Goal: Task Accomplishment & Management: Use online tool/utility

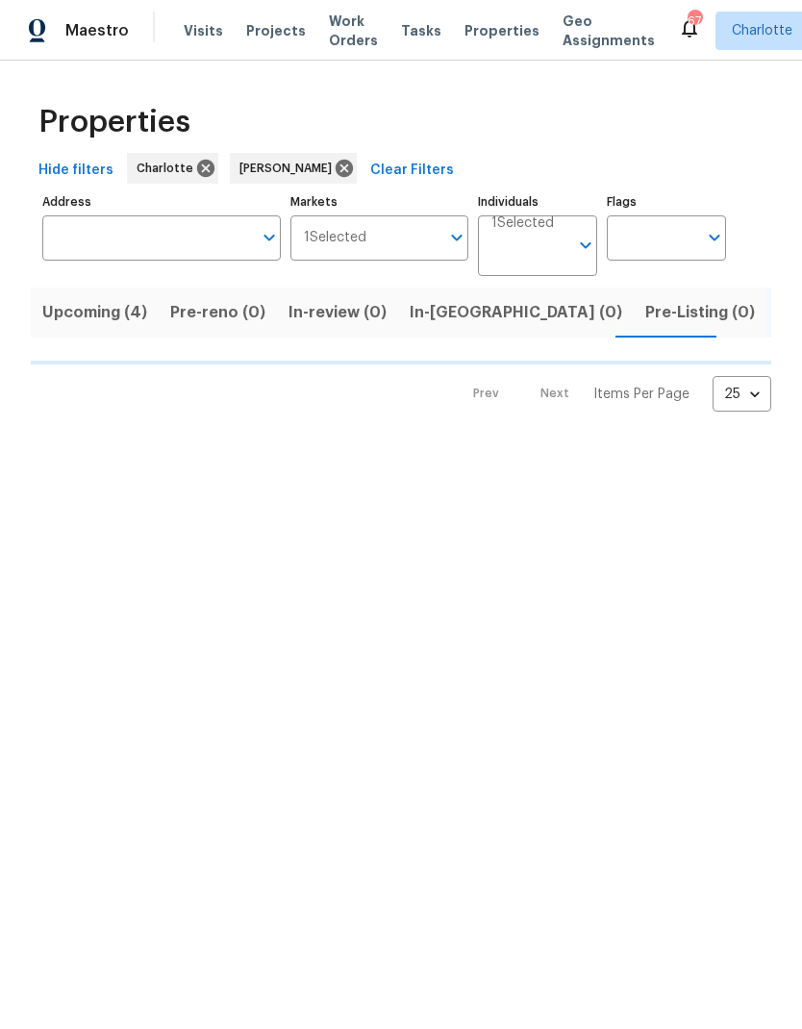
click at [451, 311] on span "In-reno (0)" at bounding box center [516, 312] width 212 height 27
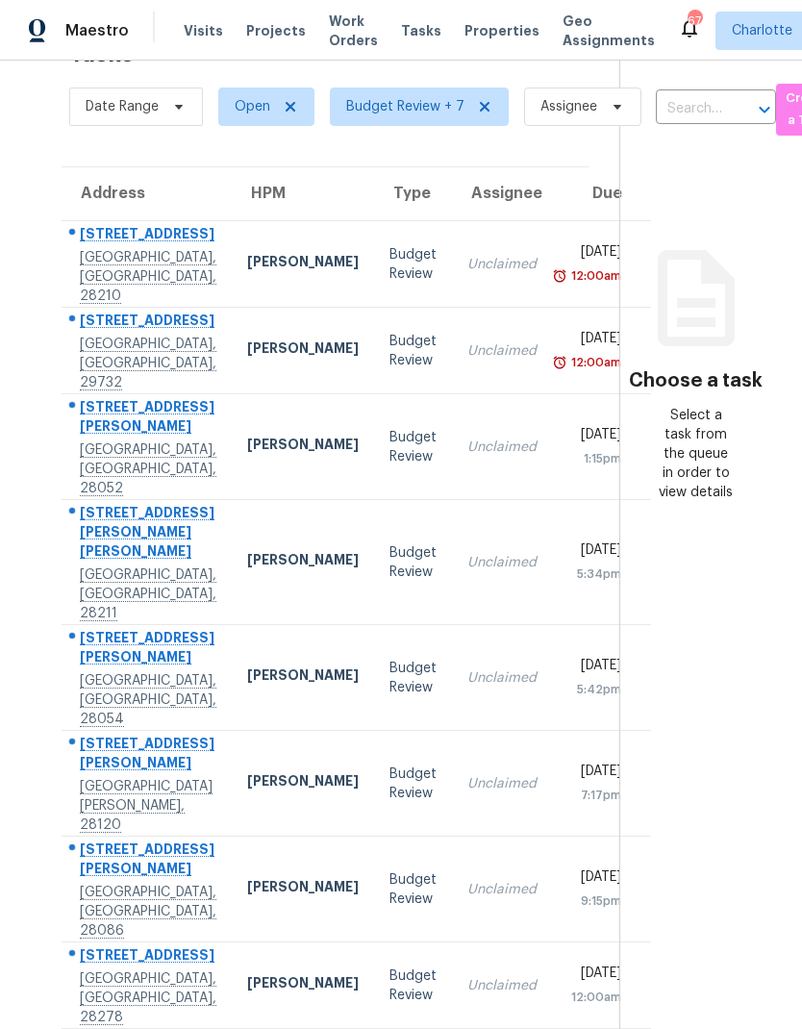
scroll to position [61, 0]
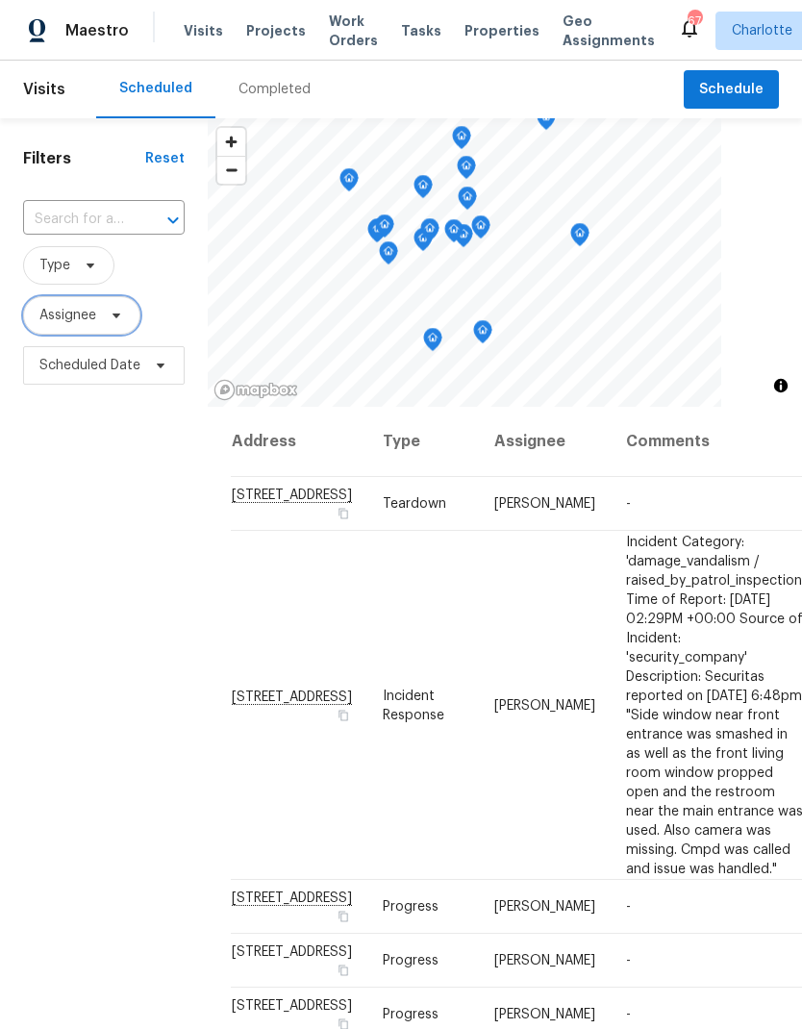
click at [114, 335] on span "Assignee" at bounding box center [81, 315] width 117 height 38
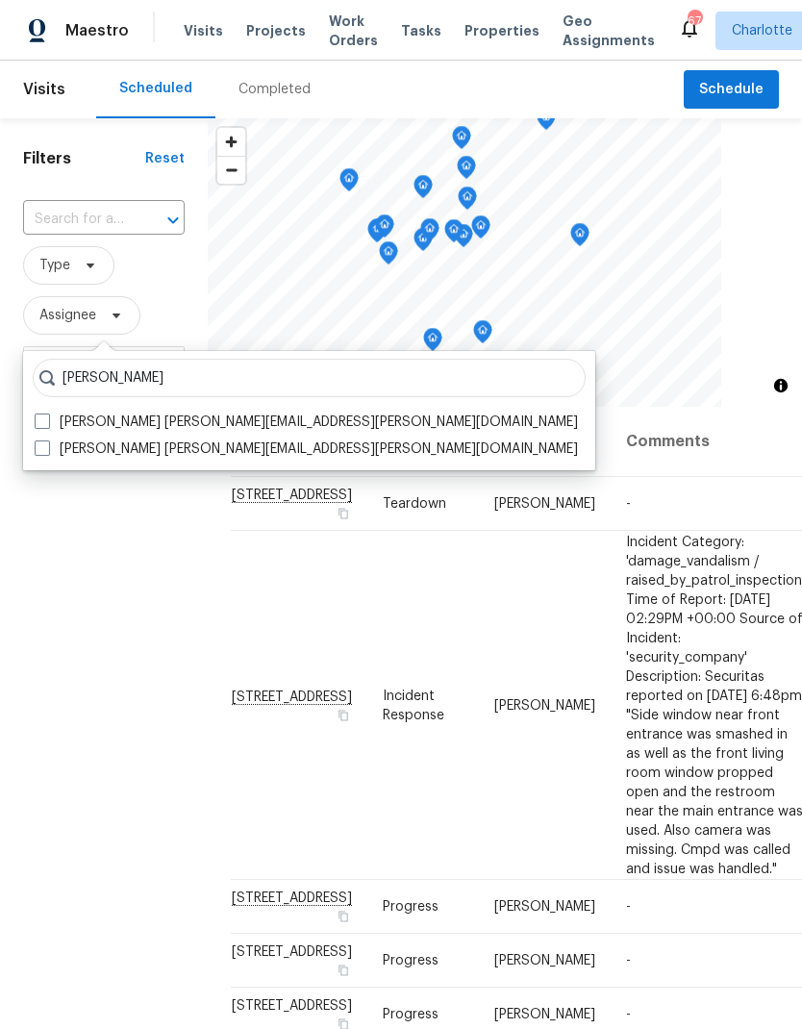
type input "Matthew barnhart"
click at [45, 419] on span at bounding box center [42, 420] width 15 height 15
click at [45, 419] on input "Matthew Barnhart matthew.barnhart@opendoor.com" at bounding box center [41, 418] width 12 height 12
checkbox input "true"
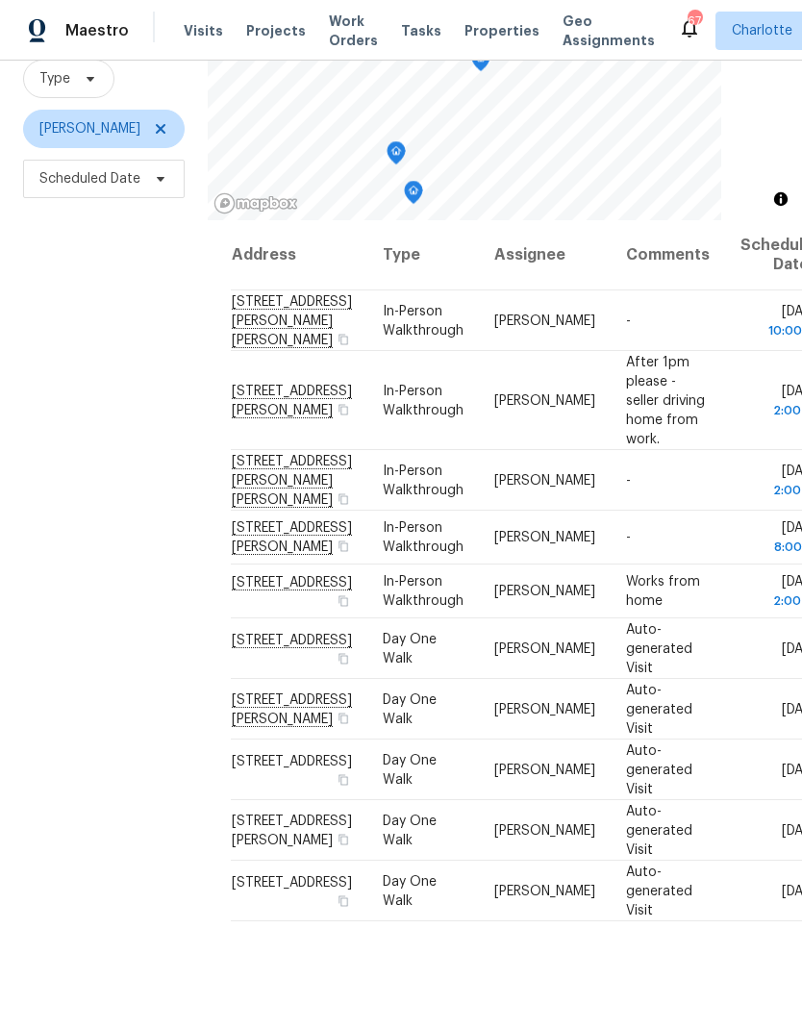
scroll to position [186, 0]
click at [48, 613] on div "Filters Reset ​ Type Matthew Barnhart Scheduled Date" at bounding box center [104, 489] width 208 height 1112
click at [37, 632] on div "Filters Reset ​ Type Matthew Barnhart Scheduled Date" at bounding box center [104, 489] width 208 height 1112
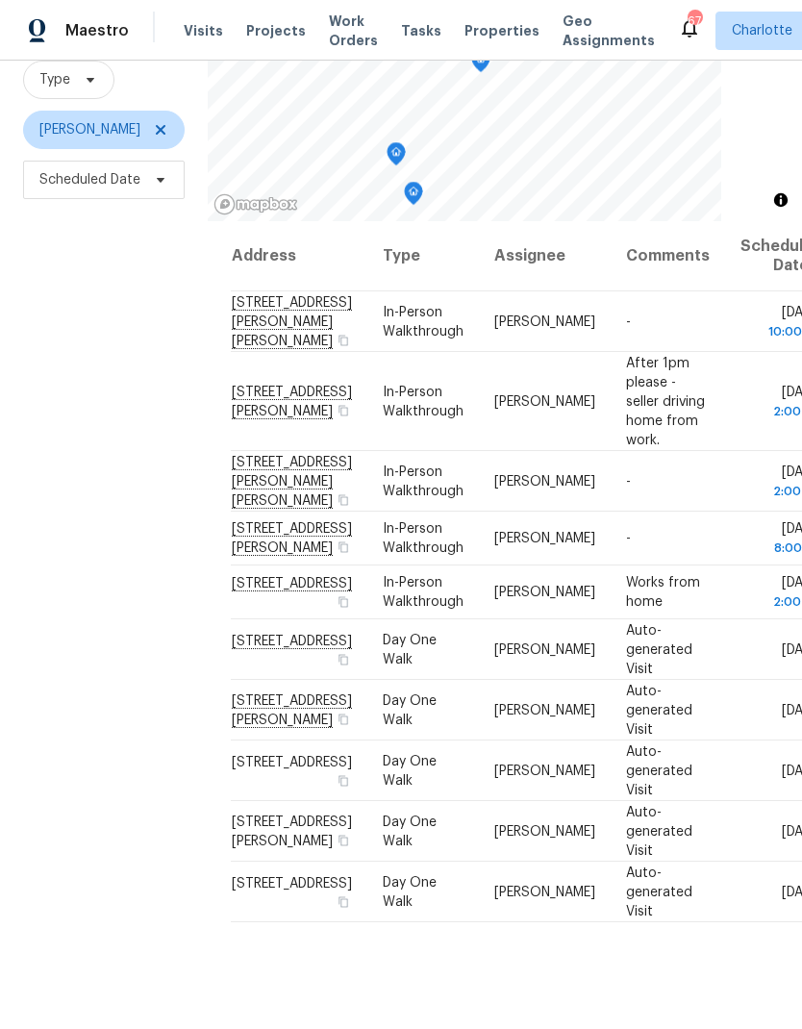
click at [30, 604] on div "Filters Reset ​ Type Matthew Barnhart Scheduled Date" at bounding box center [104, 489] width 208 height 1112
click at [32, 631] on div "Filters Reset ​ Type Matthew Barnhart Scheduled Date" at bounding box center [104, 489] width 208 height 1112
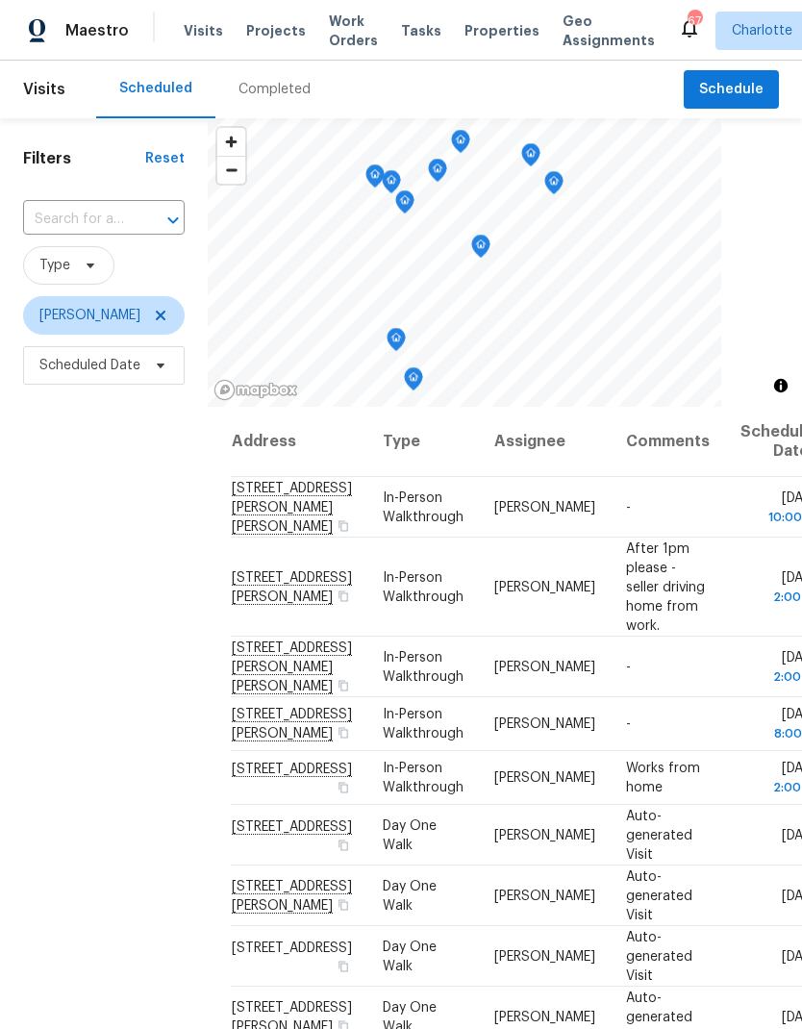
scroll to position [0, 0]
click at [168, 308] on icon at bounding box center [160, 315] width 15 height 15
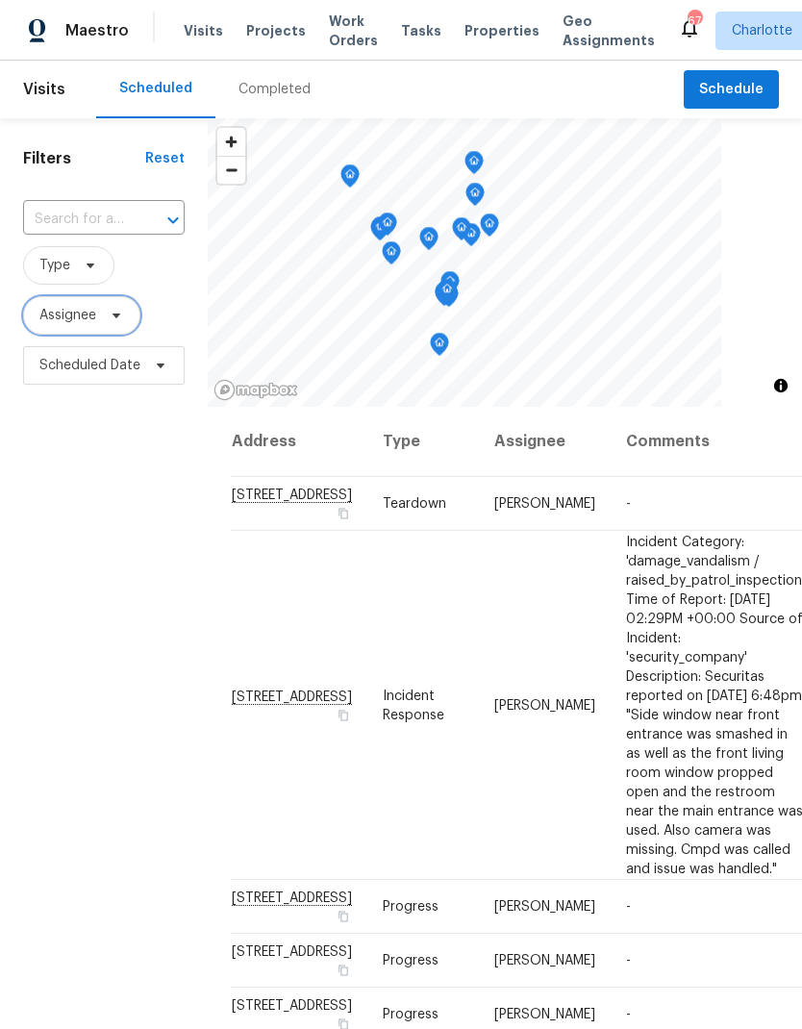
click at [122, 321] on icon at bounding box center [116, 315] width 15 height 15
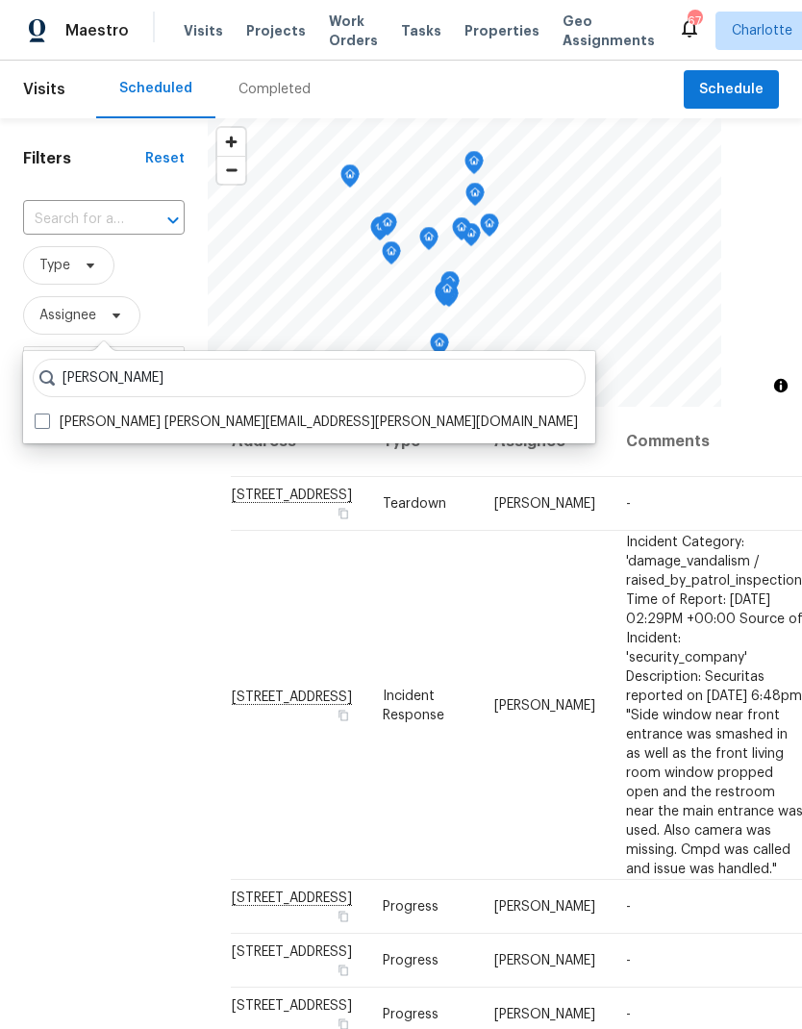
type input "Jason bouque"
click at [44, 421] on span at bounding box center [42, 420] width 15 height 15
click at [44, 421] on input "Jason Bouque jason.bouque@opendoor.com" at bounding box center [41, 418] width 12 height 12
checkbox input "true"
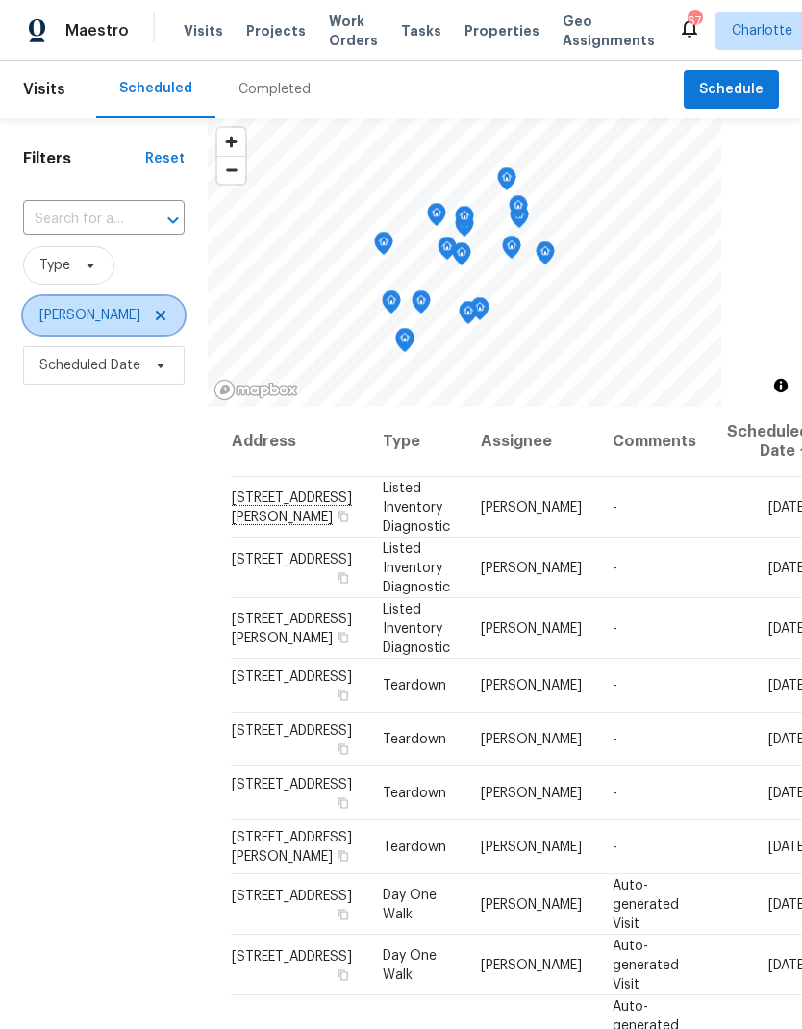
click at [156, 315] on icon at bounding box center [161, 316] width 10 height 10
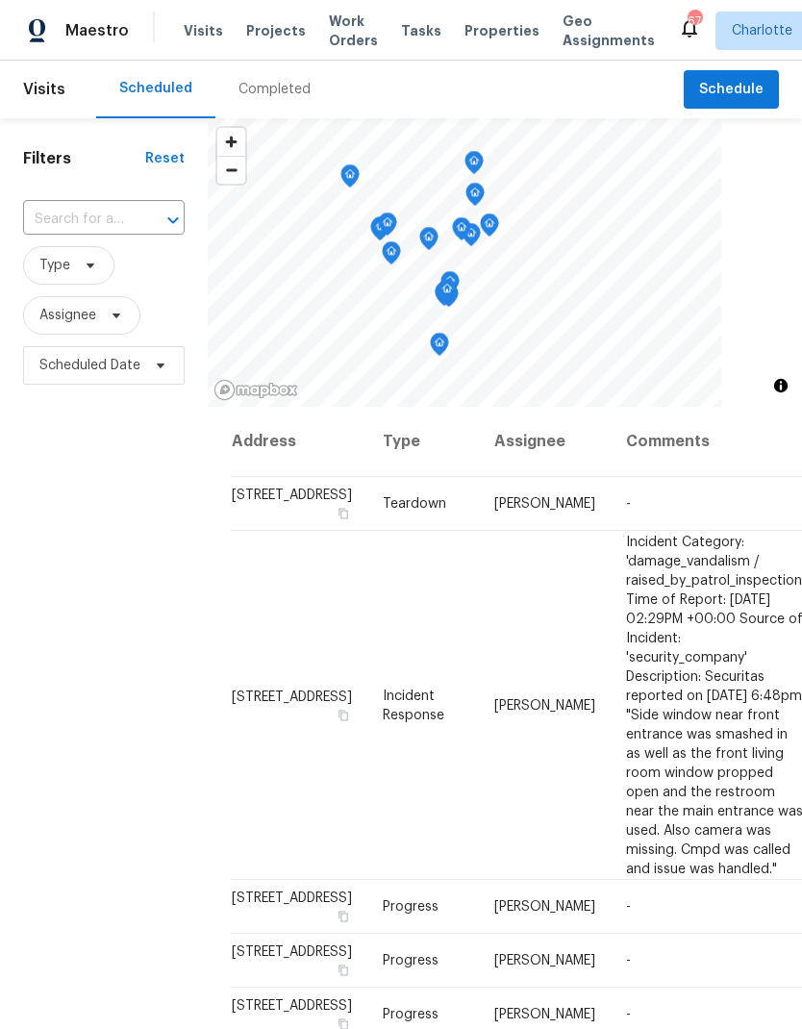
click at [55, 632] on div "Filters Reset ​ Type Assignee Scheduled Date" at bounding box center [104, 674] width 208 height 1112
click at [47, 613] on div "Filters Reset ​ Type Assignee Scheduled Date" at bounding box center [104, 674] width 208 height 1112
click at [104, 322] on span at bounding box center [113, 315] width 21 height 15
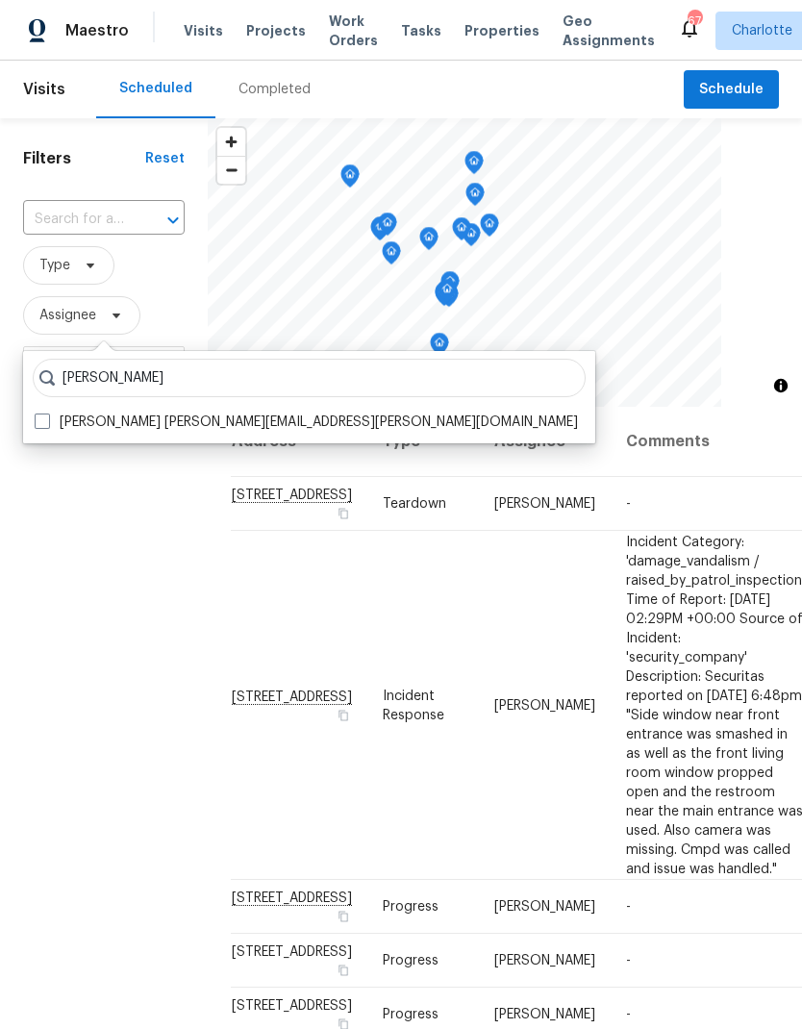
type input "Billy towle"
click at [43, 426] on span at bounding box center [42, 420] width 15 height 15
click at [43, 425] on input "Billy Towle william.towle@opendoor.com" at bounding box center [41, 418] width 12 height 12
checkbox input "true"
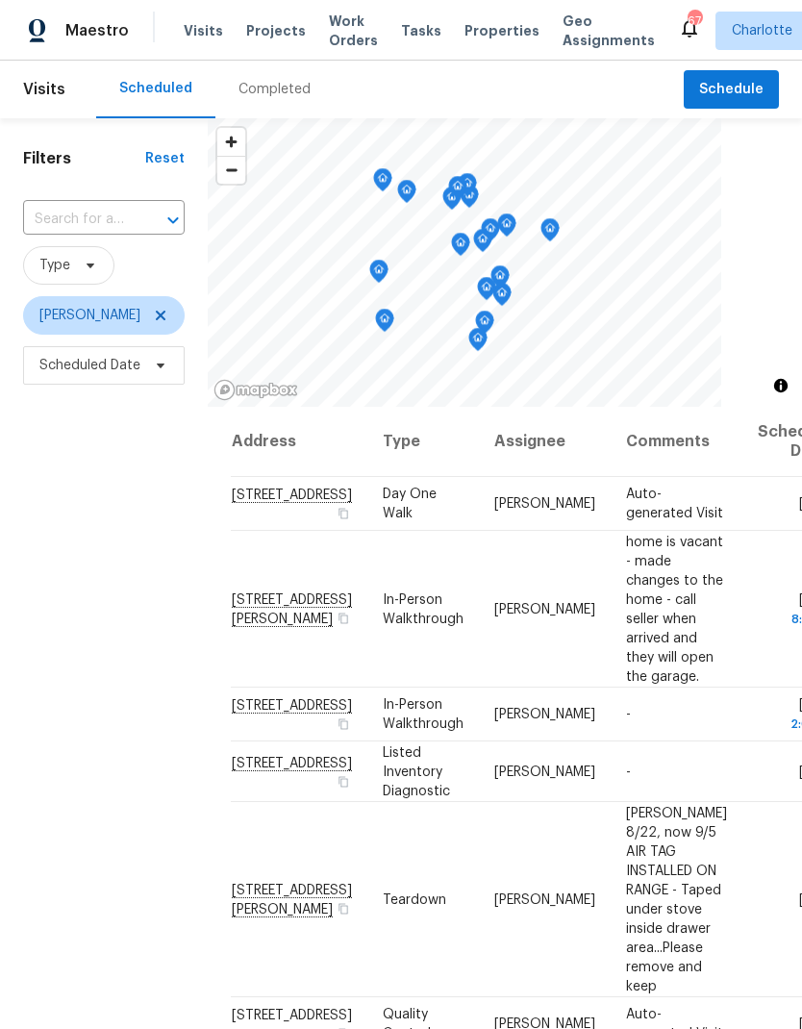
click at [50, 628] on div "Filters Reset ​ Type Billy Towle Scheduled Date" at bounding box center [104, 674] width 208 height 1112
click at [48, 633] on div "Filters Reset ​ Type Billy Towle Scheduled Date" at bounding box center [104, 674] width 208 height 1112
click at [52, 653] on div "Filters Reset ​ Type Billy Towle Scheduled Date" at bounding box center [104, 674] width 208 height 1112
click at [136, 335] on span "Billy Towle" at bounding box center [104, 315] width 162 height 38
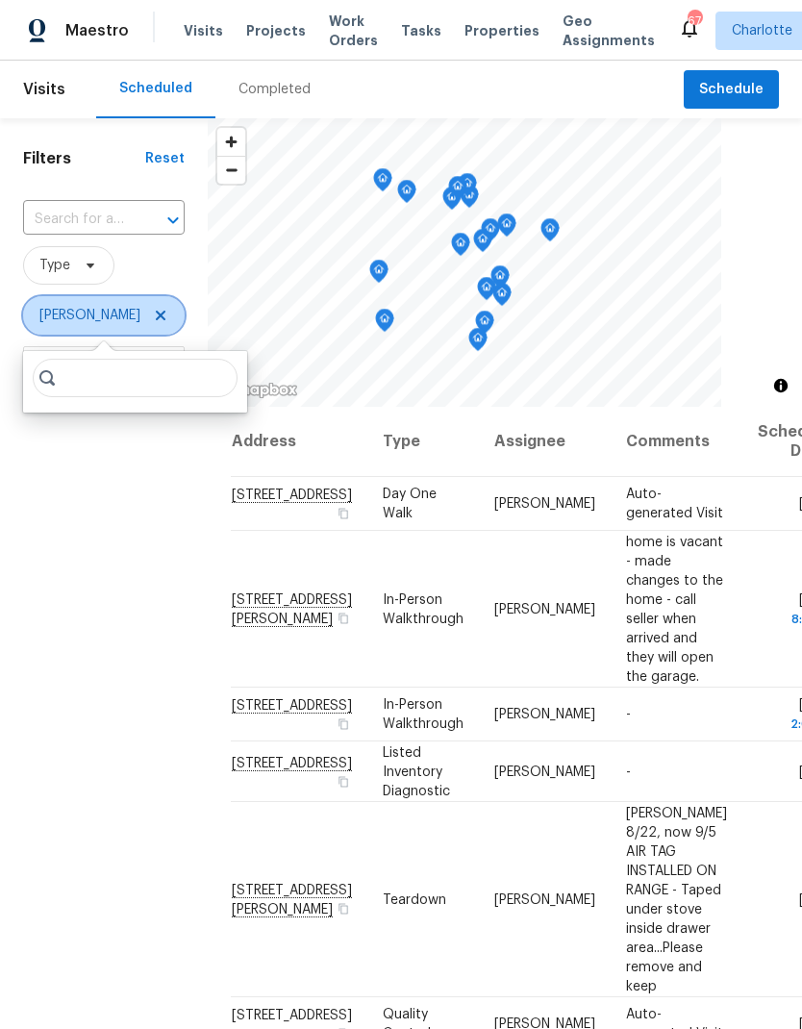
click at [126, 335] on span "Billy Towle" at bounding box center [104, 315] width 162 height 38
click at [153, 322] on icon at bounding box center [160, 315] width 15 height 15
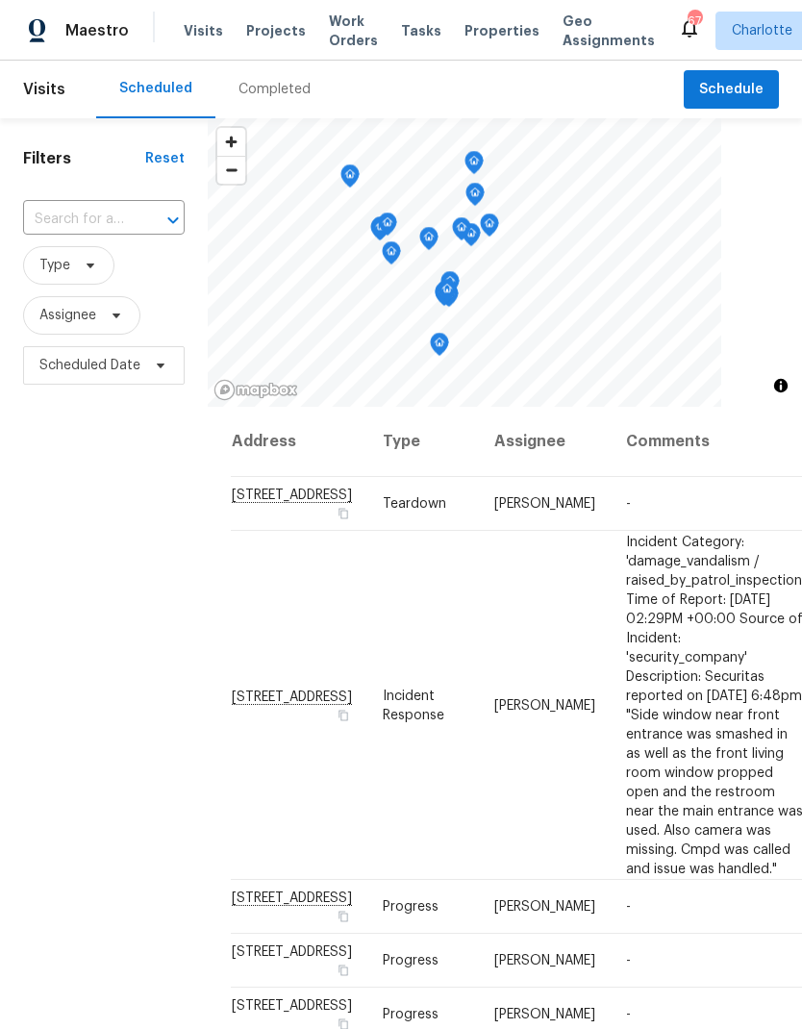
click at [201, 665] on div "Filters Reset ​ Type Assignee Scheduled Date" at bounding box center [104, 674] width 208 height 1112
click at [329, 32] on span "Work Orders" at bounding box center [353, 31] width 49 height 38
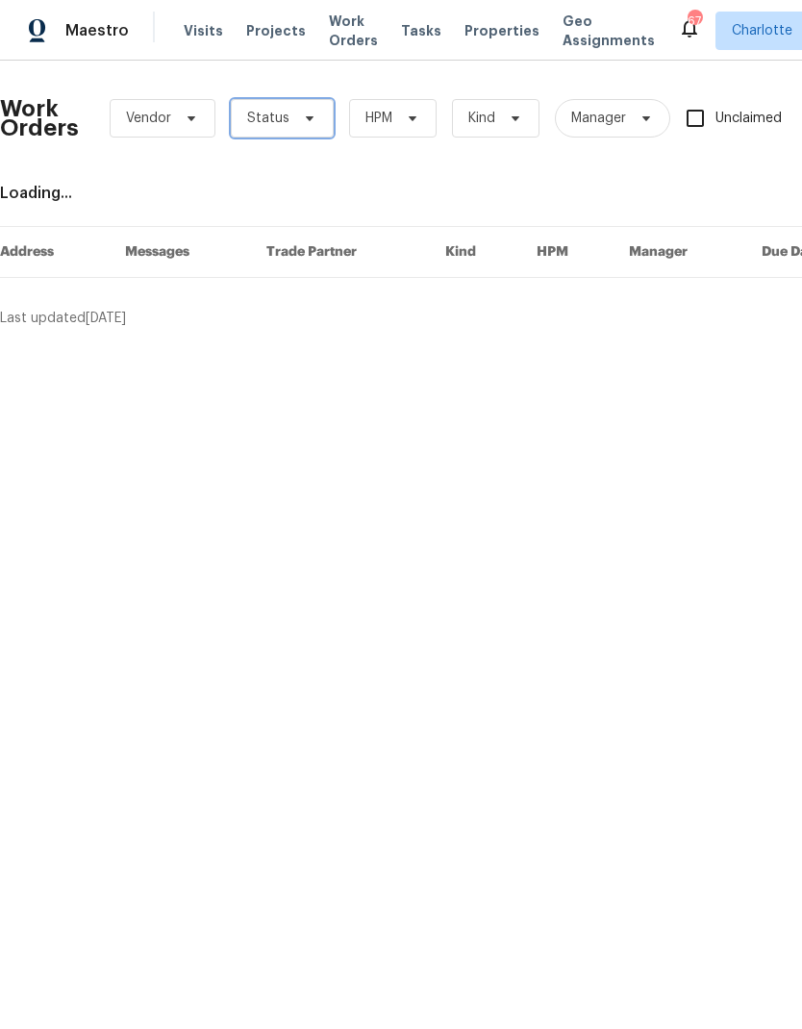
click at [301, 130] on span "Status" at bounding box center [282, 118] width 103 height 38
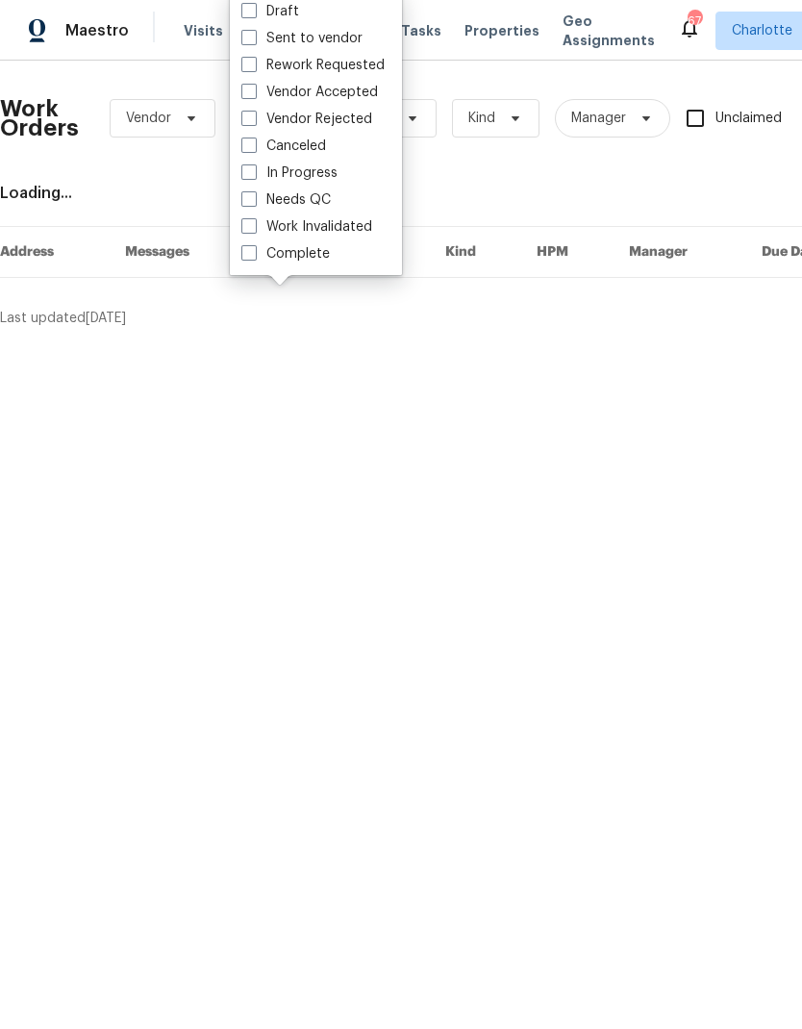
click at [320, 206] on label "Needs QC" at bounding box center [285, 199] width 89 height 19
click at [254, 203] on input "Needs QC" at bounding box center [247, 196] width 12 height 12
checkbox input "true"
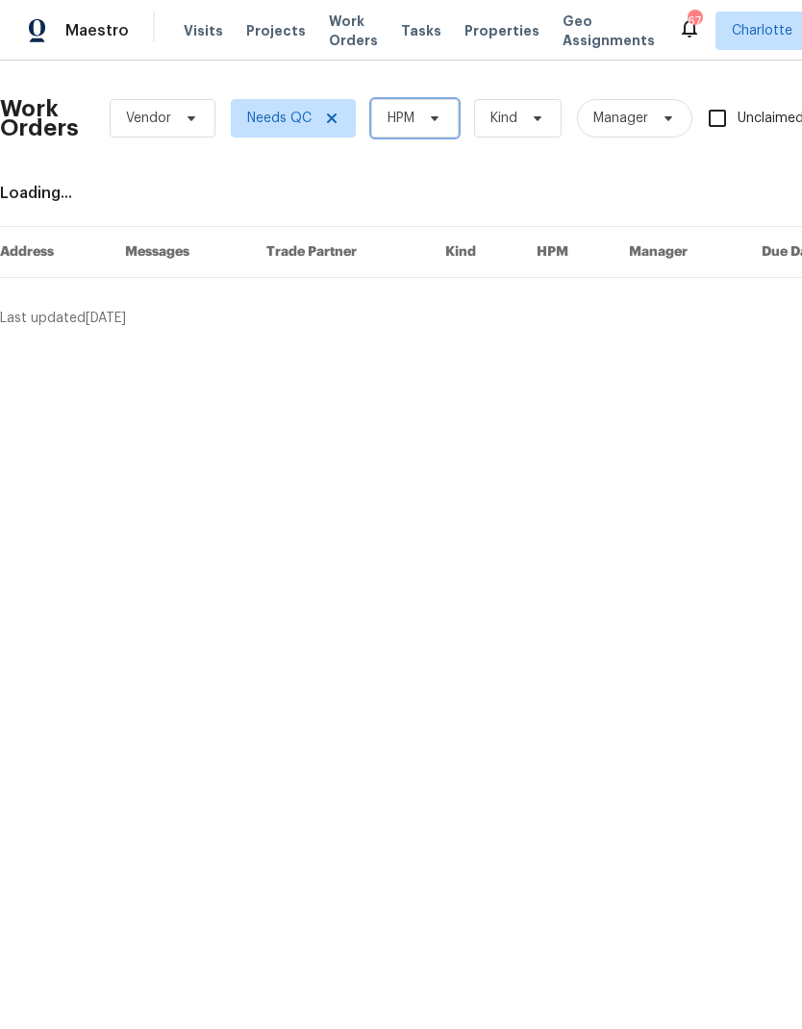
click at [430, 126] on span "HPM" at bounding box center [414, 118] width 87 height 38
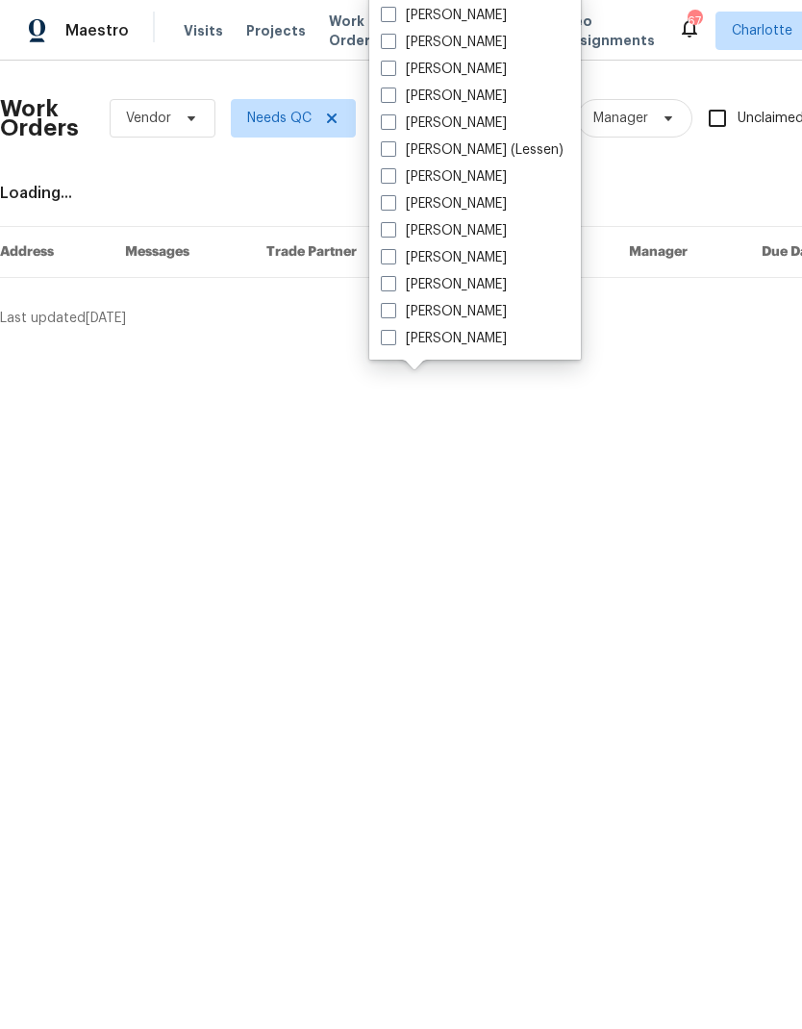
scroll to position [238, 0]
click at [464, 346] on label "[PERSON_NAME]" at bounding box center [444, 338] width 126 height 19
click at [393, 341] on input "[PERSON_NAME]" at bounding box center [387, 335] width 12 height 12
checkbox input "true"
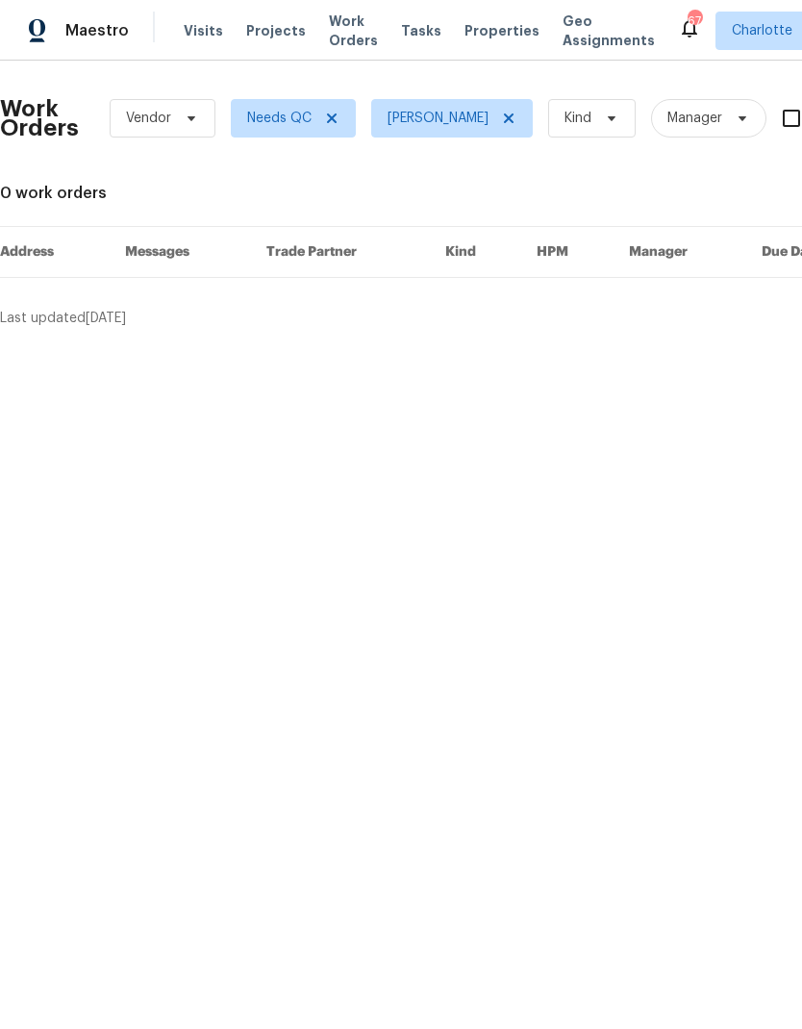
click at [103, 27] on span "Maestro" at bounding box center [96, 30] width 63 height 19
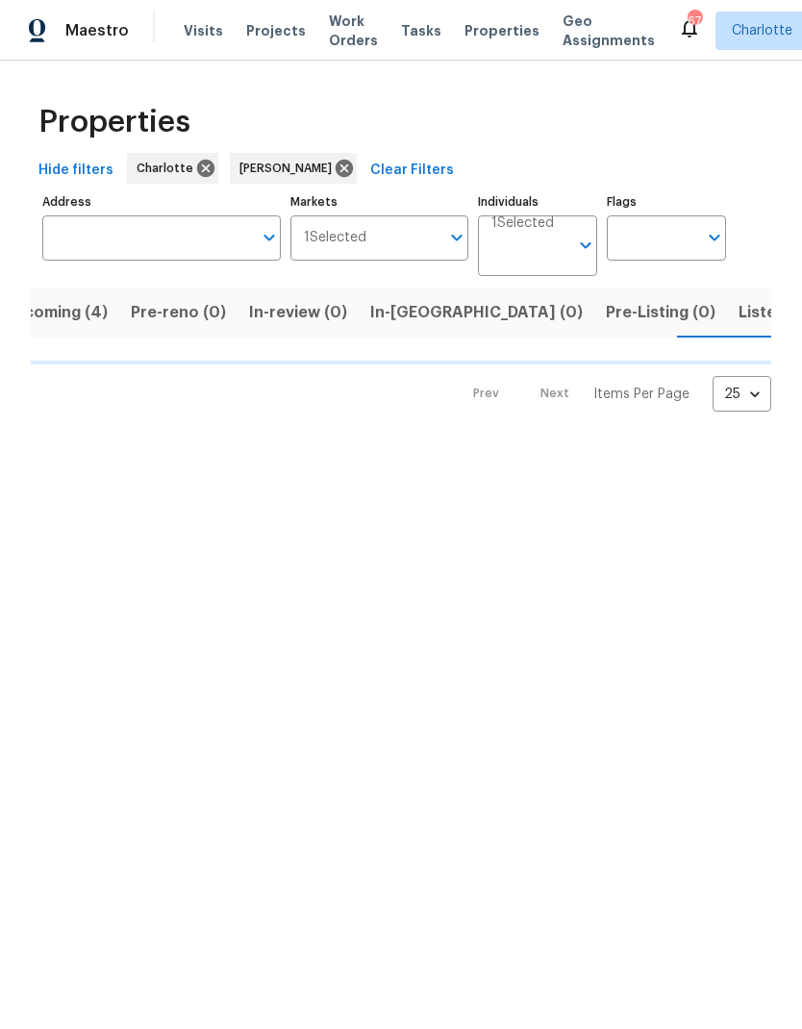
scroll to position [0, 40]
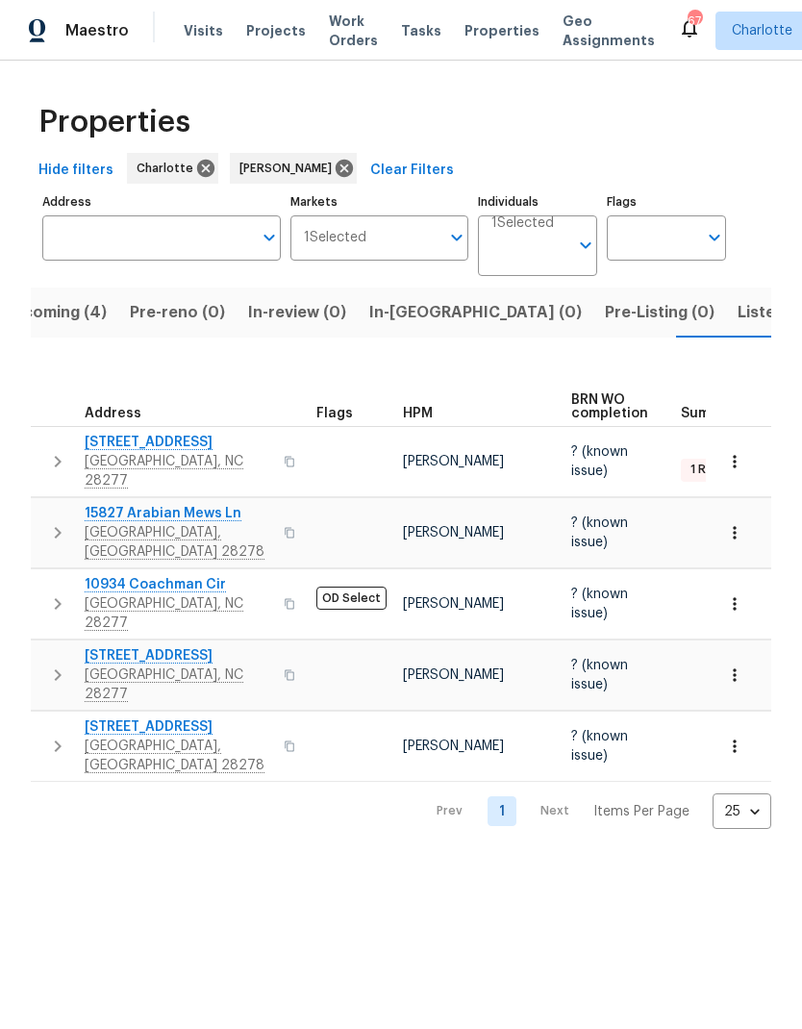
click at [400, 309] on span "In-reno (0)" at bounding box center [475, 312] width 212 height 27
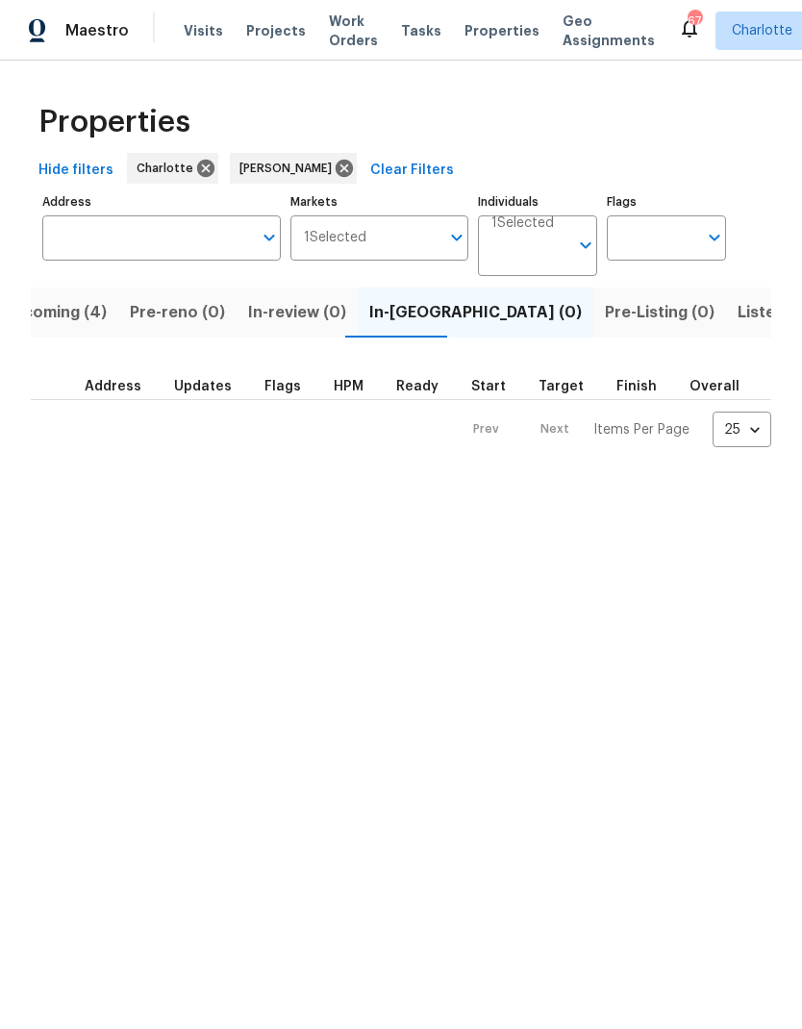
click at [737, 309] on span "Listed (27)" at bounding box center [778, 312] width 82 height 27
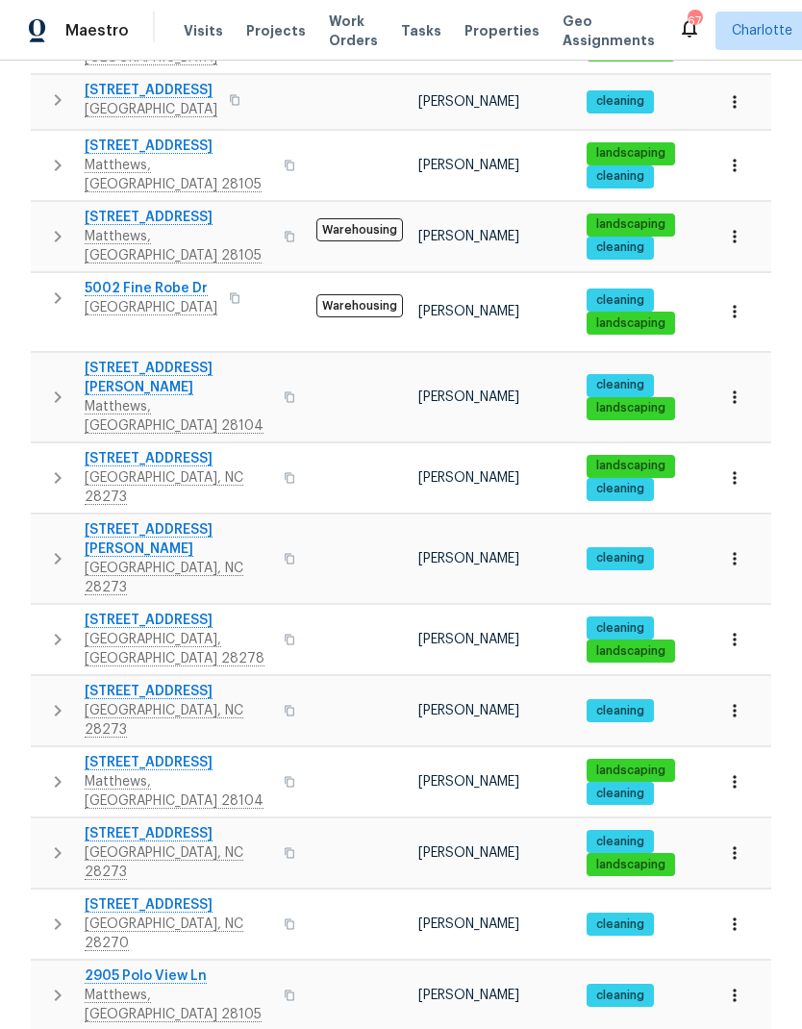
scroll to position [77, 0]
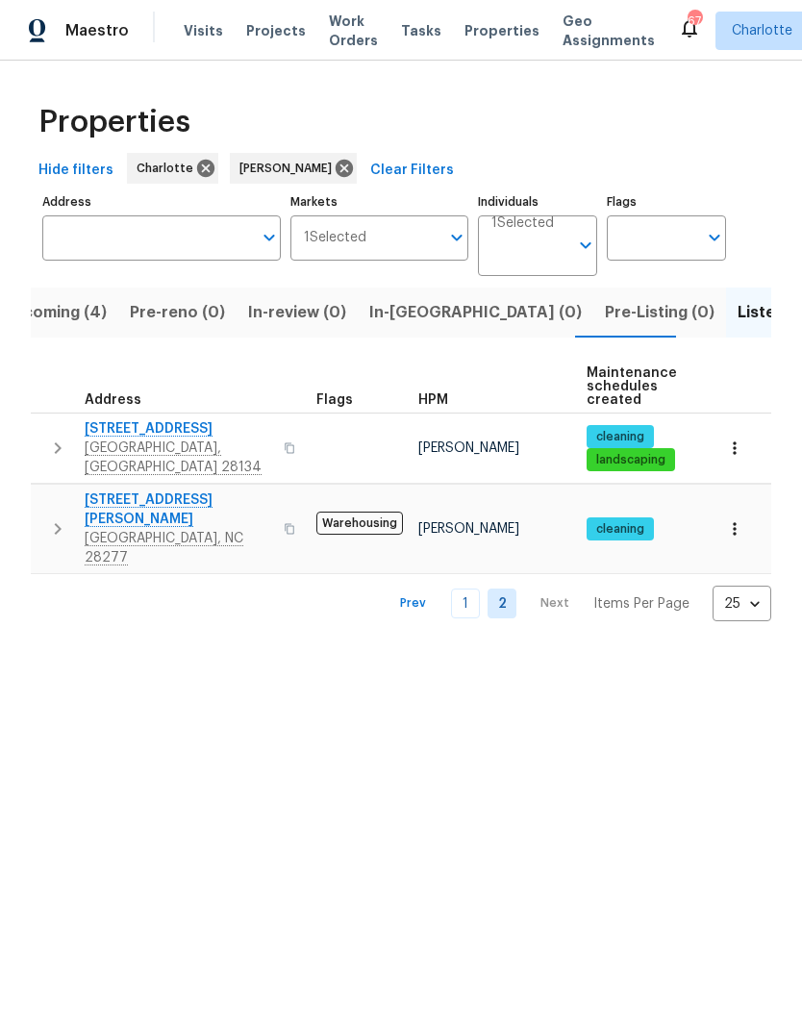
click at [480, 588] on link "1" at bounding box center [465, 603] width 29 height 30
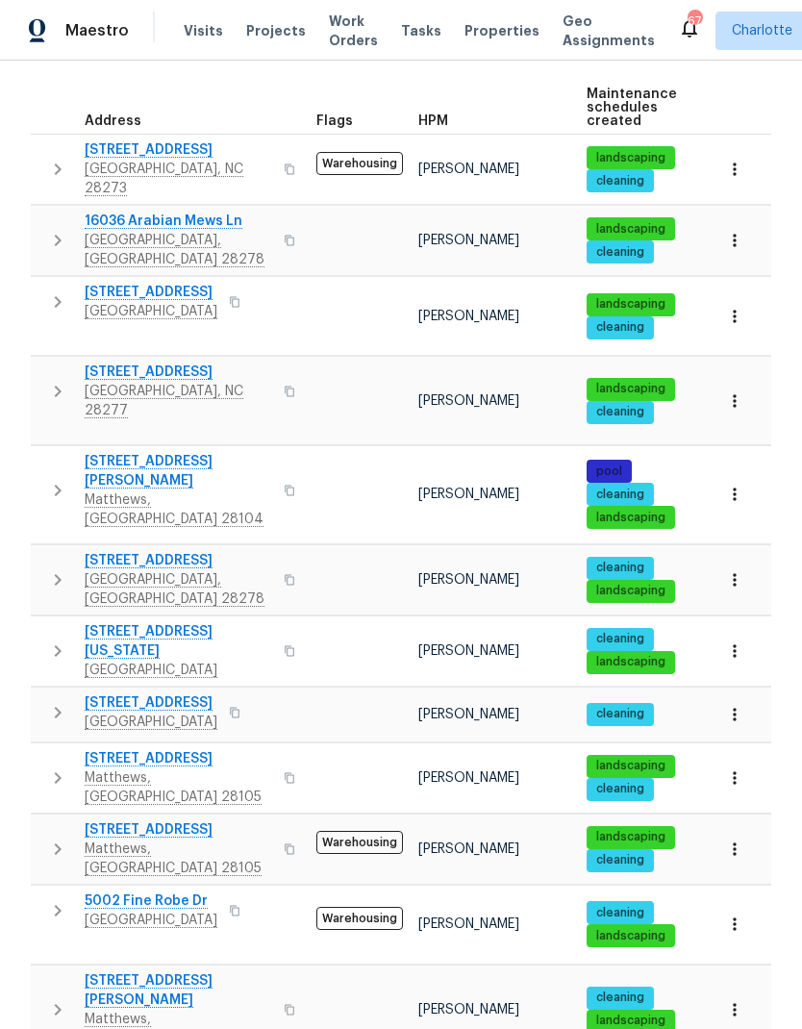
scroll to position [280, 0]
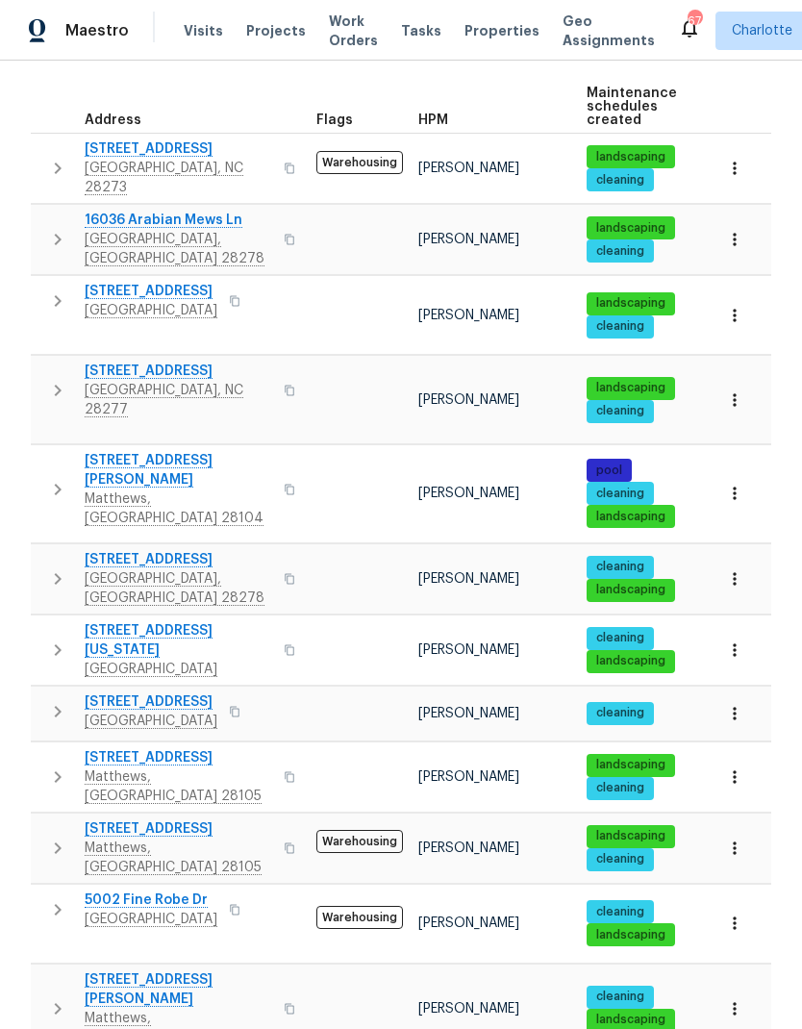
click at [48, 228] on icon "button" at bounding box center [57, 239] width 23 height 23
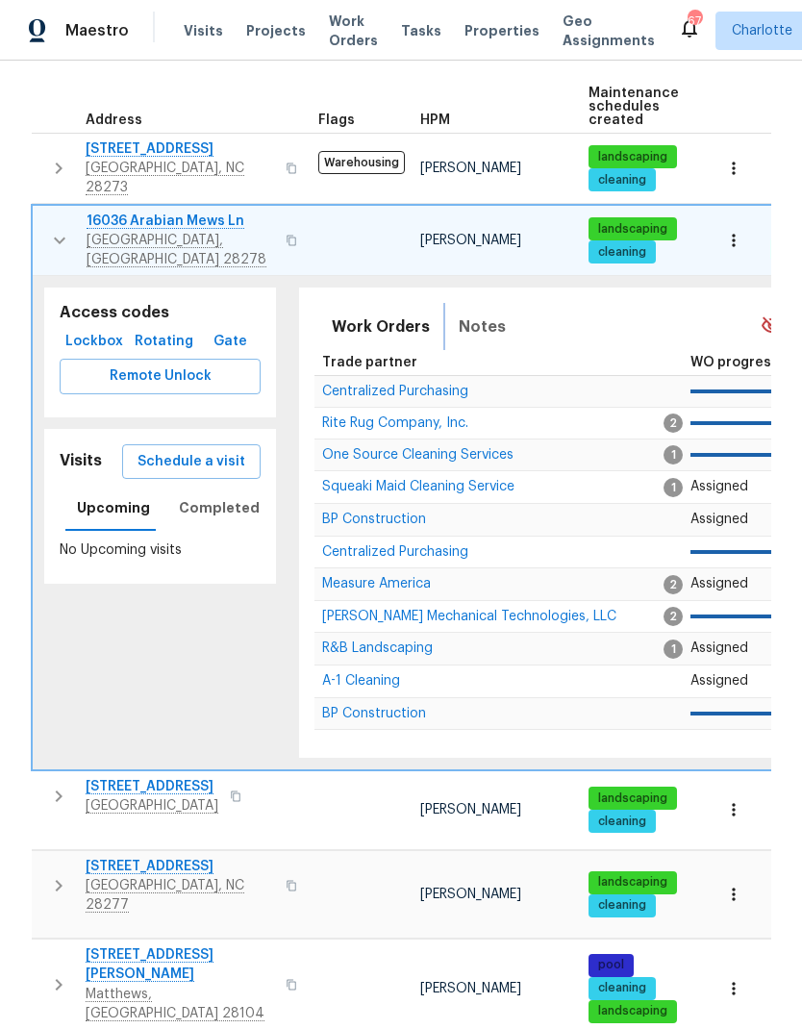
click at [458, 322] on button "Notes" at bounding box center [482, 327] width 70 height 46
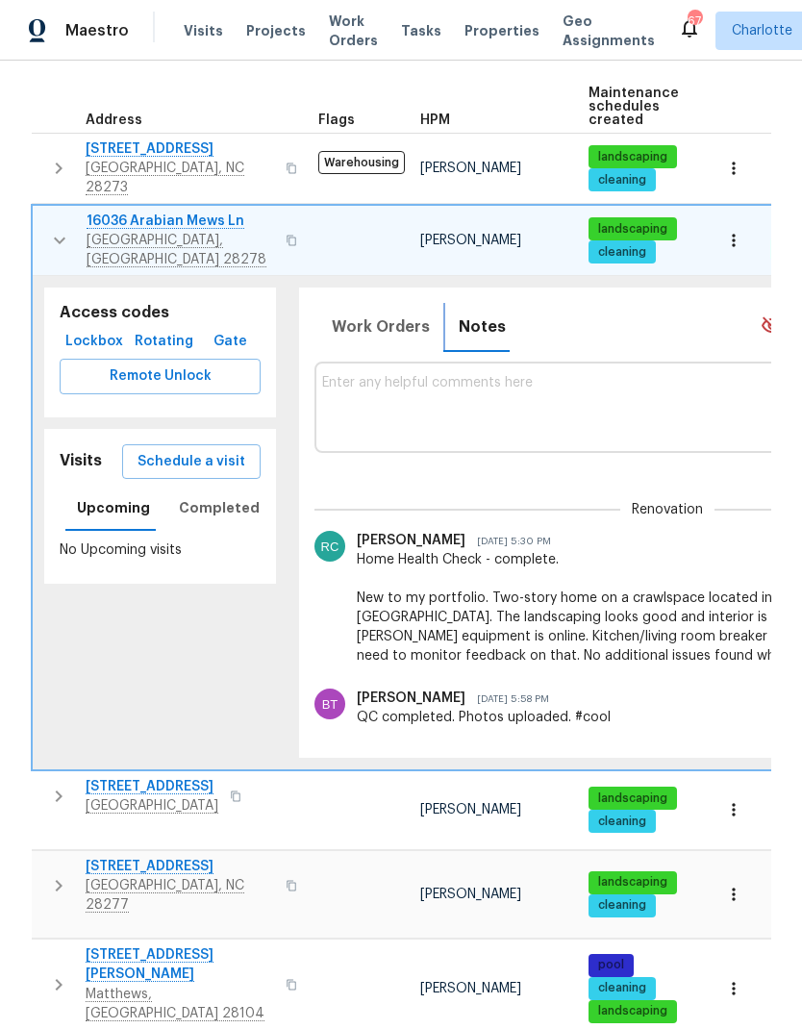
scroll to position [0, 0]
click at [44, 229] on button "button" at bounding box center [59, 241] width 38 height 58
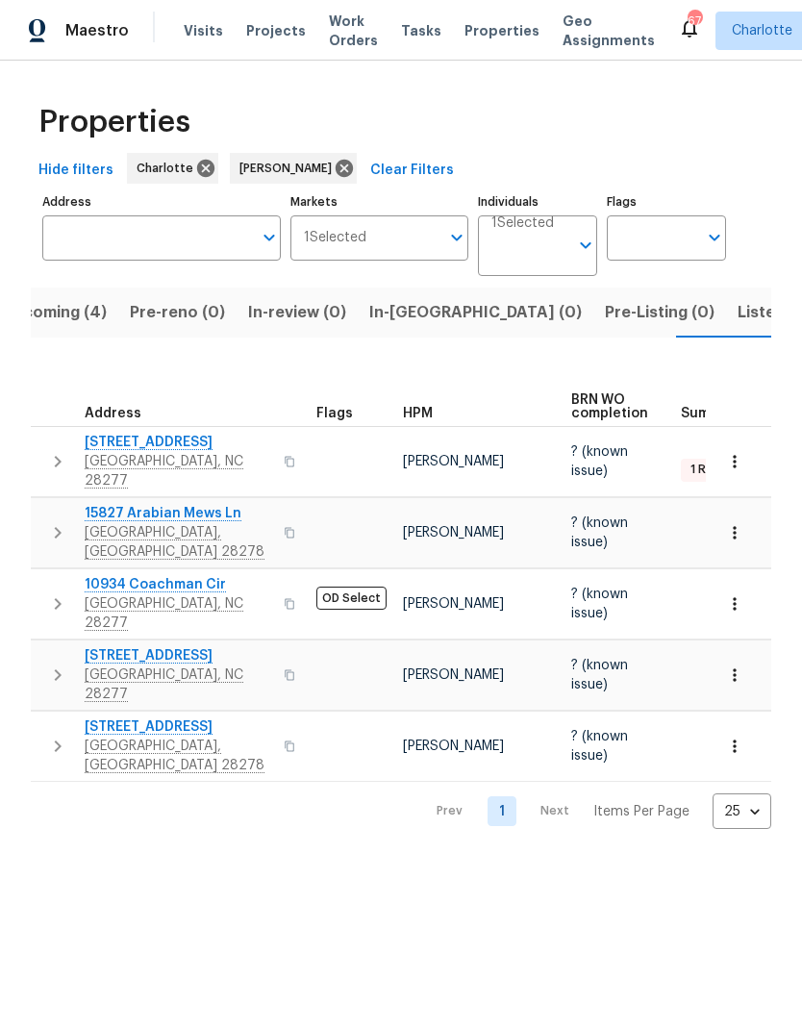
click at [737, 312] on span "Listed (27)" at bounding box center [778, 312] width 82 height 27
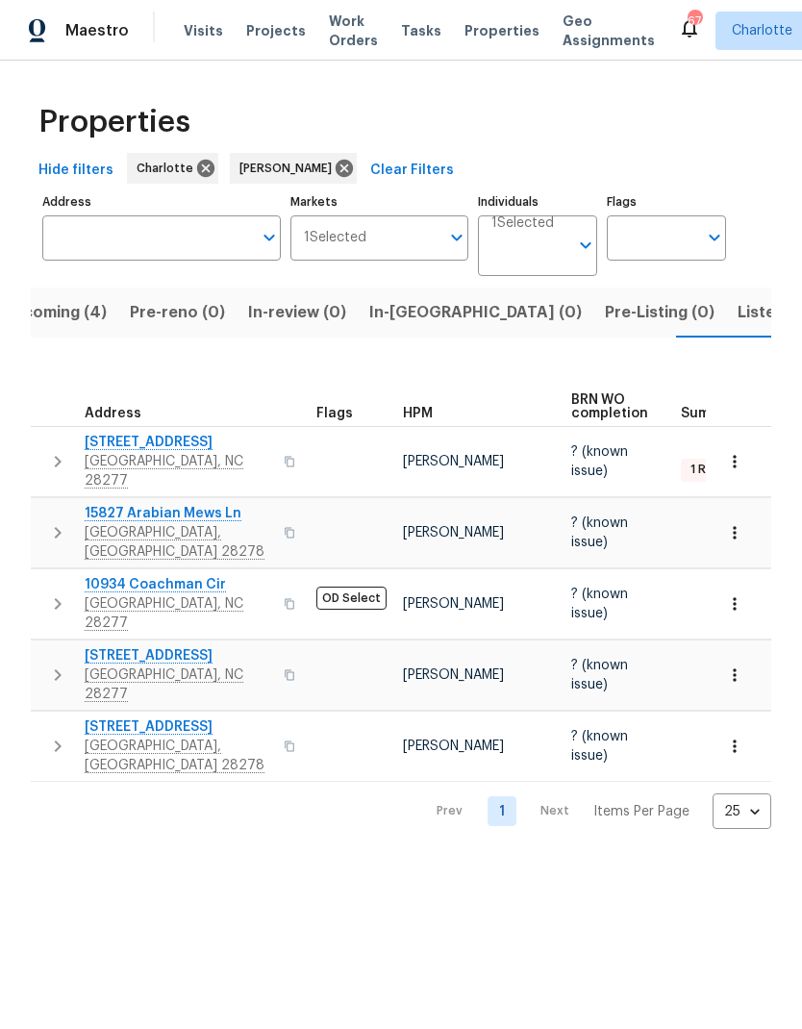
click at [46, 735] on icon "button" at bounding box center [57, 746] width 23 height 23
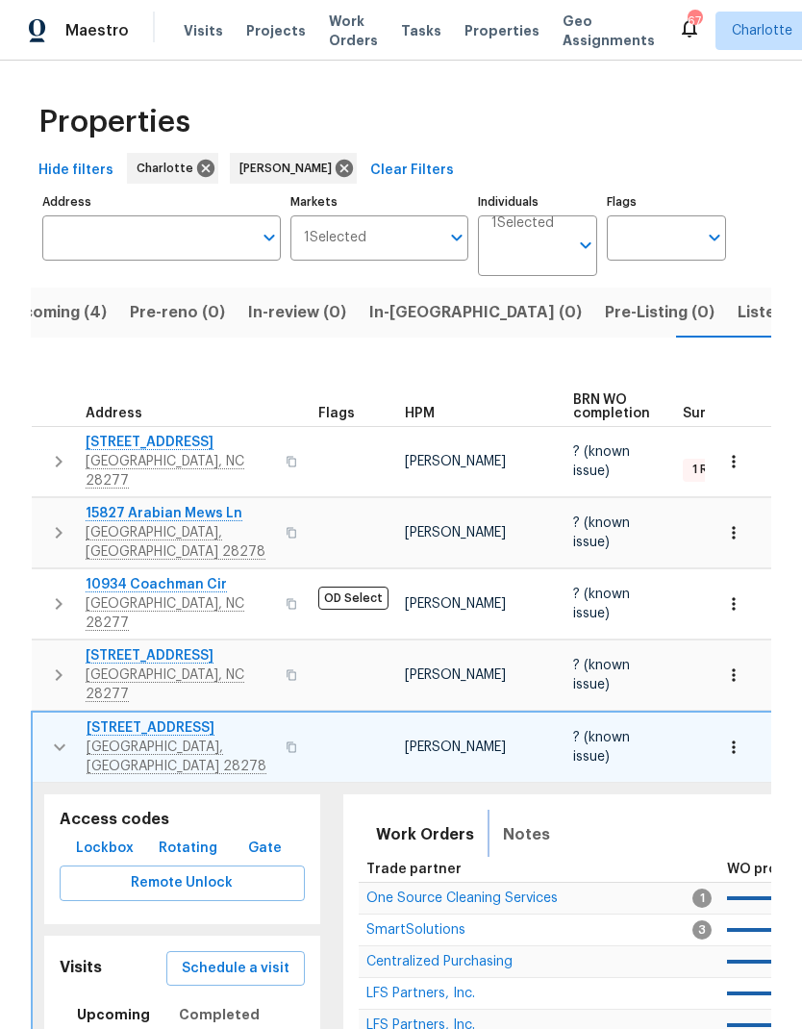
click at [504, 821] on span "Notes" at bounding box center [526, 834] width 47 height 27
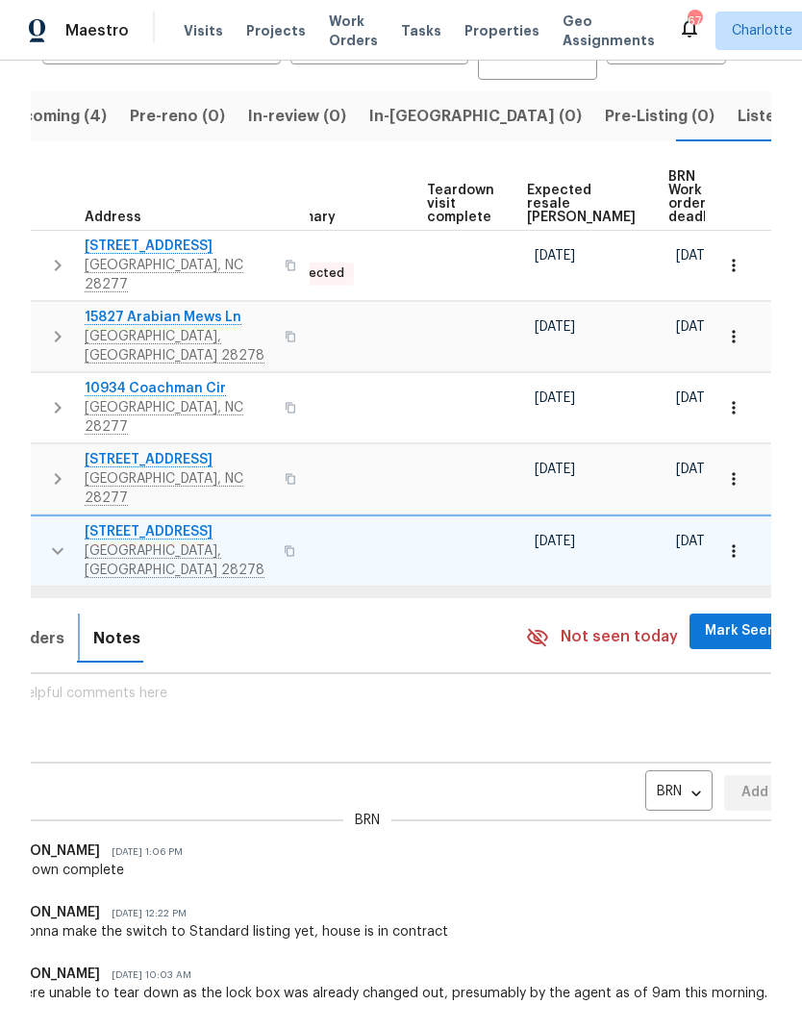
scroll to position [0, 408]
click at [637, 668] on body "Maestro Visits Projects Work Orders Tasks Properties Geo Assignments 67 Charlot…" at bounding box center [401, 514] width 802 height 1029
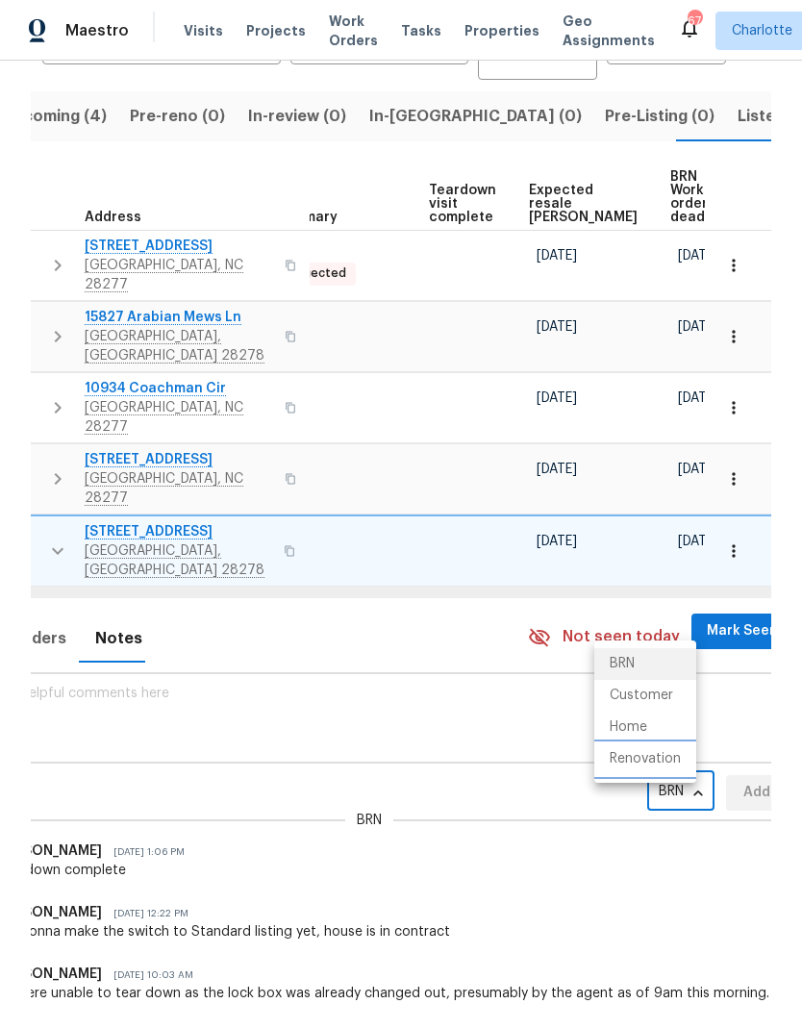
click at [679, 762] on li "Renovation" at bounding box center [645, 759] width 102 height 32
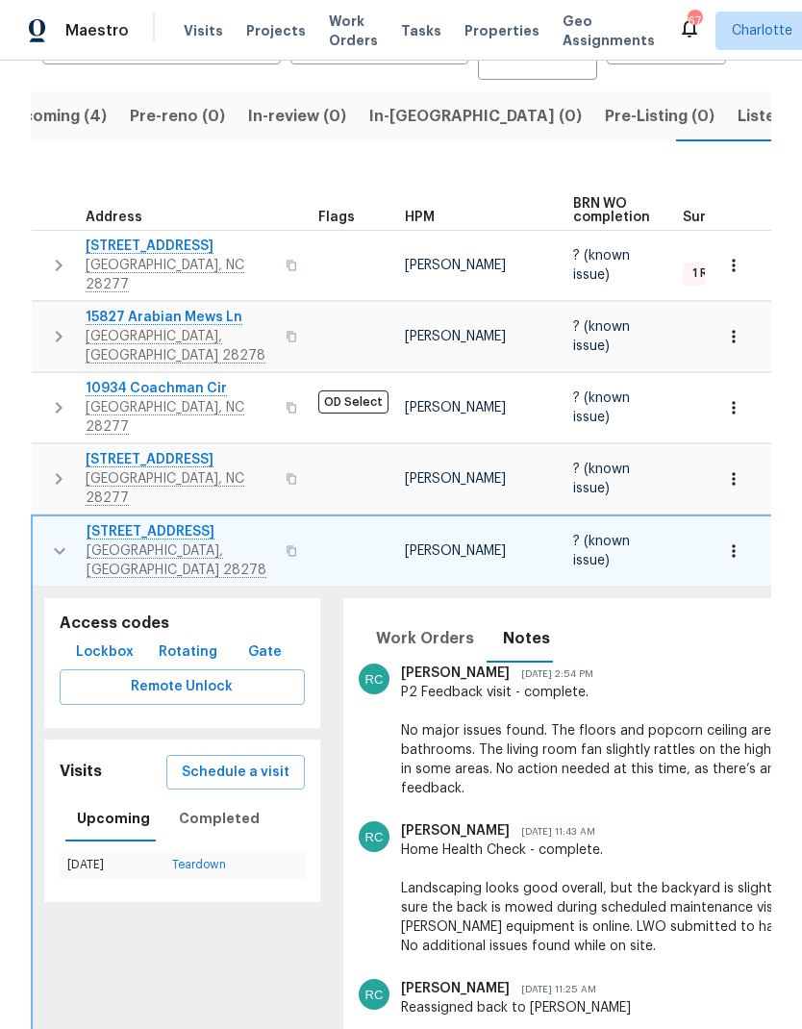
scroll to position [0, -1]
click at [33, 516] on td "12307 Poplar Forest Dr Charlotte, NC 28278" at bounding box center [172, 550] width 278 height 69
click at [34, 516] on td "12307 Poplar Forest Dr Charlotte, NC 28278" at bounding box center [172, 550] width 278 height 69
click at [48, 539] on icon "button" at bounding box center [59, 550] width 23 height 23
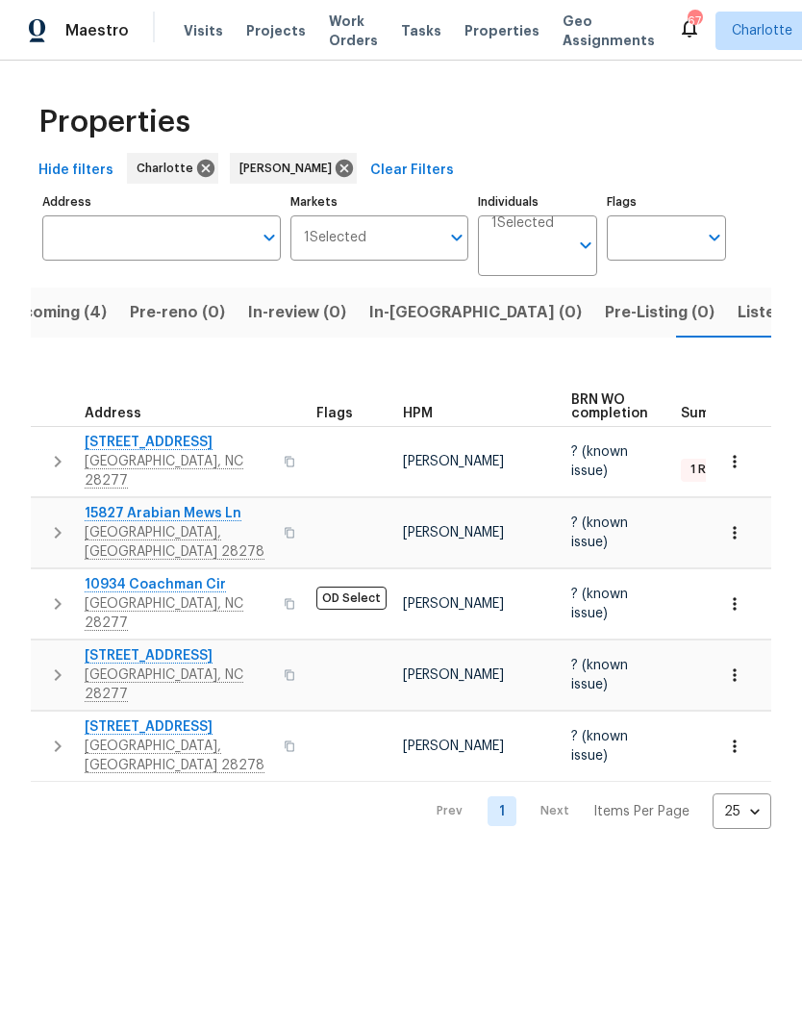
click at [737, 317] on span "Listed (27)" at bounding box center [778, 312] width 82 height 27
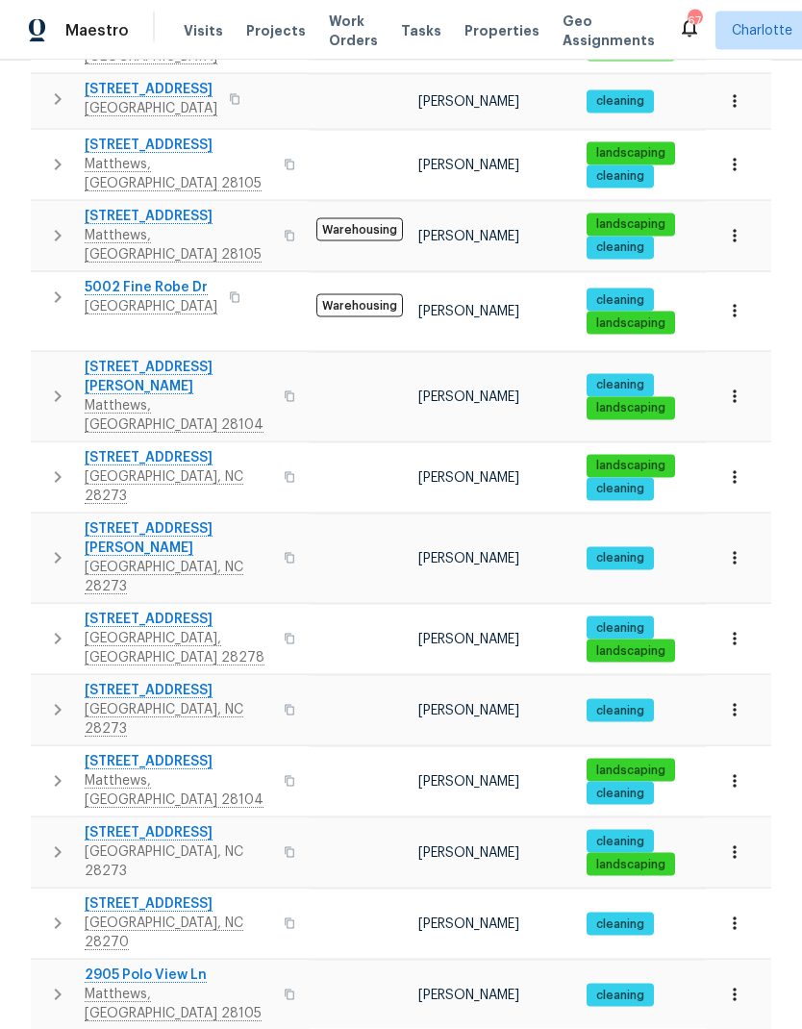
scroll to position [77, 0]
click at [210, 611] on span "[STREET_ADDRESS]" at bounding box center [178, 620] width 187 height 19
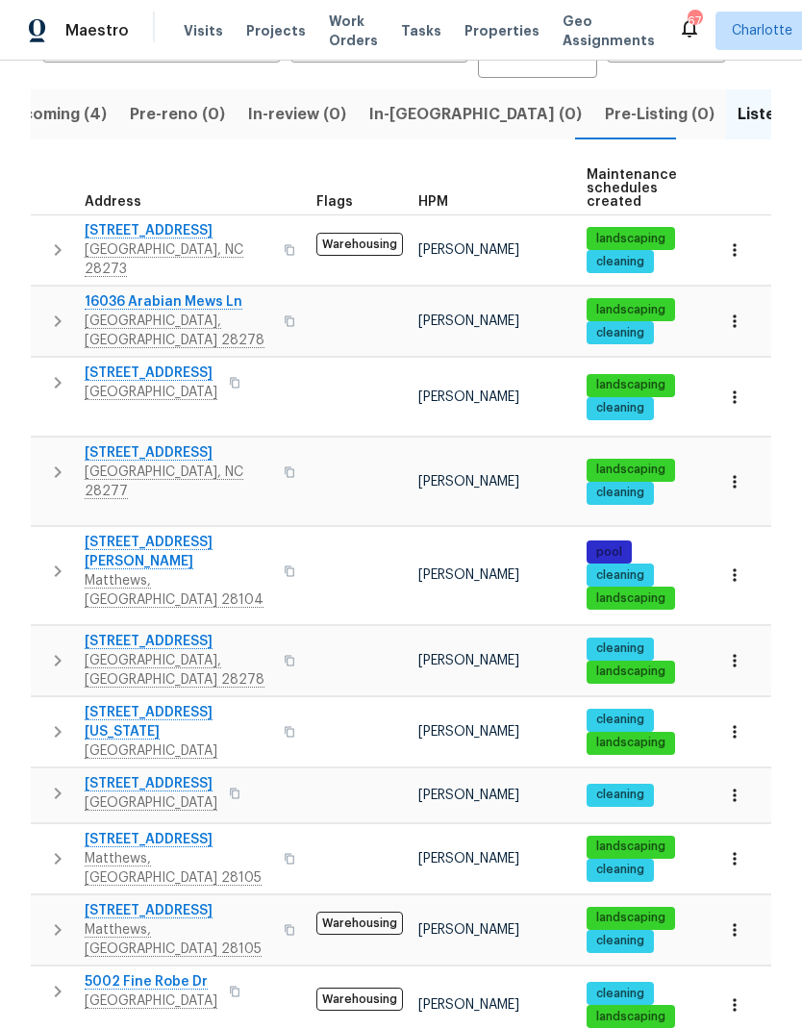
scroll to position [188, 0]
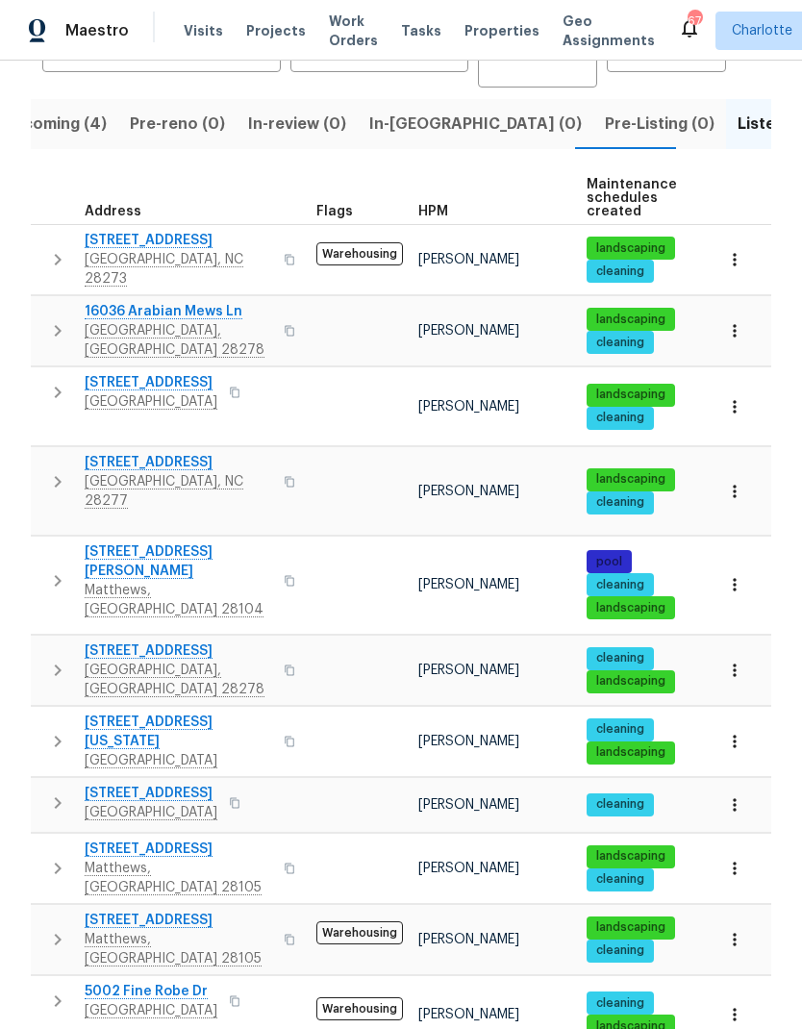
click at [171, 231] on span "[STREET_ADDRESS]" at bounding box center [178, 240] width 187 height 19
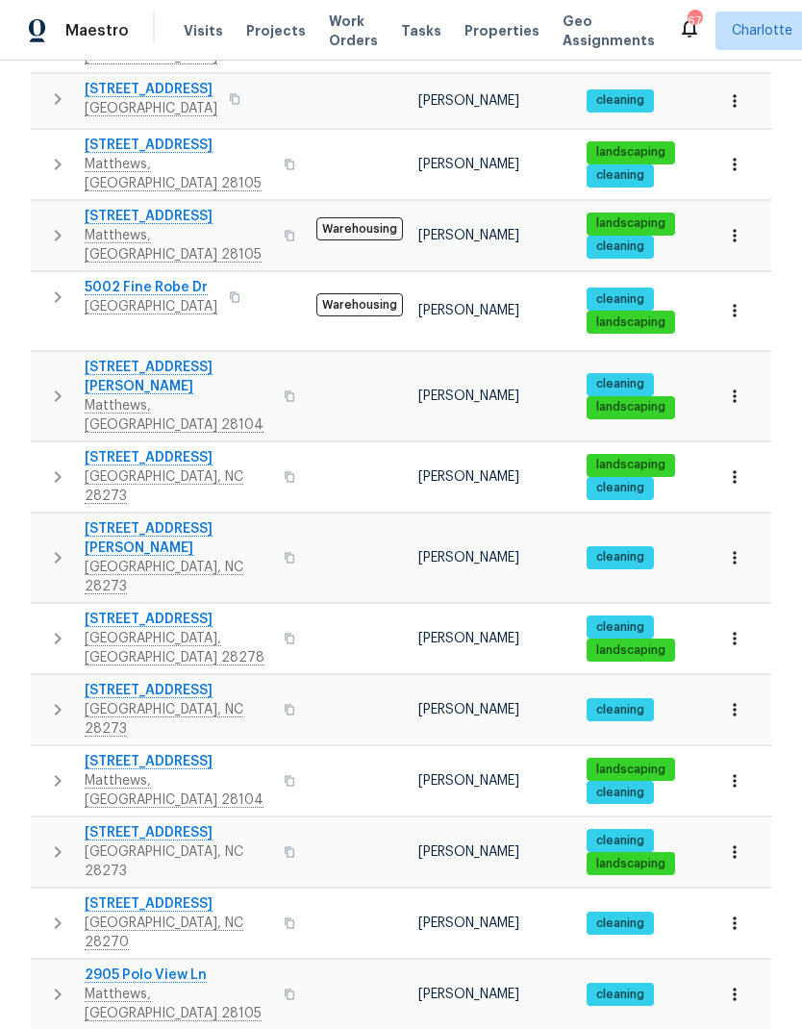
scroll to position [891, 0]
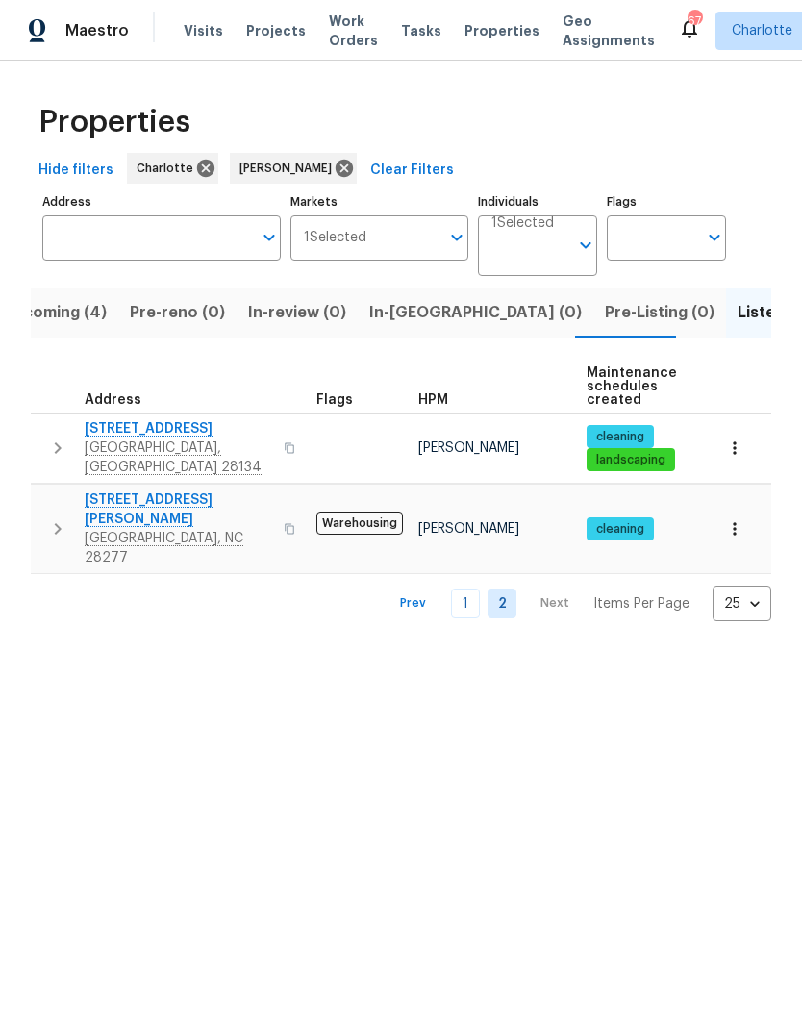
click at [472, 588] on link "1" at bounding box center [465, 603] width 29 height 30
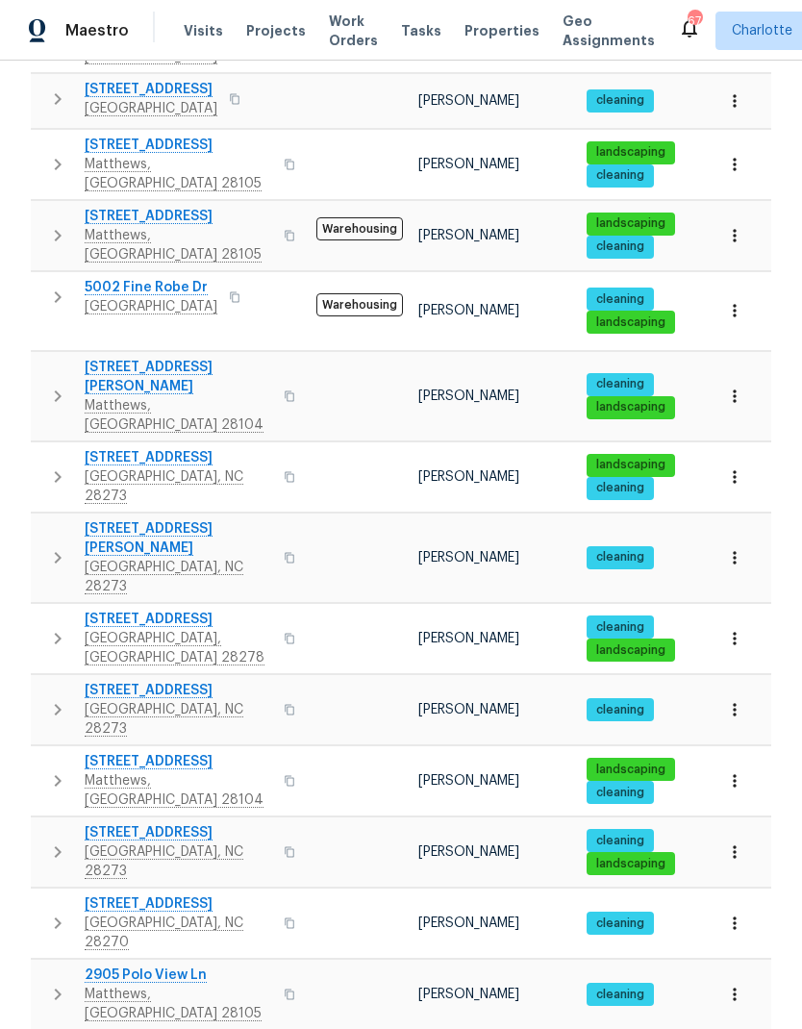
scroll to position [891, 0]
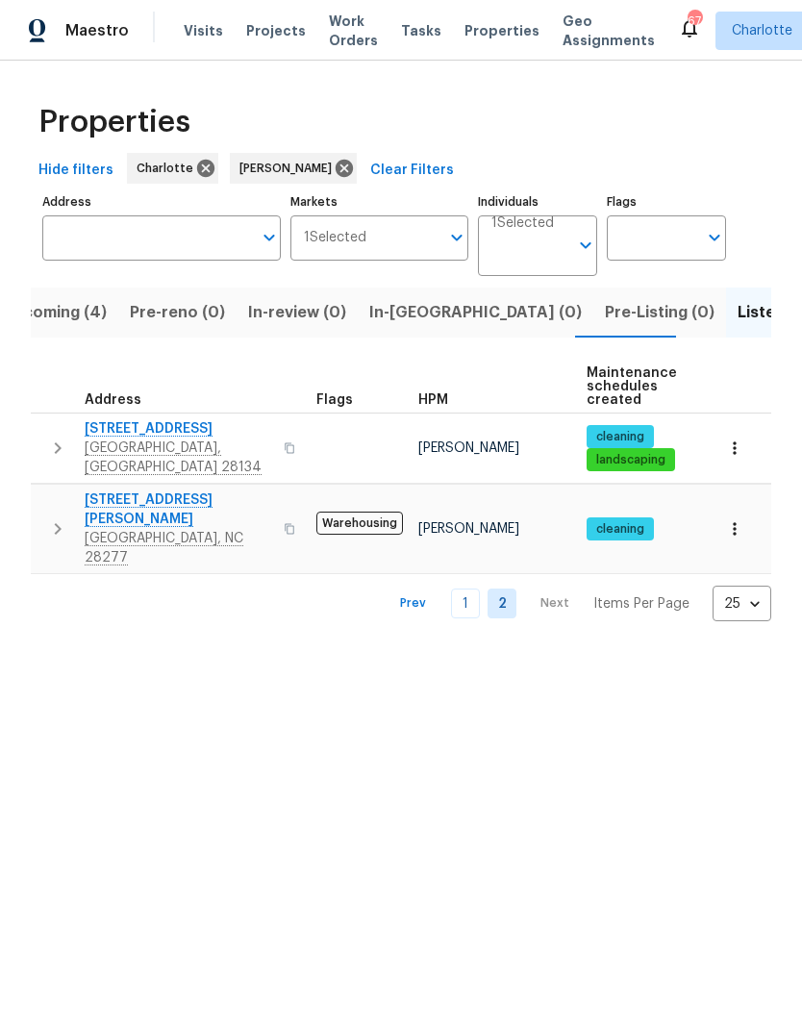
click at [470, 588] on link "1" at bounding box center [465, 603] width 29 height 30
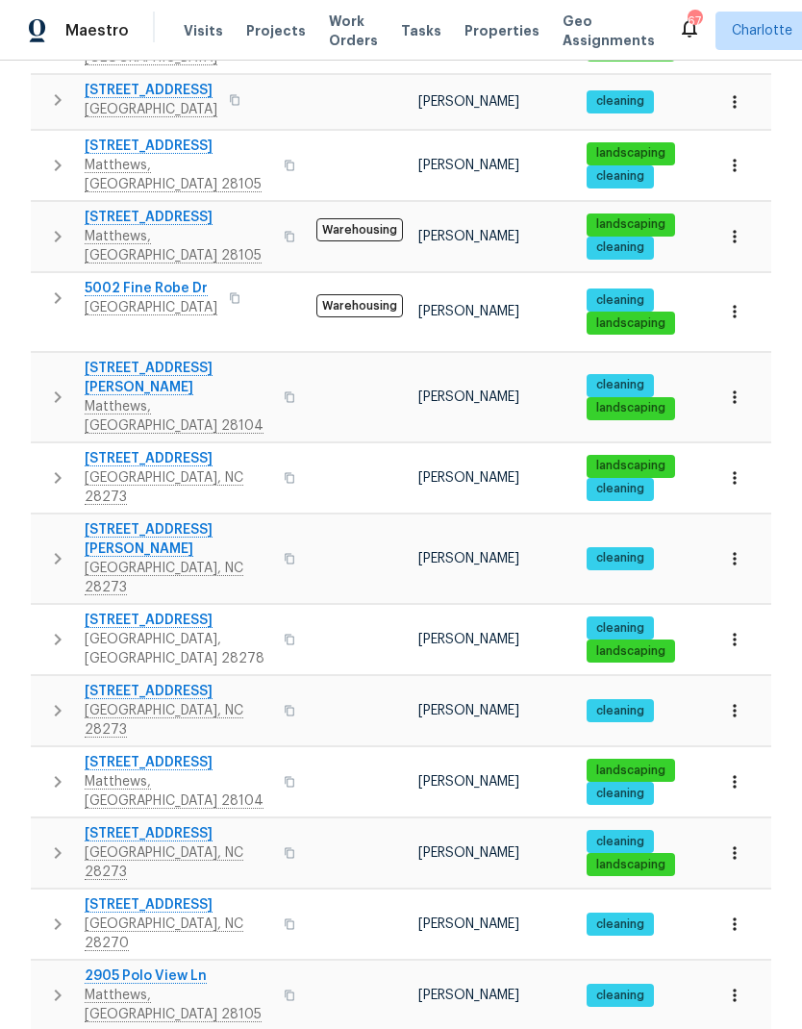
scroll to position [77, 0]
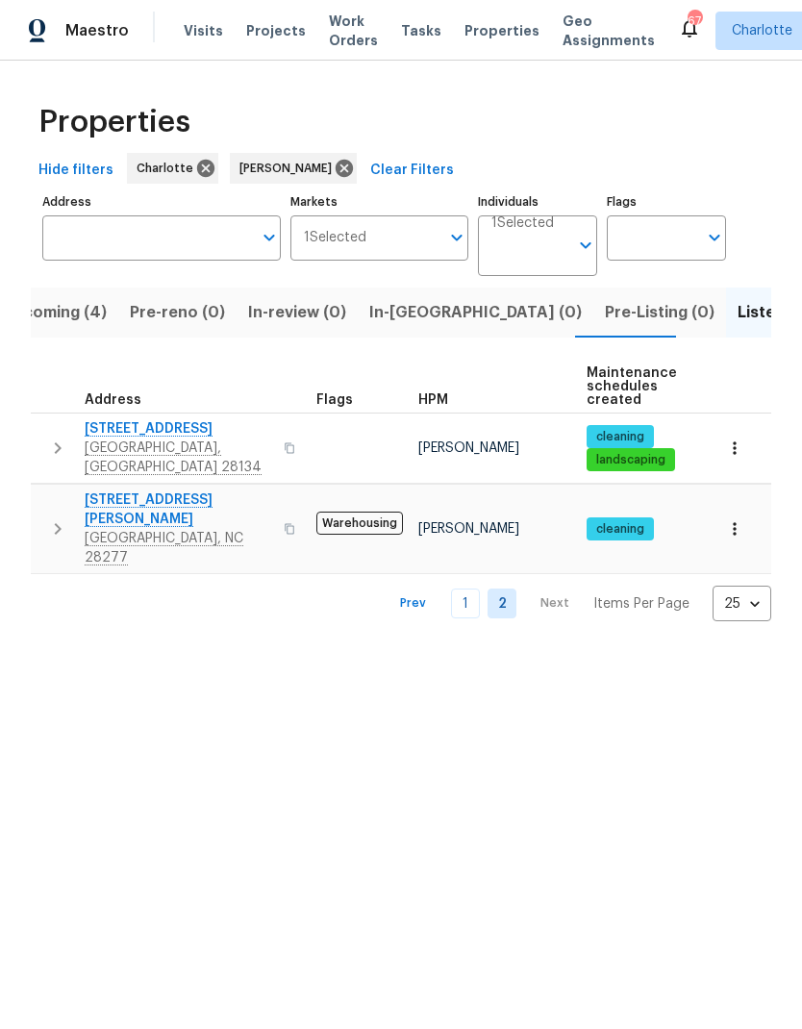
click at [476, 588] on link "1" at bounding box center [465, 603] width 29 height 30
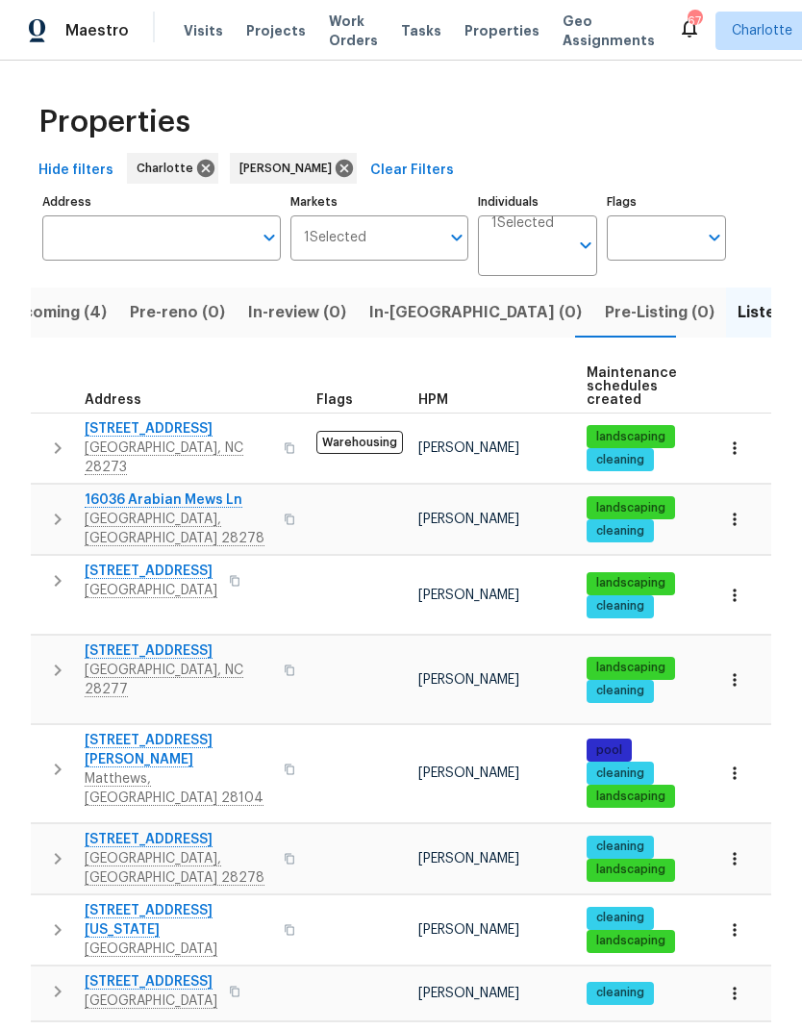
click at [710, 169] on div "Hide filters Charlotte Ryan Craven Clear Filters" at bounding box center [401, 171] width 740 height 36
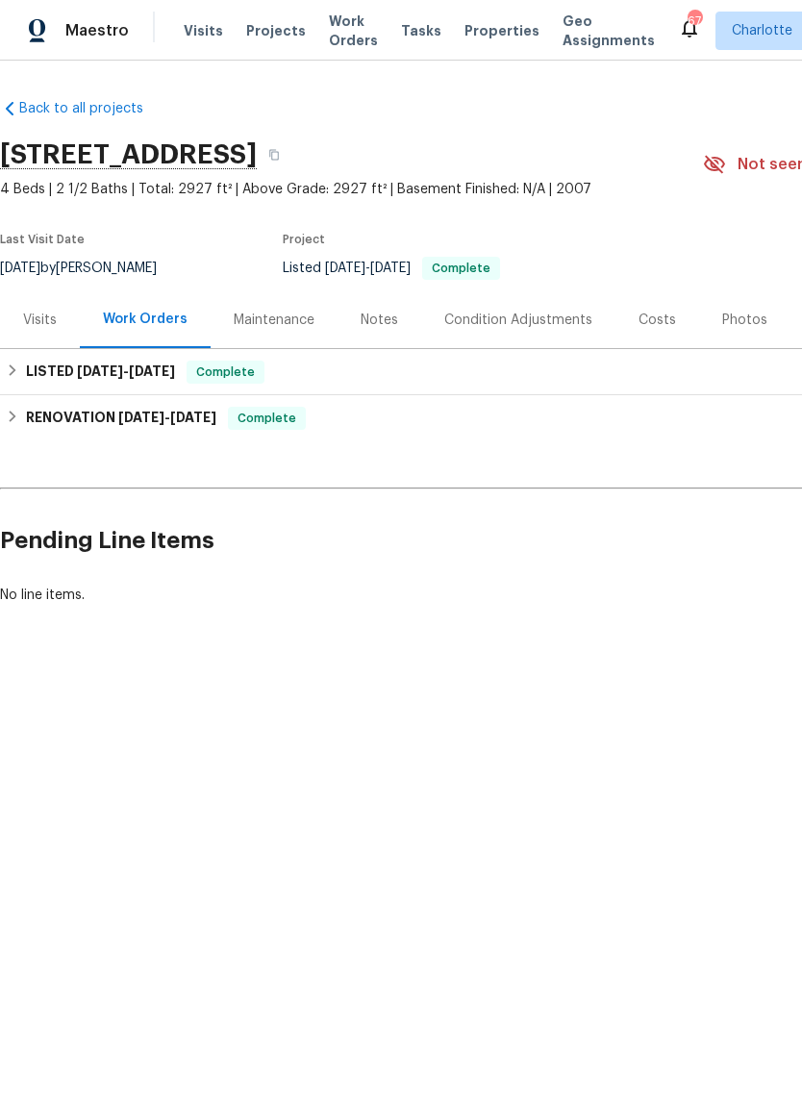
click at [387, 326] on div "Notes" at bounding box center [379, 320] width 37 height 19
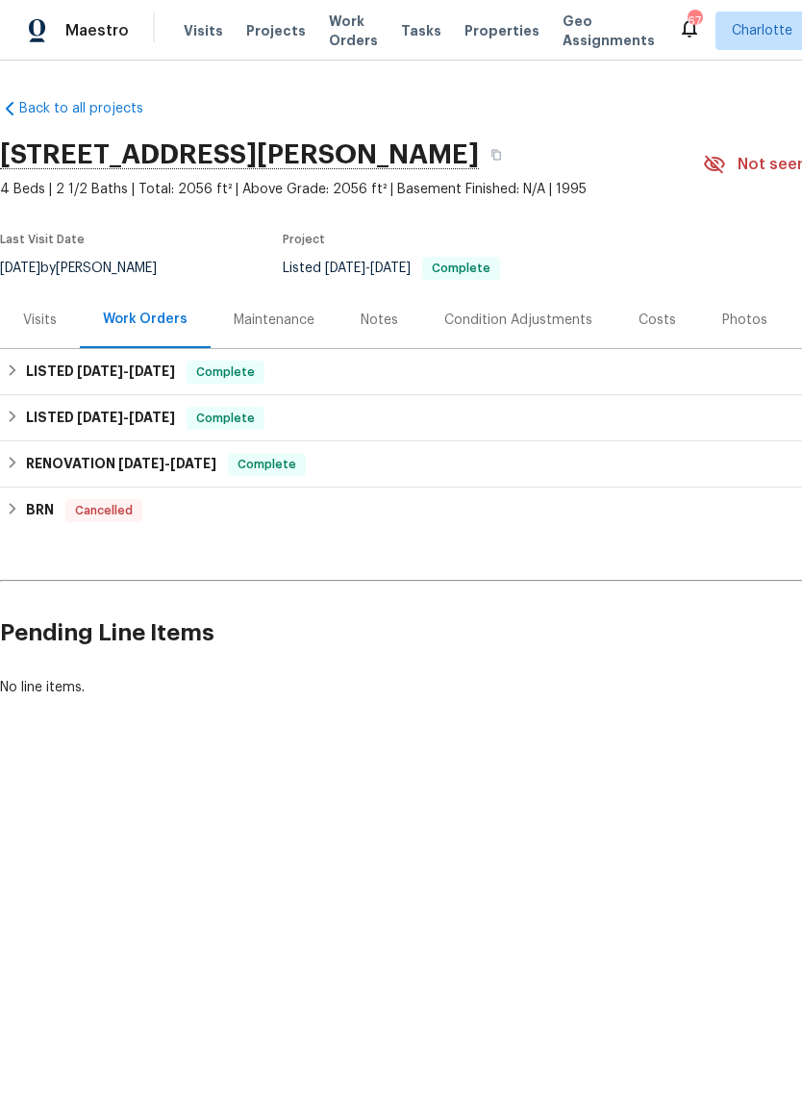
click at [443, 164] on h2 "[STREET_ADDRESS][PERSON_NAME]" at bounding box center [239, 154] width 479 height 19
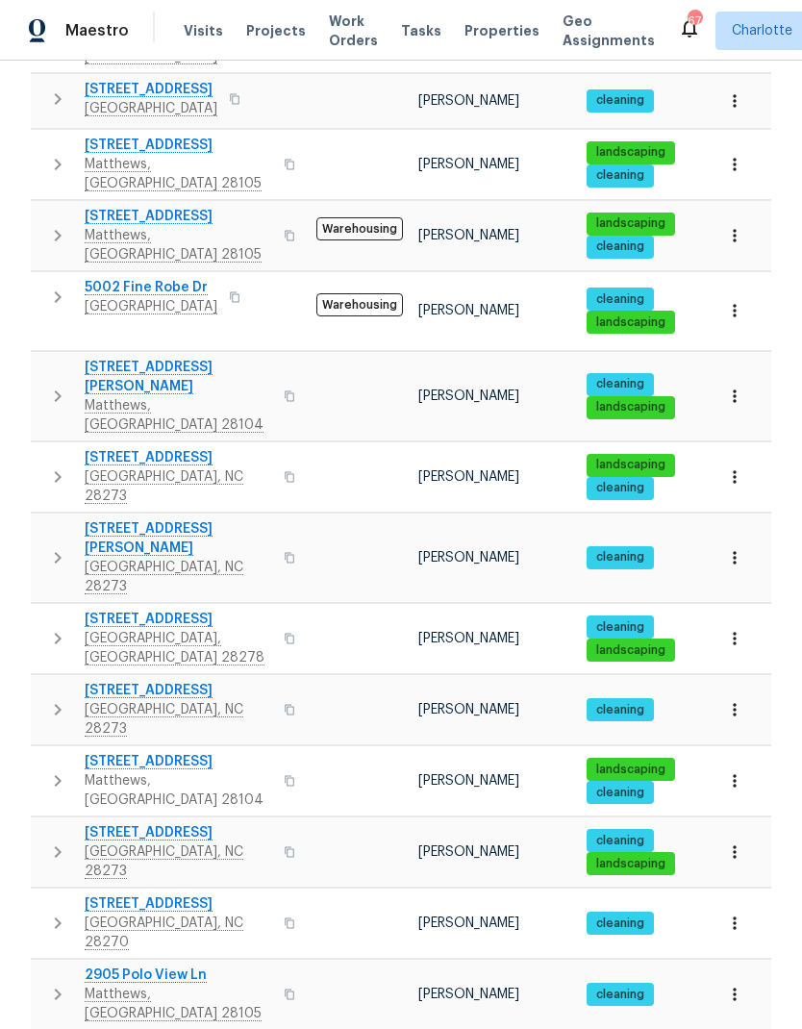
scroll to position [891, 0]
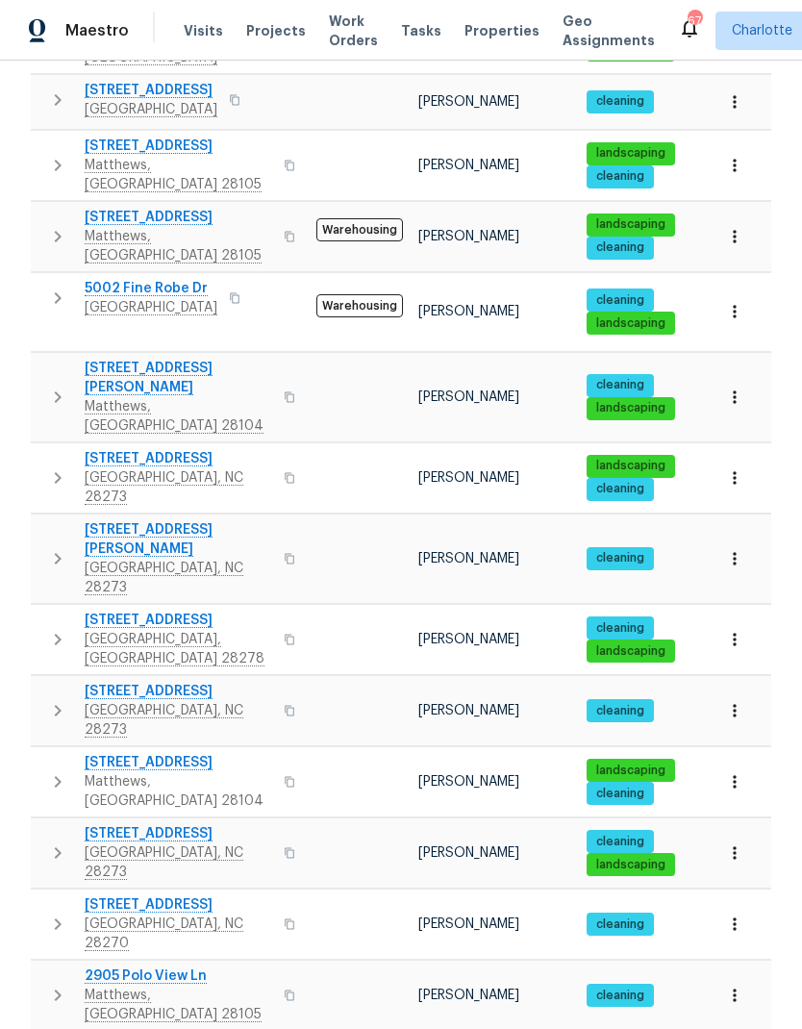
click at [57, 386] on icon "button" at bounding box center [57, 397] width 23 height 23
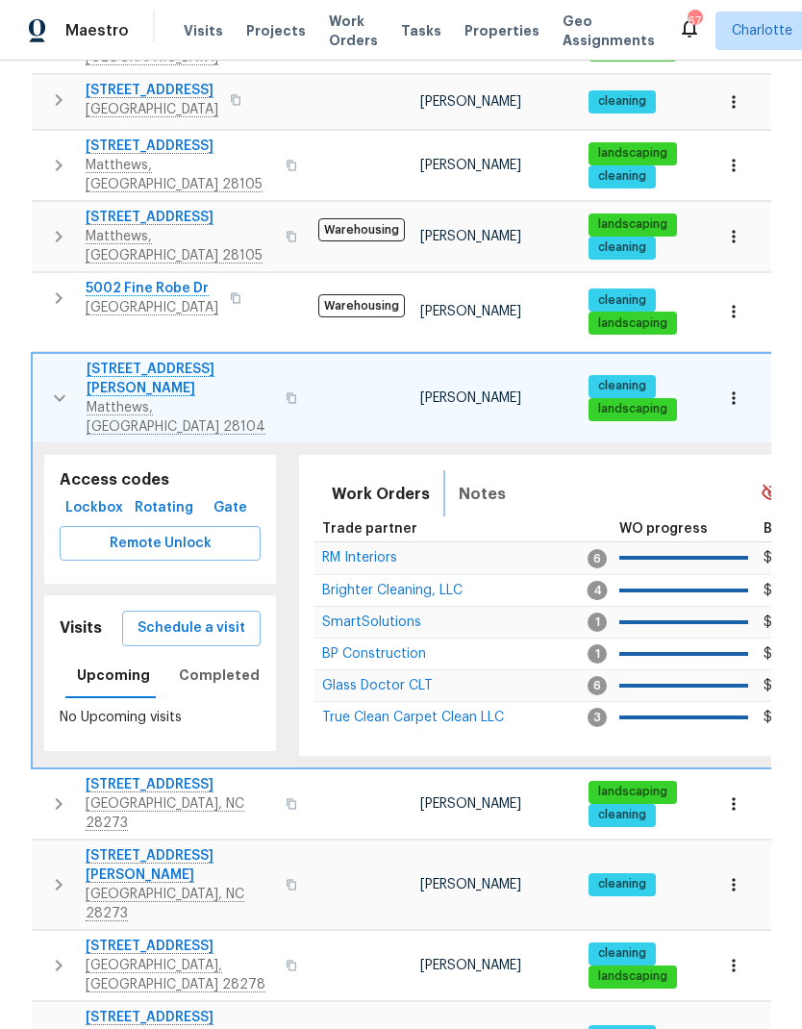
click at [480, 481] on span "Notes" at bounding box center [482, 494] width 47 height 27
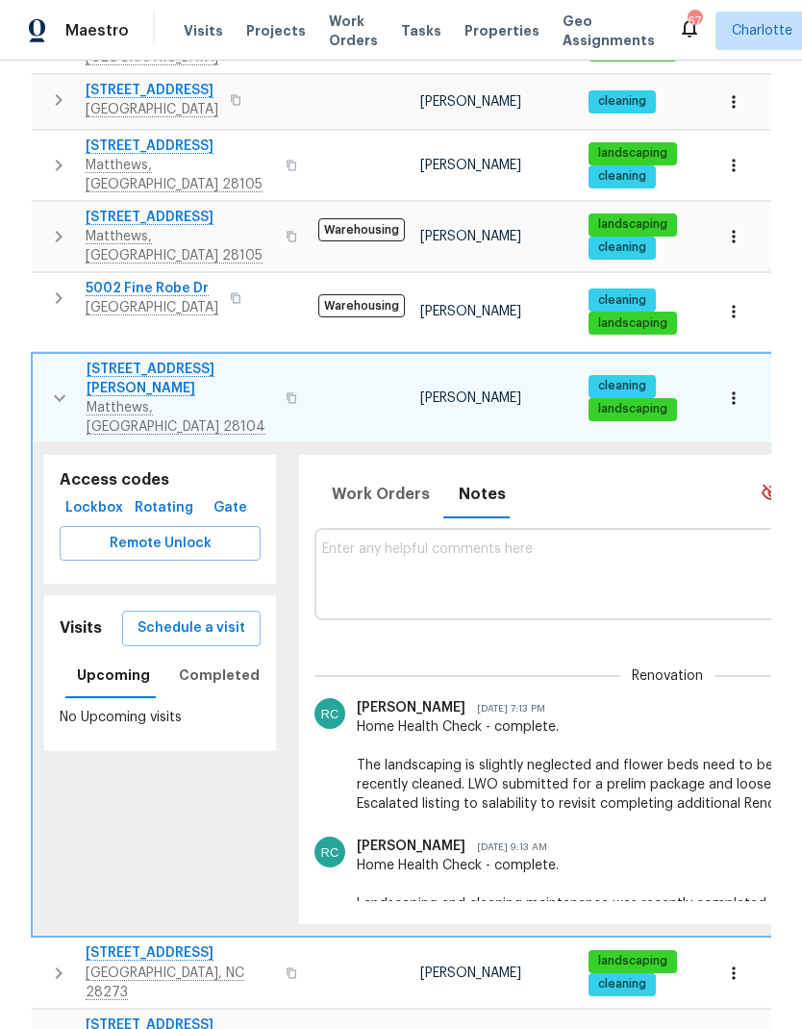
click at [50, 387] on icon "button" at bounding box center [59, 398] width 23 height 23
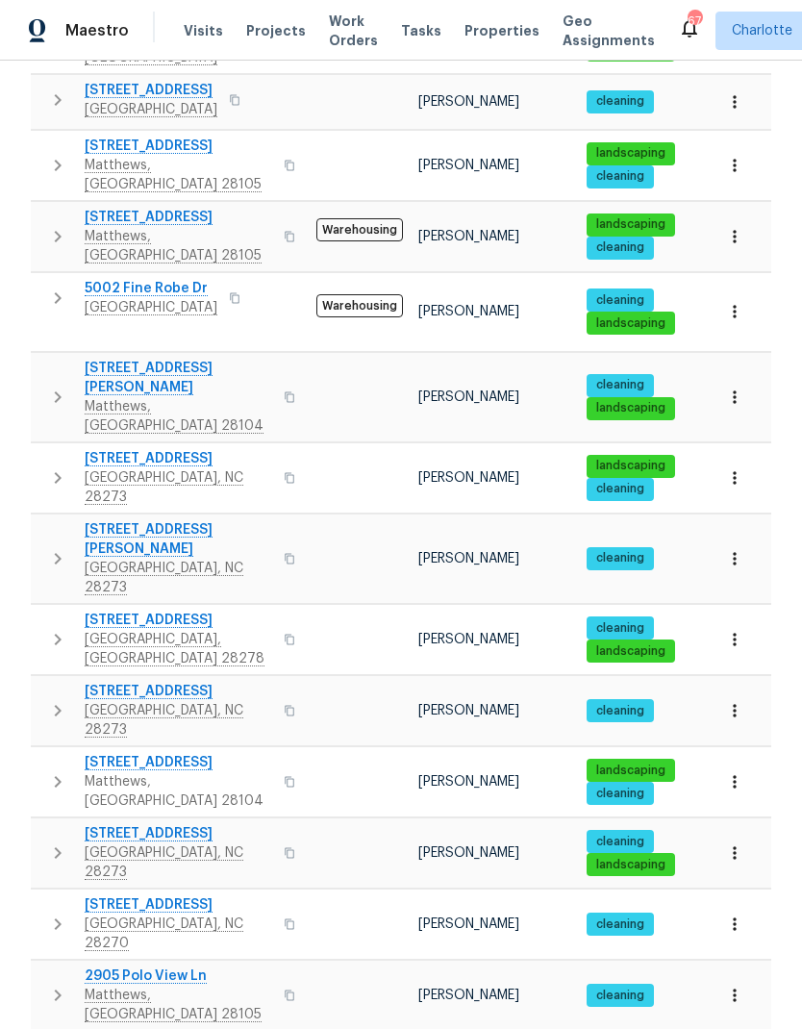
scroll to position [77, 0]
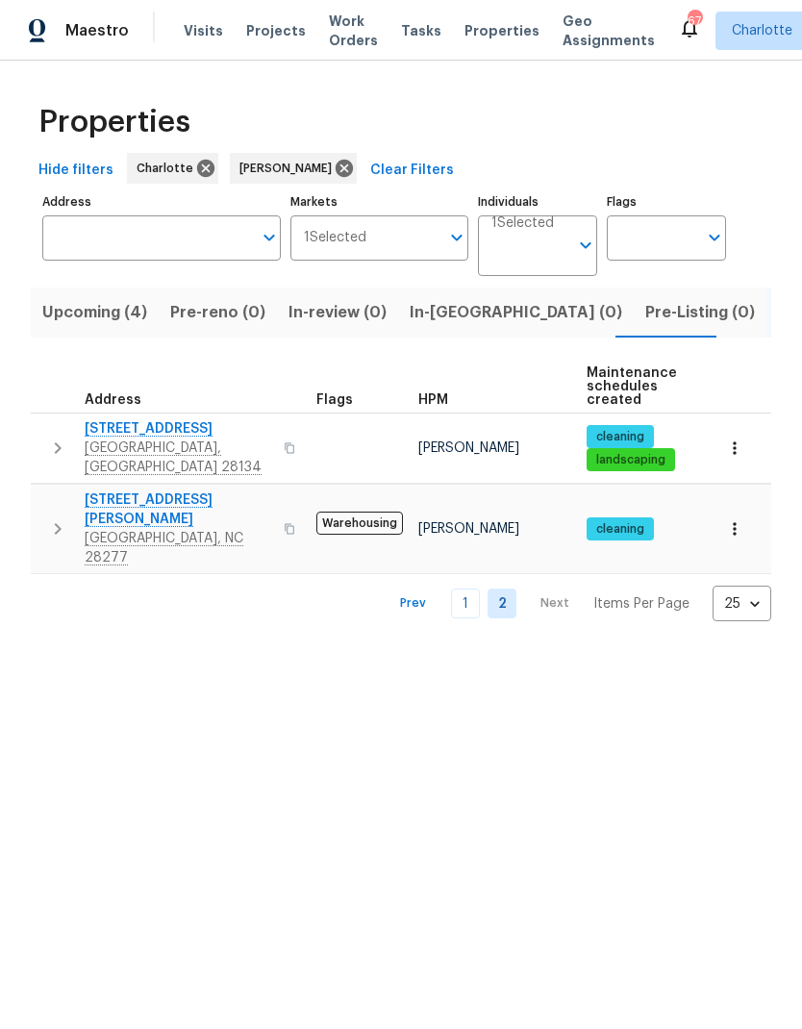
click at [474, 588] on link "1" at bounding box center [465, 603] width 29 height 30
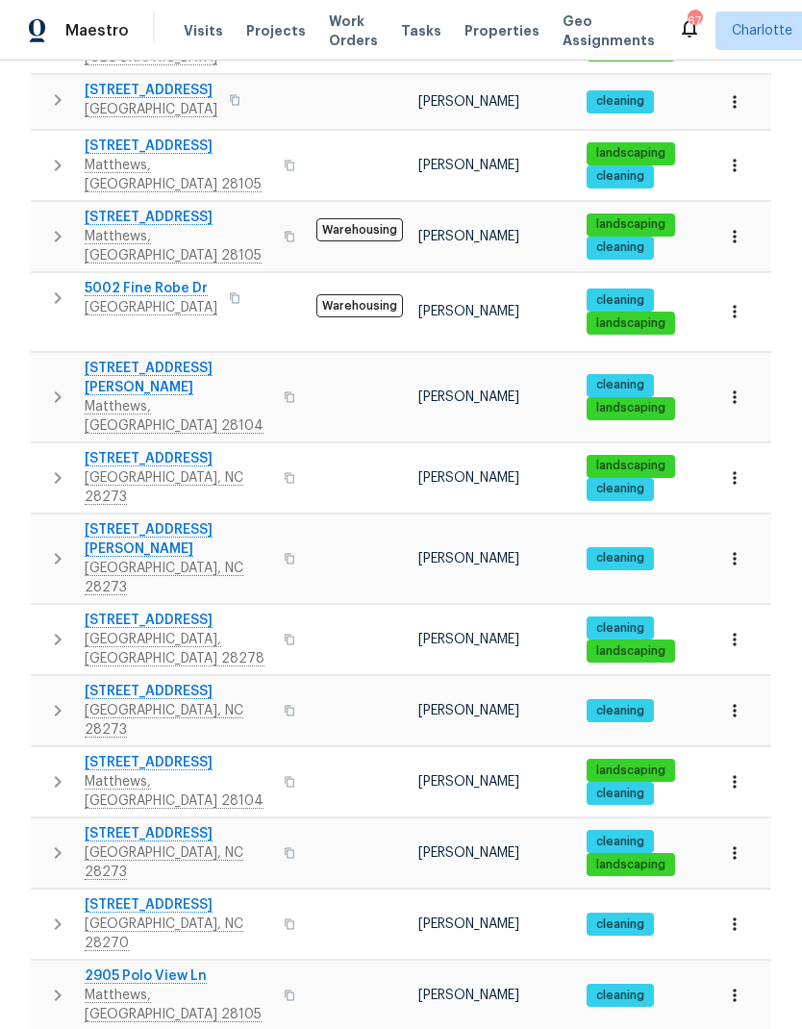
scroll to position [77, 0]
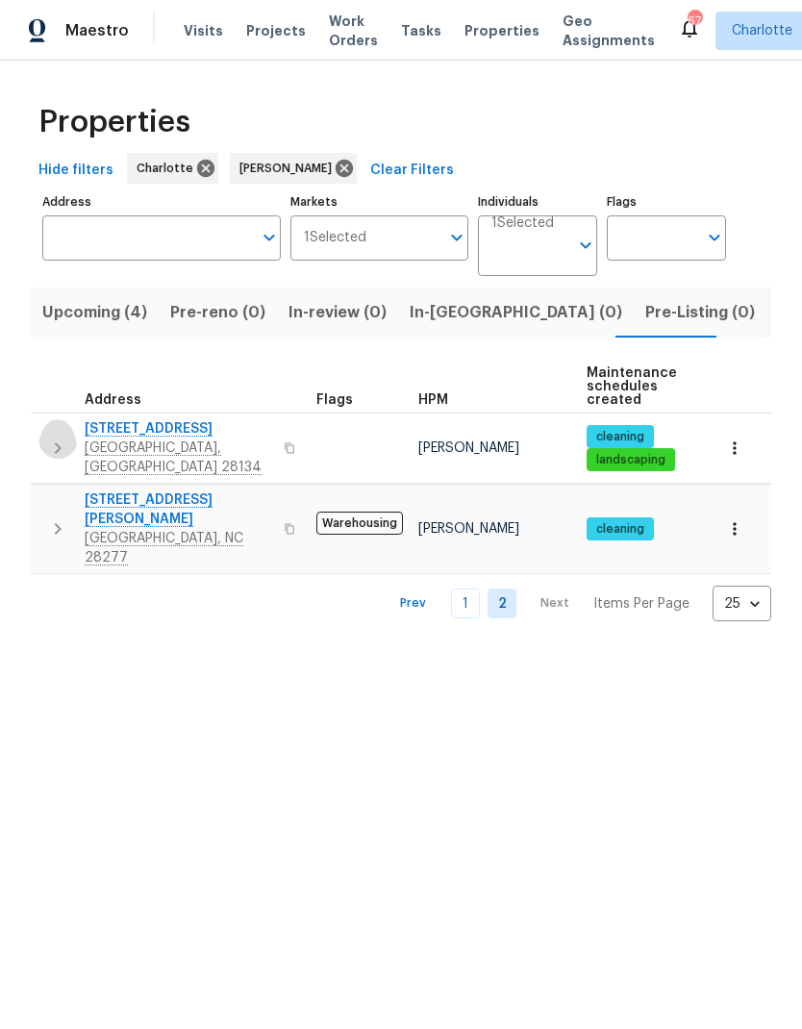
click at [44, 452] on button "button" at bounding box center [57, 448] width 38 height 58
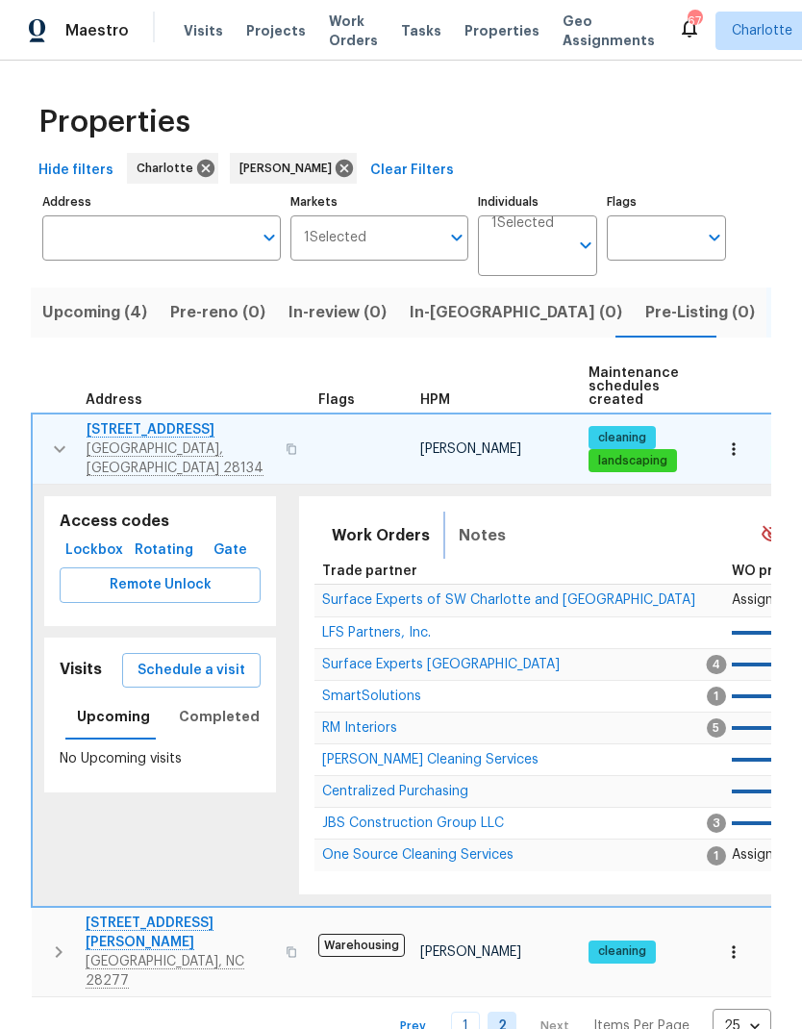
click at [472, 523] on span "Notes" at bounding box center [482, 535] width 47 height 27
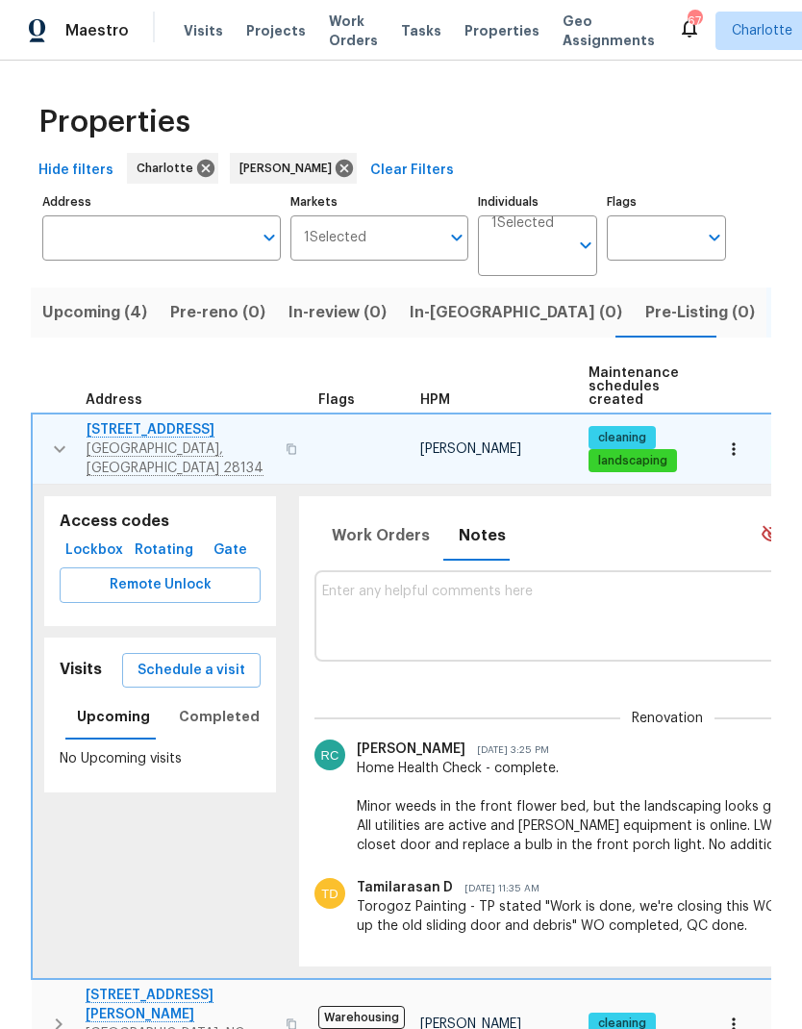
click at [48, 447] on icon "button" at bounding box center [59, 448] width 23 height 23
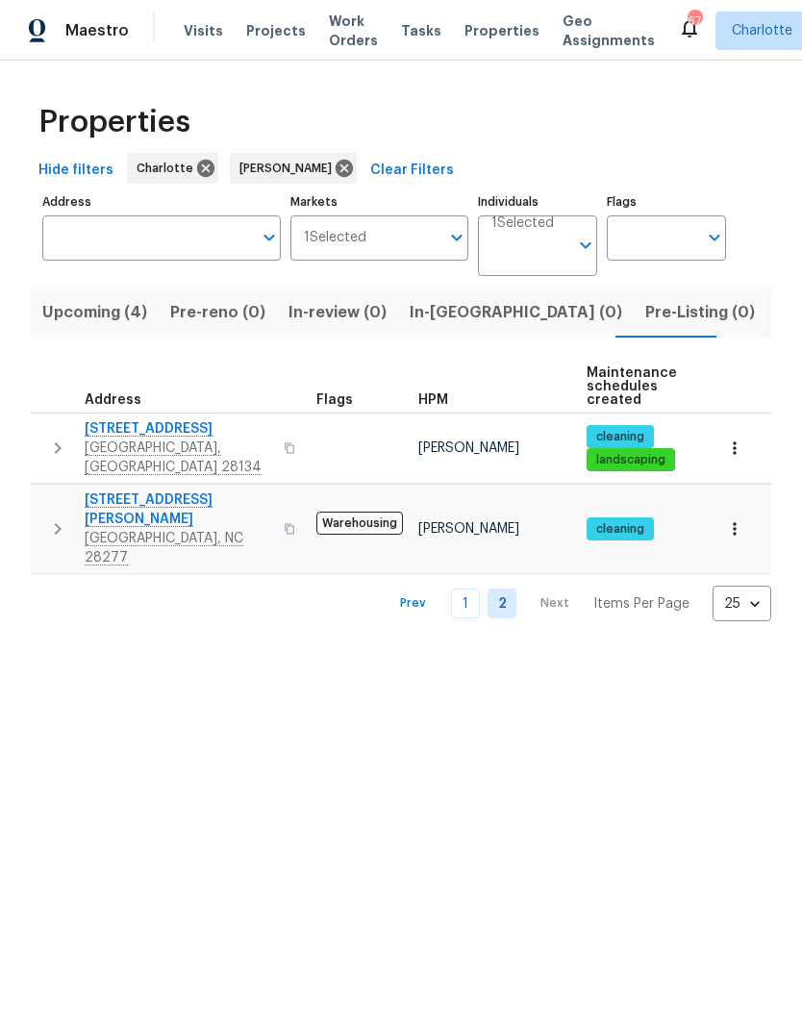
click at [463, 588] on link "1" at bounding box center [465, 603] width 29 height 30
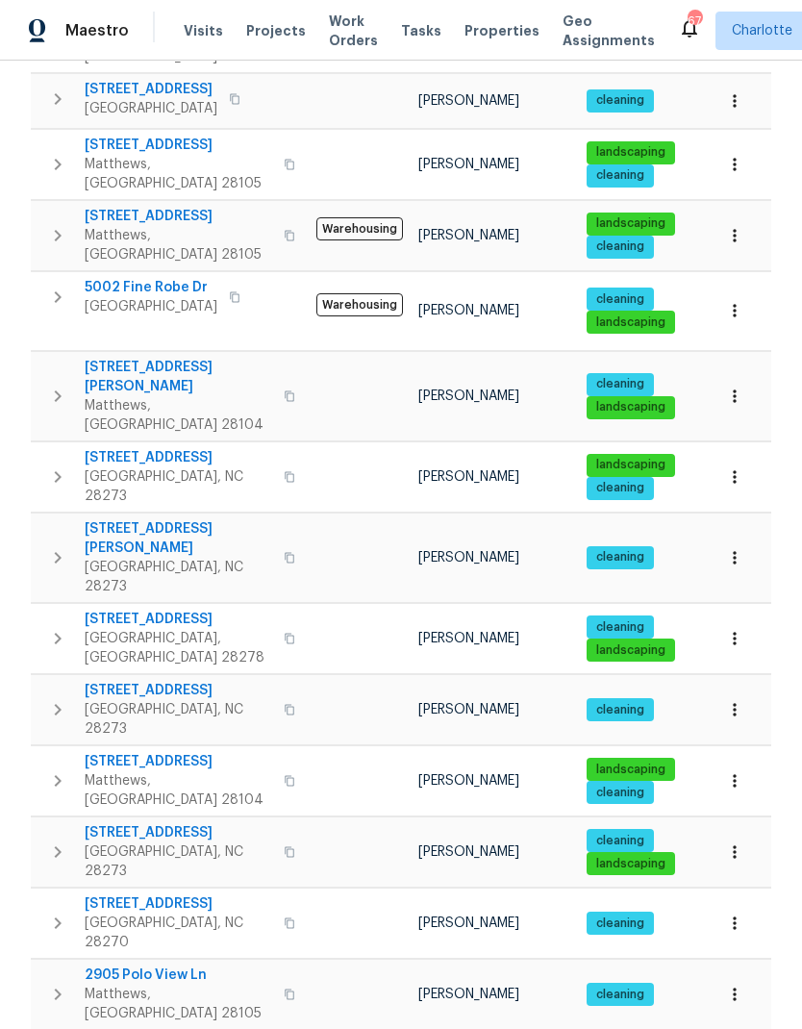
scroll to position [891, 0]
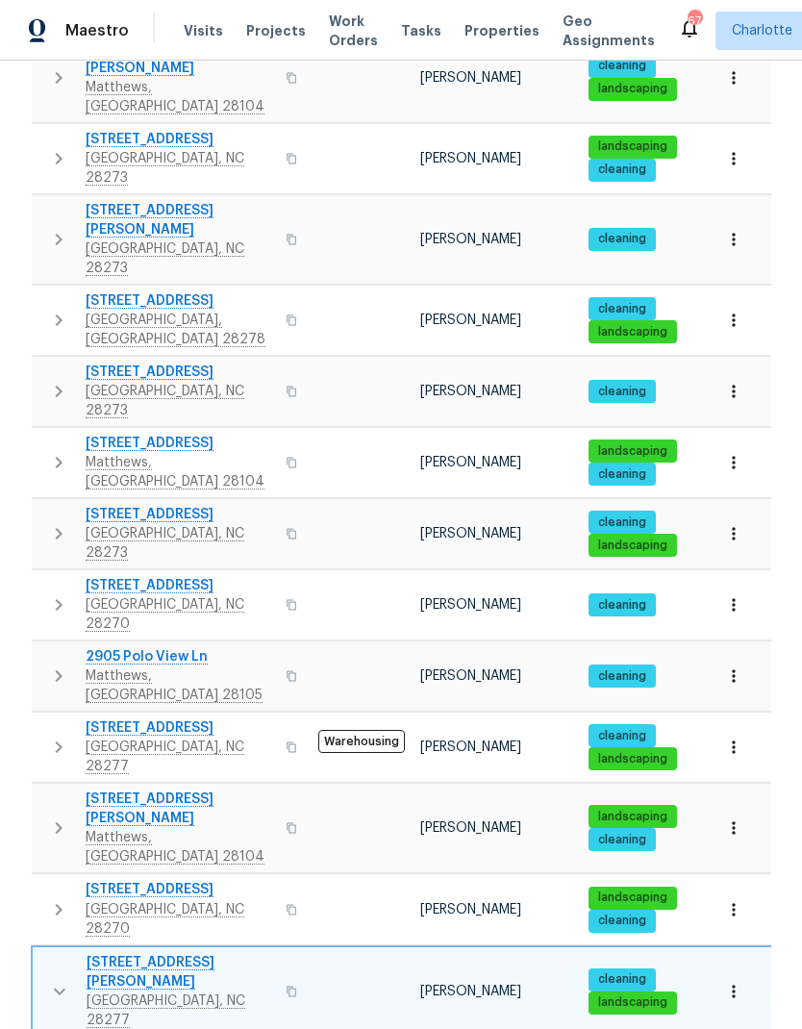
scroll to position [0, 0]
click at [54, 953] on button "button" at bounding box center [59, 991] width 38 height 77
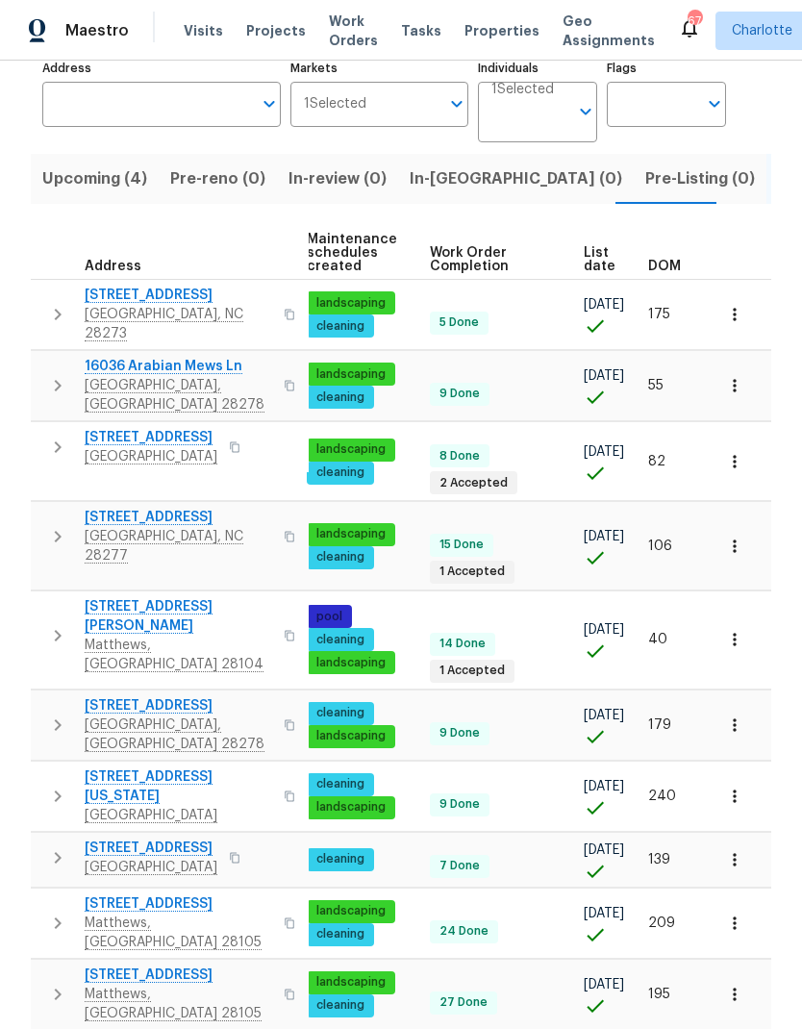
scroll to position [0, 280]
click at [676, 260] on span "DOM" at bounding box center [664, 266] width 33 height 13
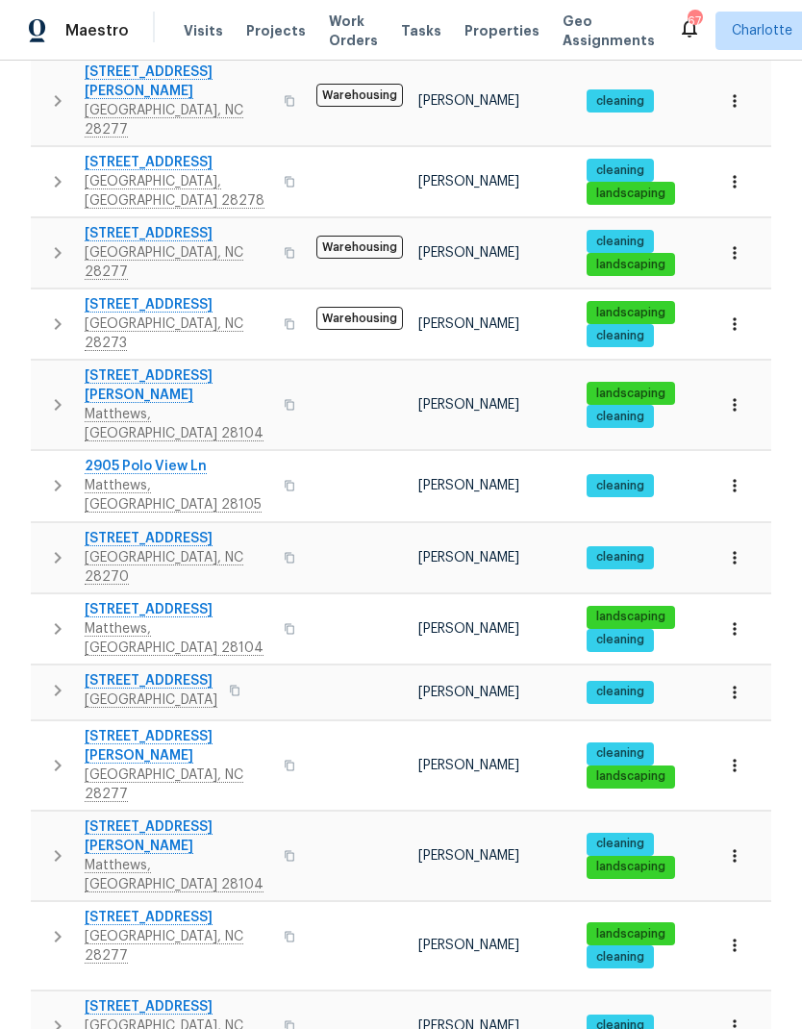
scroll to position [723, 0]
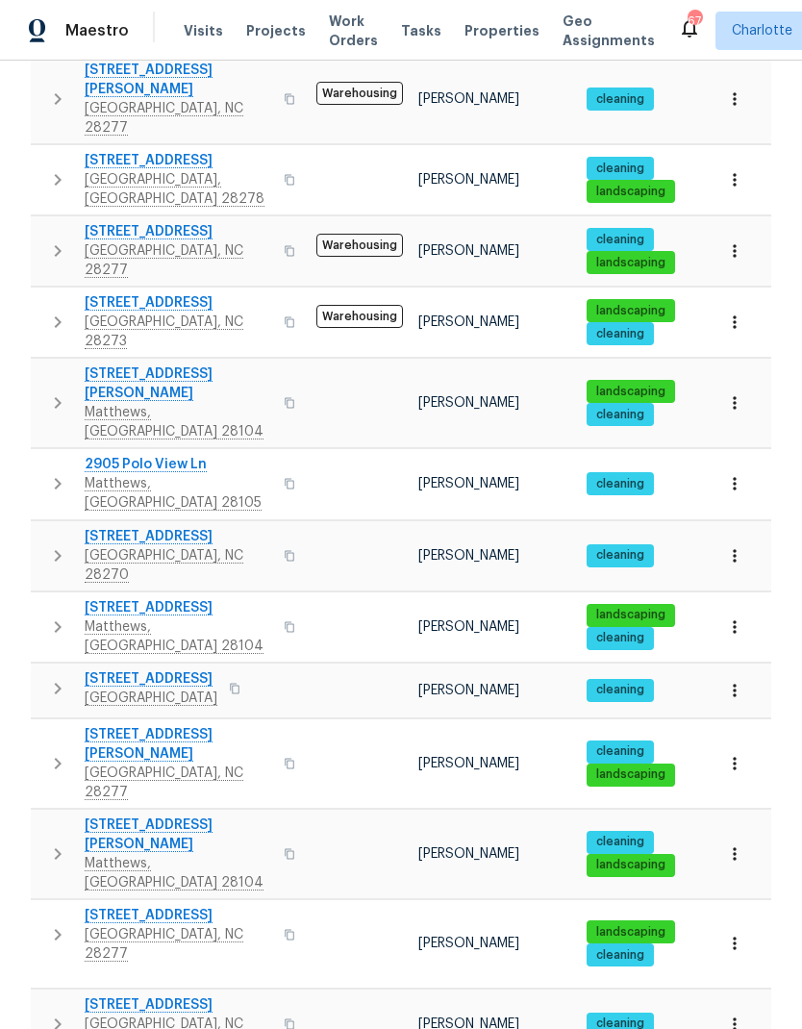
click at [62, 472] on icon "button" at bounding box center [57, 483] width 23 height 23
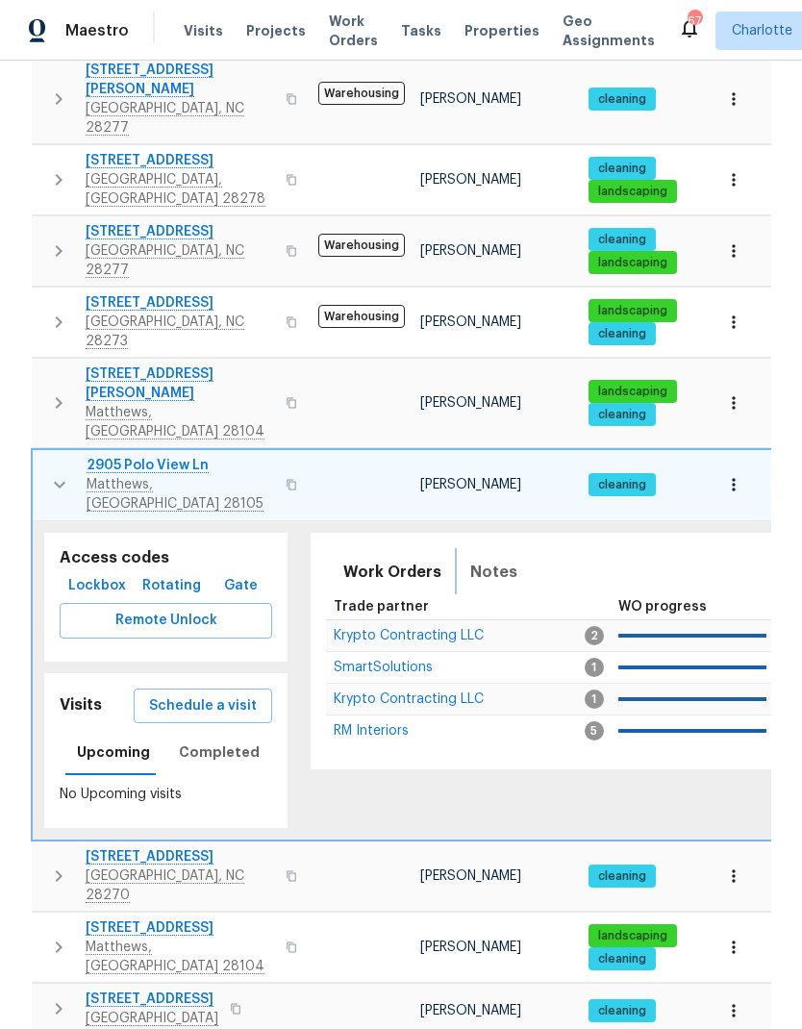
click at [488, 559] on span "Notes" at bounding box center [493, 572] width 47 height 27
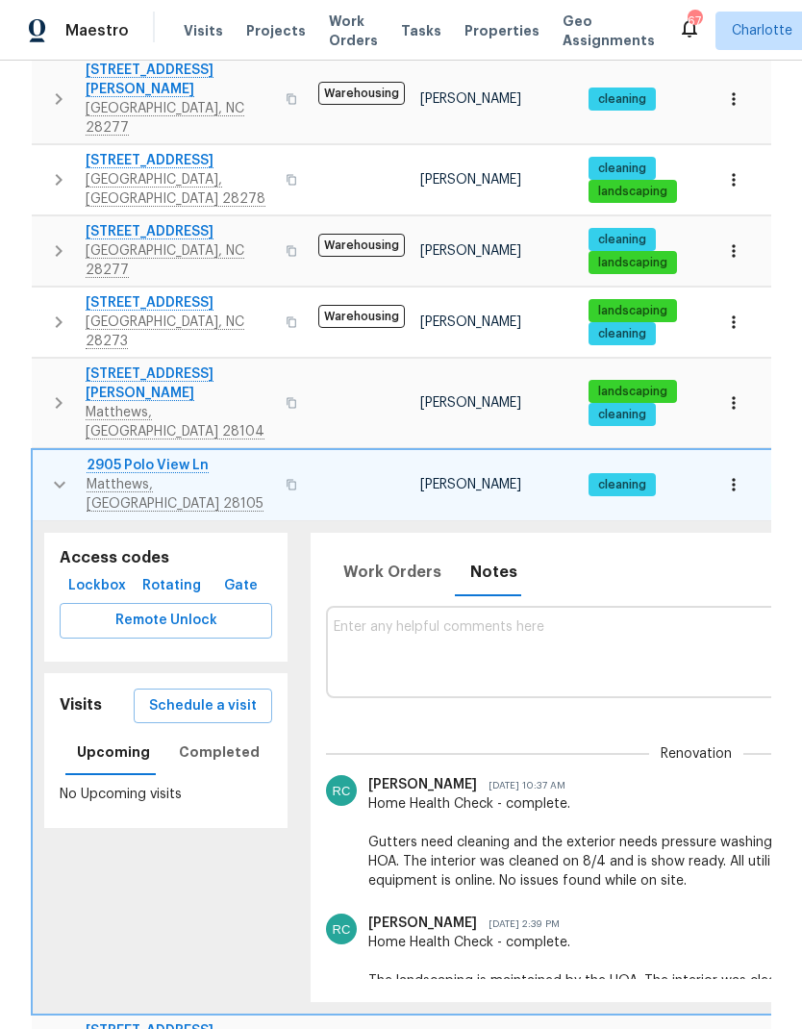
click at [50, 456] on button "button" at bounding box center [59, 485] width 38 height 58
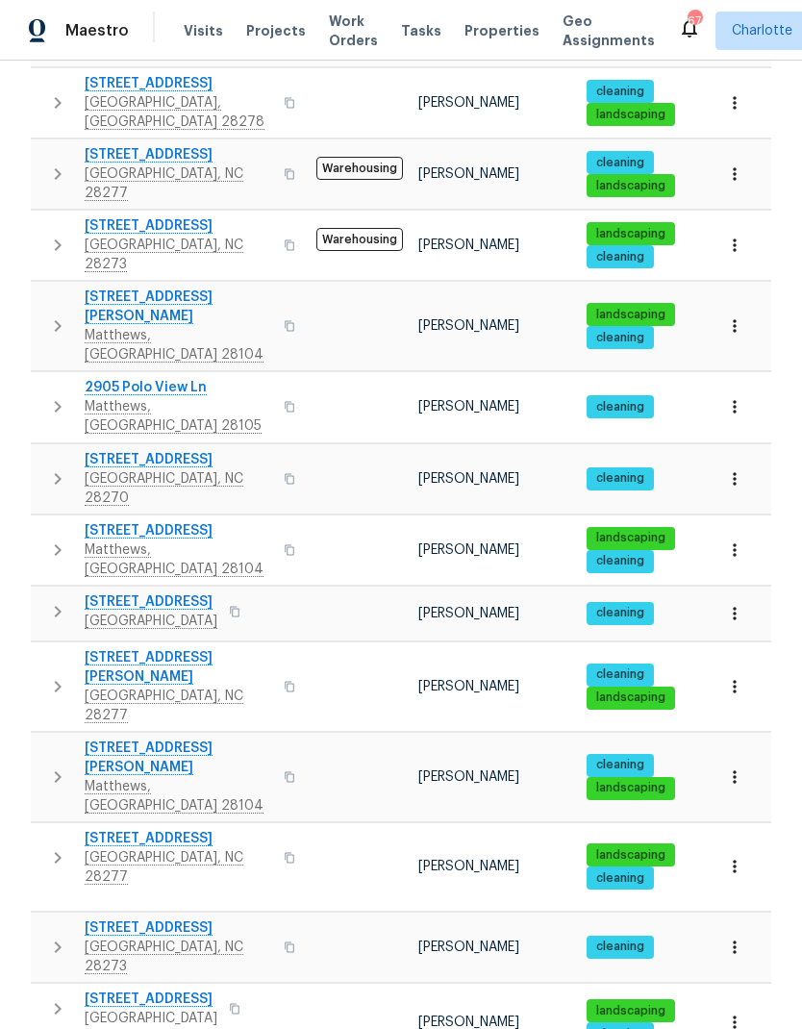
scroll to position [803, 0]
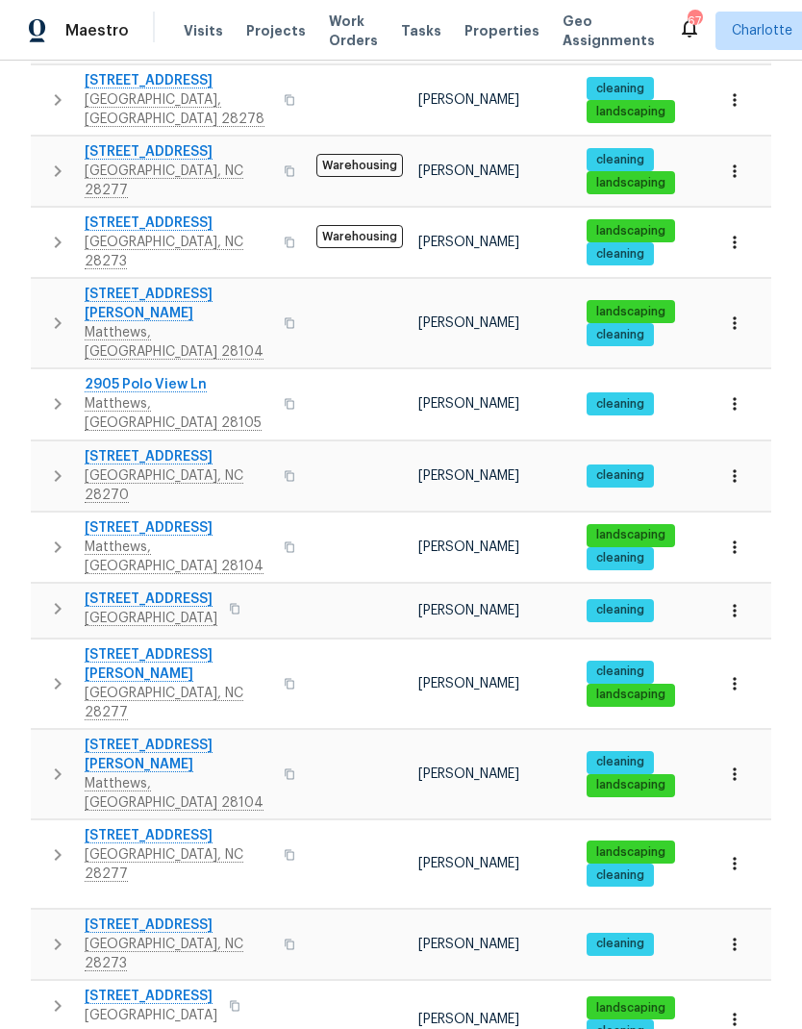
click at [42, 518] on button "button" at bounding box center [57, 547] width 38 height 58
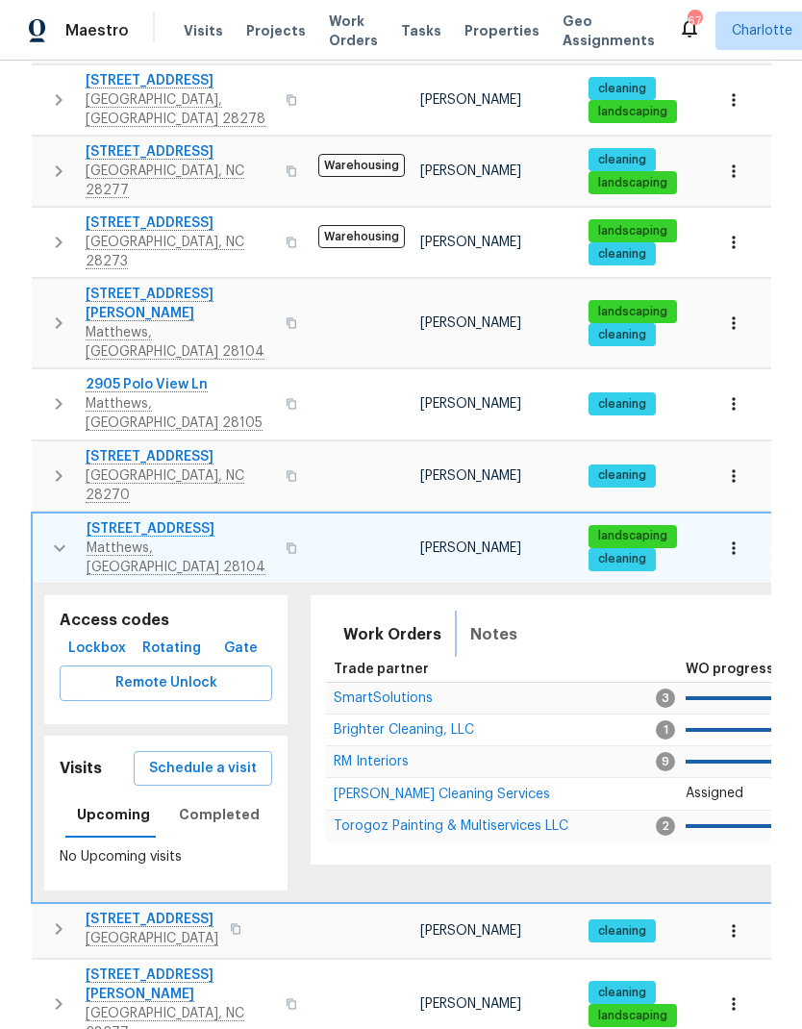
click at [492, 621] on span "Notes" at bounding box center [493, 634] width 47 height 27
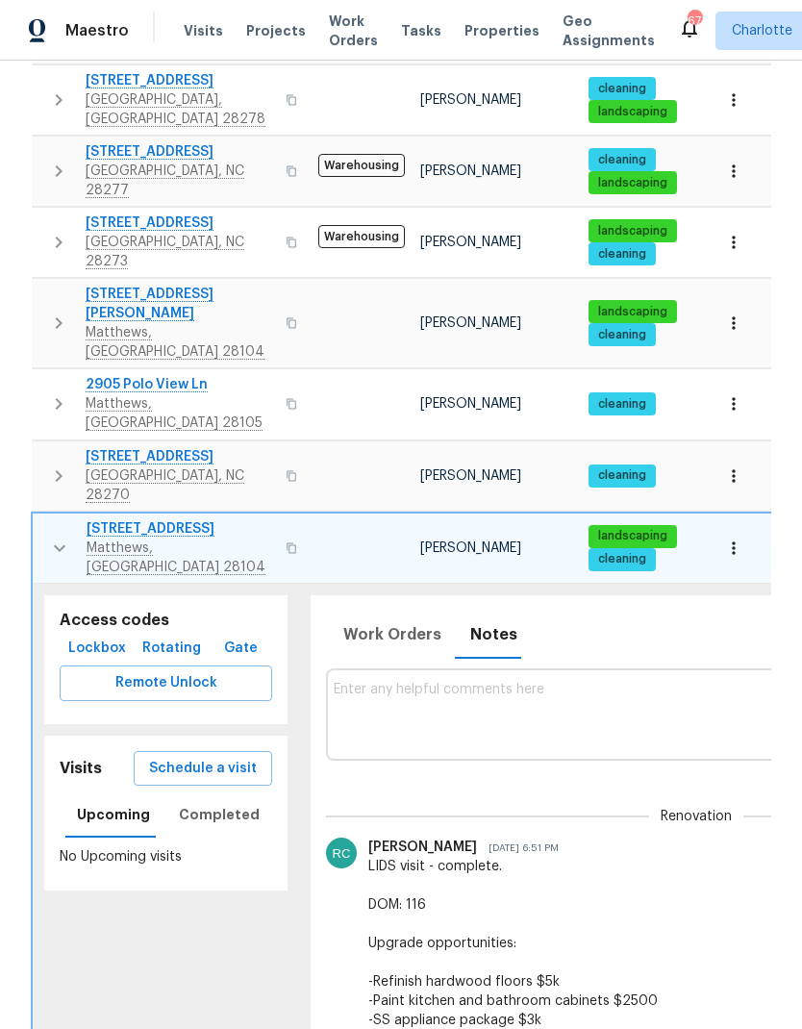
click at [48, 513] on td "[STREET_ADDRESS][PERSON_NAME]" at bounding box center [172, 547] width 278 height 69
click at [44, 519] on button "button" at bounding box center [59, 548] width 38 height 58
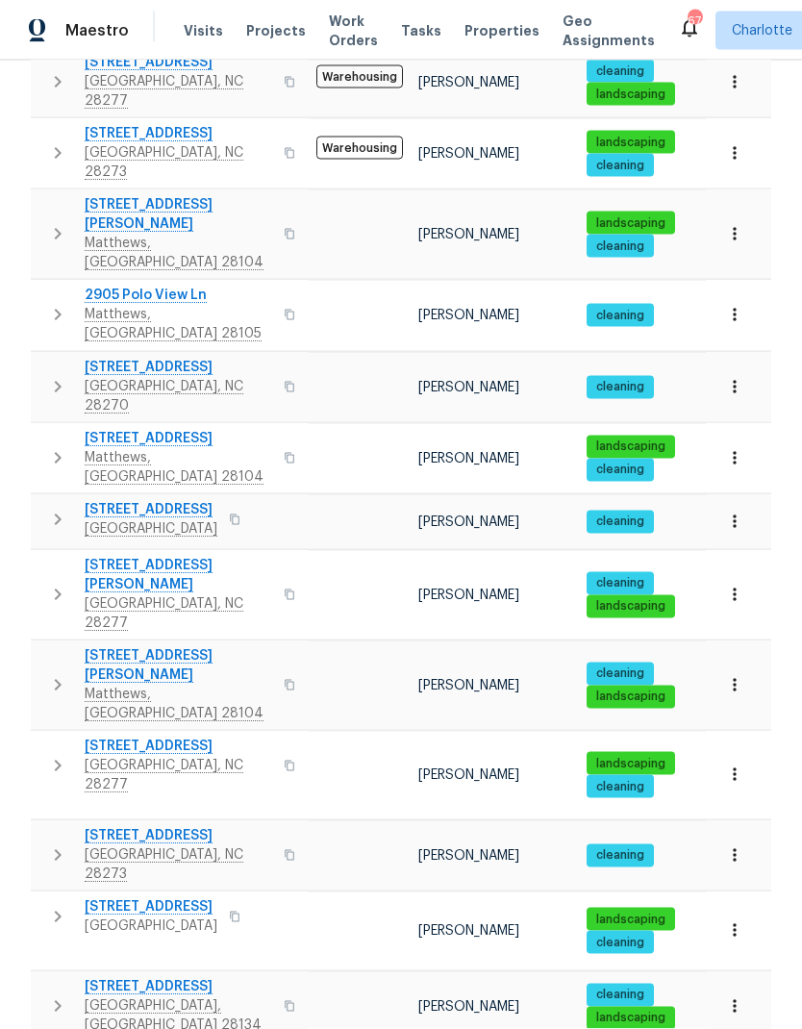
scroll to position [77, 0]
click at [44, 501] on button "button" at bounding box center [57, 520] width 38 height 38
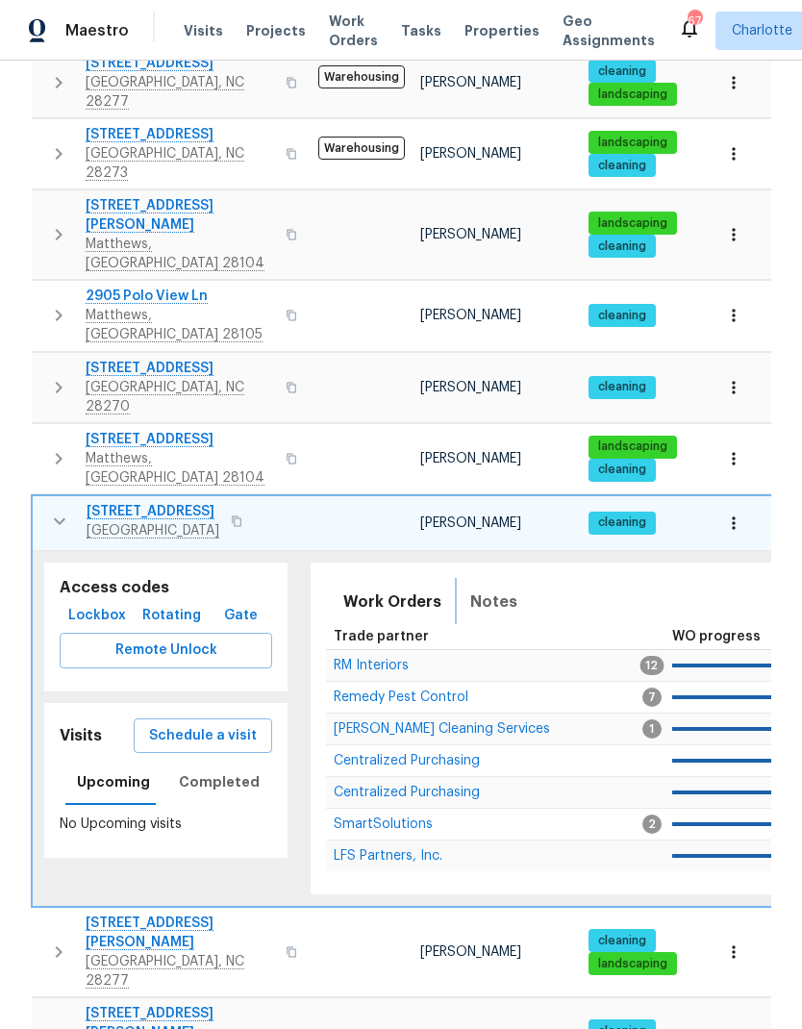
click at [479, 588] on span "Notes" at bounding box center [493, 601] width 47 height 27
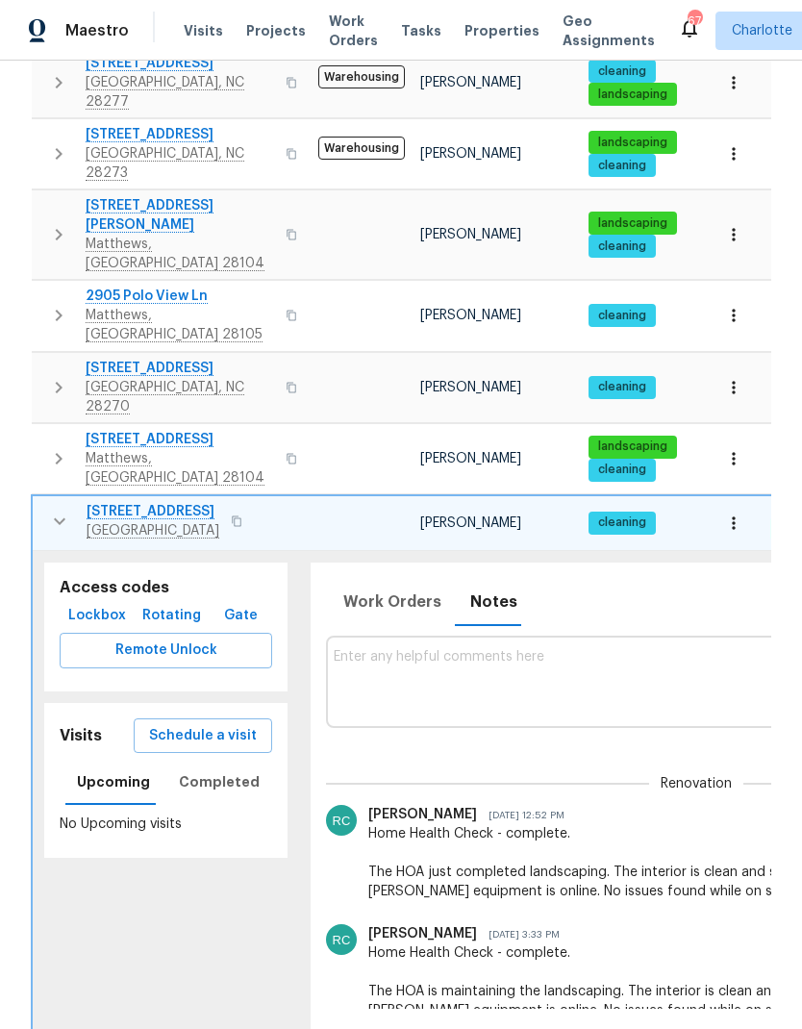
click at [41, 502] on button "button" at bounding box center [59, 521] width 38 height 38
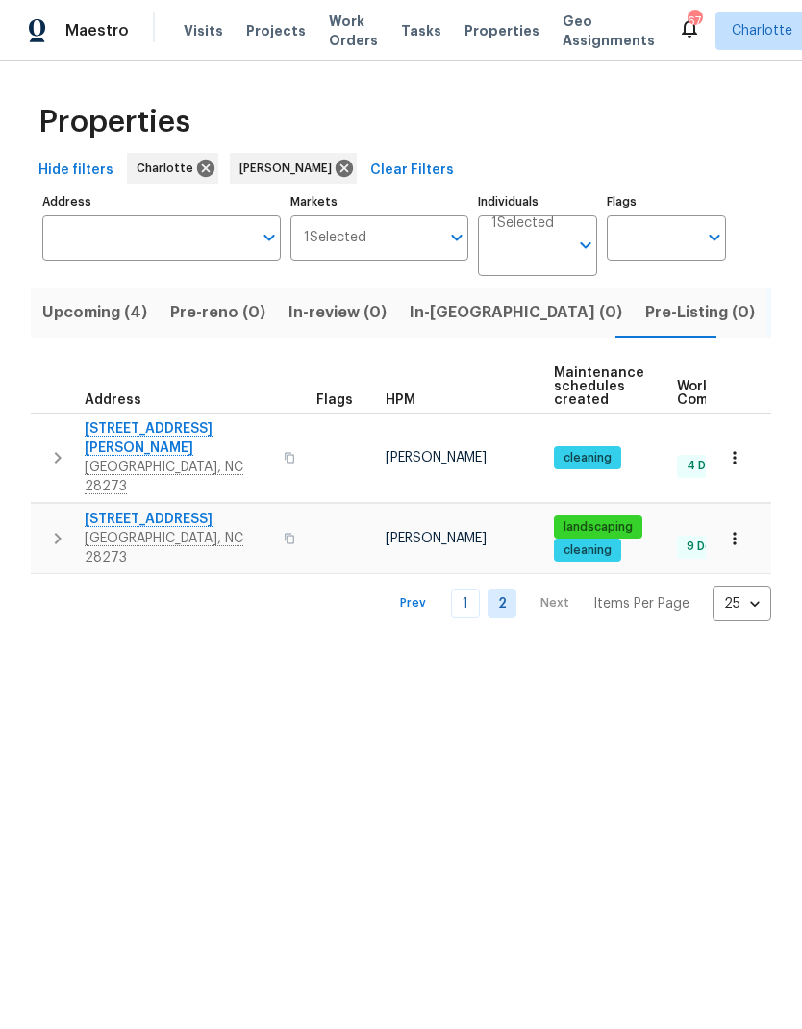
click at [471, 588] on link "1" at bounding box center [465, 603] width 29 height 30
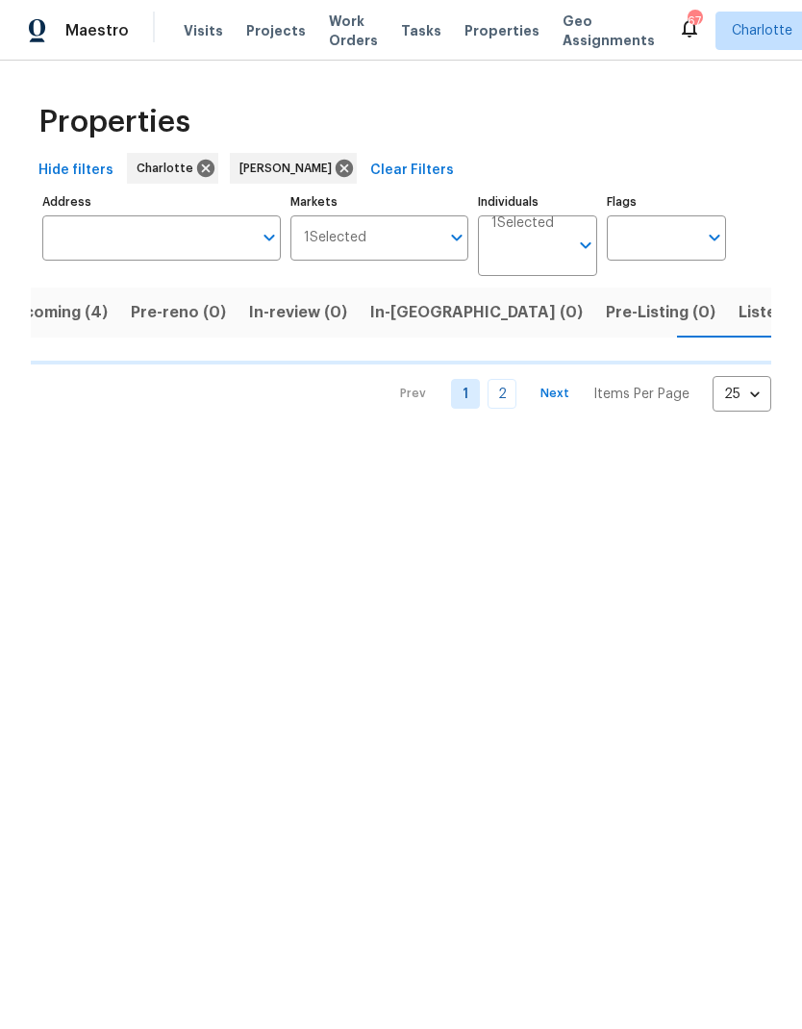
scroll to position [0, 40]
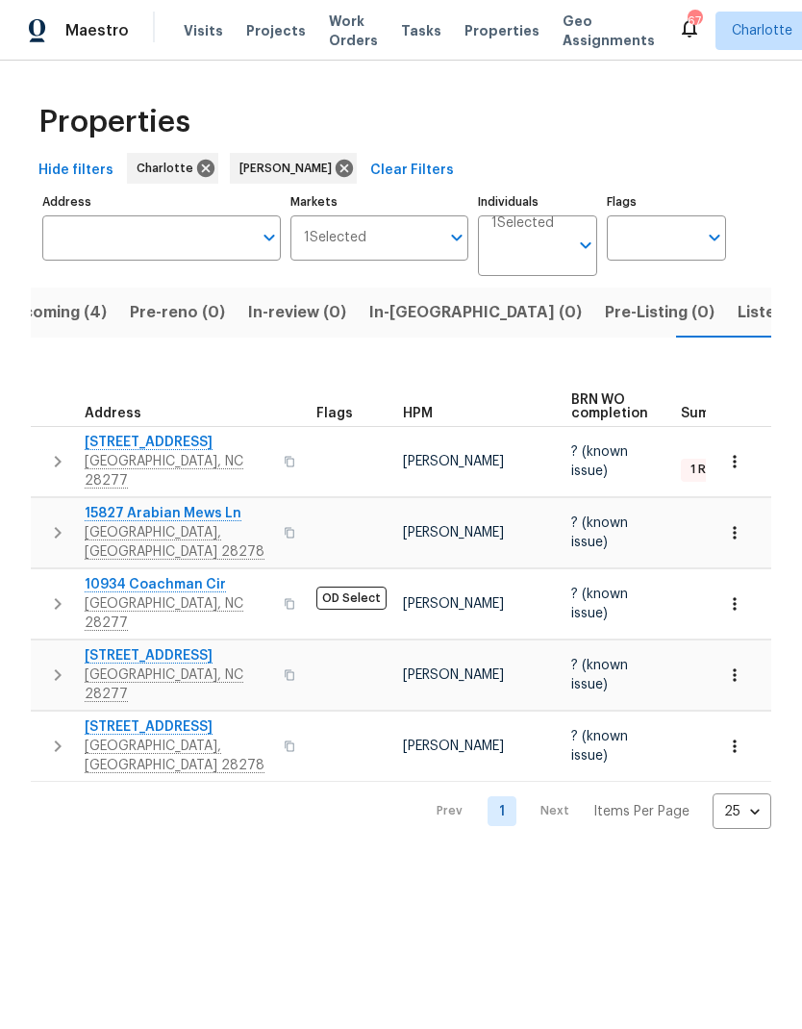
click at [40, 575] on button "button" at bounding box center [57, 604] width 38 height 58
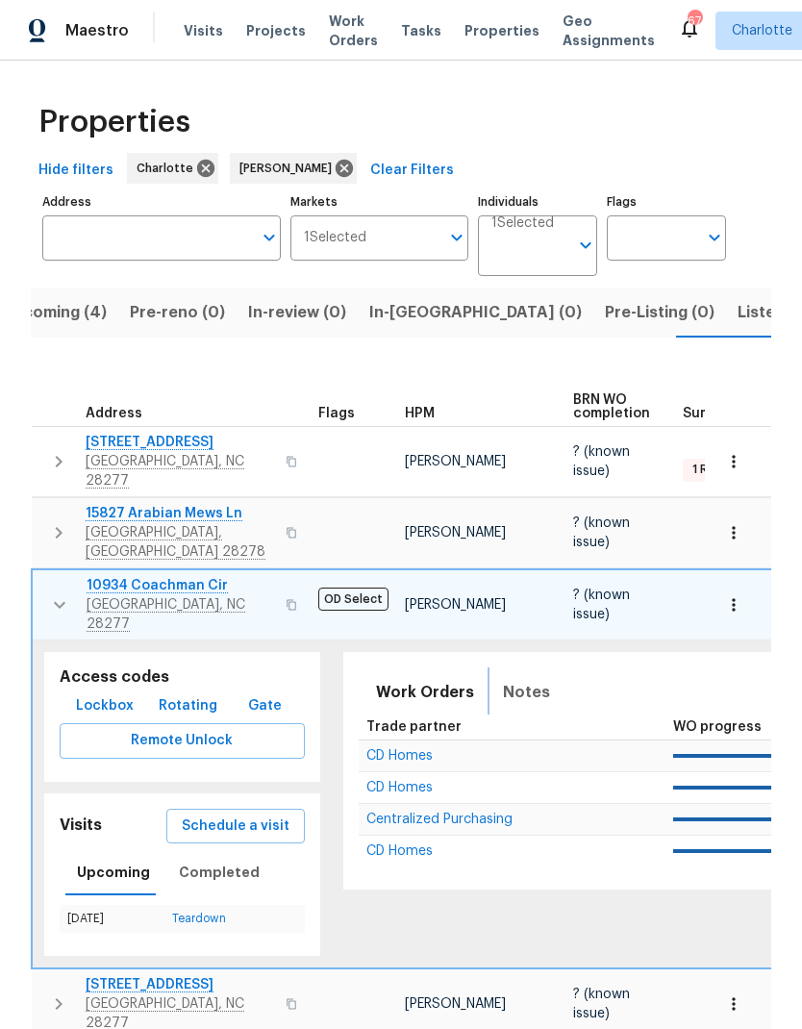
click at [518, 679] on span "Notes" at bounding box center [526, 692] width 47 height 27
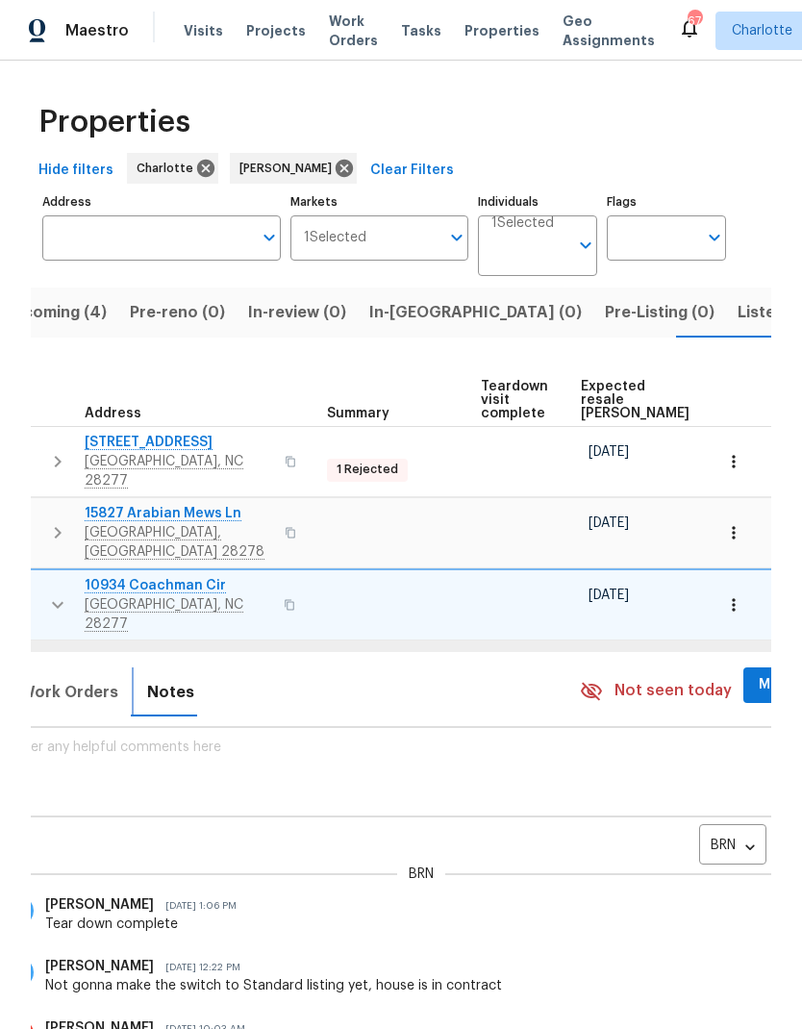
scroll to position [0, 377]
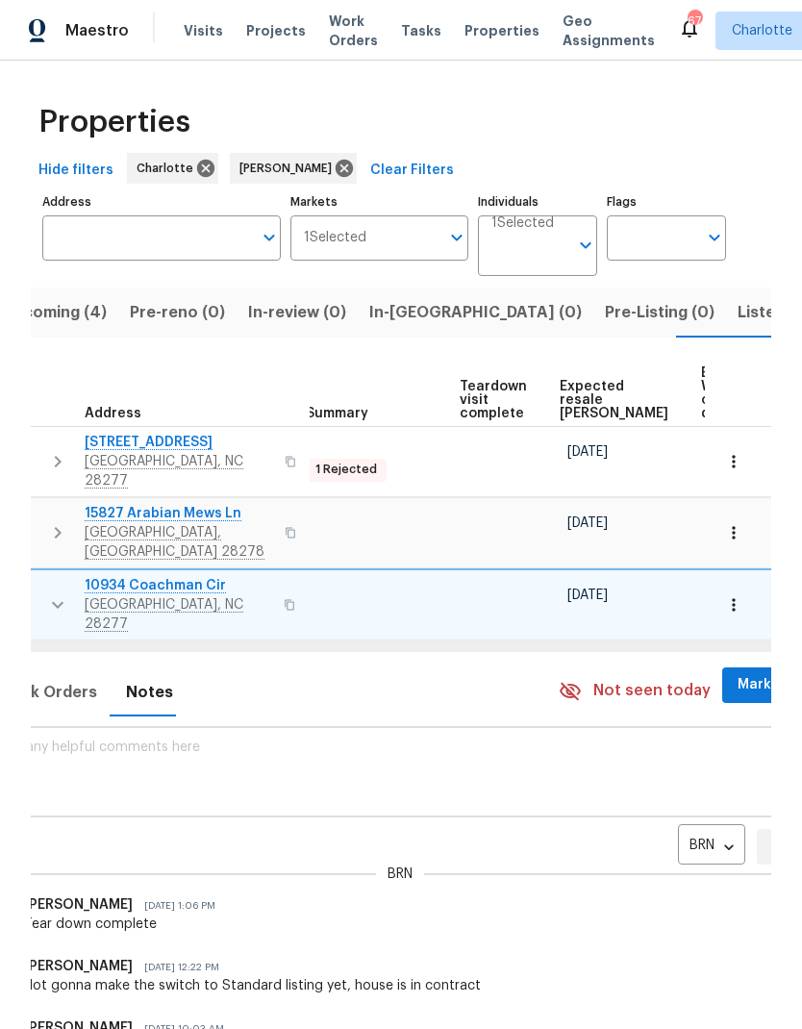
click at [760, 864] on div "BRN" at bounding box center [400, 873] width 837 height 19
click at [677, 813] on body "Maestro Visits Projects Work Orders Tasks Properties Geo Assignments 67 [PERSON…" at bounding box center [401, 514] width 802 height 1029
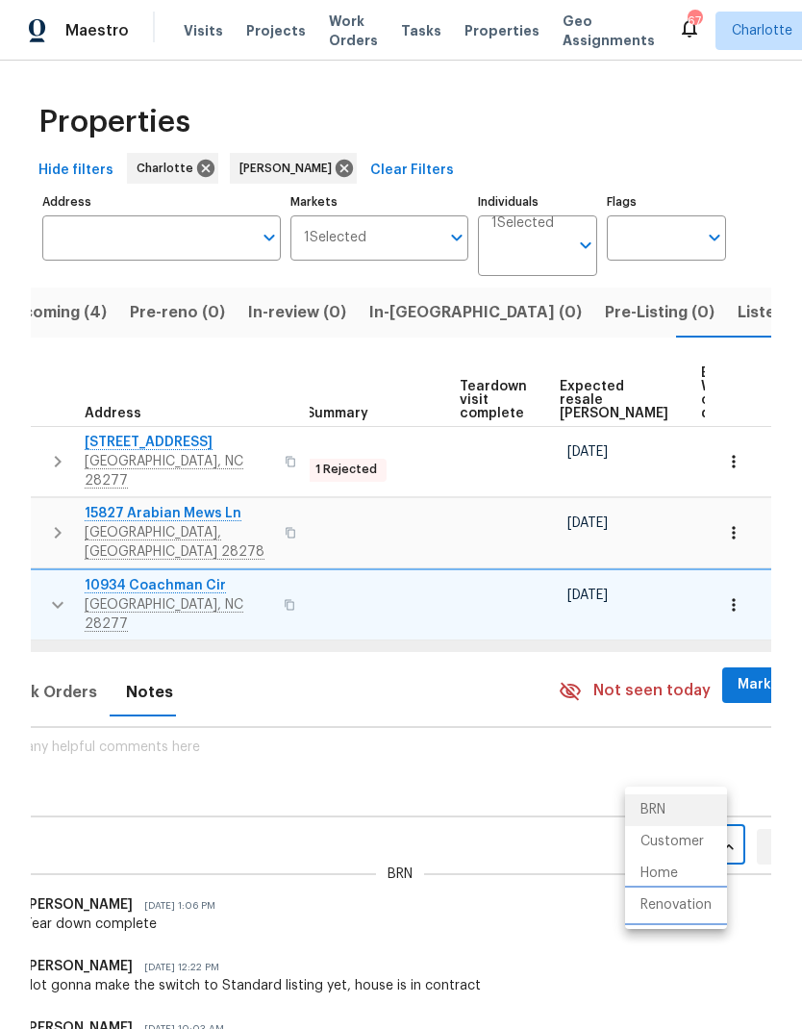
click at [699, 906] on li "Renovation" at bounding box center [676, 905] width 102 height 32
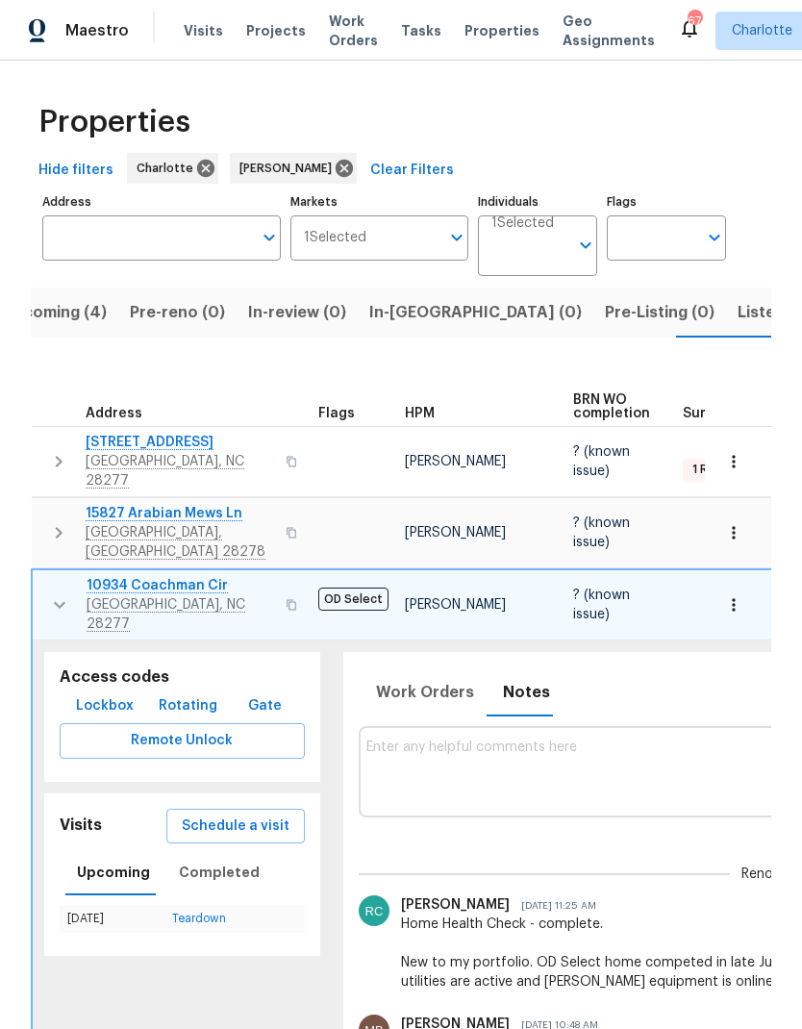
scroll to position [0, 0]
click at [37, 577] on td "[STREET_ADDRESS][PERSON_NAME]" at bounding box center [172, 604] width 278 height 69
click at [45, 581] on button "button" at bounding box center [59, 605] width 38 height 58
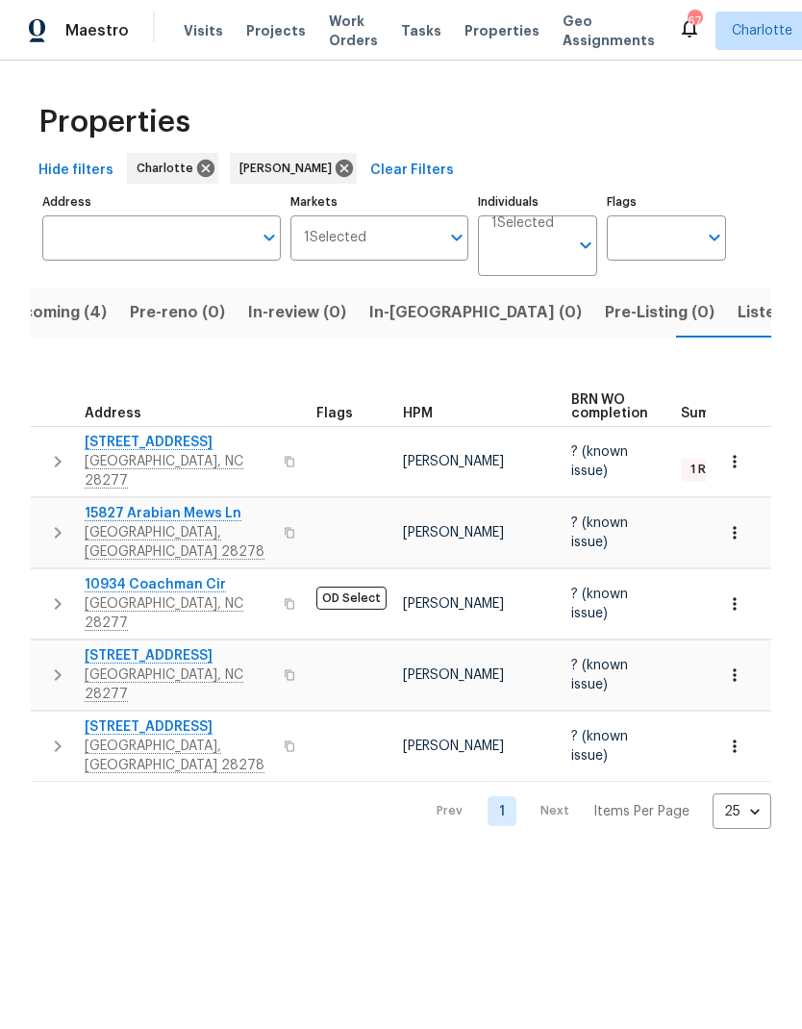
click at [40, 437] on button "button" at bounding box center [57, 462] width 38 height 58
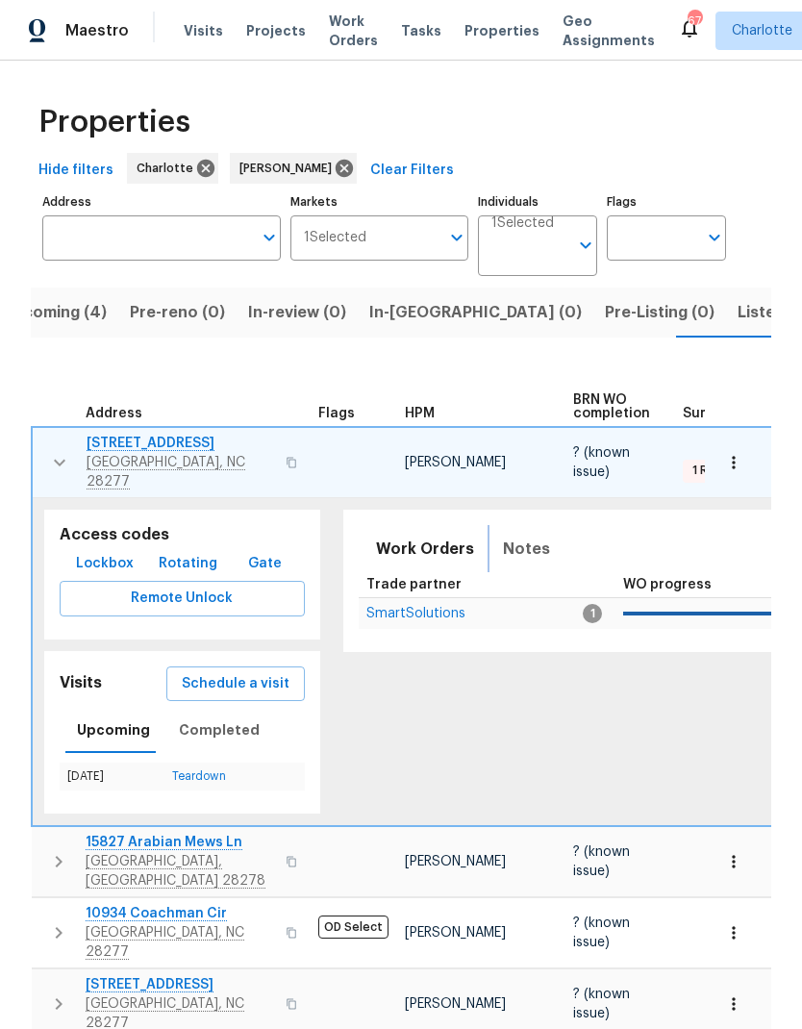
click at [506, 536] on span "Notes" at bounding box center [526, 549] width 47 height 27
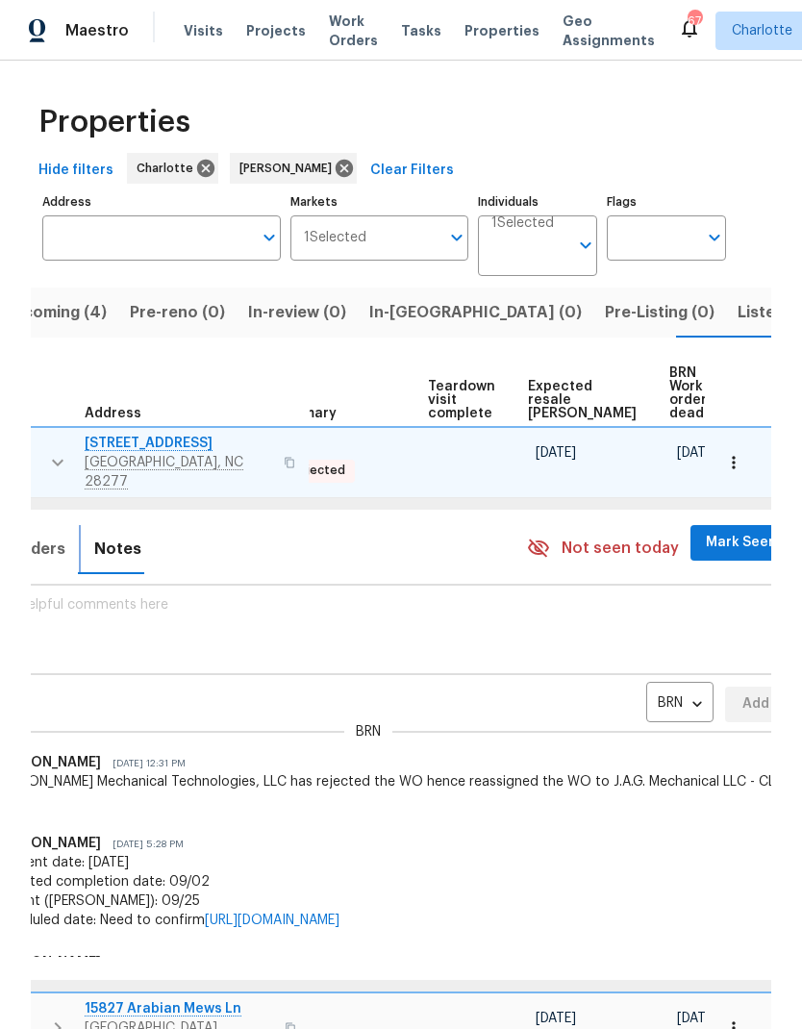
scroll to position [0, 408]
click at [640, 687] on body "Maestro Visits Projects Work Orders Tasks Properties Geo Assignments 67 [PERSON…" at bounding box center [401, 514] width 802 height 1029
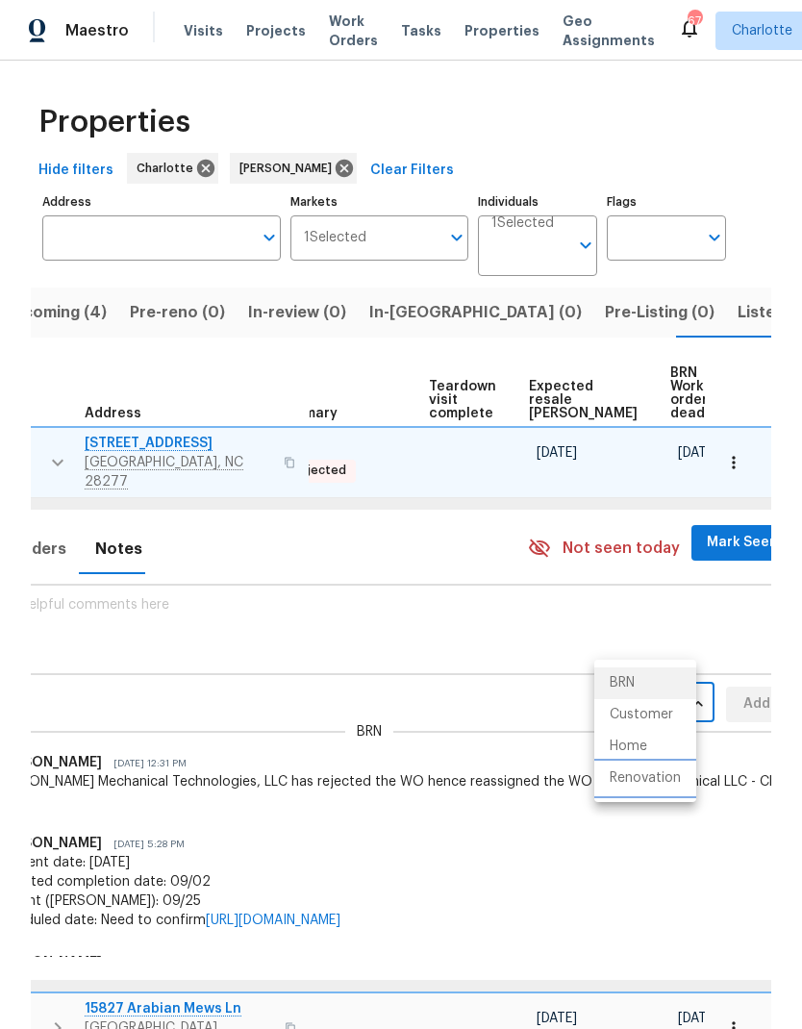
click at [662, 787] on li "Renovation" at bounding box center [645, 778] width 102 height 32
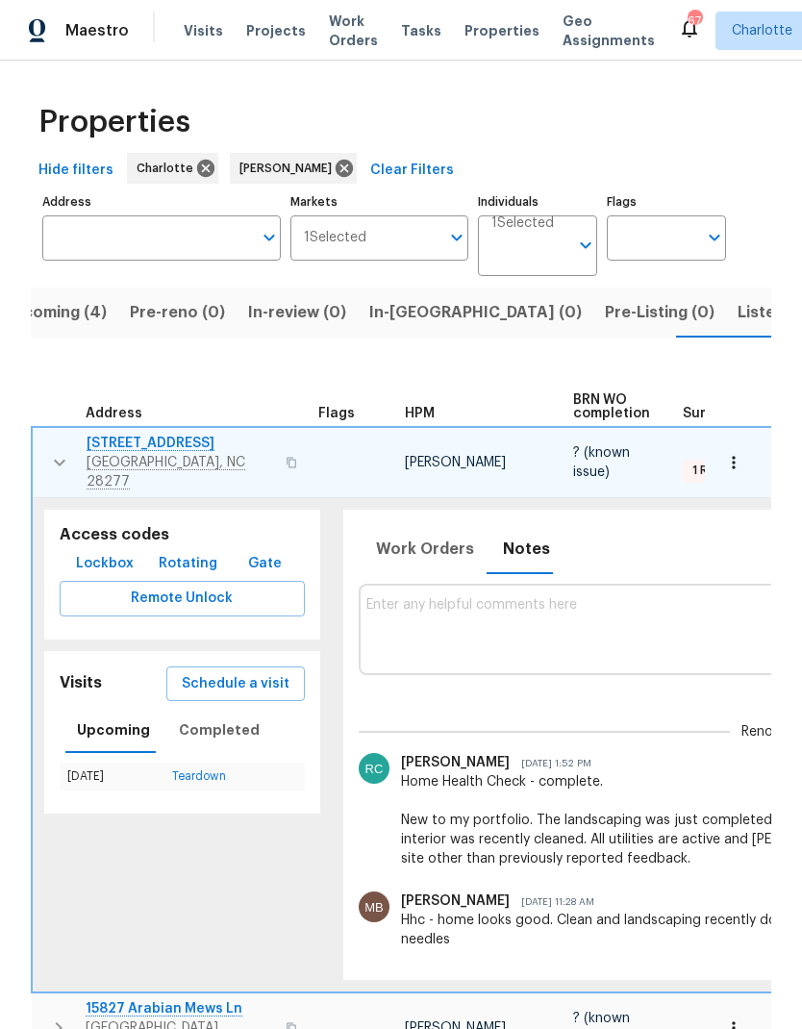
scroll to position [0, 0]
click at [41, 438] on button "button" at bounding box center [59, 463] width 38 height 58
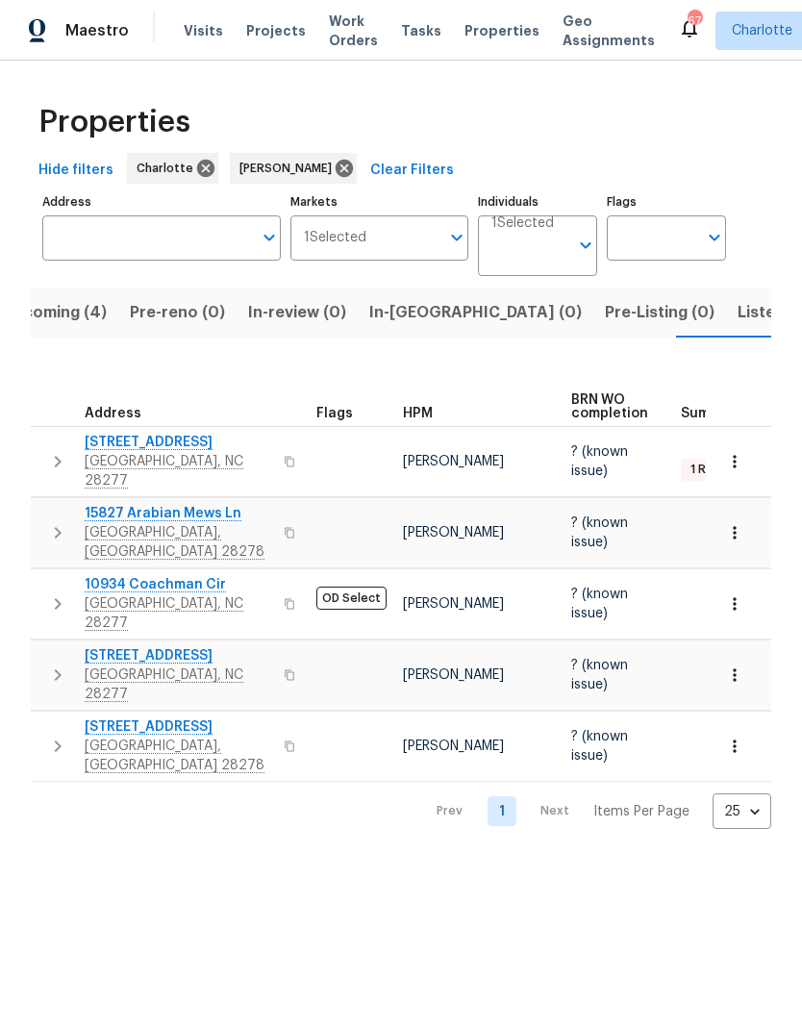
click at [614, 860] on html "Maestro Visits Projects Work Orders Tasks Properties Geo Assignments 67 [PERSON…" at bounding box center [401, 430] width 802 height 860
click at [34, 574] on td "[STREET_ADDRESS][PERSON_NAME]" at bounding box center [170, 603] width 278 height 69
click at [44, 575] on button "button" at bounding box center [57, 604] width 38 height 58
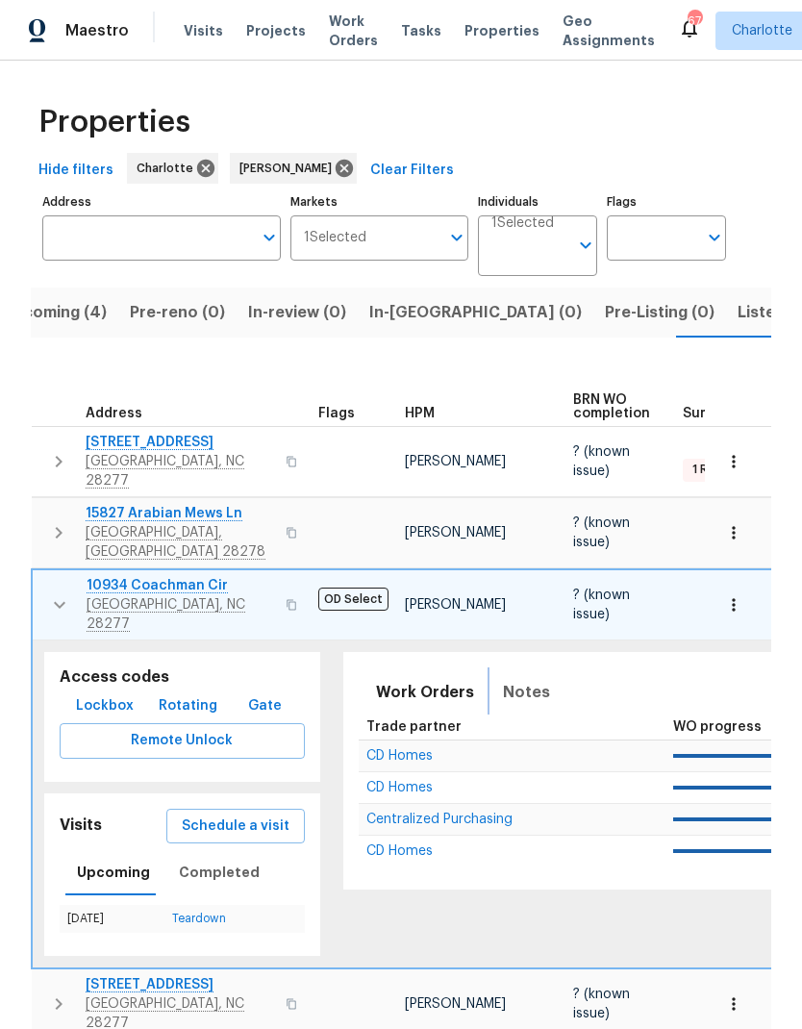
click at [517, 679] on span "Notes" at bounding box center [526, 692] width 47 height 27
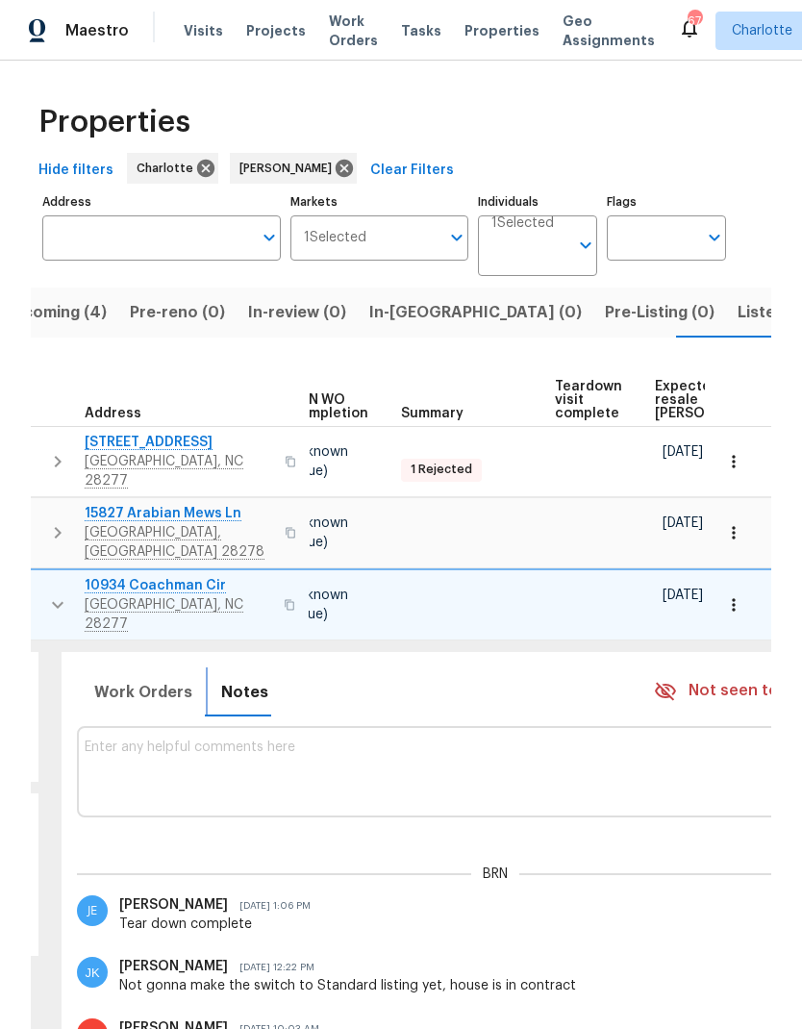
scroll to position [0, 355]
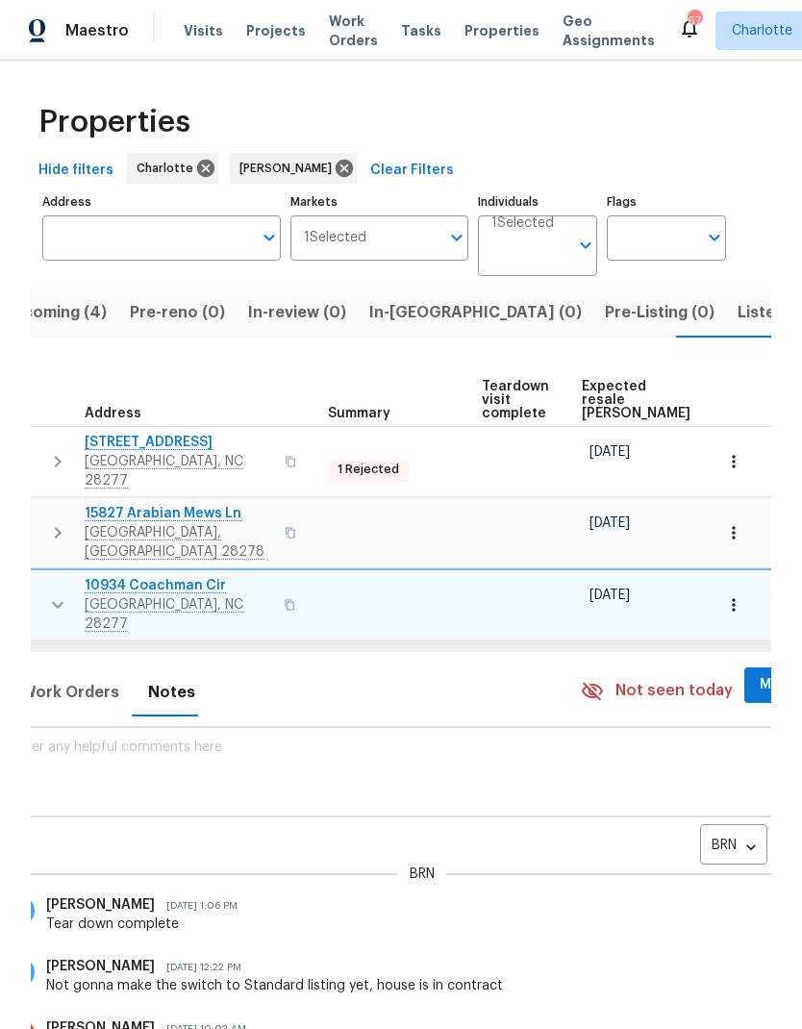
click at [688, 809] on body "Maestro Visits Projects Work Orders Tasks Properties Geo Assignments 67 [PERSON…" at bounding box center [401, 514] width 802 height 1029
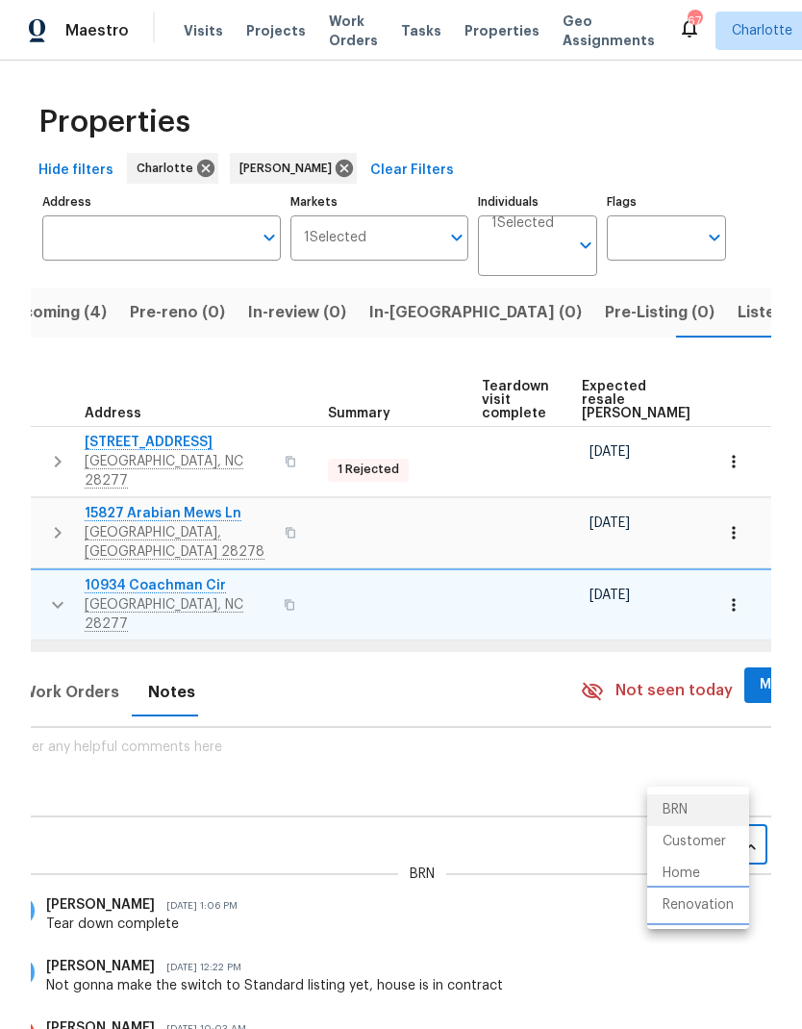
click at [718, 910] on li "Renovation" at bounding box center [698, 905] width 102 height 32
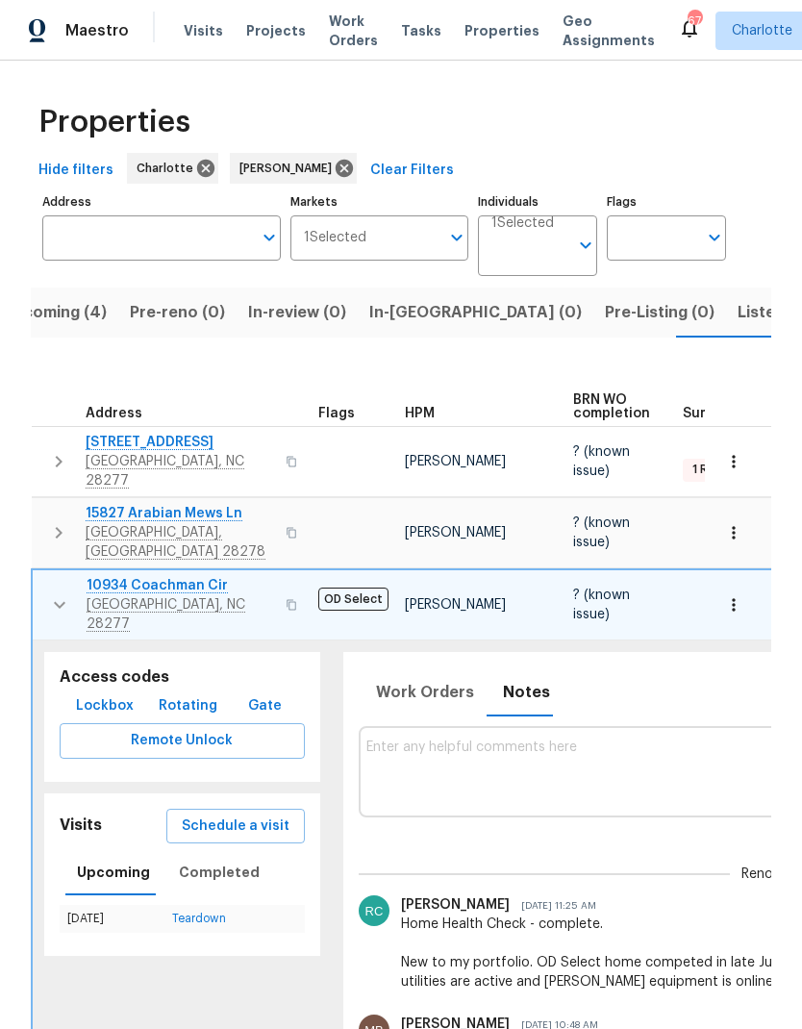
scroll to position [0, 0]
click at [45, 576] on button "button" at bounding box center [59, 605] width 38 height 58
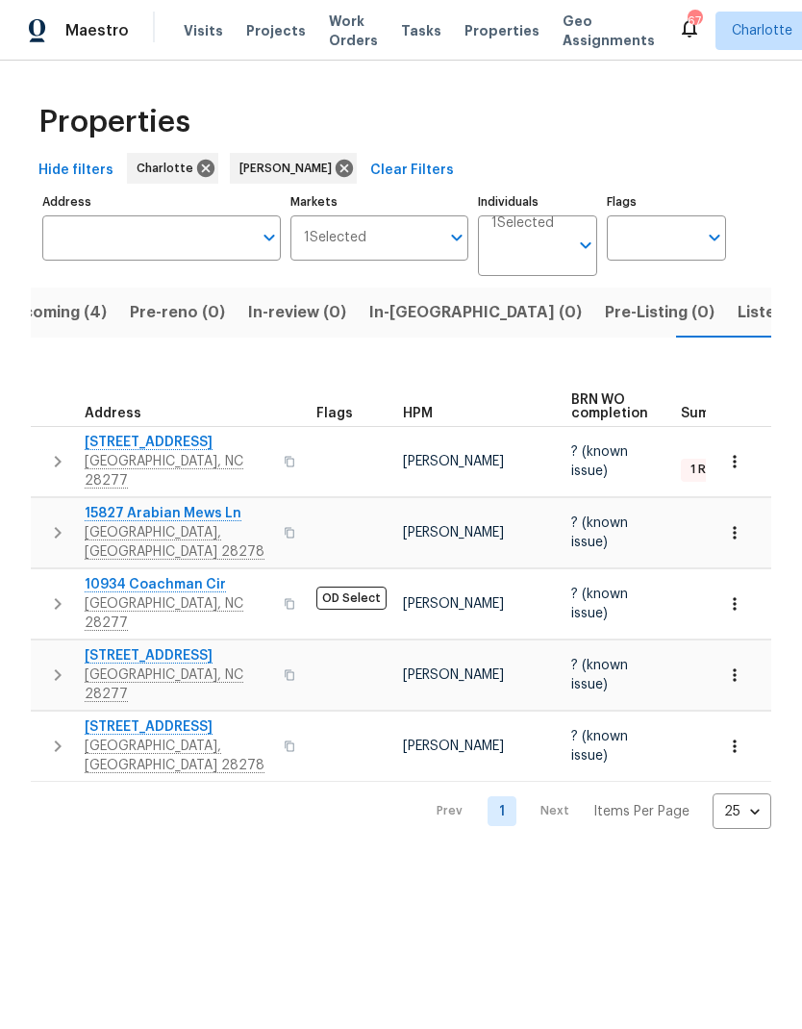
click at [40, 646] on button "button" at bounding box center [57, 675] width 38 height 58
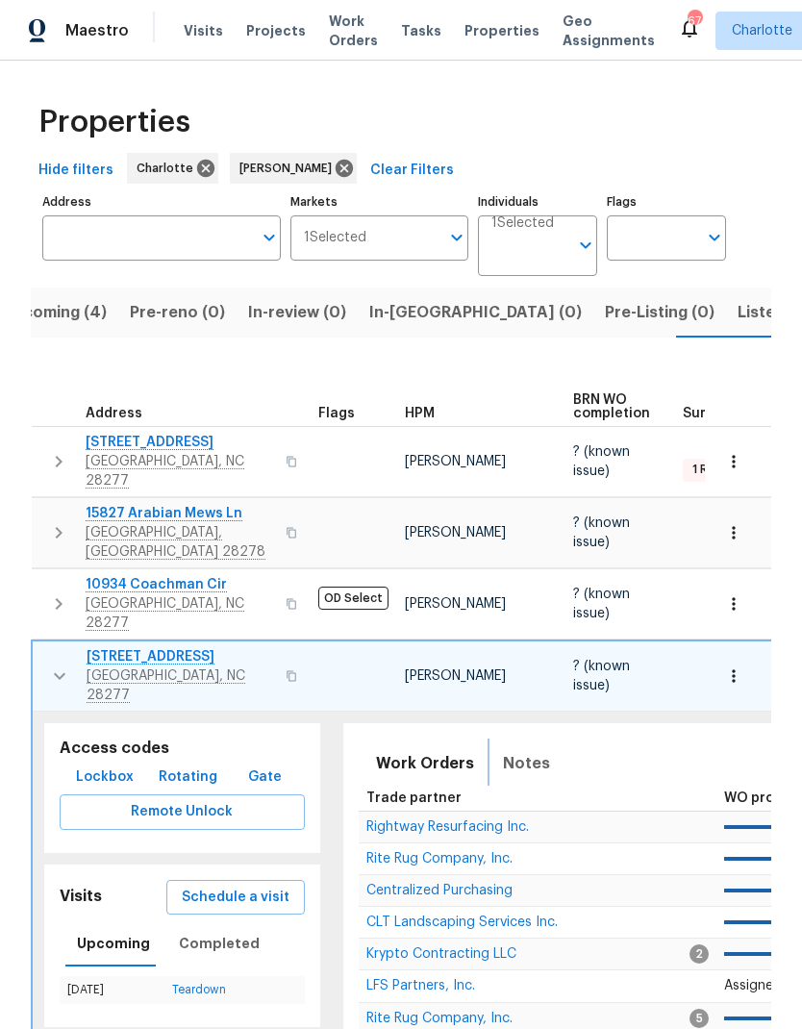
click at [503, 750] on span "Notes" at bounding box center [526, 763] width 47 height 27
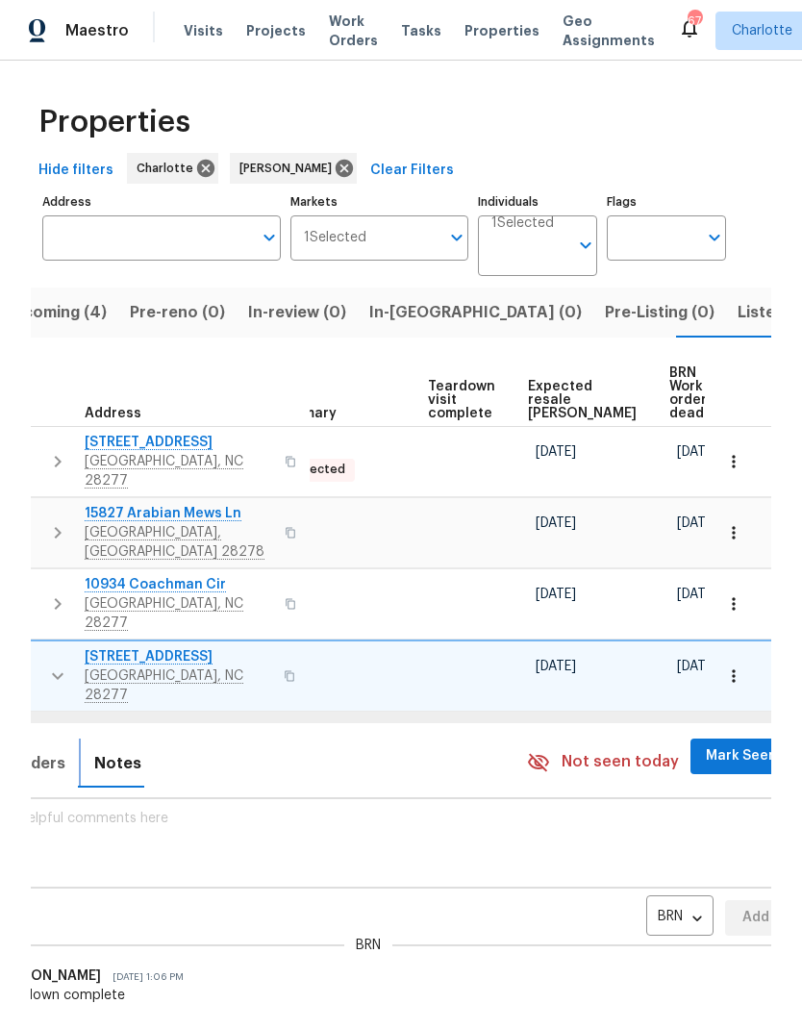
scroll to position [0, 408]
click at [631, 869] on body "Maestro Visits Projects Work Orders Tasks Properties Geo Assignments 67 [PERSON…" at bounding box center [401, 514] width 802 height 1029
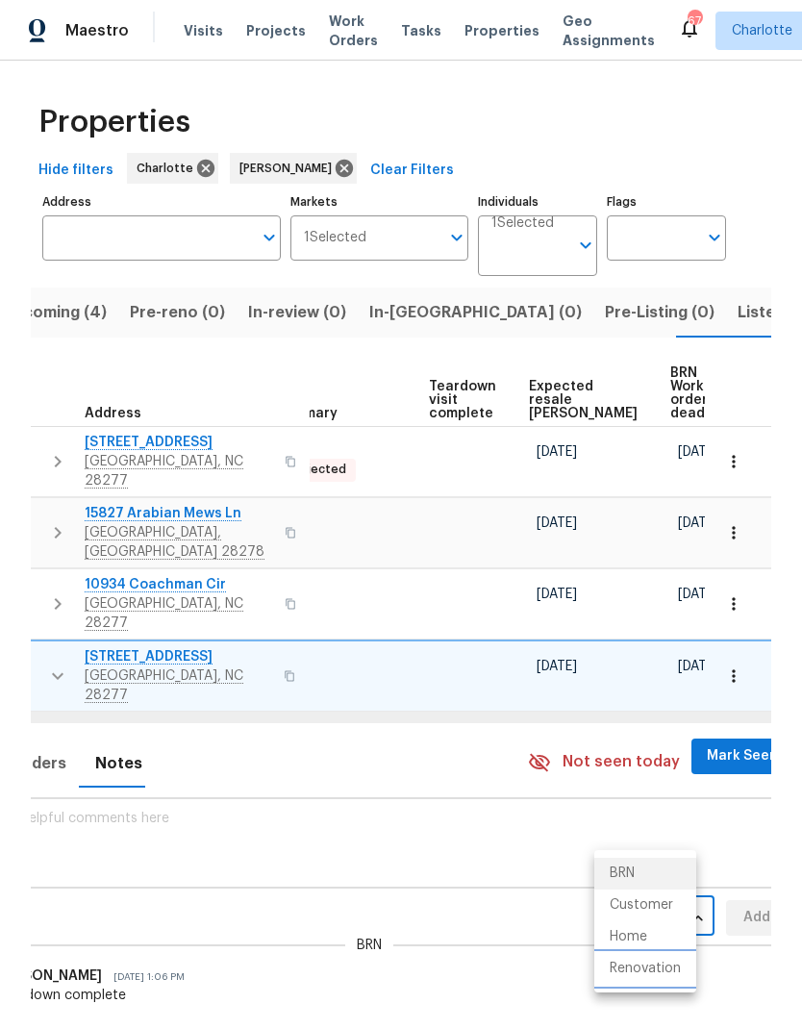
click at [654, 970] on li "Renovation" at bounding box center [645, 969] width 102 height 32
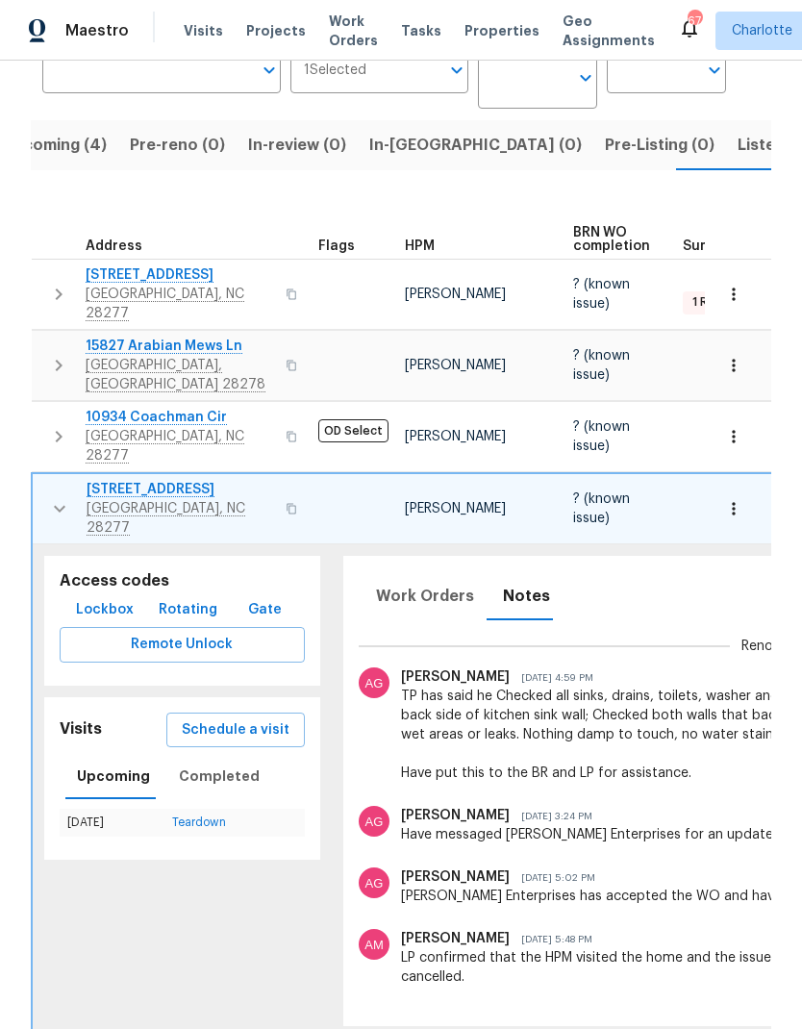
scroll to position [0, 0]
click at [41, 480] on button "button" at bounding box center [59, 509] width 38 height 58
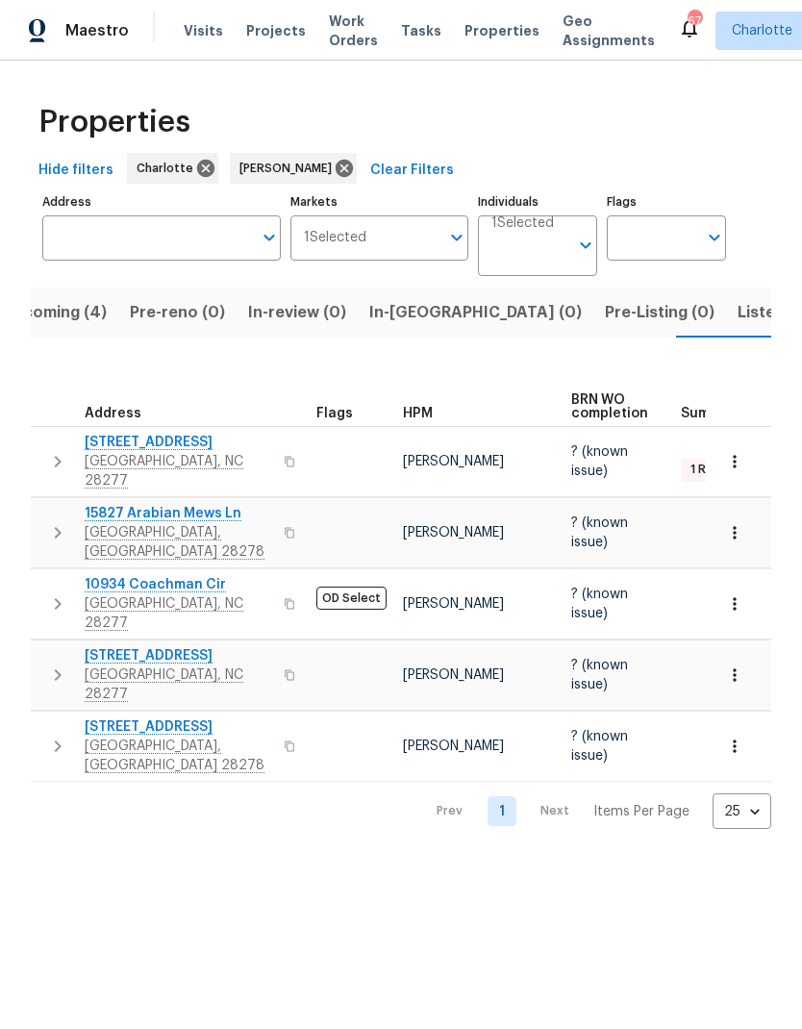
click at [737, 325] on span "Listed (27)" at bounding box center [778, 312] width 82 height 27
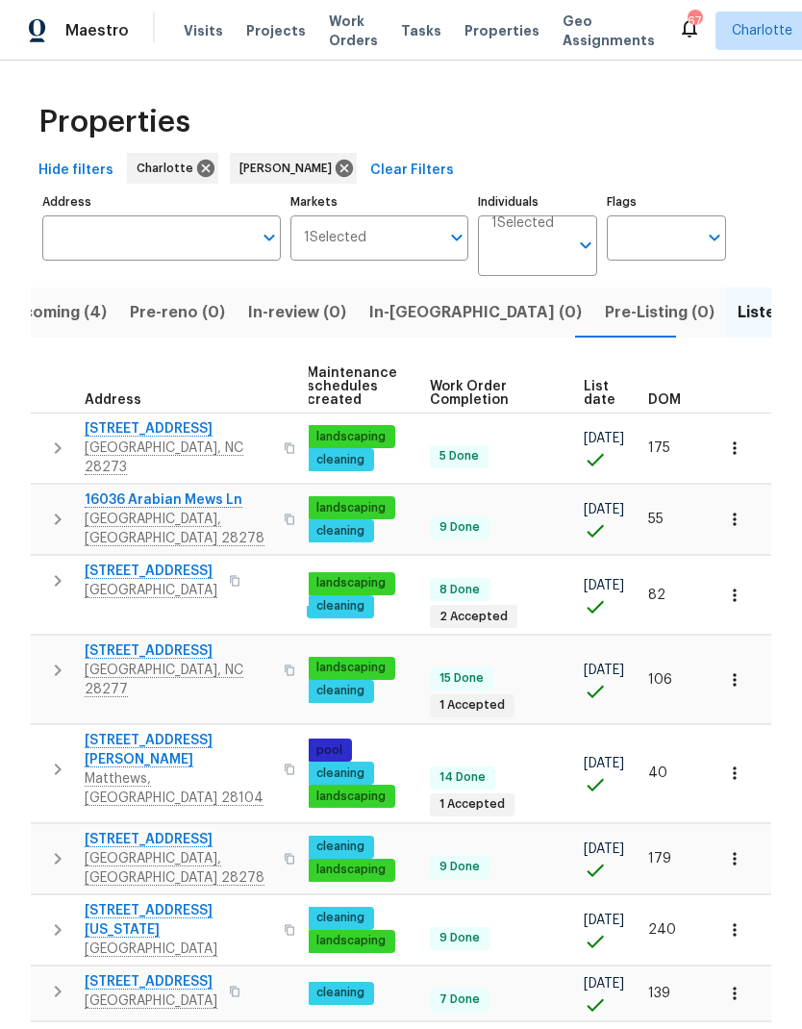
scroll to position [0, 280]
click at [660, 404] on span "DOM" at bounding box center [664, 399] width 33 height 13
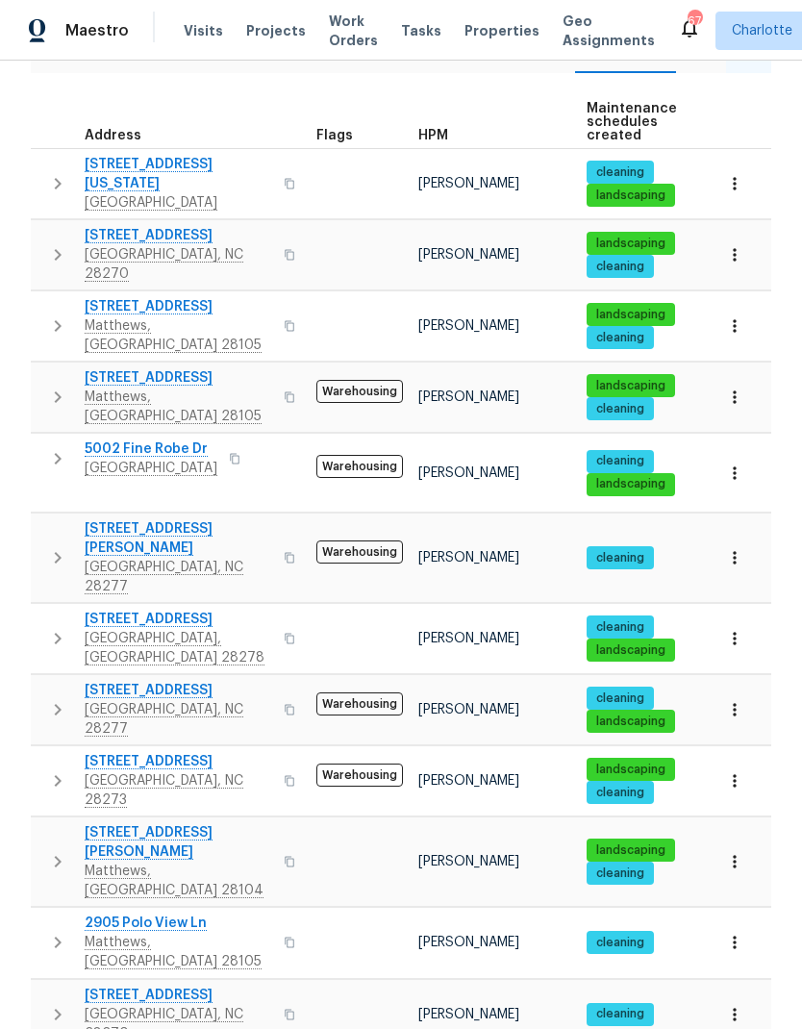
scroll to position [281, 0]
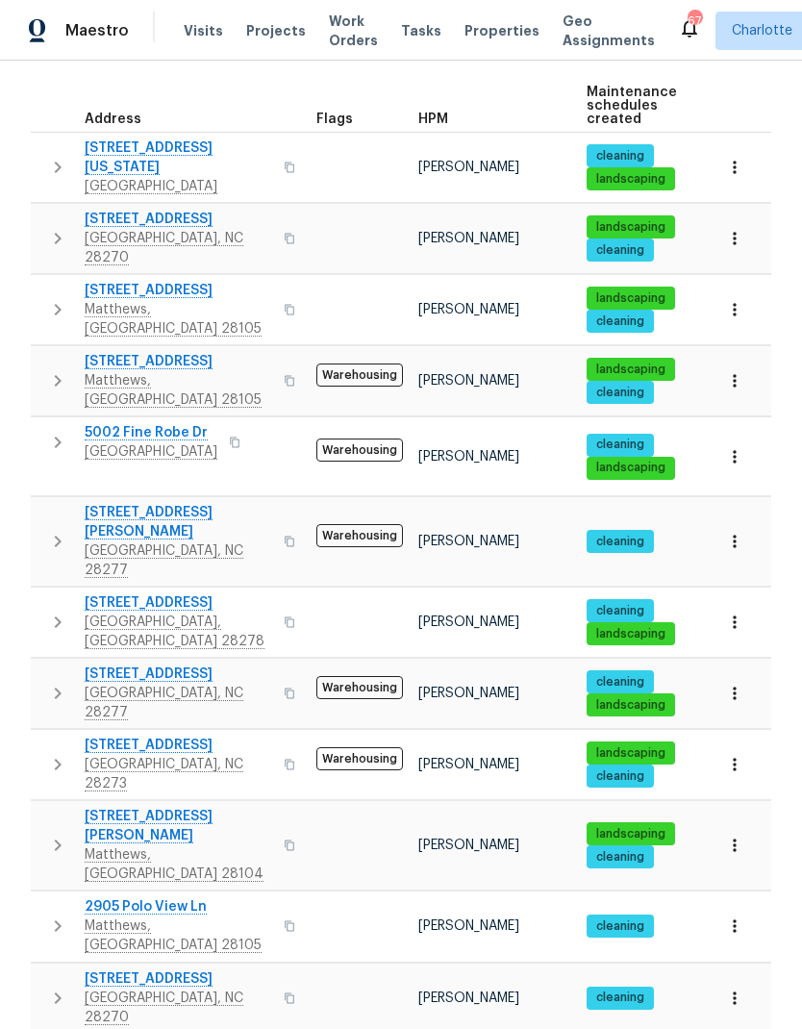
click at [45, 659] on tr "[STREET_ADDRESS] Warehousing [PERSON_NAME] cleaning landscaping 12 Done [DATE] …" at bounding box center [564, 694] width 1066 height 70
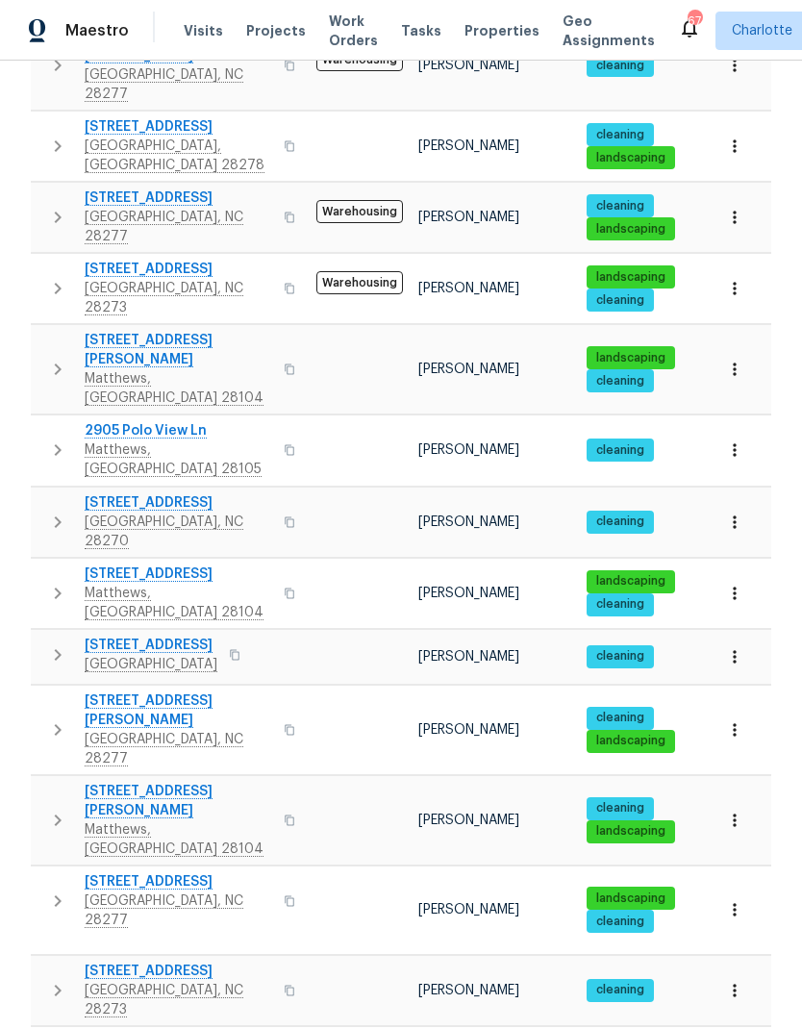
scroll to position [750, 0]
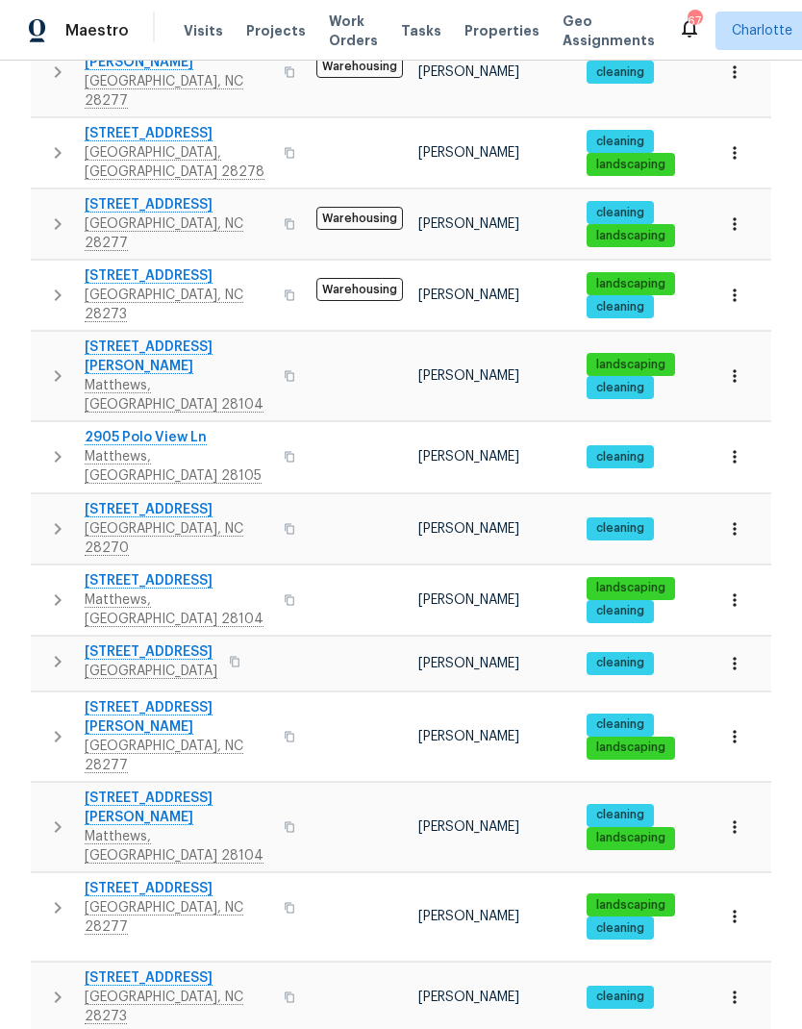
click at [45, 337] on button "button" at bounding box center [57, 375] width 38 height 77
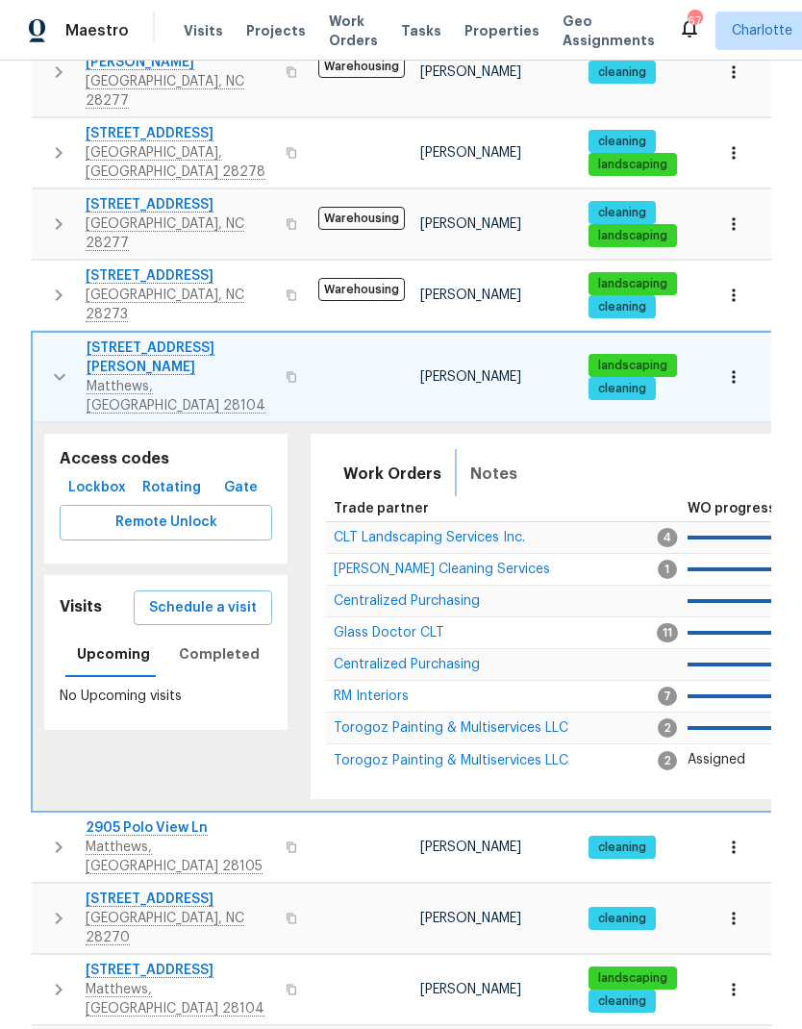
click at [476, 461] on span "Notes" at bounding box center [493, 474] width 47 height 27
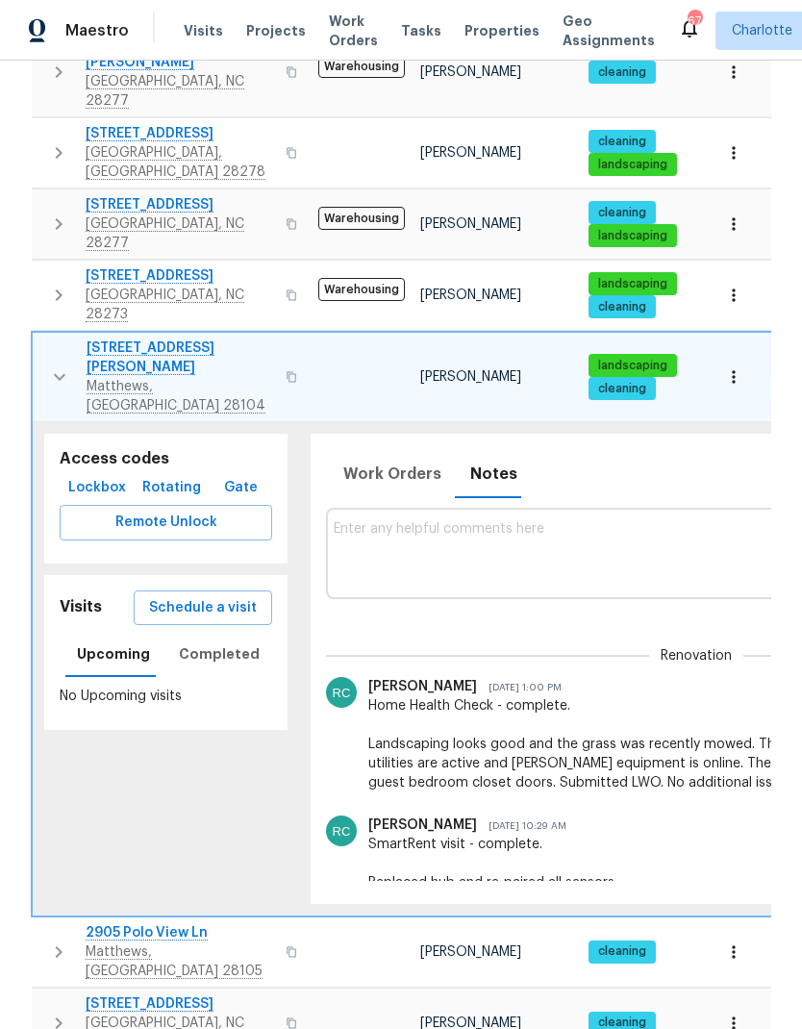
click at [41, 338] on button "button" at bounding box center [59, 376] width 38 height 77
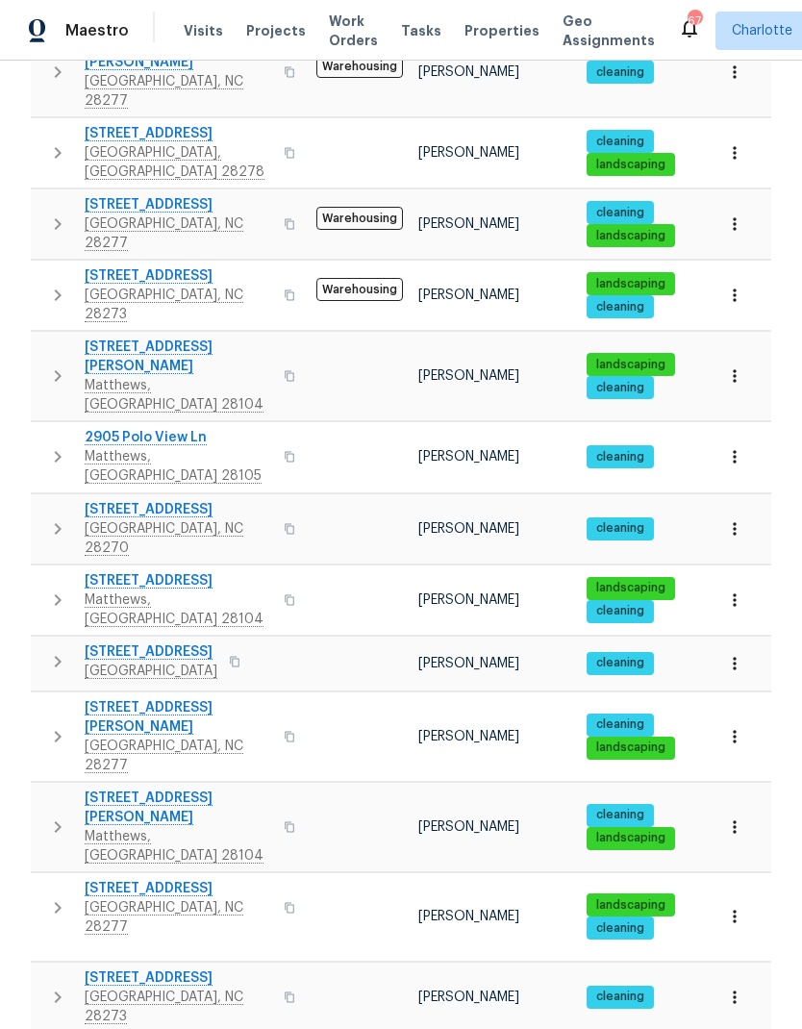
click at [47, 445] on icon "button" at bounding box center [57, 456] width 23 height 23
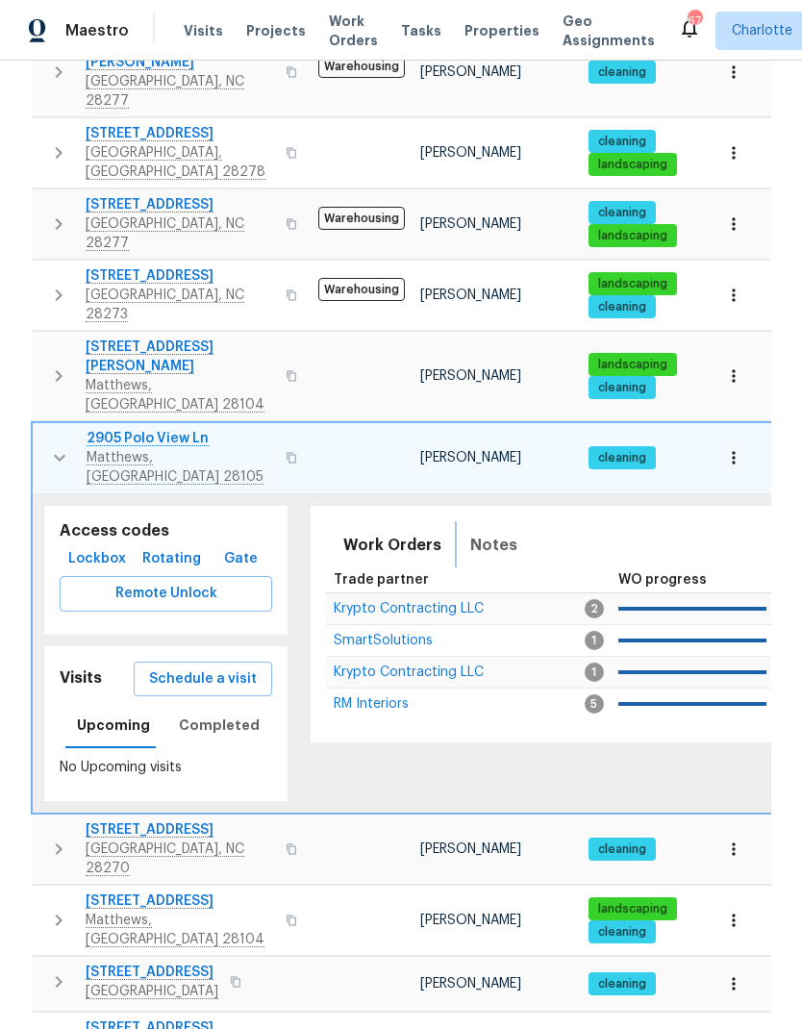
click at [486, 532] on span "Notes" at bounding box center [493, 545] width 47 height 27
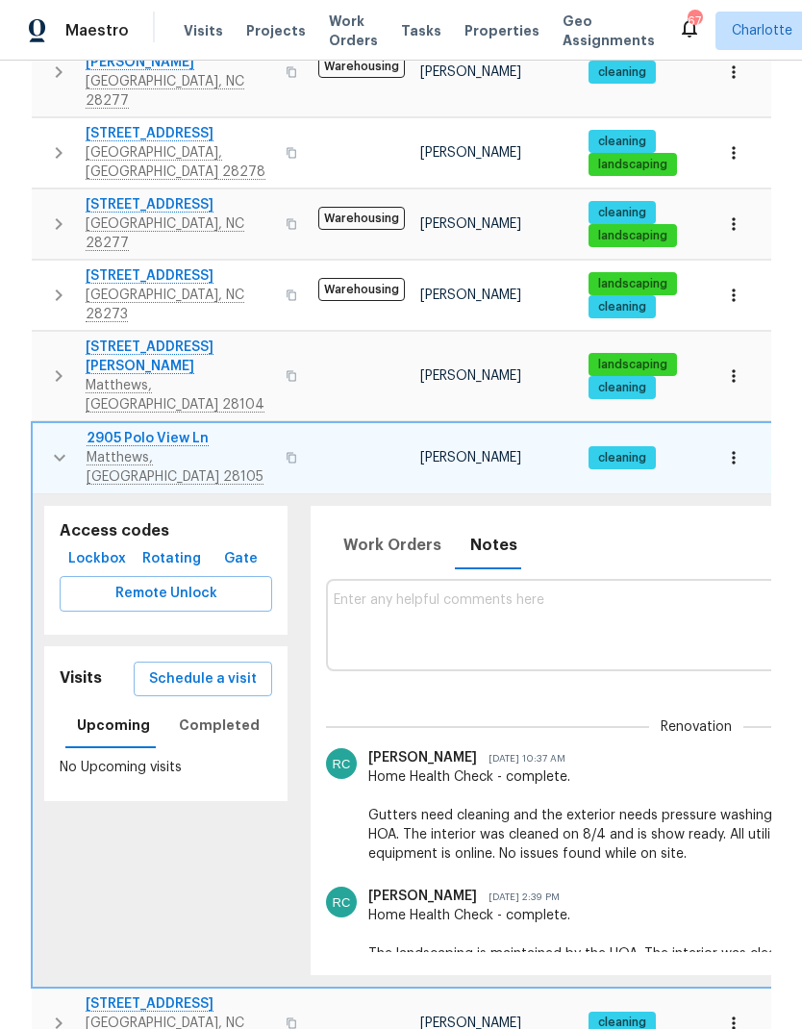
click at [52, 446] on icon "button" at bounding box center [59, 457] width 23 height 23
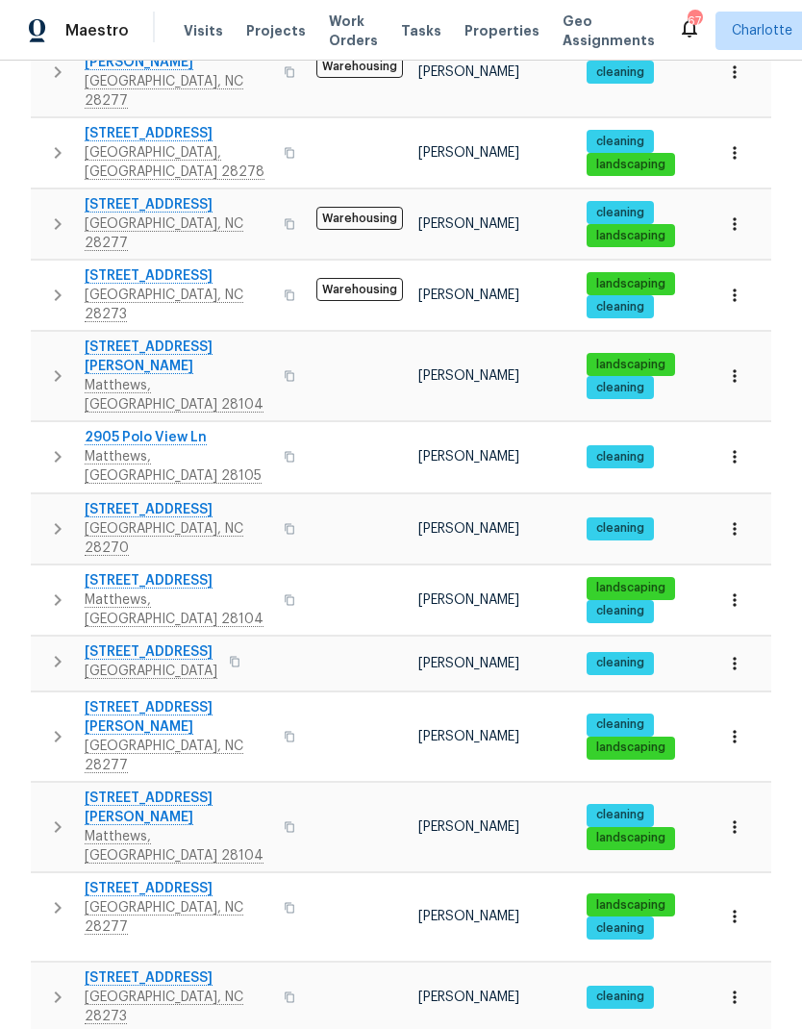
click at [41, 500] on button "button" at bounding box center [57, 529] width 38 height 58
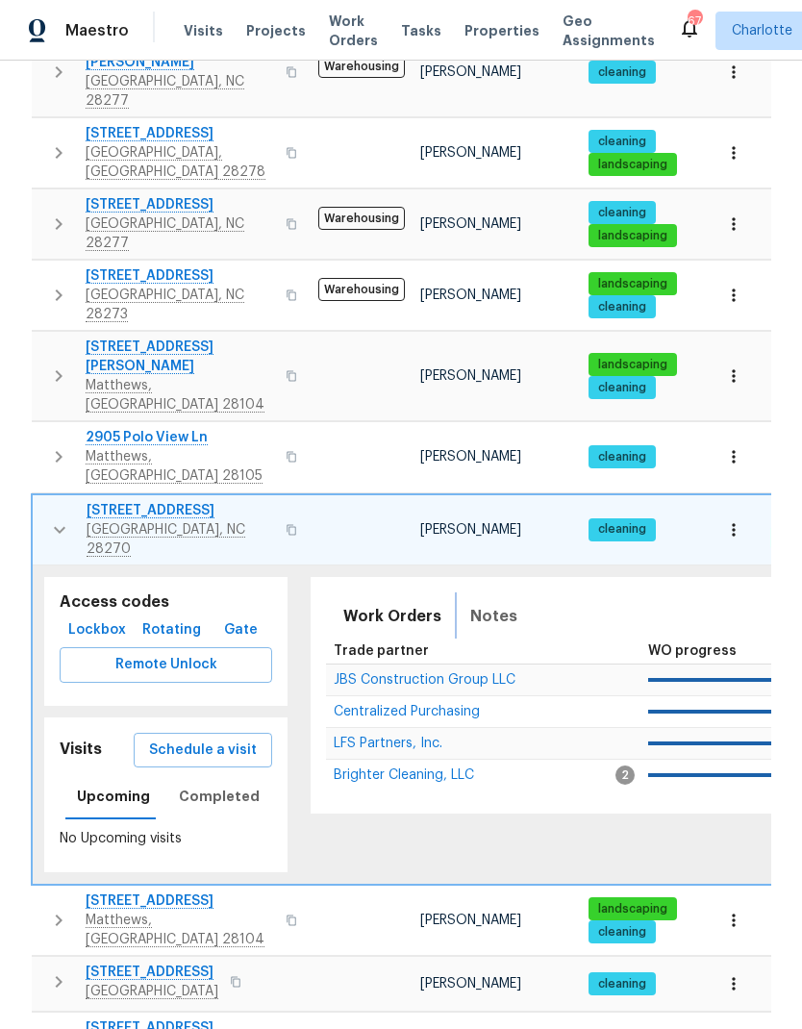
click at [474, 603] on span "Notes" at bounding box center [493, 616] width 47 height 27
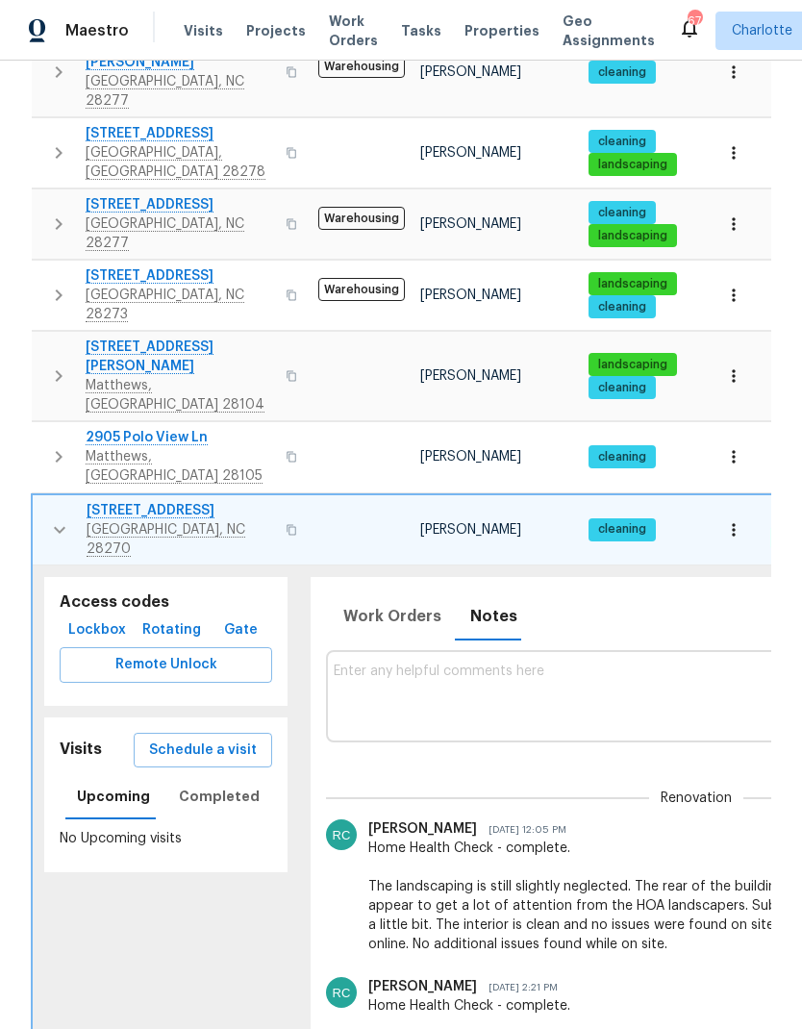
click at [58, 526] on icon "button" at bounding box center [60, 529] width 12 height 7
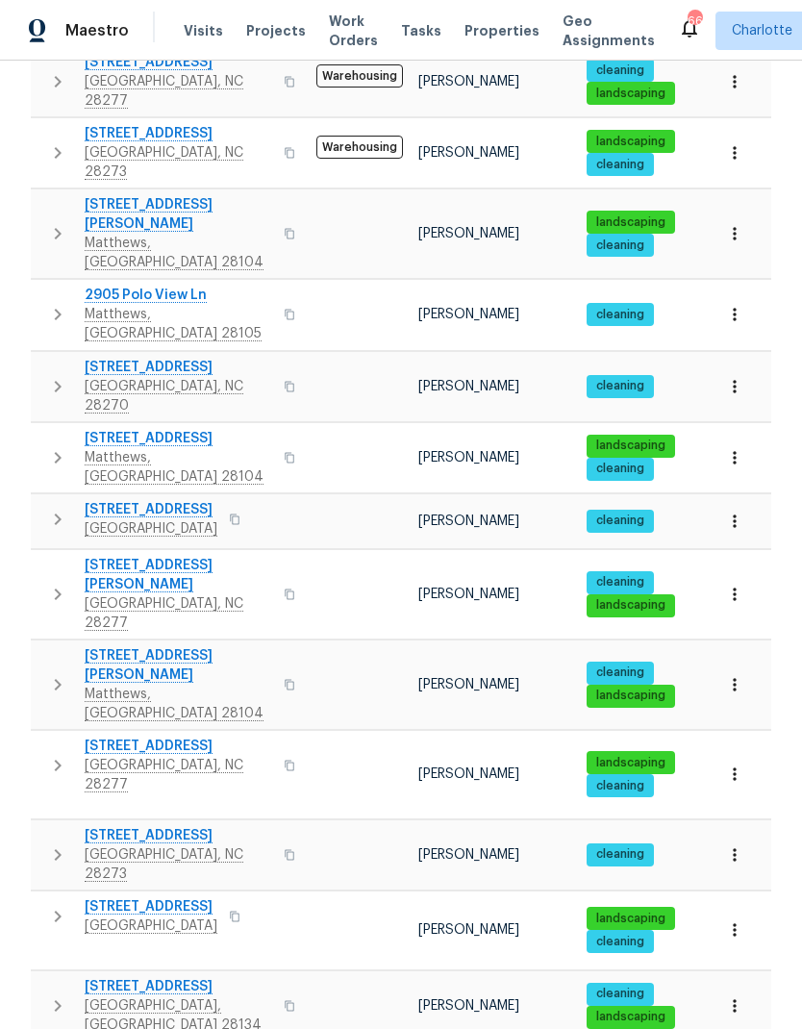
scroll to position [891, 0]
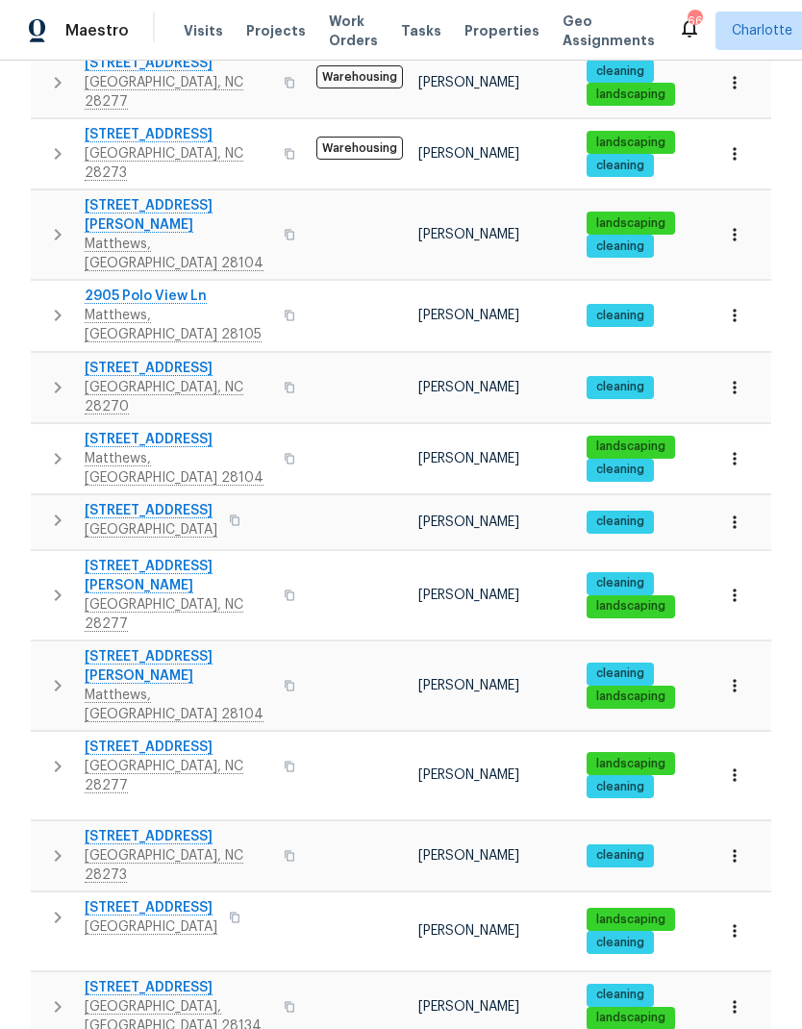
click at [43, 557] on button "button" at bounding box center [57, 595] width 38 height 77
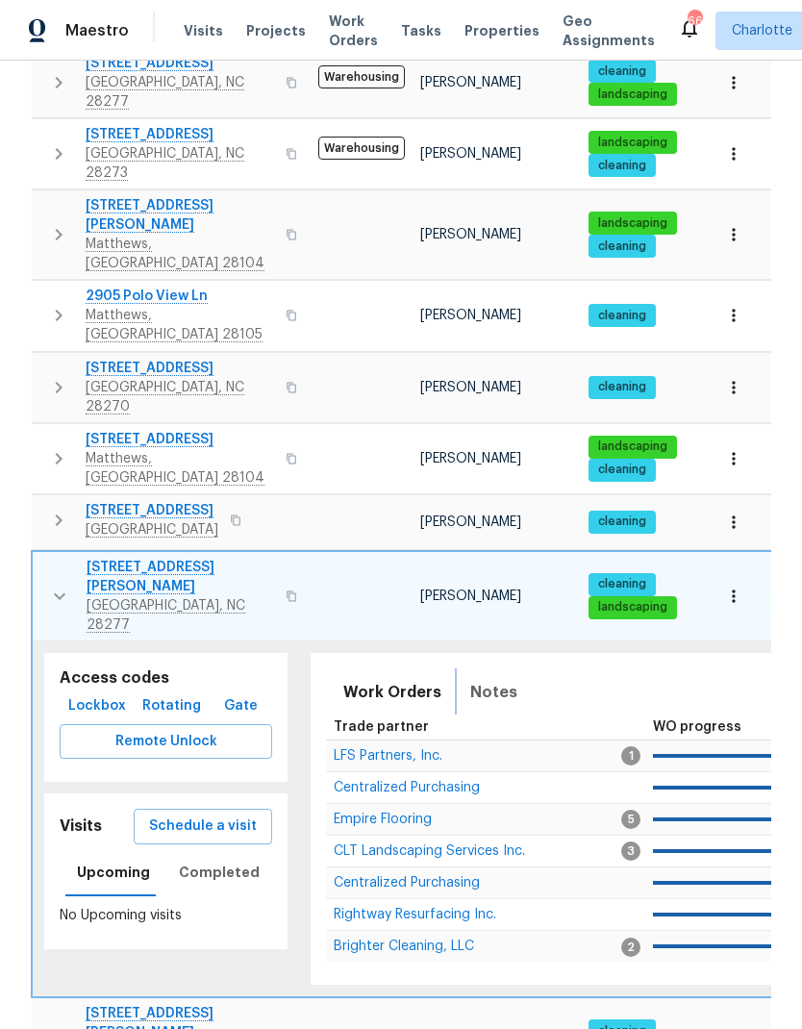
click at [487, 679] on span "Notes" at bounding box center [493, 692] width 47 height 27
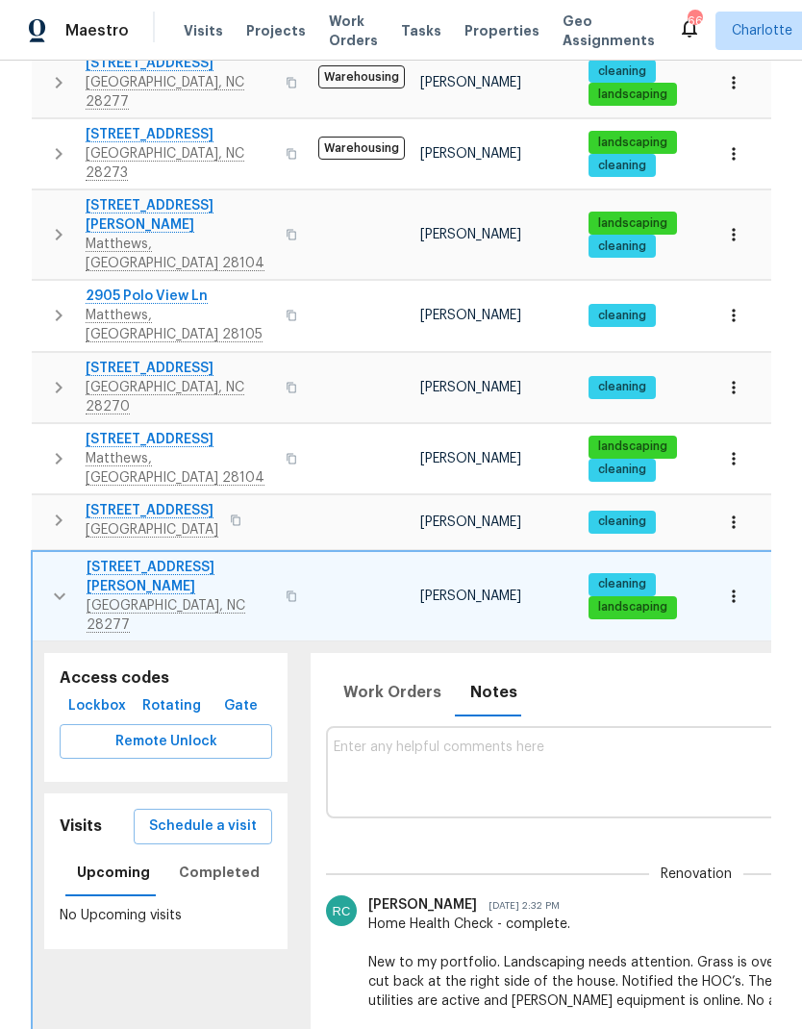
click at [48, 585] on icon "button" at bounding box center [59, 596] width 23 height 23
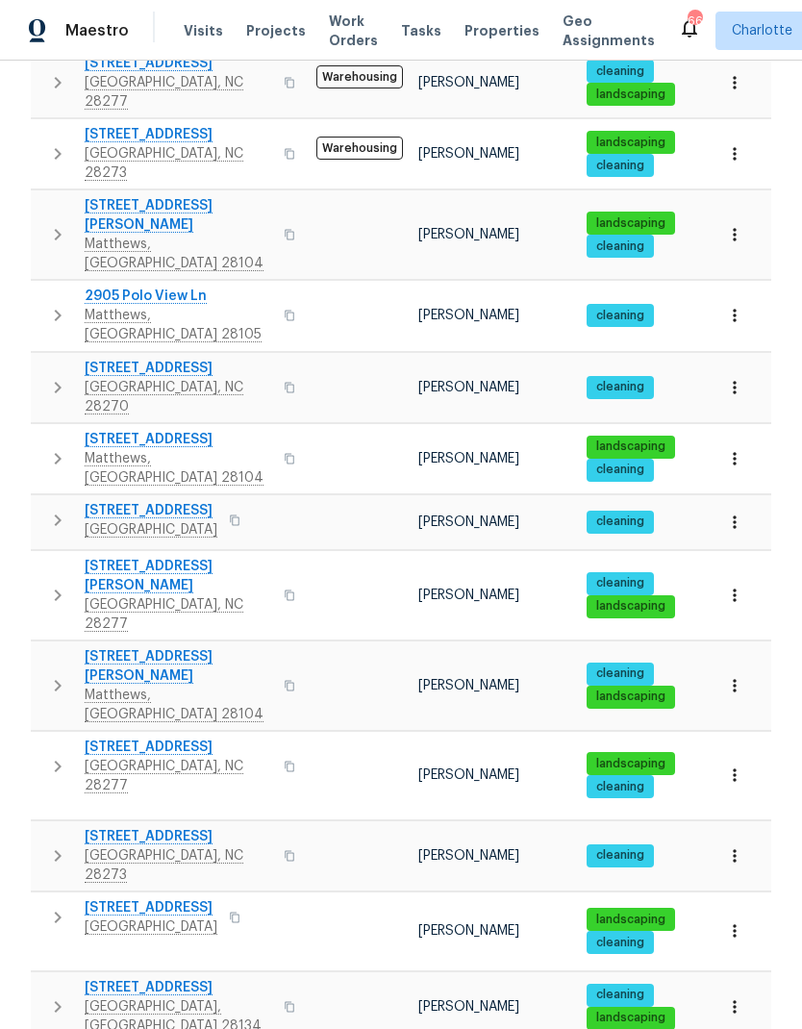
scroll to position [77, 0]
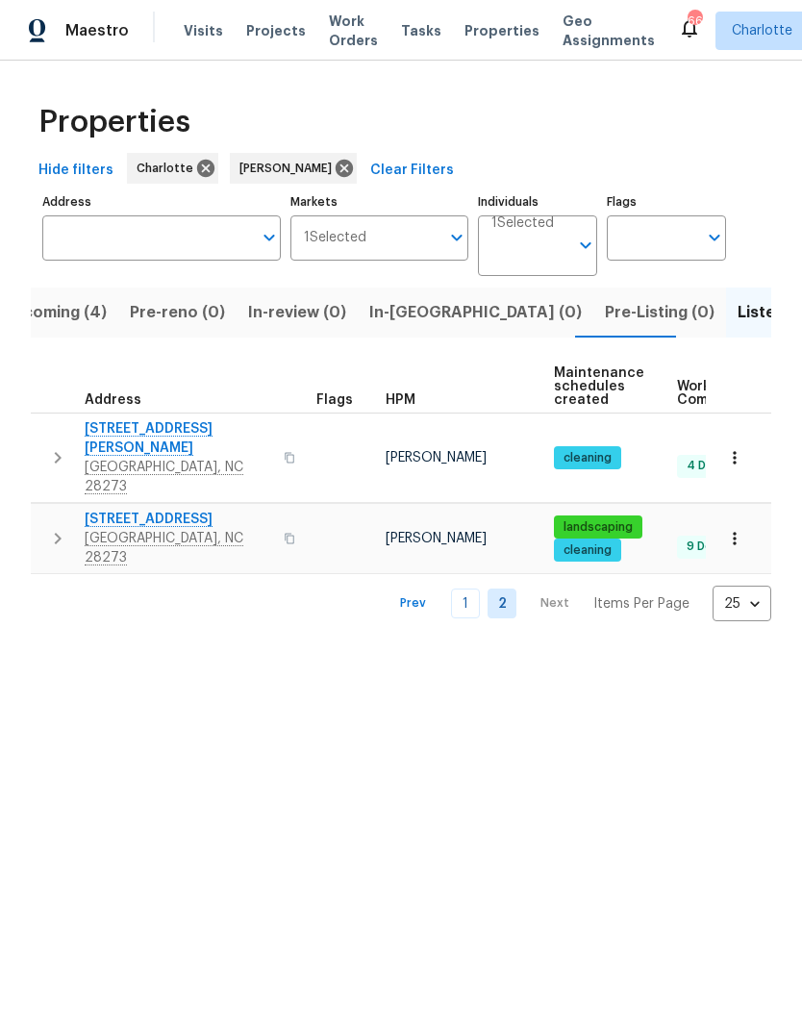
click at [456, 588] on link "1" at bounding box center [465, 603] width 29 height 30
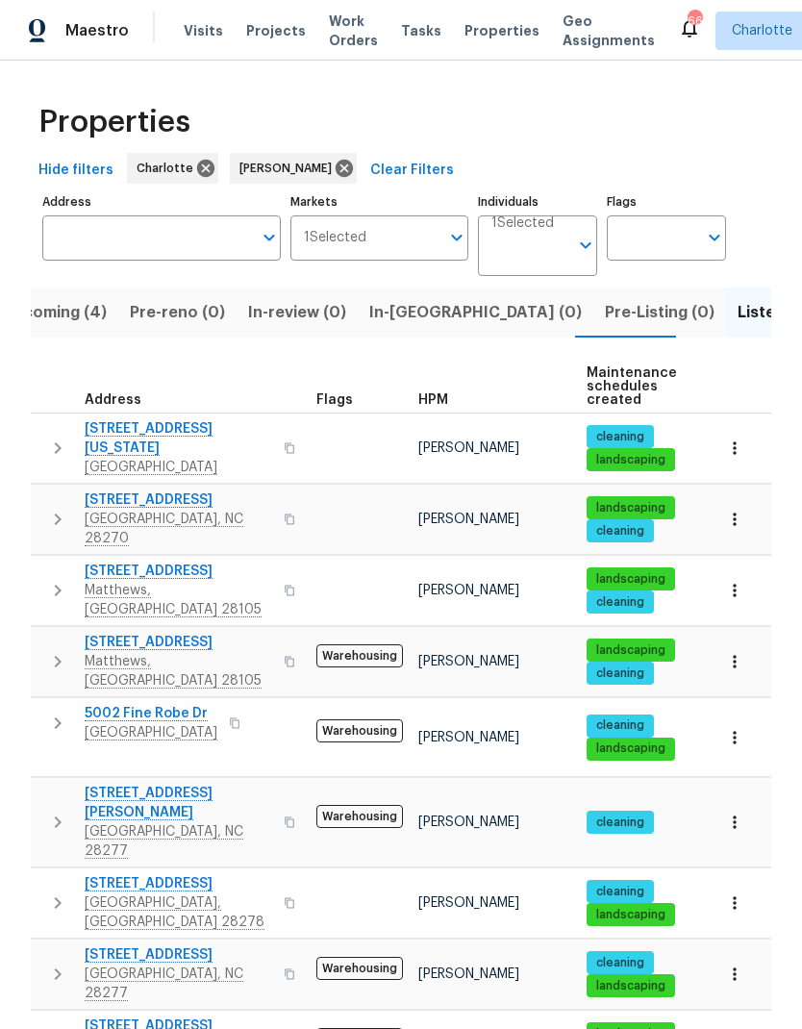
click at [422, 299] on span "In-[GEOGRAPHIC_DATA] (0)" at bounding box center [475, 312] width 212 height 27
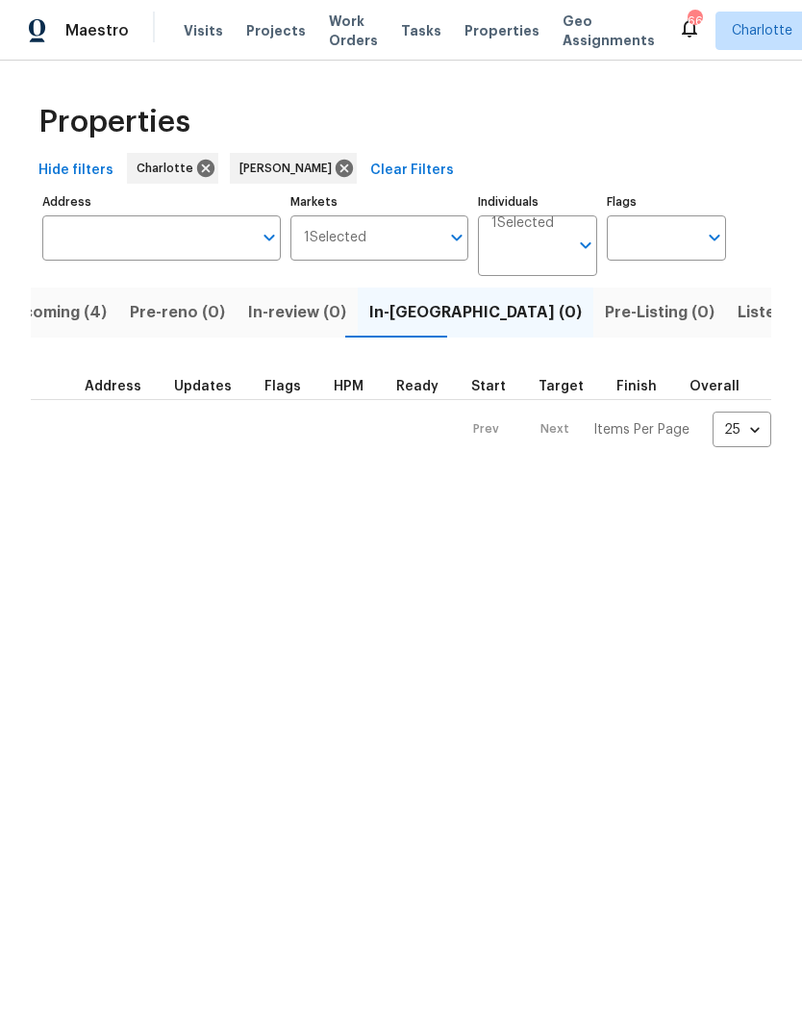
click at [57, 296] on button "Upcoming (4)" at bounding box center [54, 312] width 128 height 50
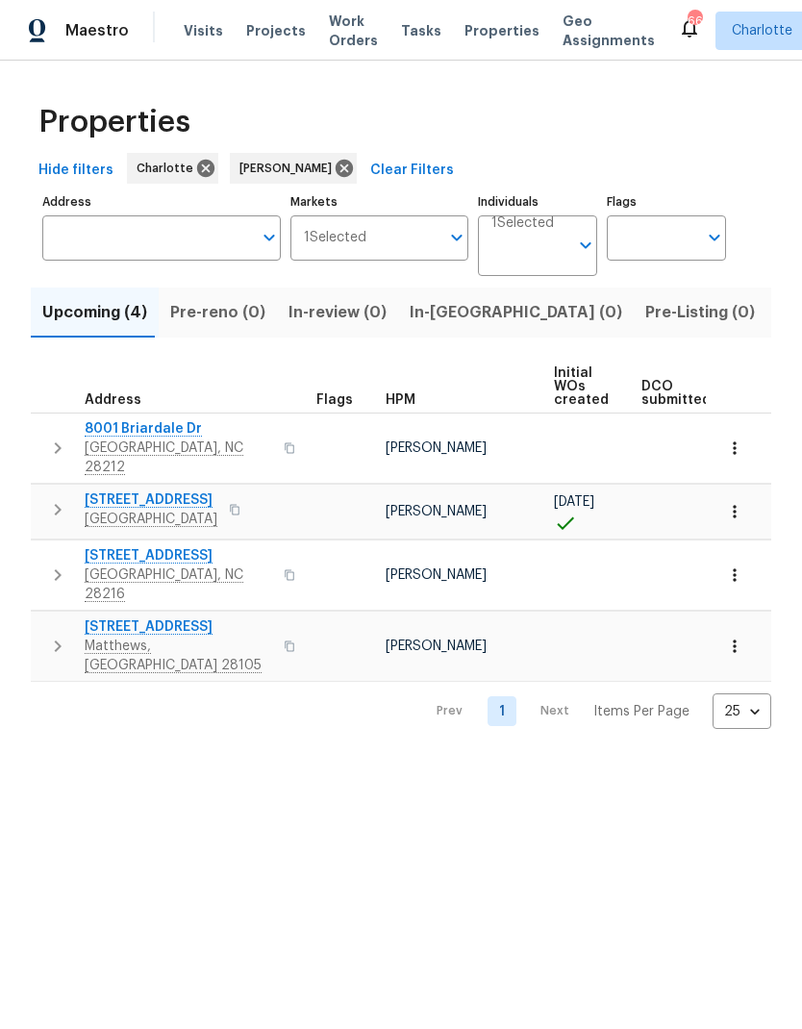
click at [45, 439] on button "button" at bounding box center [57, 448] width 38 height 58
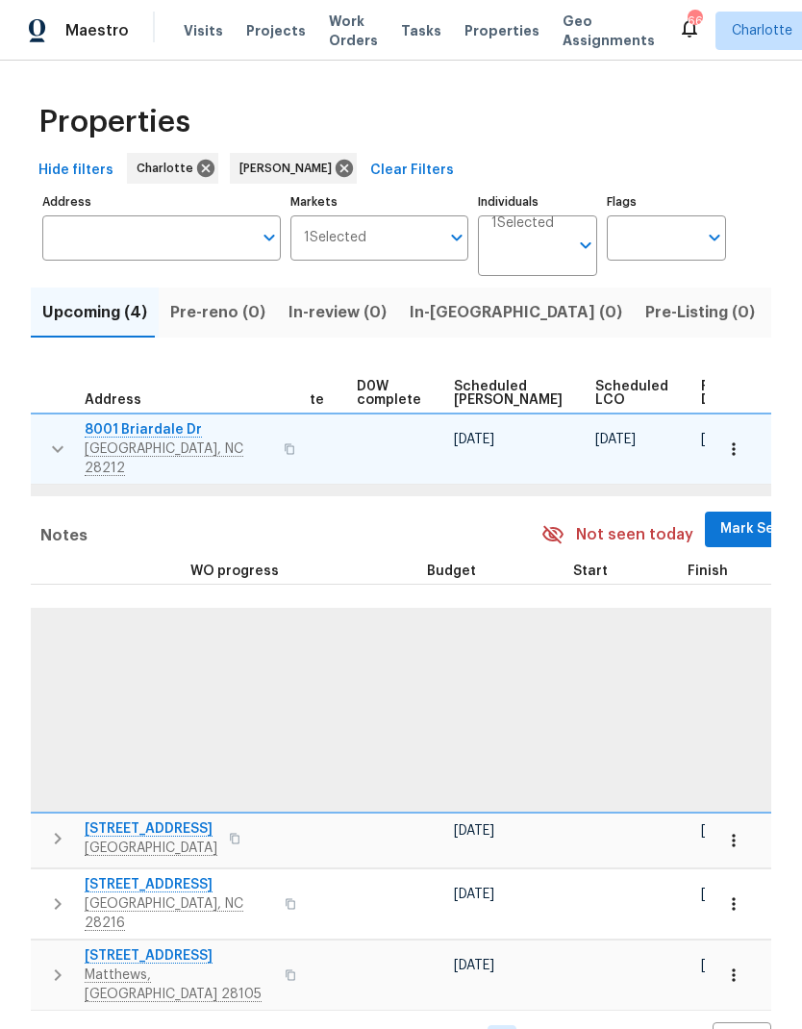
click at [720, 517] on span "Mark Seen" at bounding box center [755, 529] width 71 height 24
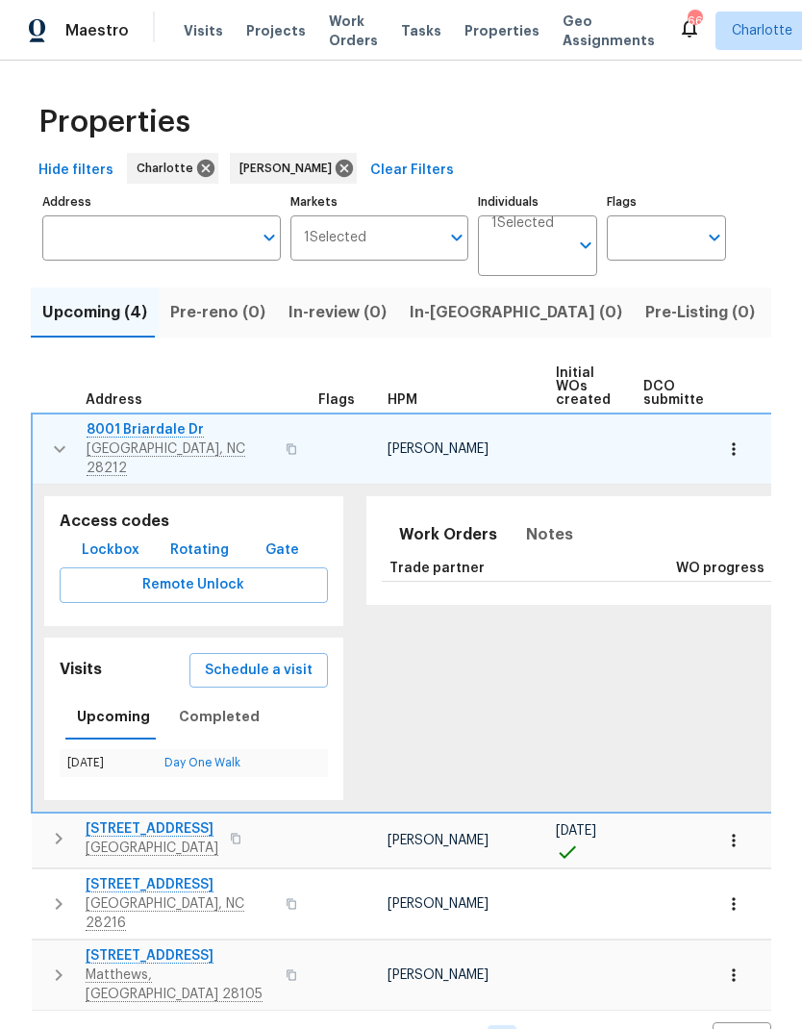
scroll to position [0, -2]
click at [51, 437] on icon "button" at bounding box center [59, 448] width 23 height 23
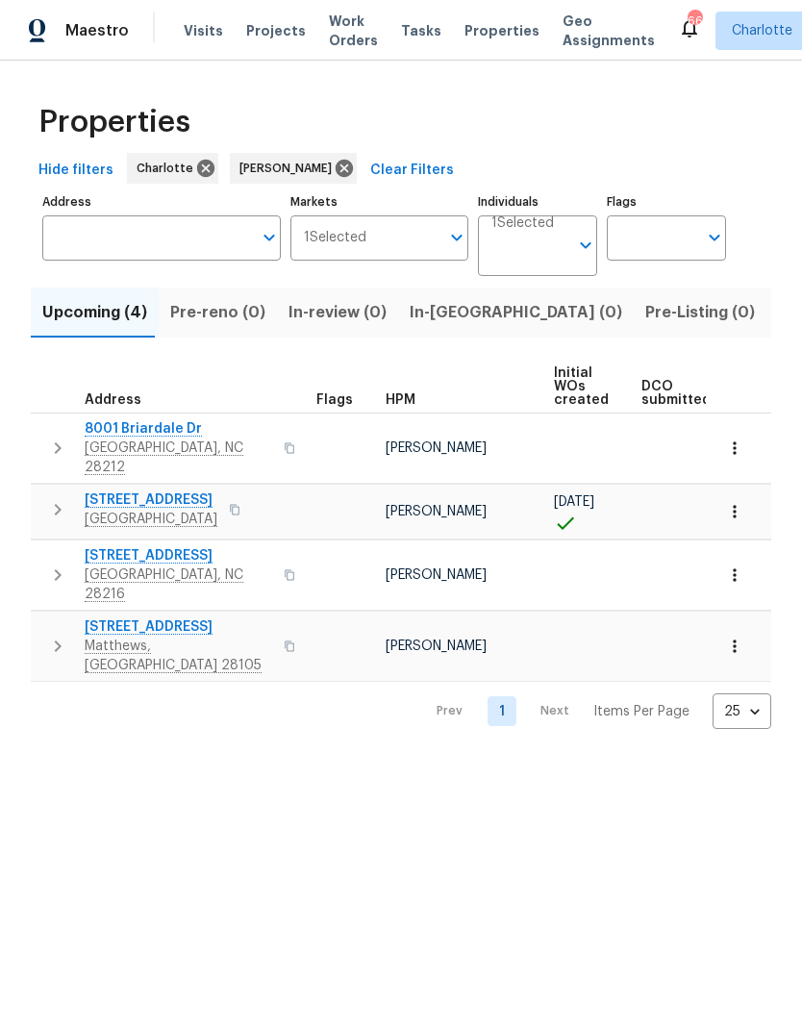
click at [47, 498] on icon "button" at bounding box center [57, 509] width 23 height 23
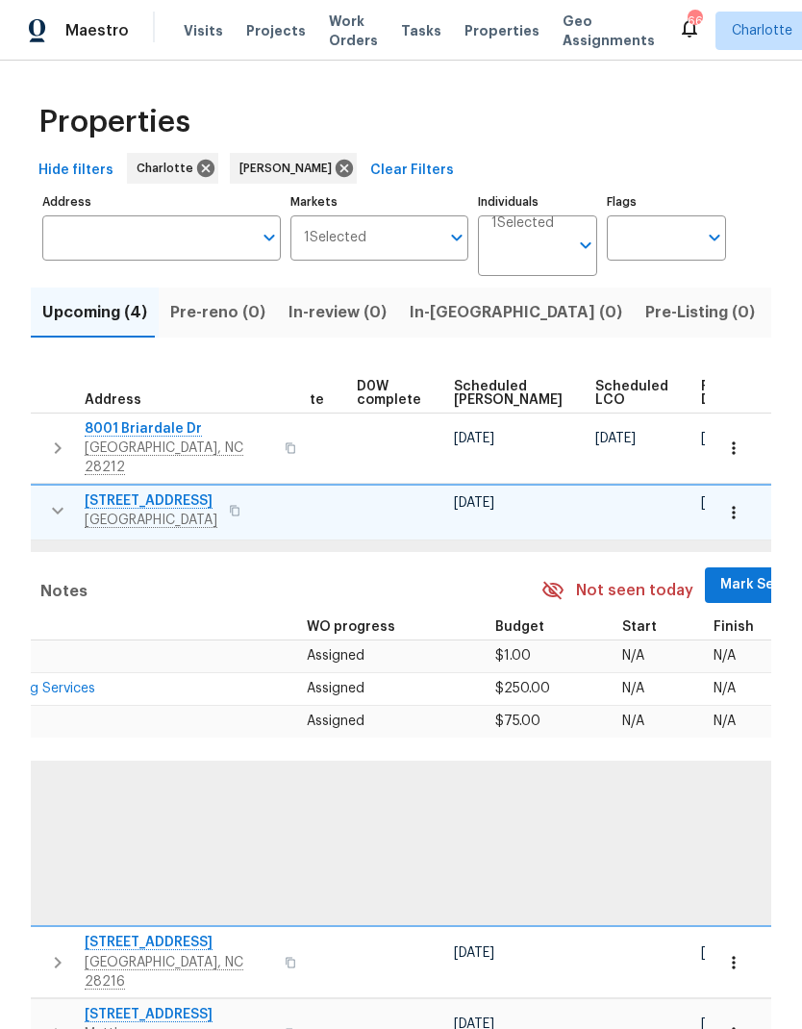
click at [720, 581] on span "Mark Seen" at bounding box center [755, 585] width 71 height 24
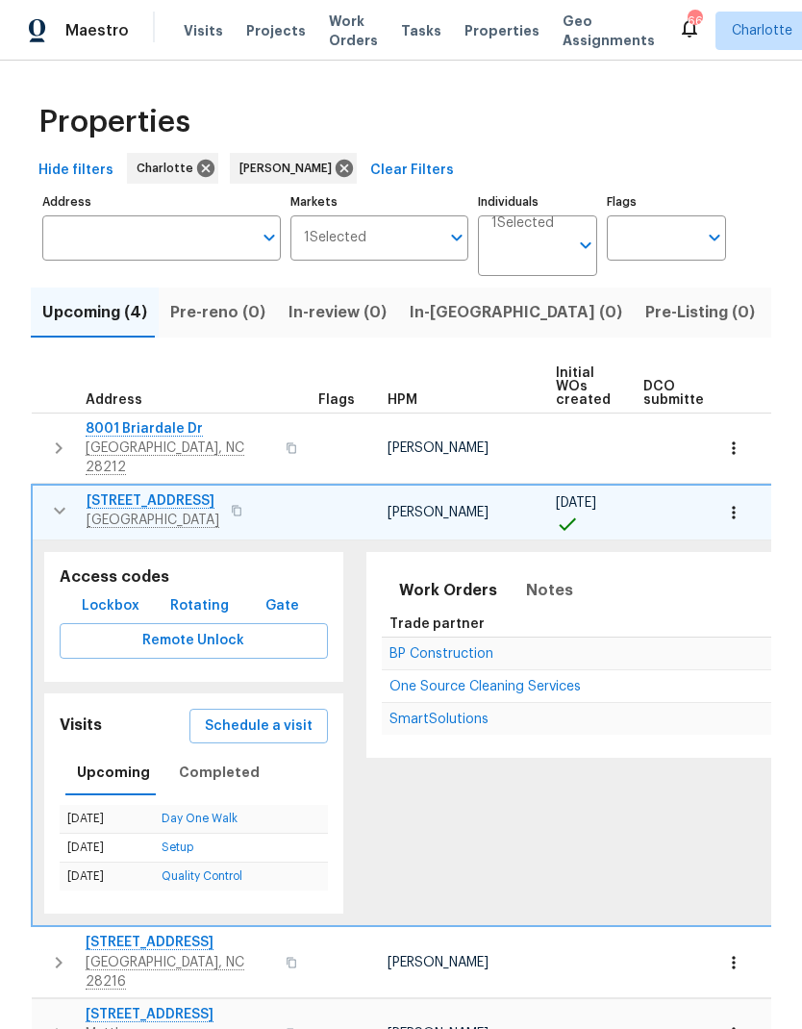
click at [43, 496] on button "button" at bounding box center [59, 510] width 38 height 38
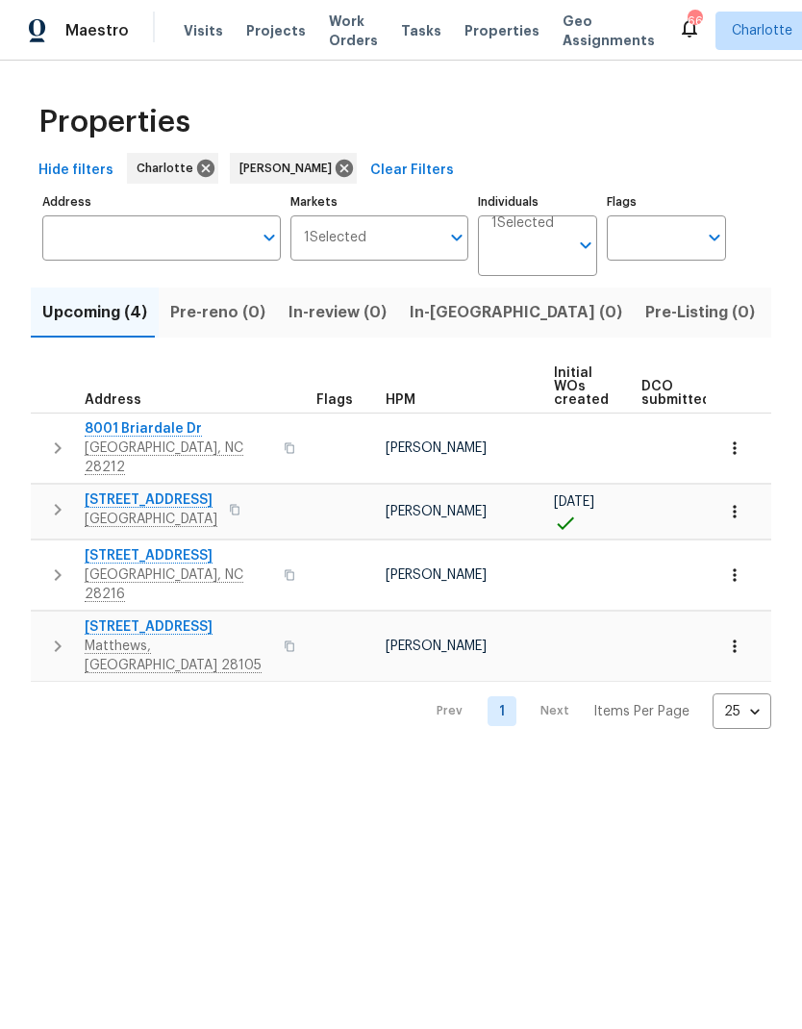
click at [54, 563] on icon "button" at bounding box center [57, 574] width 23 height 23
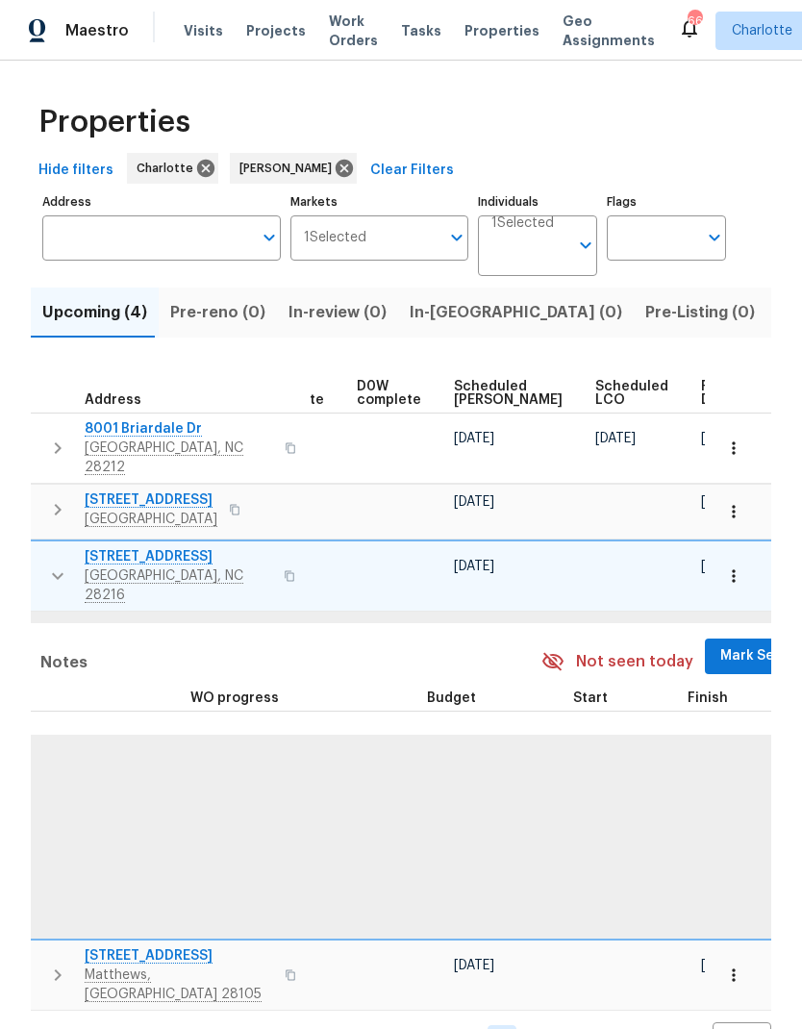
click at [720, 644] on span "Mark Seen" at bounding box center [755, 656] width 71 height 24
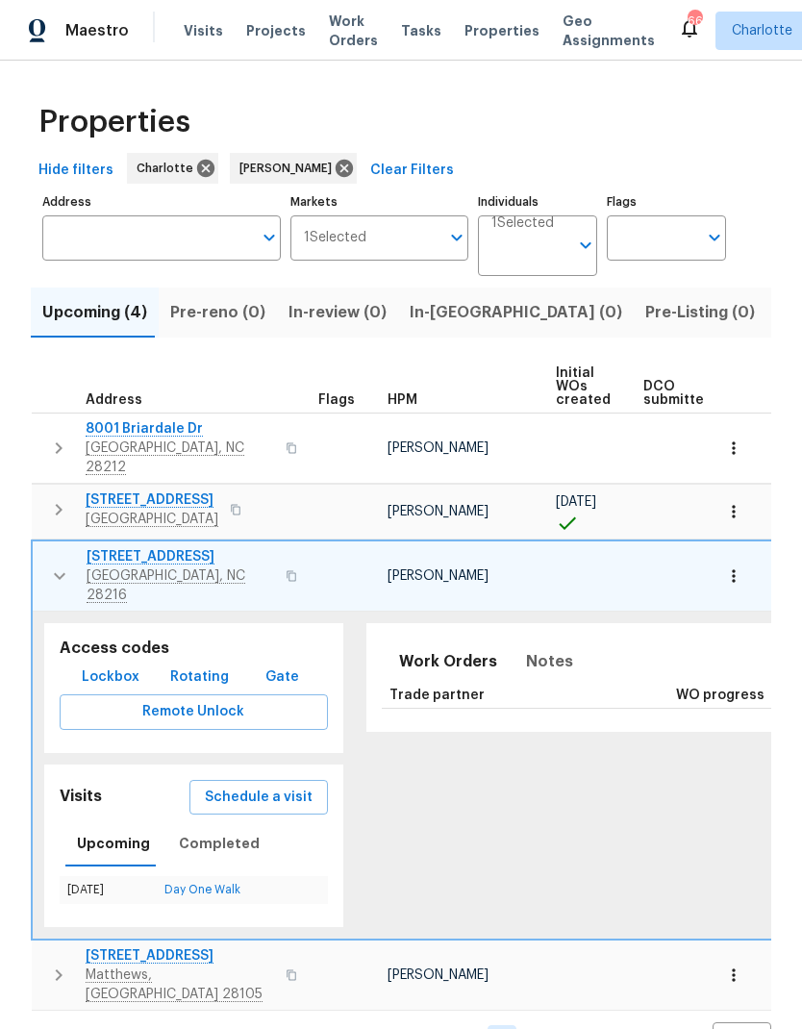
click at [48, 564] on icon "button" at bounding box center [59, 575] width 23 height 23
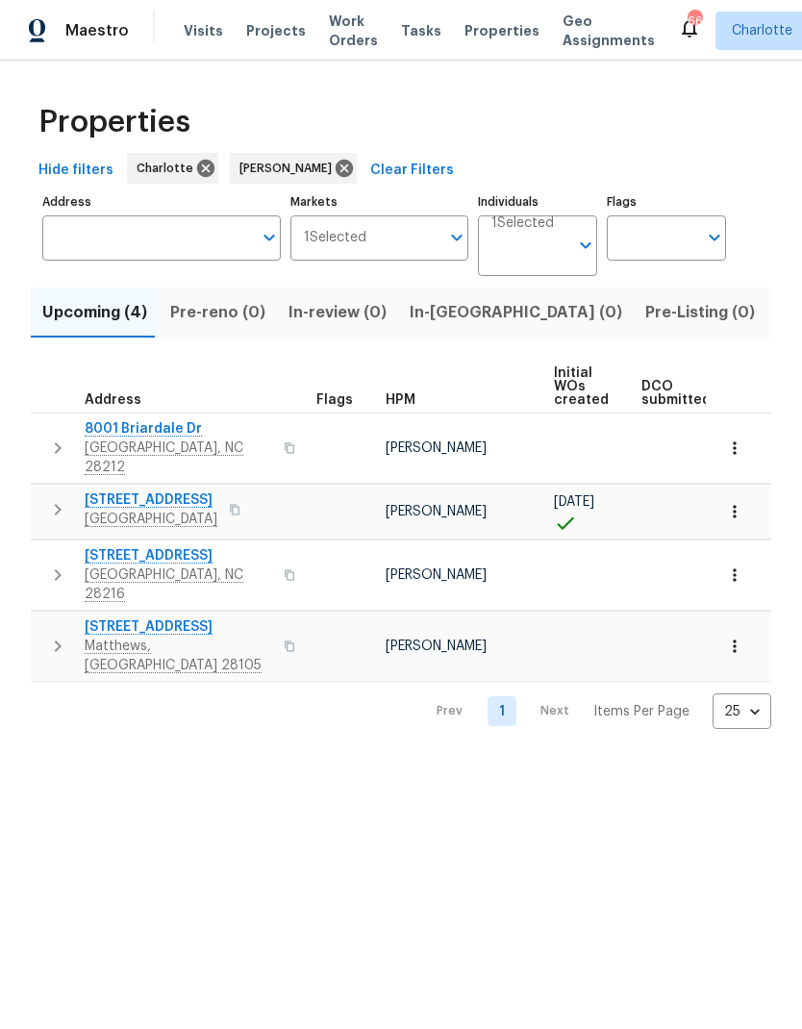
click at [49, 635] on icon "button" at bounding box center [57, 646] width 23 height 23
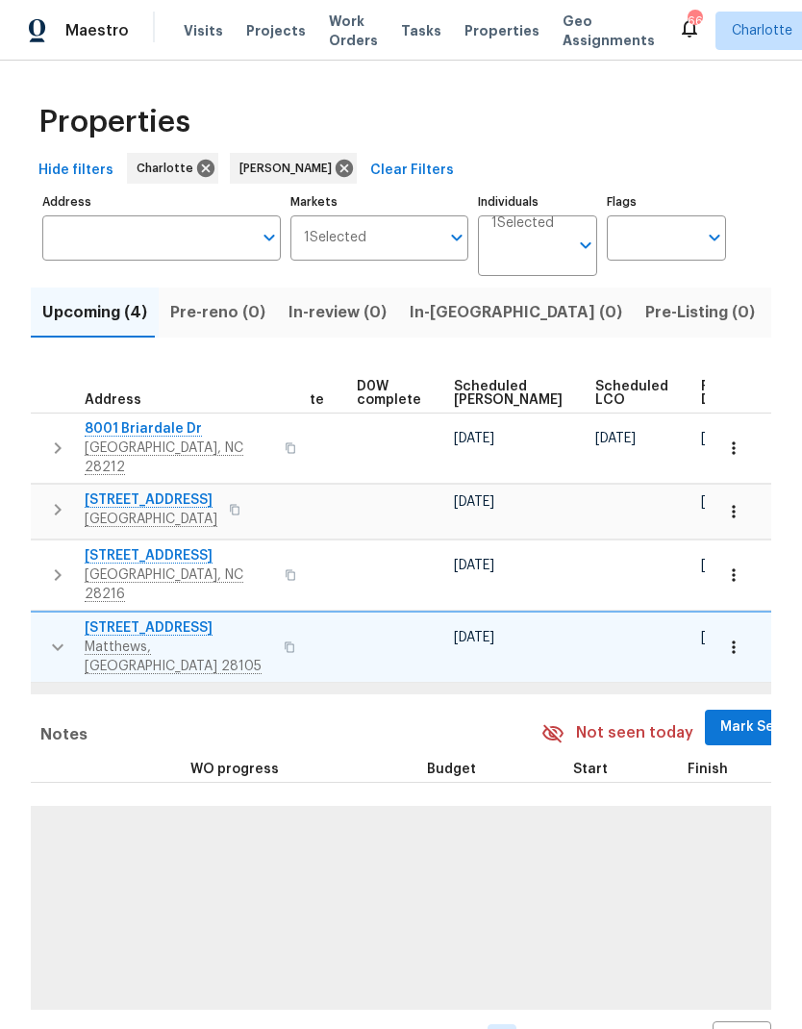
click at [720, 715] on span "Mark Seen" at bounding box center [755, 727] width 71 height 24
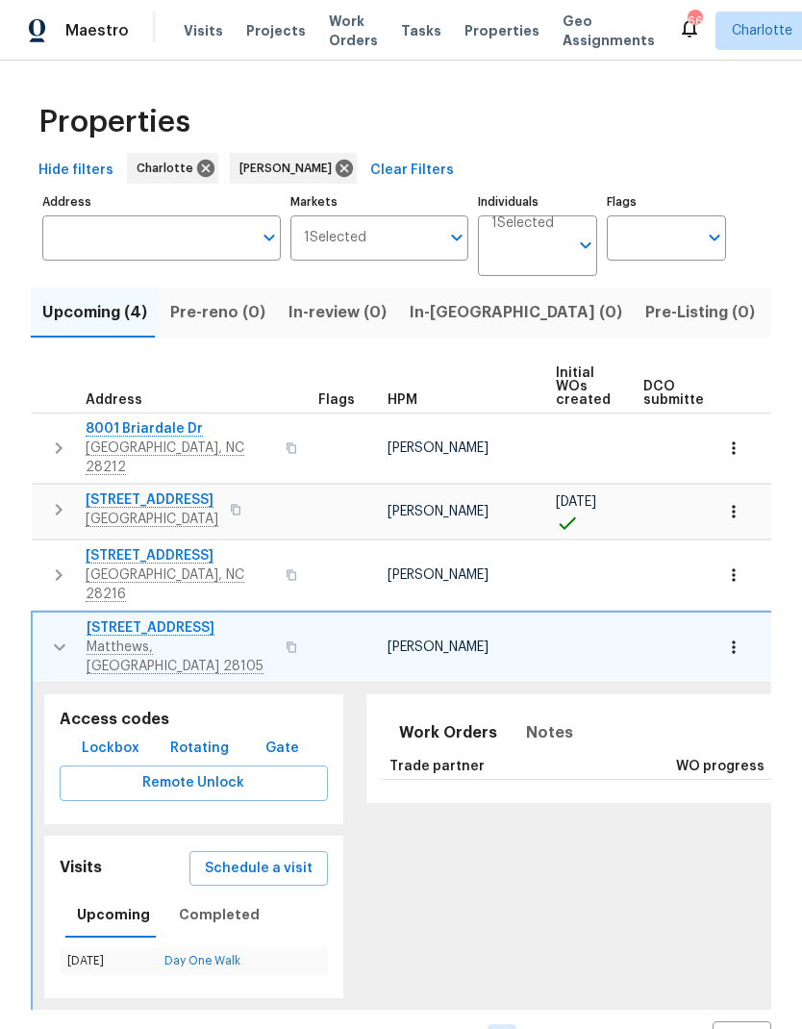
click at [41, 618] on button "button" at bounding box center [59, 647] width 38 height 58
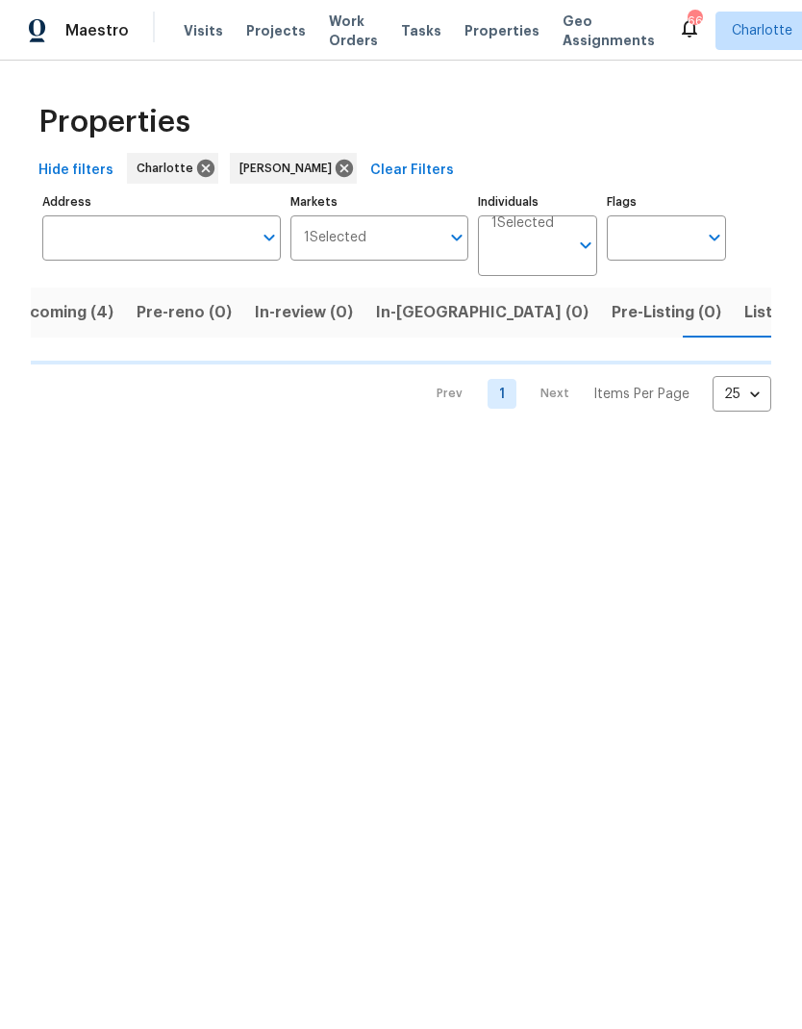
scroll to position [0, 40]
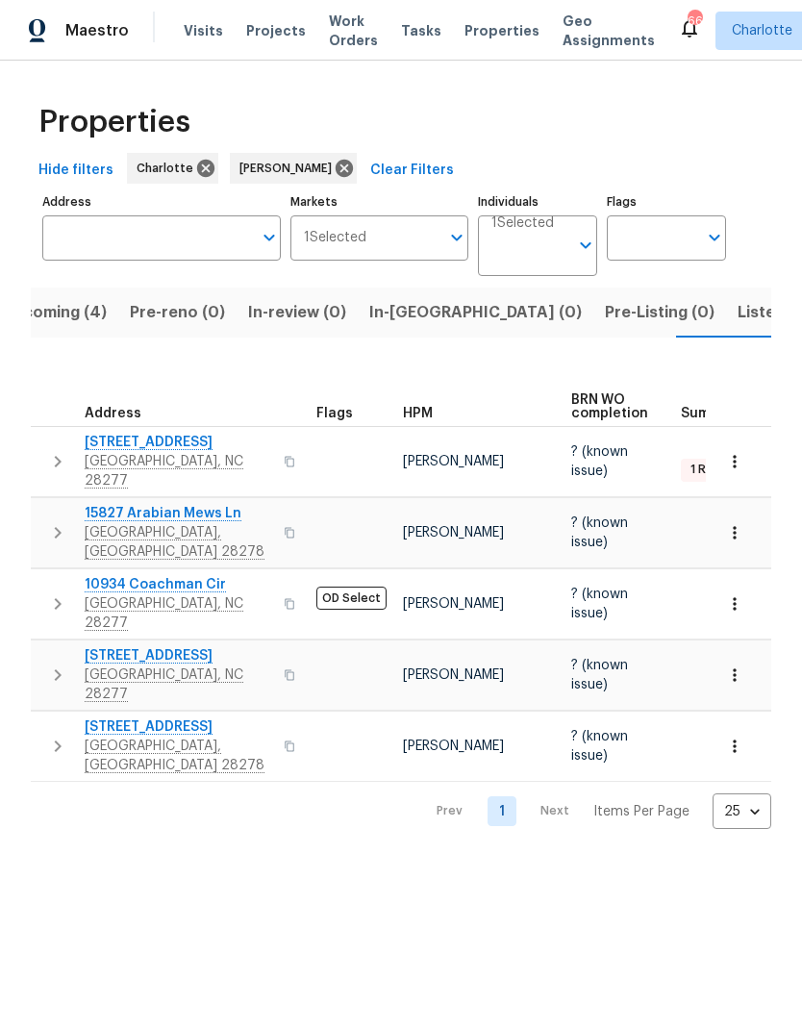
click at [63, 450] on icon "button" at bounding box center [57, 461] width 23 height 23
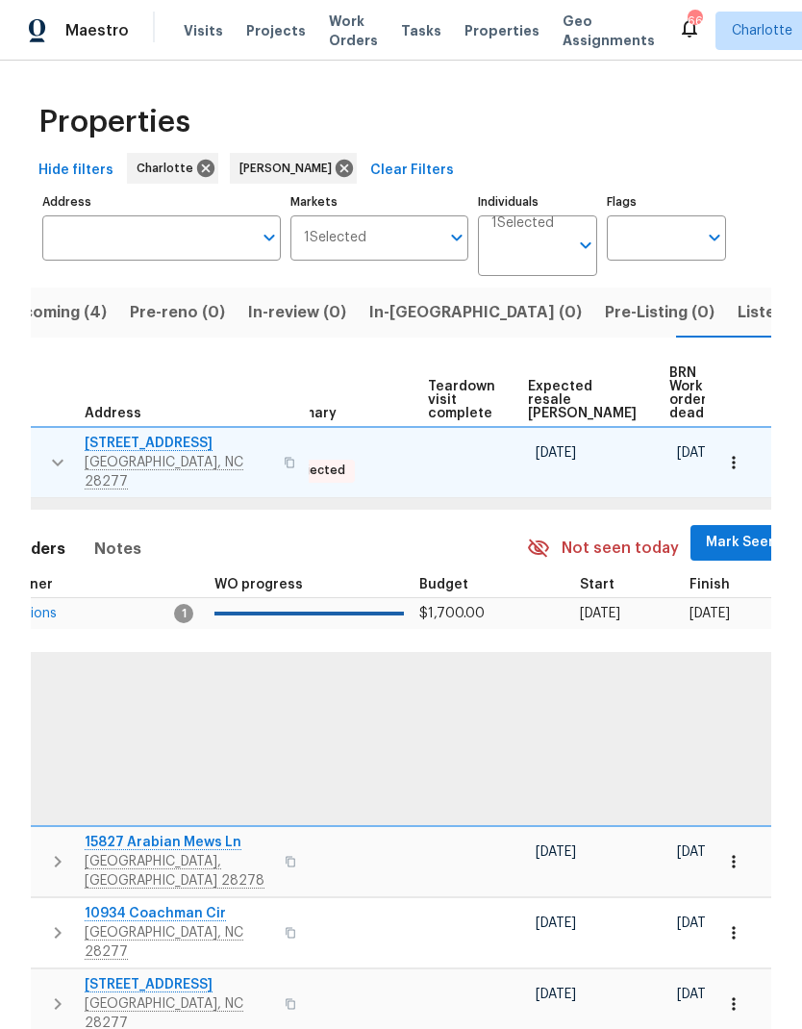
click at [706, 531] on span "Mark Seen" at bounding box center [741, 543] width 71 height 24
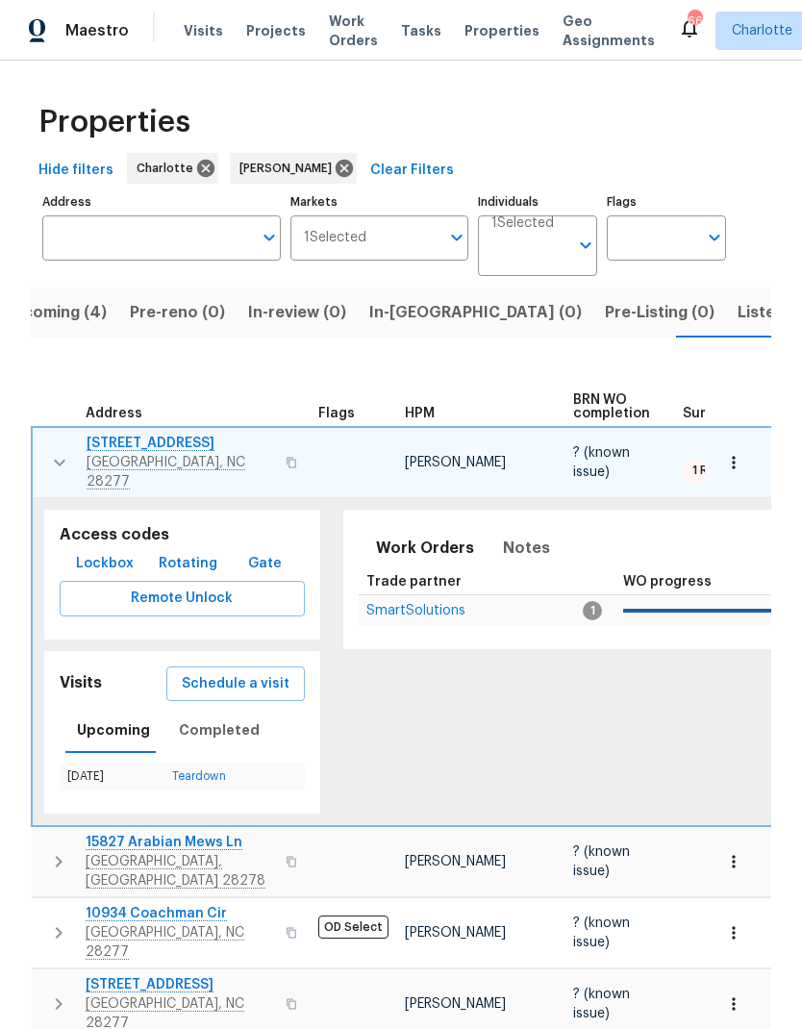
scroll to position [0, 0]
click at [43, 434] on button "button" at bounding box center [59, 463] width 38 height 58
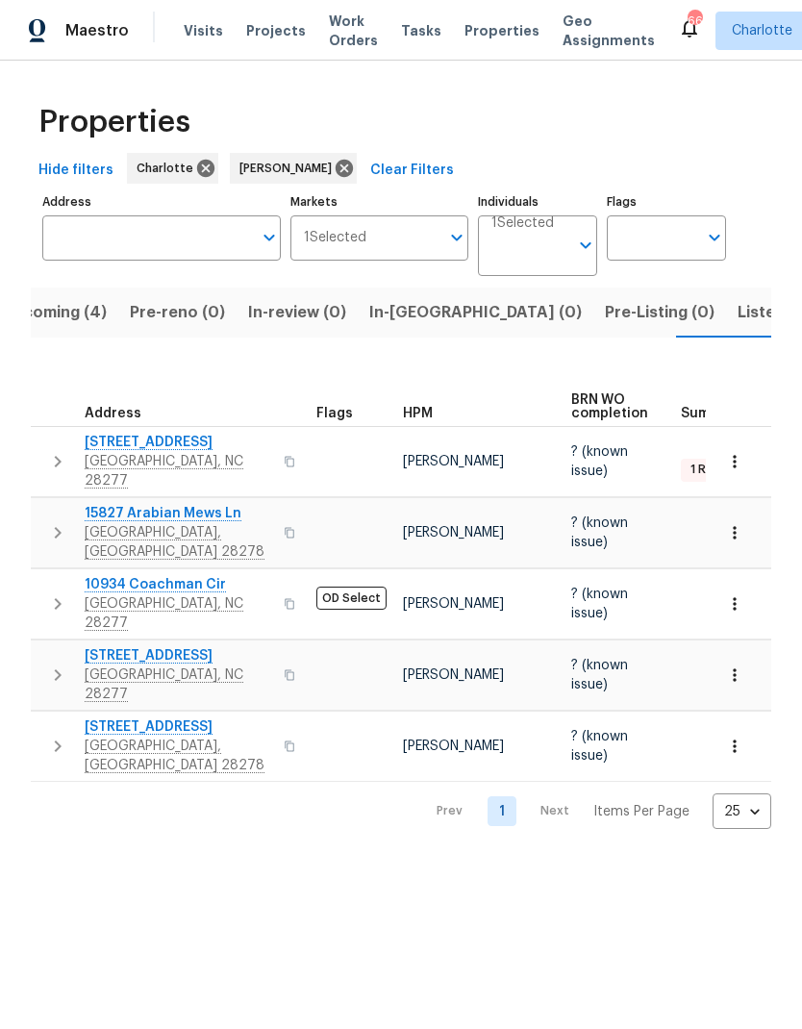
click at [50, 521] on icon "button" at bounding box center [57, 532] width 23 height 23
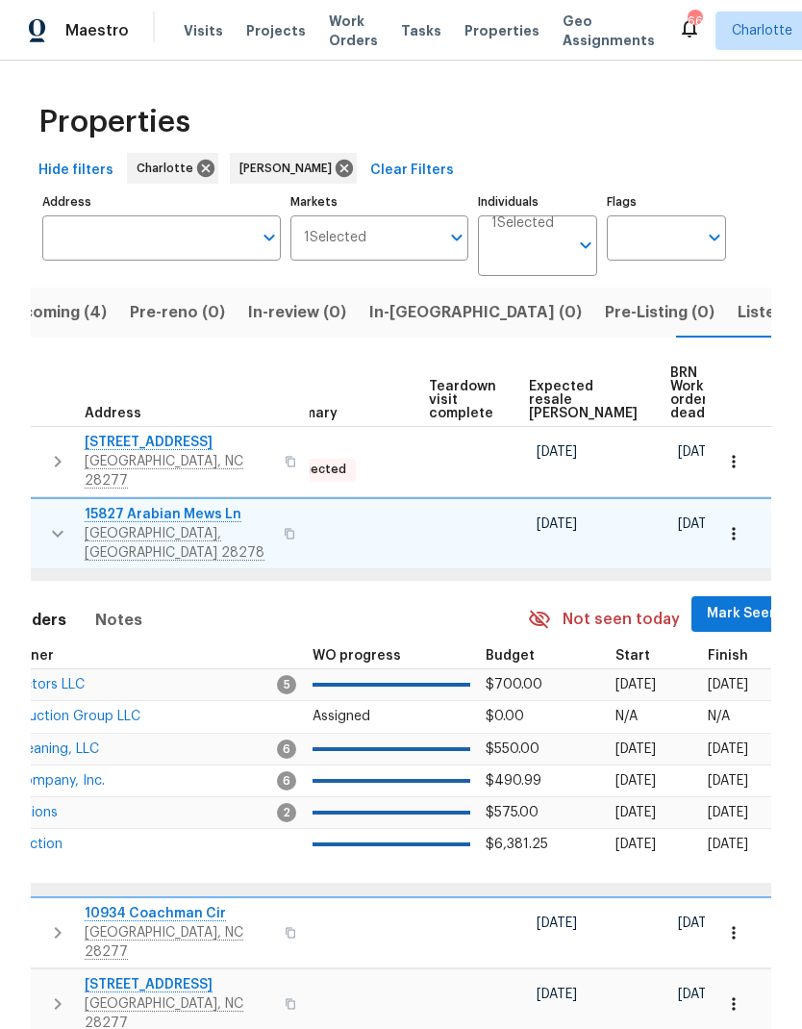
click at [707, 602] on span "Mark Seen" at bounding box center [742, 614] width 71 height 24
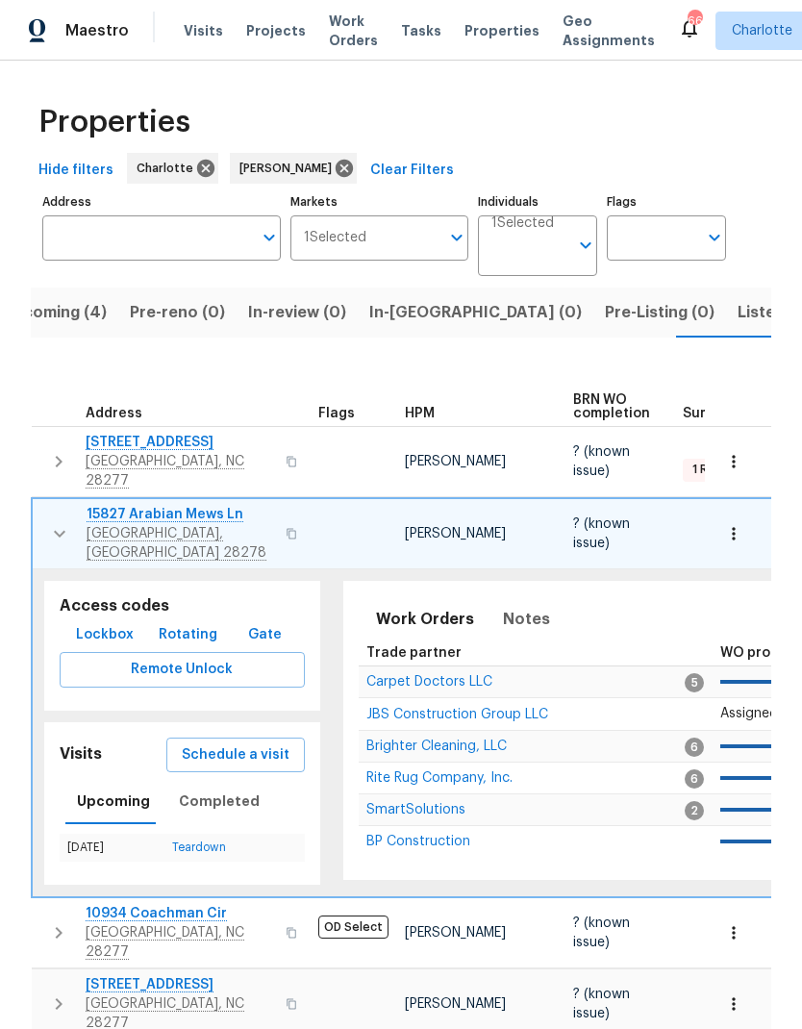
click at [43, 505] on button "button" at bounding box center [59, 534] width 38 height 58
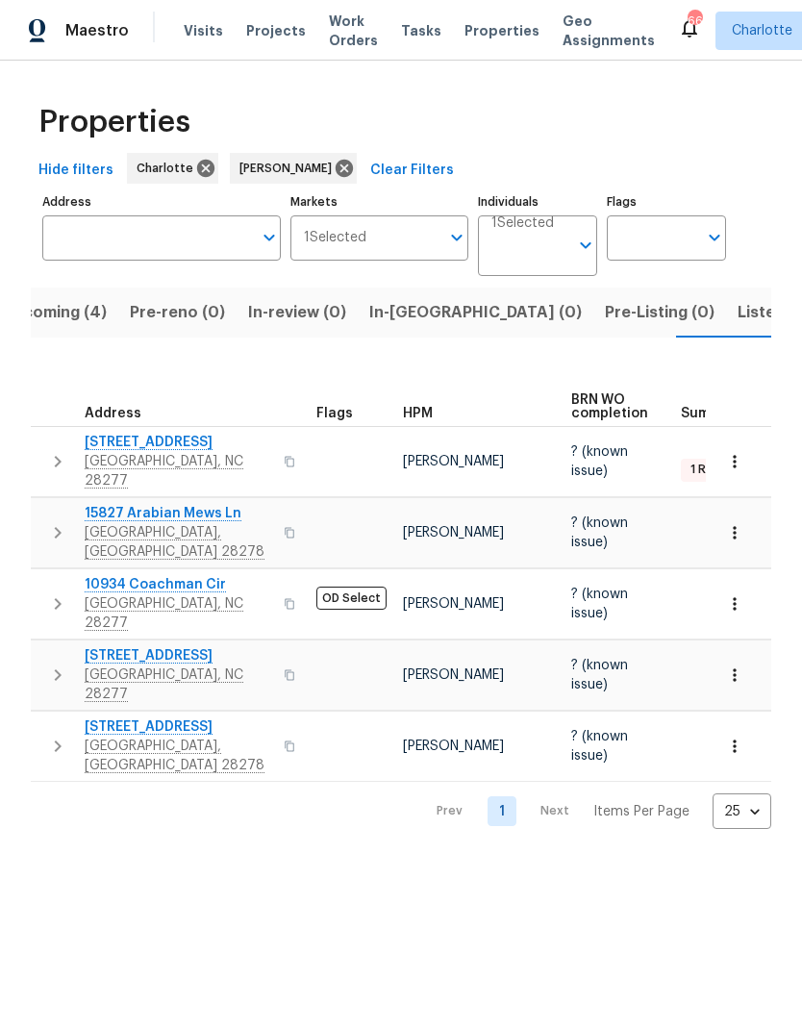
click at [48, 592] on icon "button" at bounding box center [57, 603] width 23 height 23
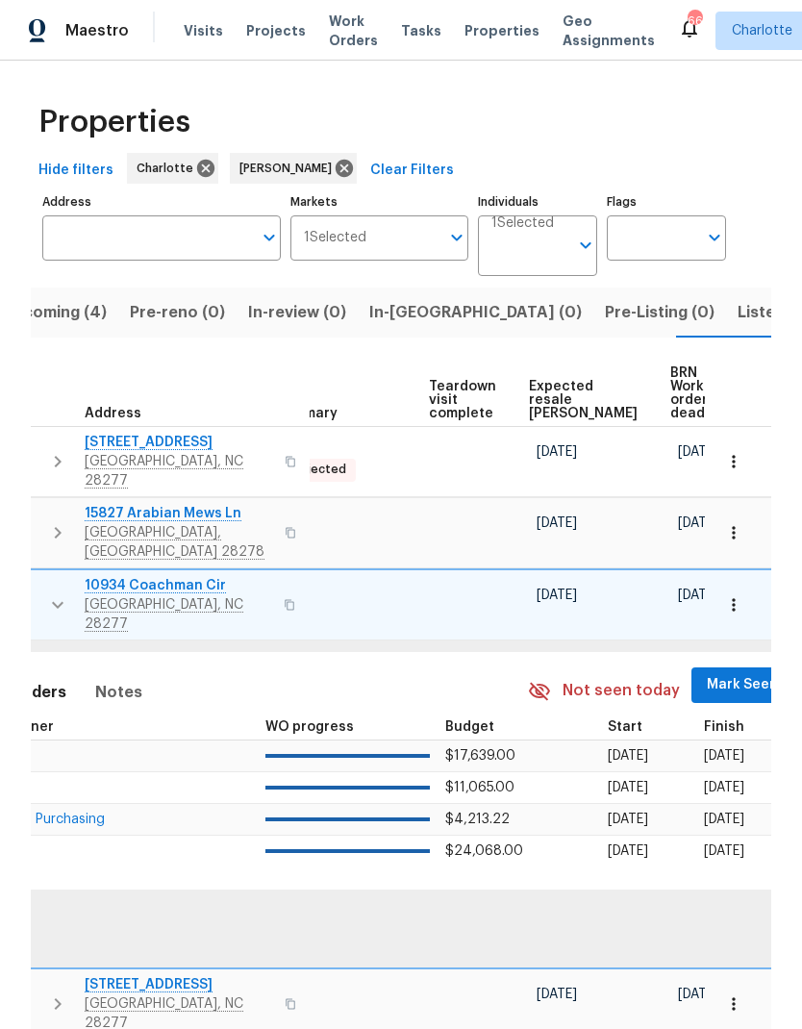
click at [707, 673] on span "Mark Seen" at bounding box center [742, 685] width 71 height 24
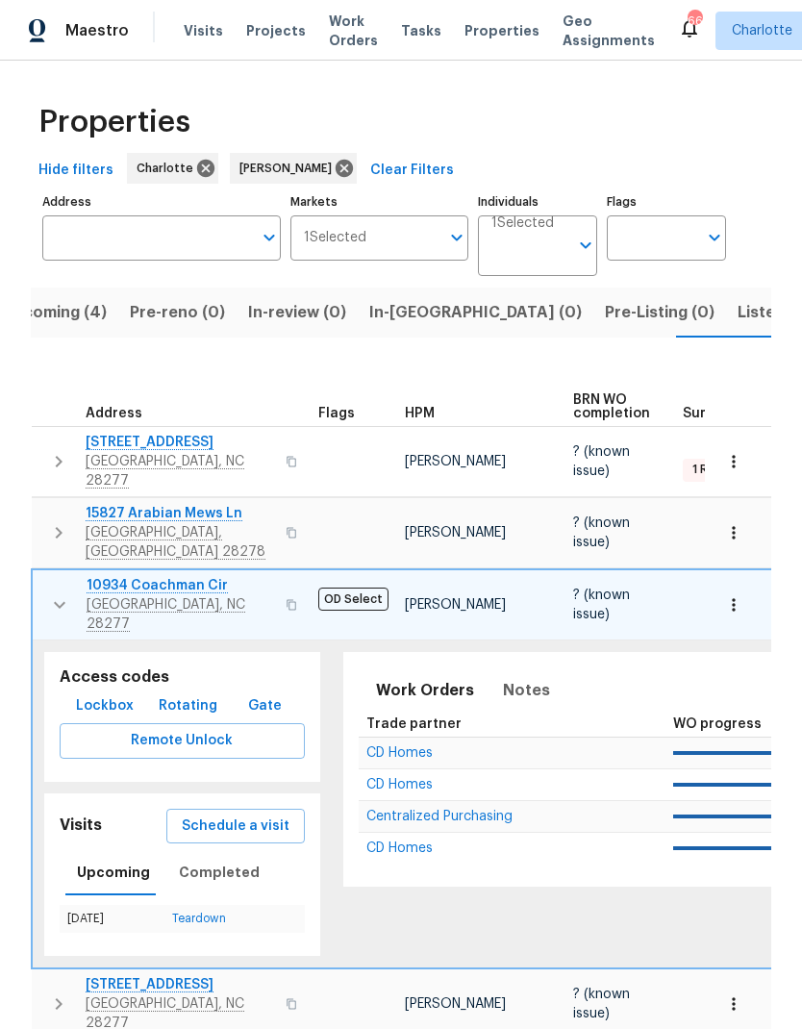
click at [48, 593] on icon "button" at bounding box center [59, 604] width 23 height 23
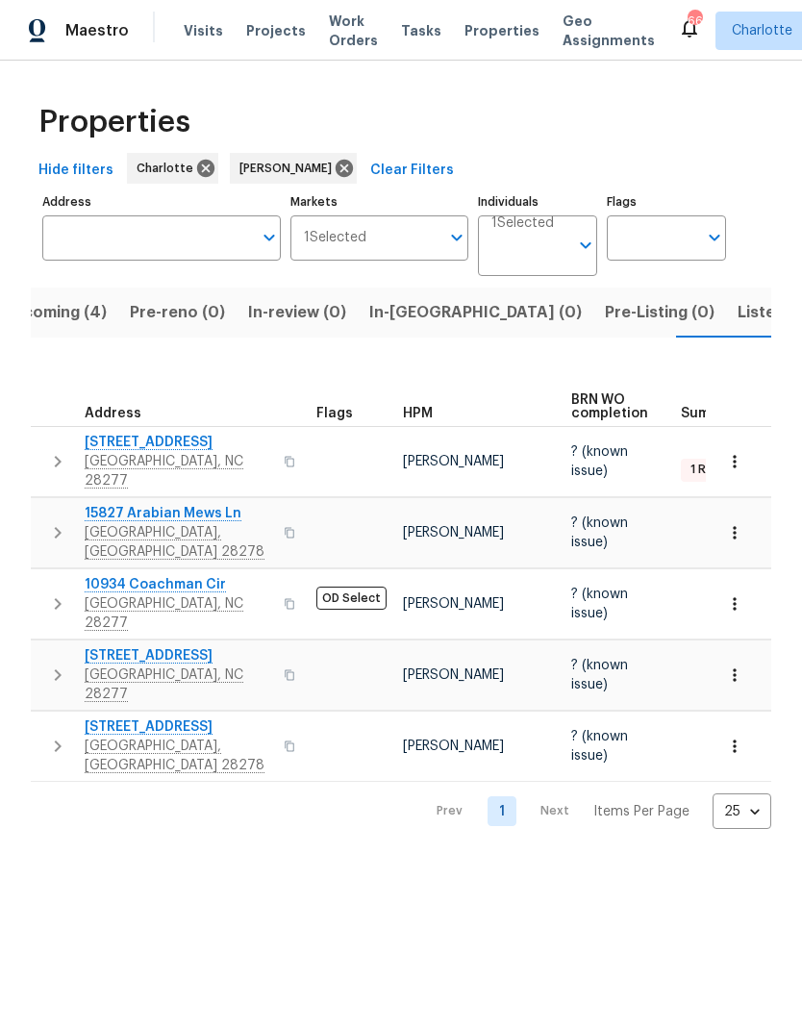
click at [53, 663] on icon "button" at bounding box center [57, 674] width 23 height 23
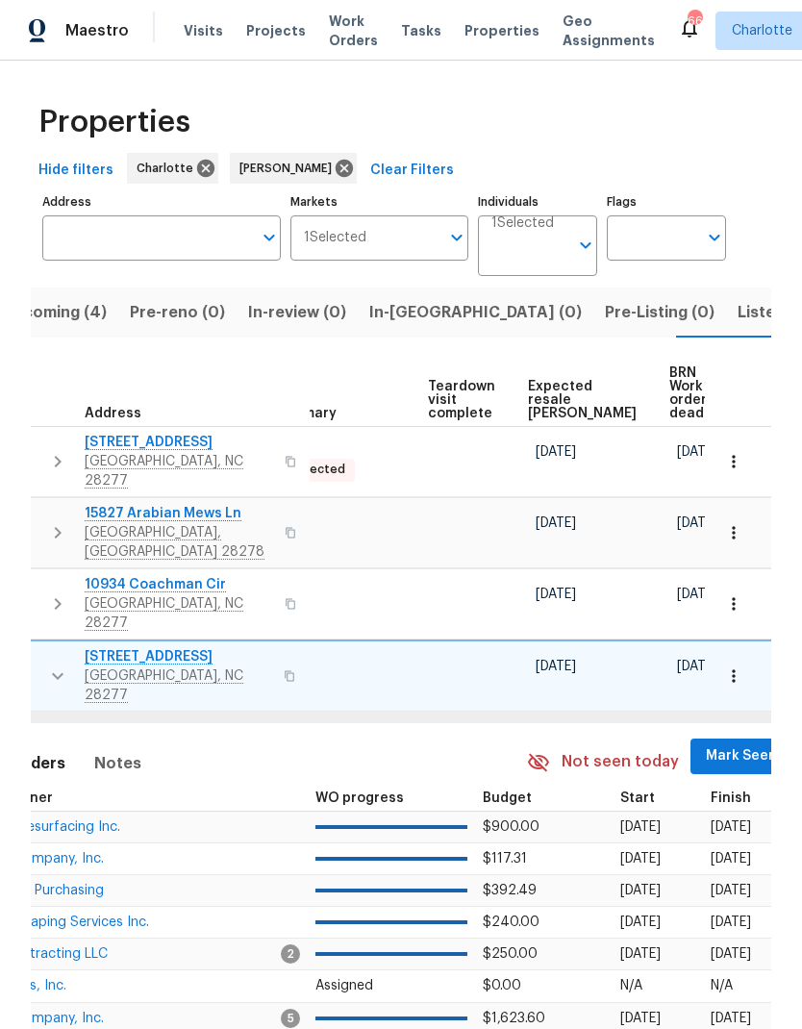
click at [706, 744] on span "Mark Seen" at bounding box center [741, 756] width 71 height 24
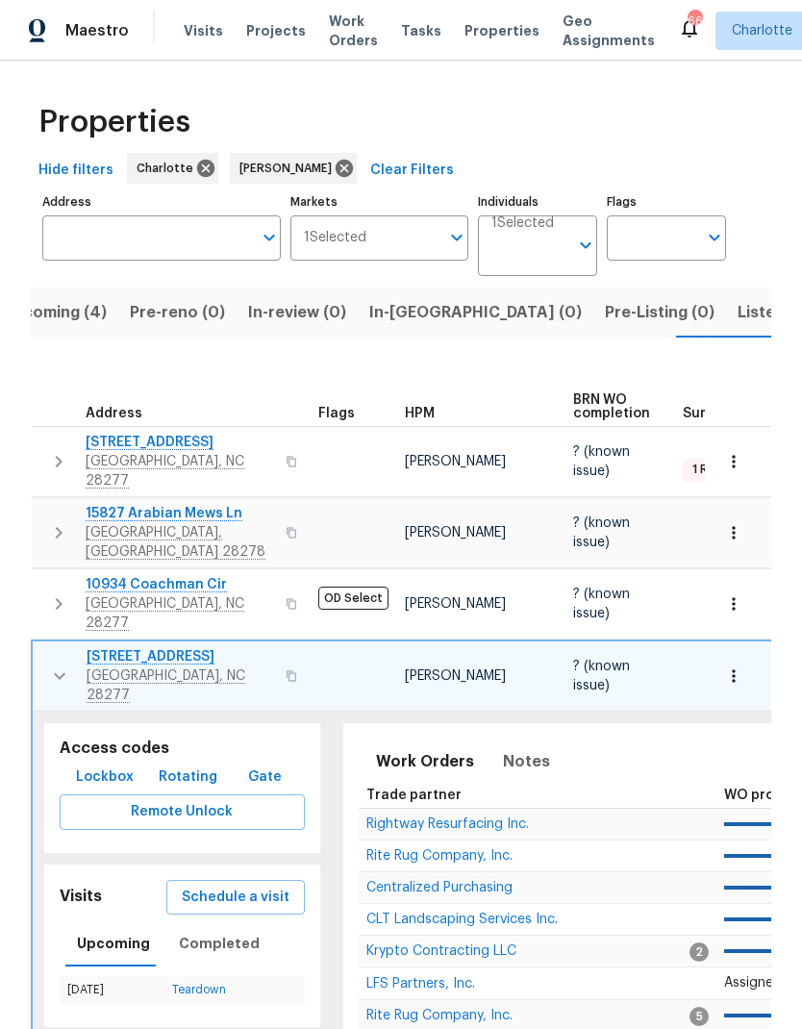
scroll to position [0, -1]
click at [46, 647] on button "button" at bounding box center [59, 676] width 38 height 58
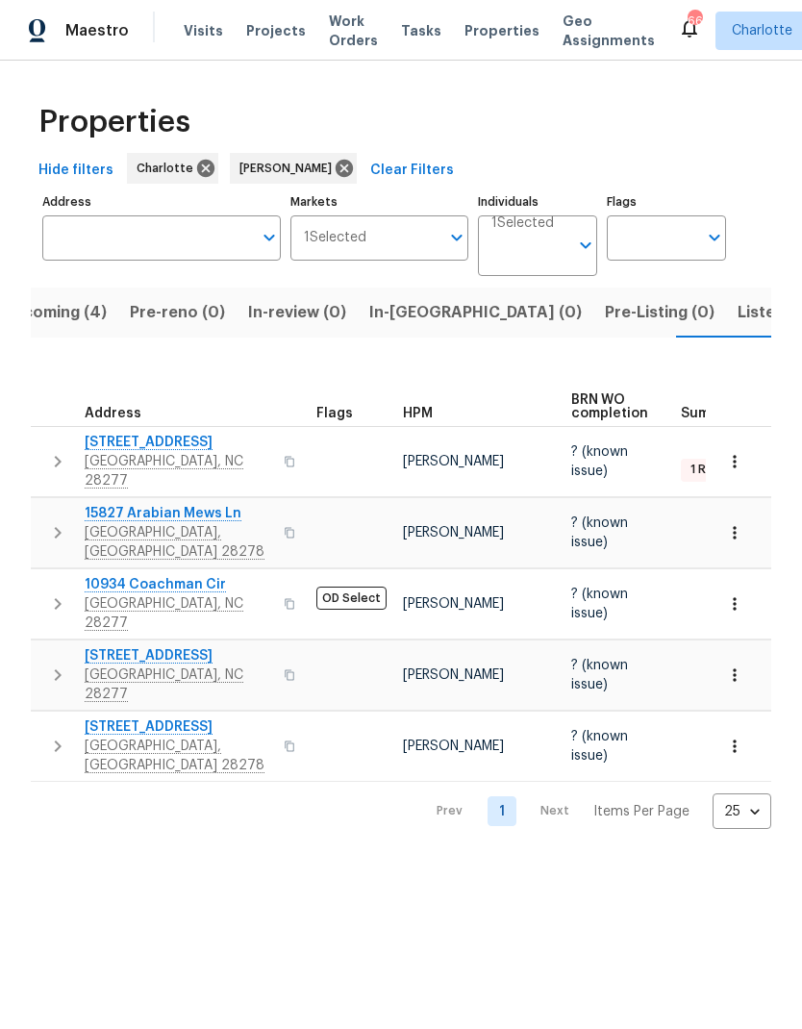
click at [45, 717] on button "button" at bounding box center [57, 746] width 38 height 58
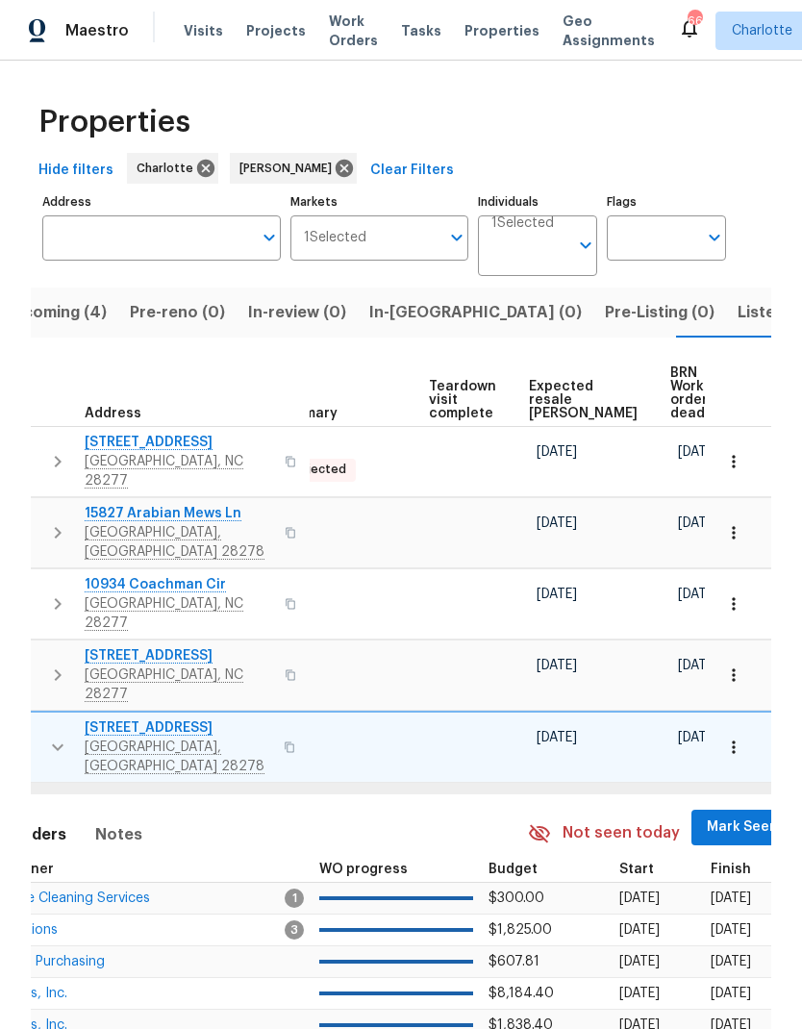
click at [707, 815] on span "Mark Seen" at bounding box center [742, 827] width 71 height 24
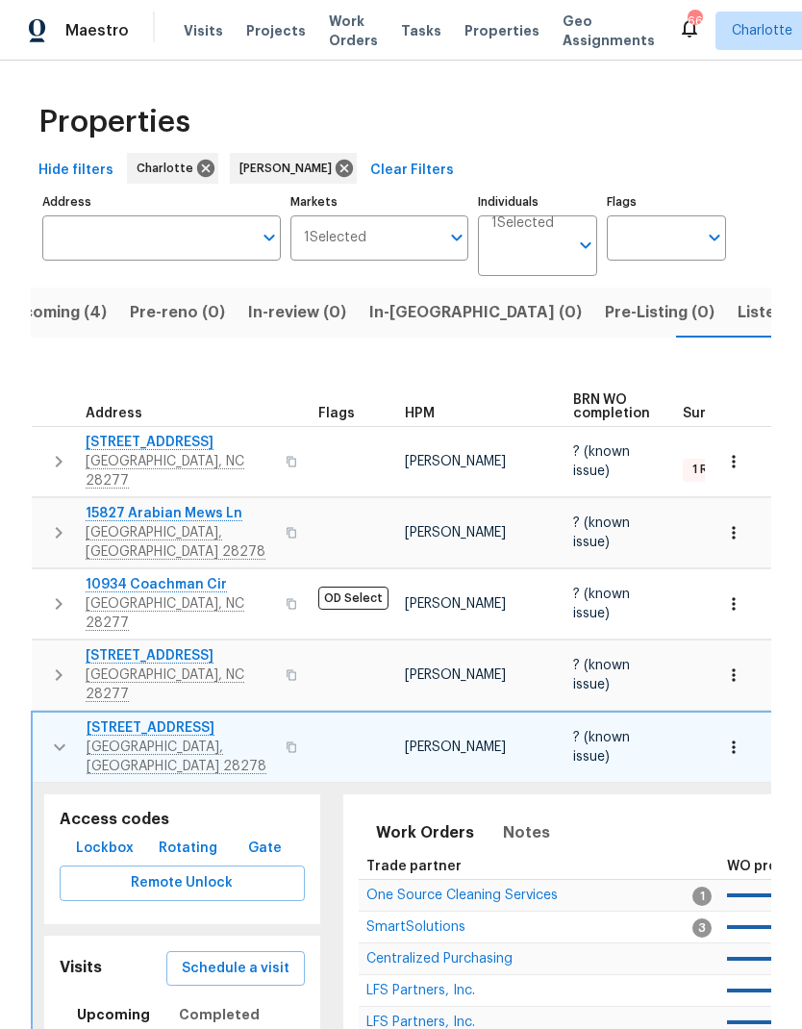
click at [46, 718] on button "button" at bounding box center [59, 747] width 38 height 58
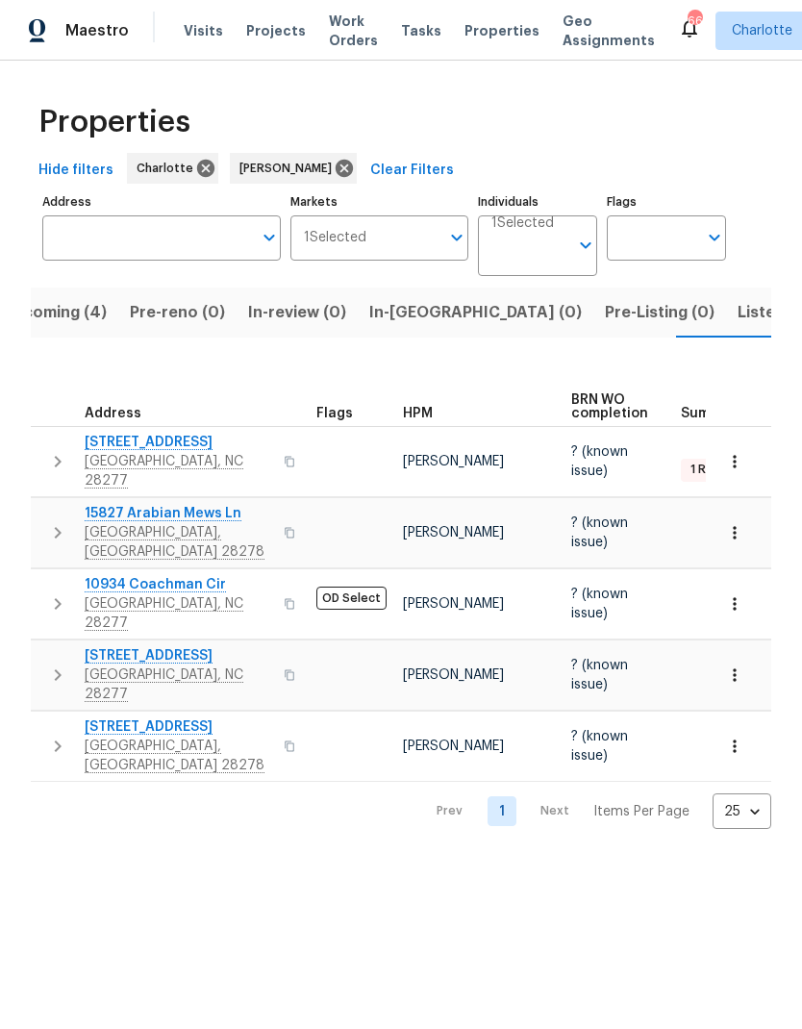
click at [737, 313] on span "Listed (27)" at bounding box center [778, 312] width 82 height 27
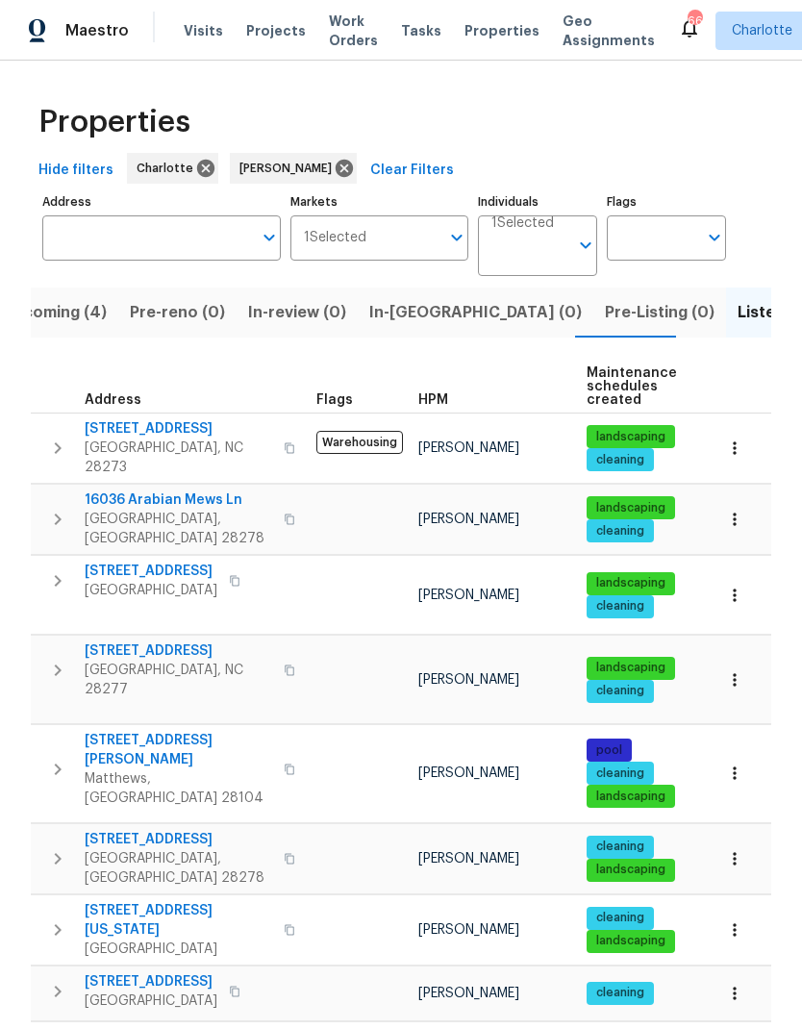
click at [54, 437] on icon "button" at bounding box center [57, 448] width 23 height 23
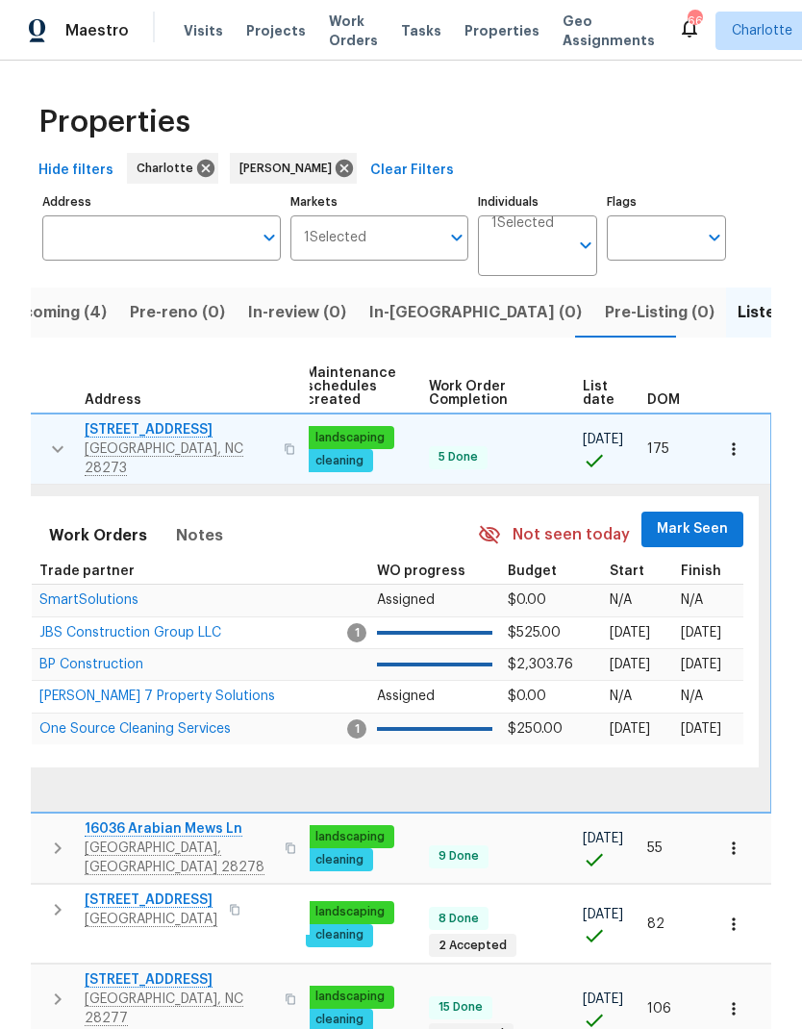
click at [688, 533] on button "Mark Seen" at bounding box center [692, 530] width 102 height 36
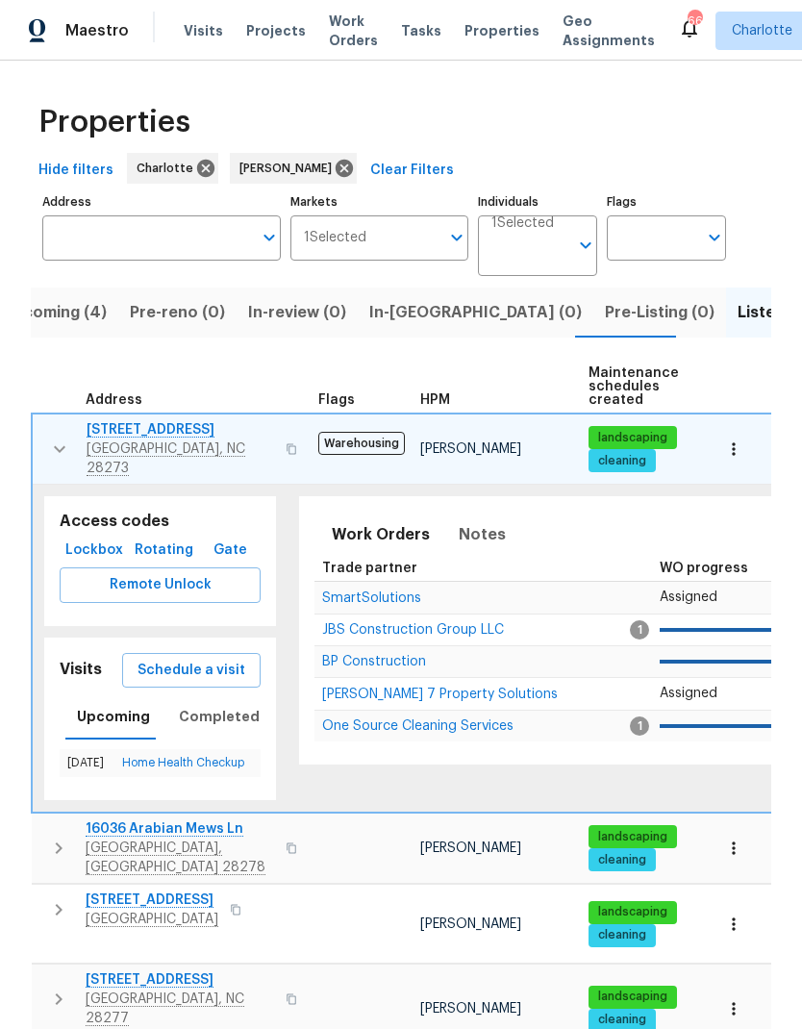
click at [44, 441] on button "button" at bounding box center [59, 449] width 38 height 58
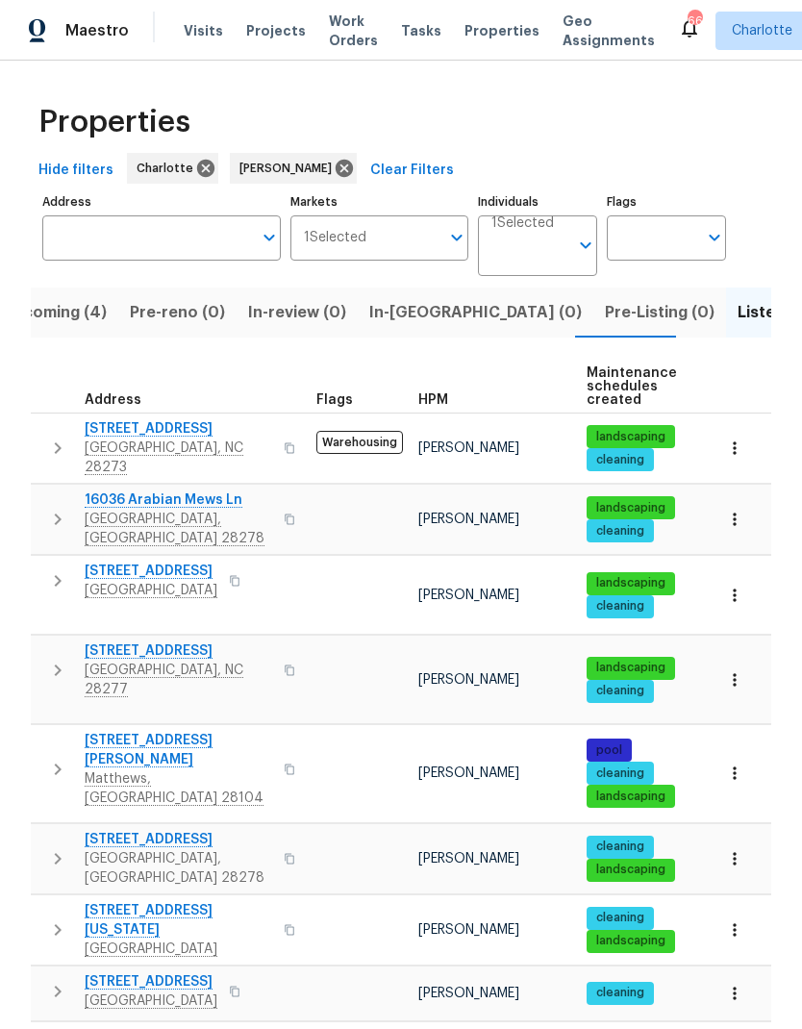
click at [49, 508] on icon "button" at bounding box center [57, 519] width 23 height 23
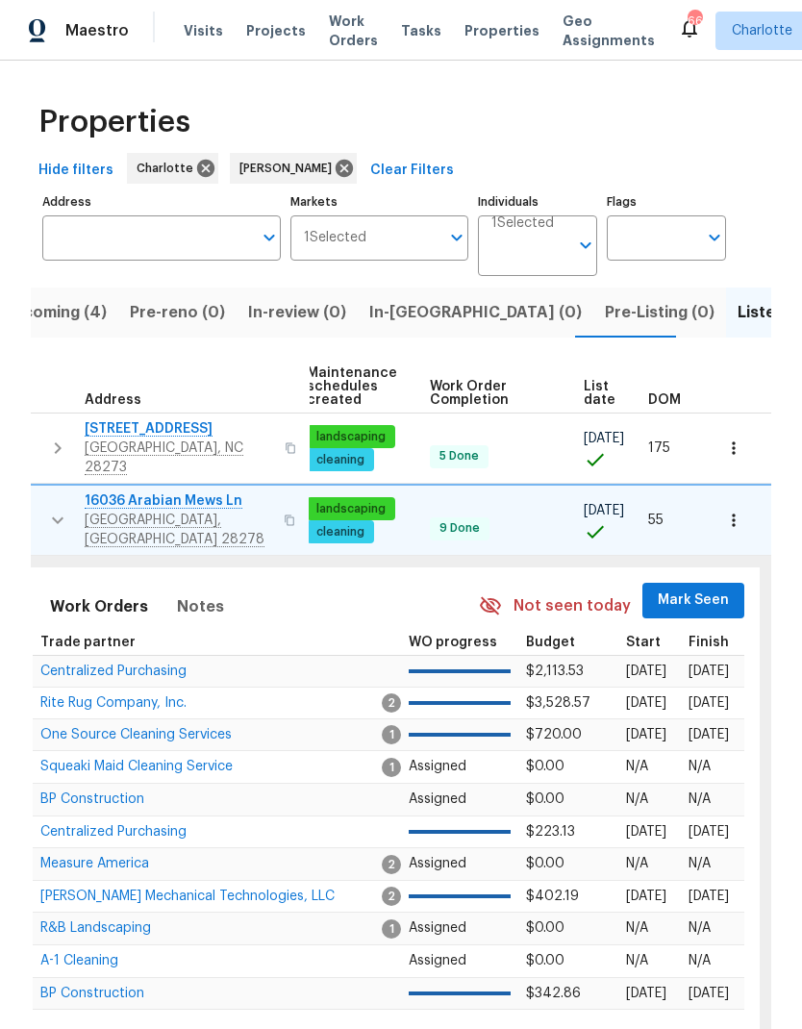
click at [691, 588] on span "Mark Seen" at bounding box center [693, 600] width 71 height 24
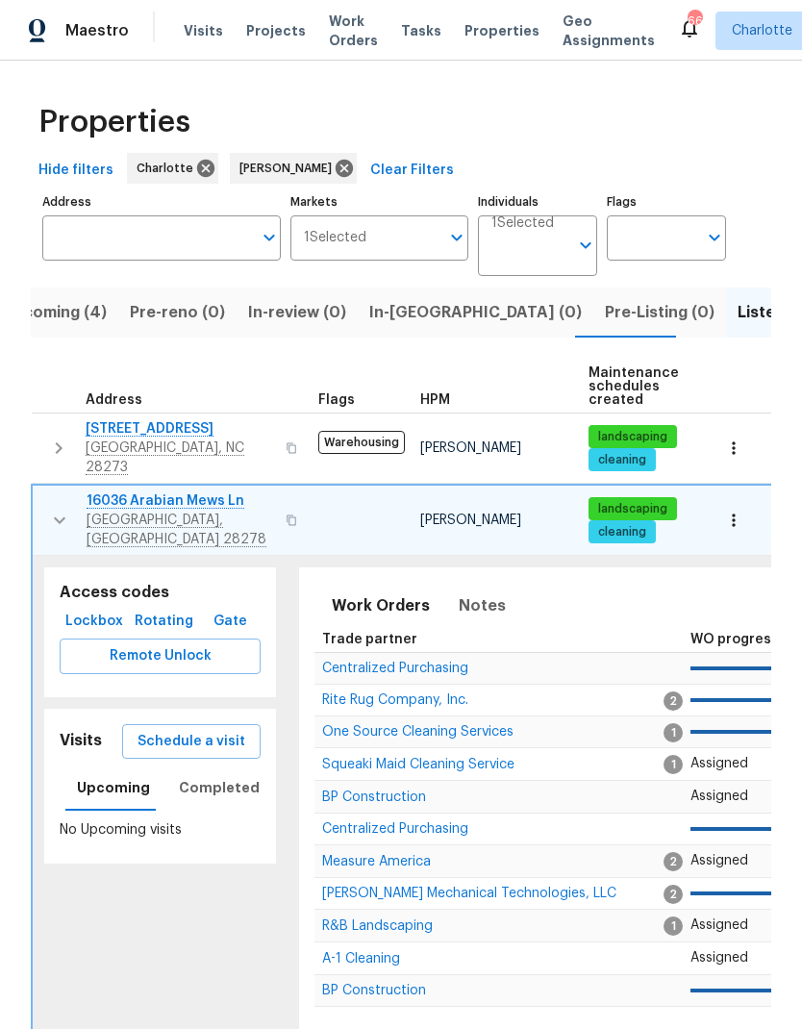
click at [49, 509] on icon "button" at bounding box center [59, 520] width 23 height 23
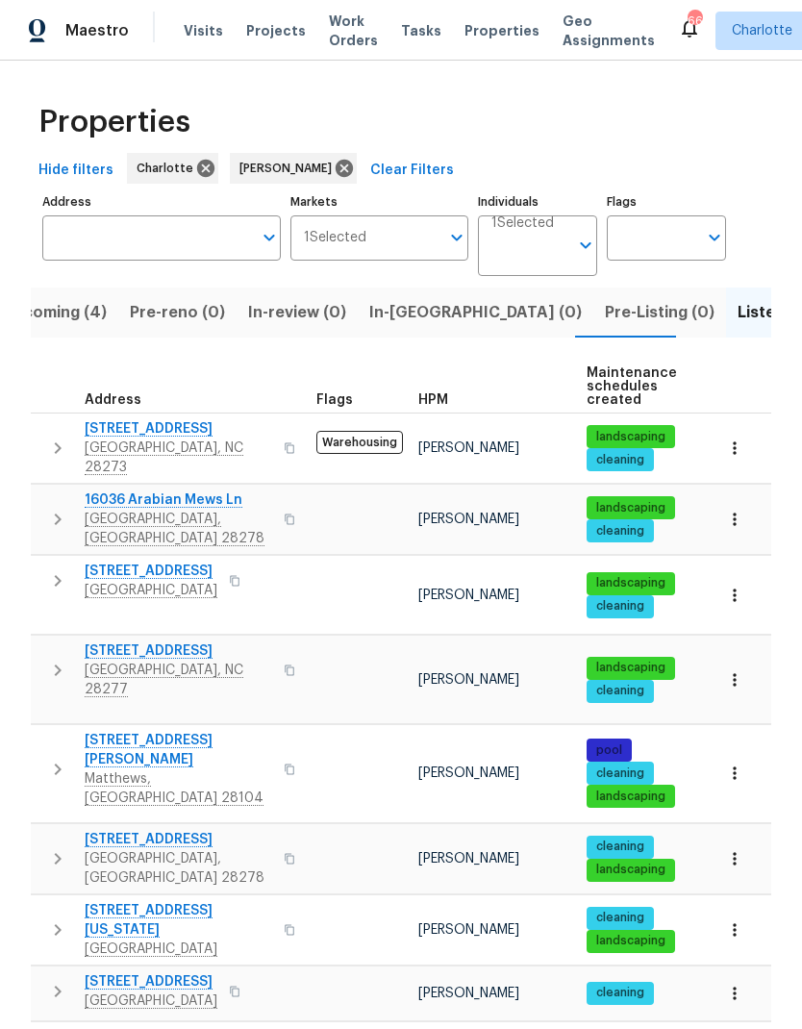
click at [47, 569] on icon "button" at bounding box center [57, 580] width 23 height 23
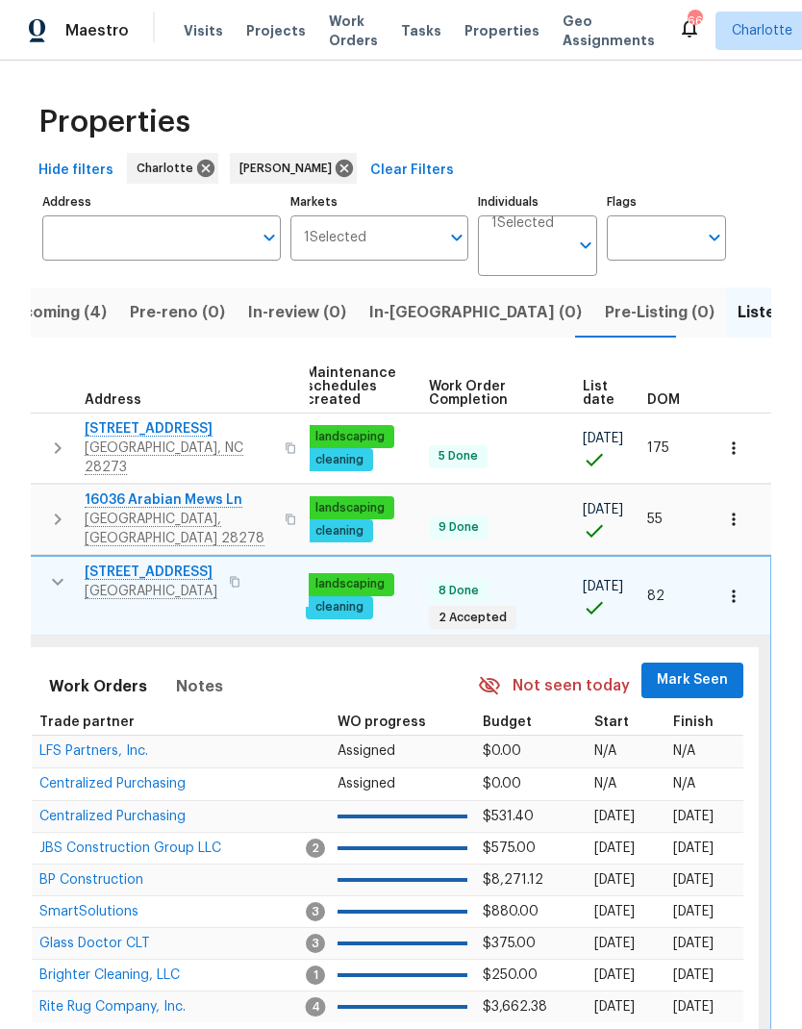
click at [694, 668] on span "Mark Seen" at bounding box center [692, 680] width 71 height 24
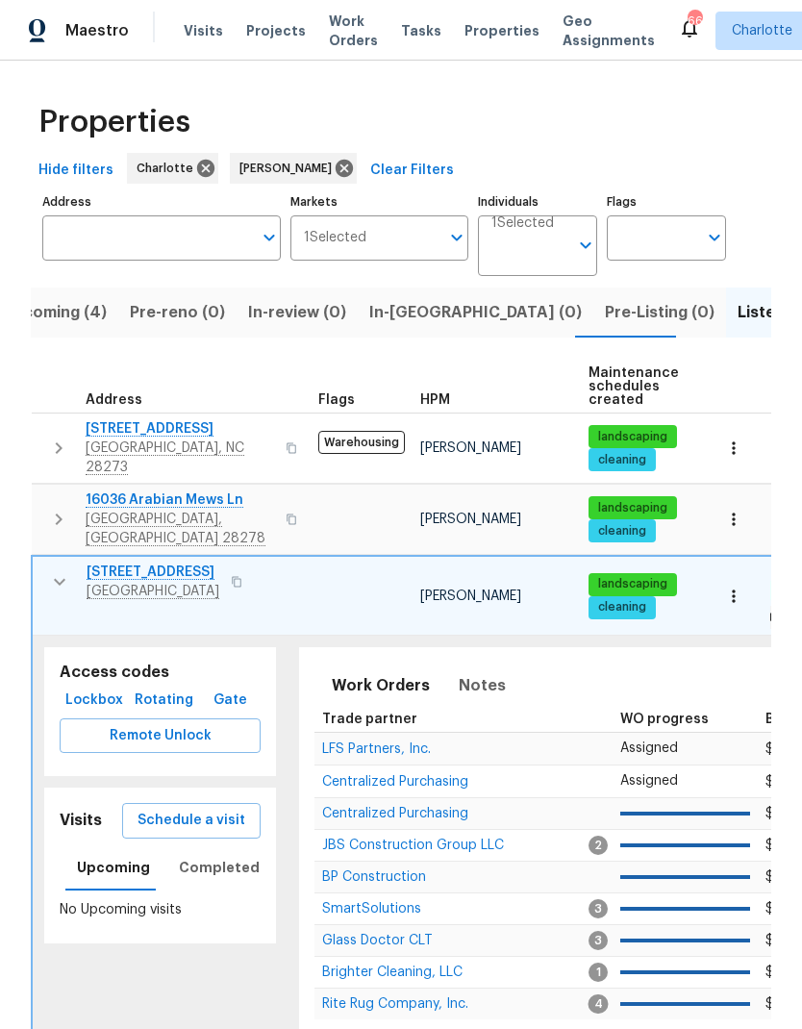
click at [55, 570] on icon "button" at bounding box center [59, 581] width 23 height 23
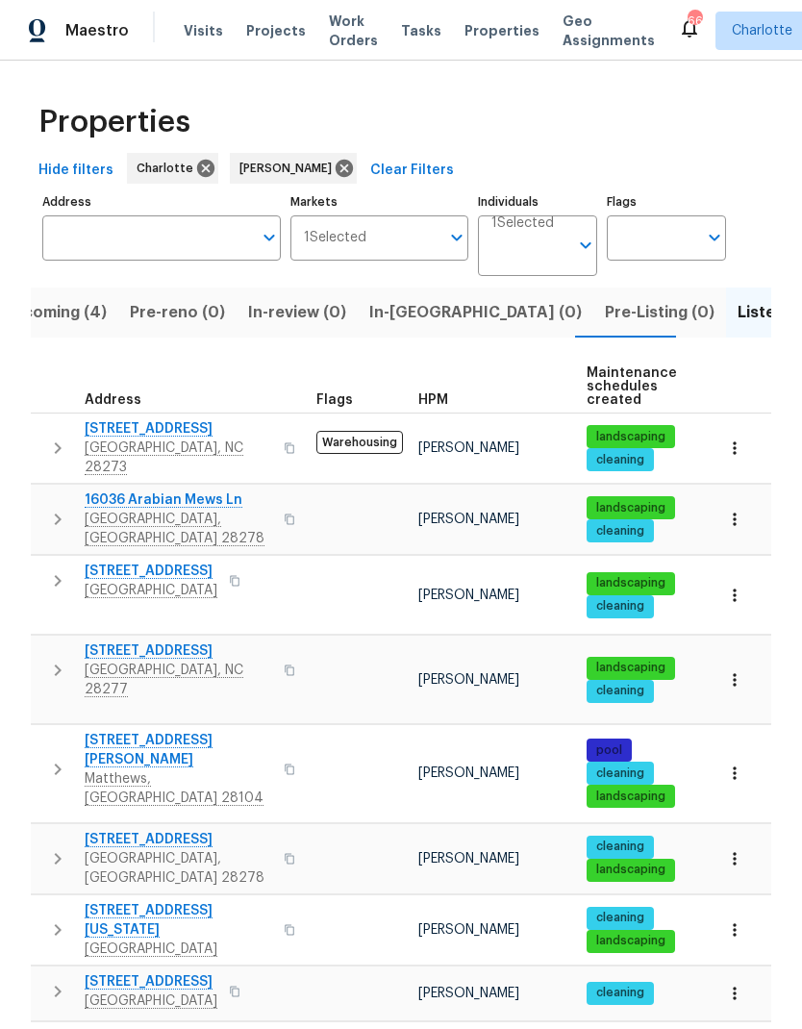
click at [60, 664] on icon "button" at bounding box center [58, 670] width 7 height 12
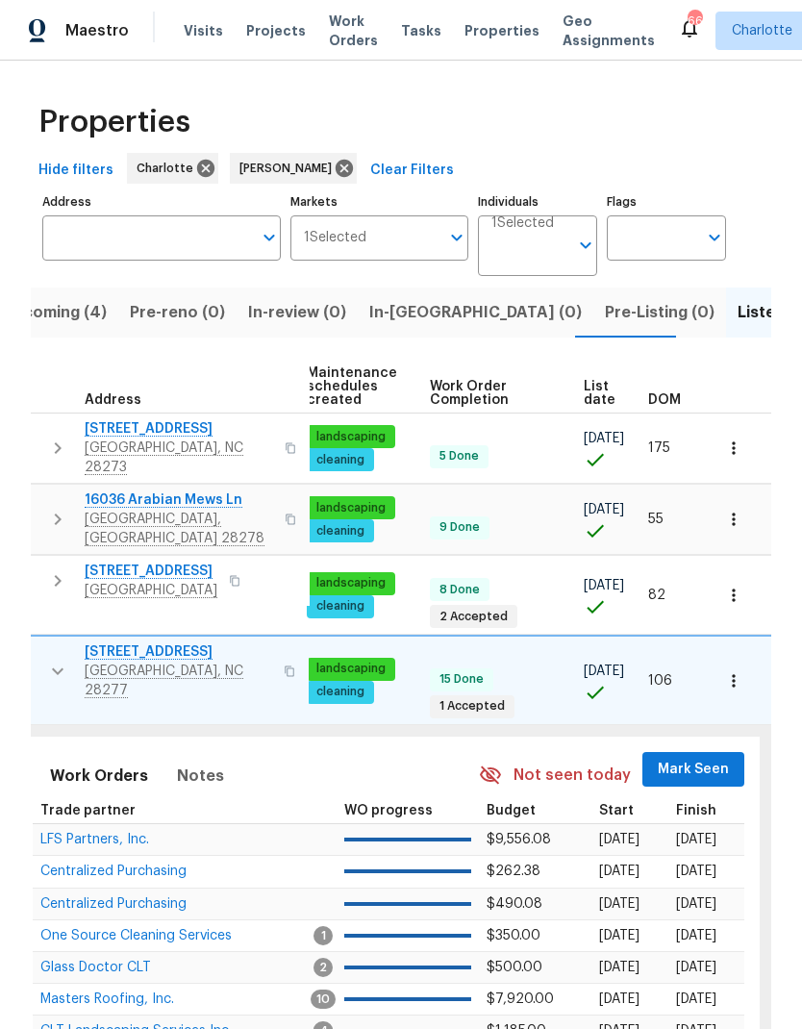
click at [704, 758] on span "Mark Seen" at bounding box center [693, 770] width 71 height 24
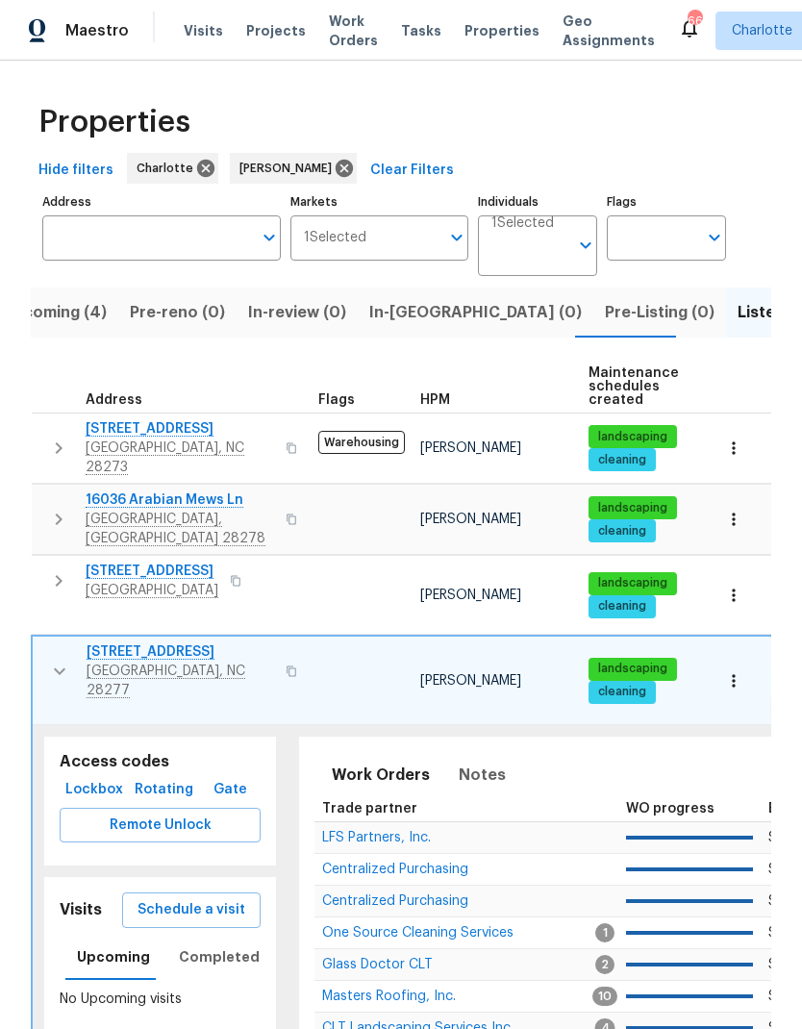
click at [58, 668] on icon "button" at bounding box center [60, 671] width 12 height 7
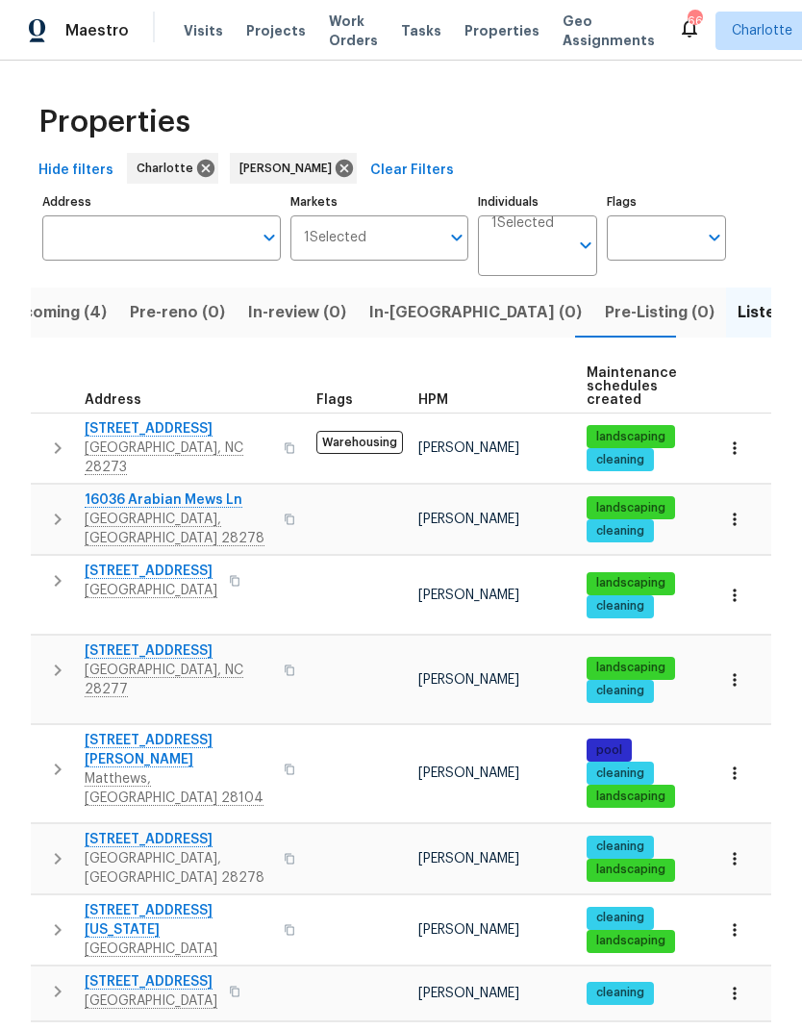
click at [55, 758] on icon "button" at bounding box center [57, 769] width 23 height 23
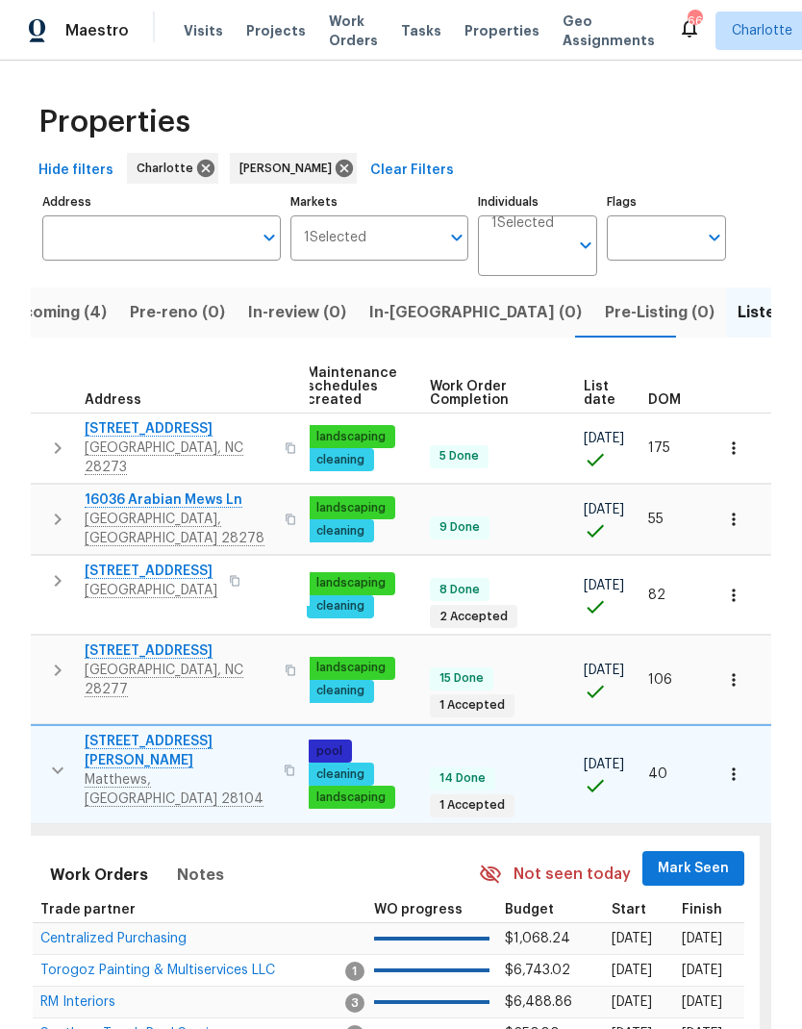
click at [684, 857] on span "Mark Seen" at bounding box center [693, 869] width 71 height 24
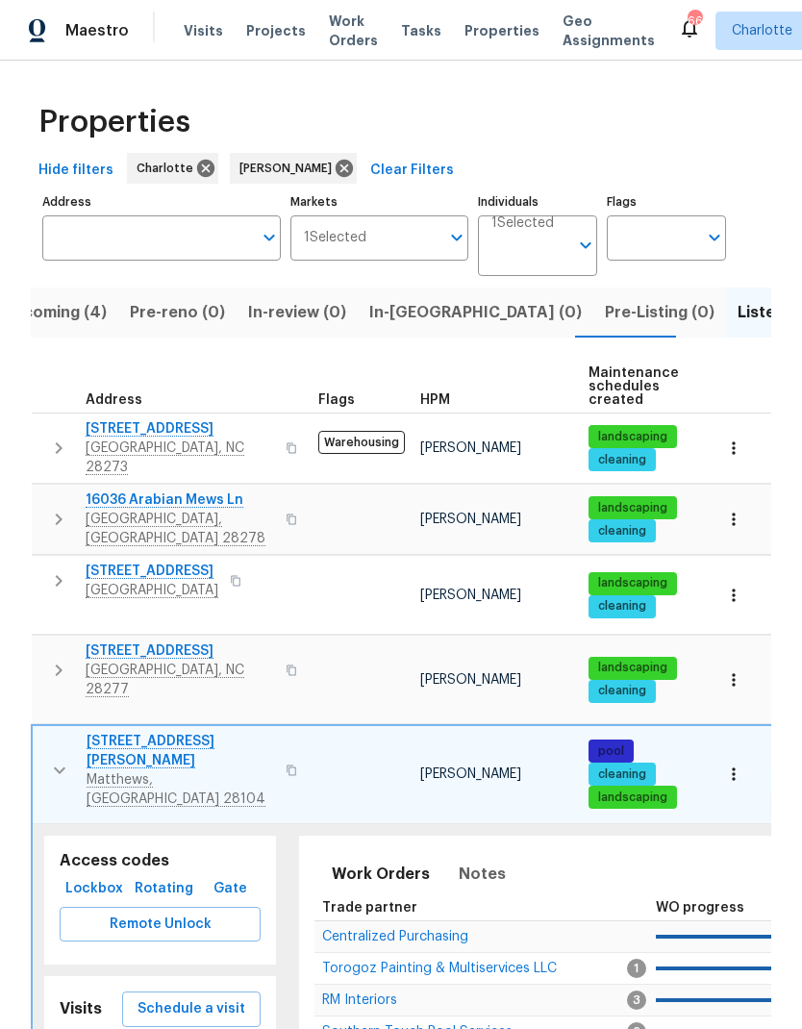
click at [56, 759] on icon "button" at bounding box center [59, 770] width 23 height 23
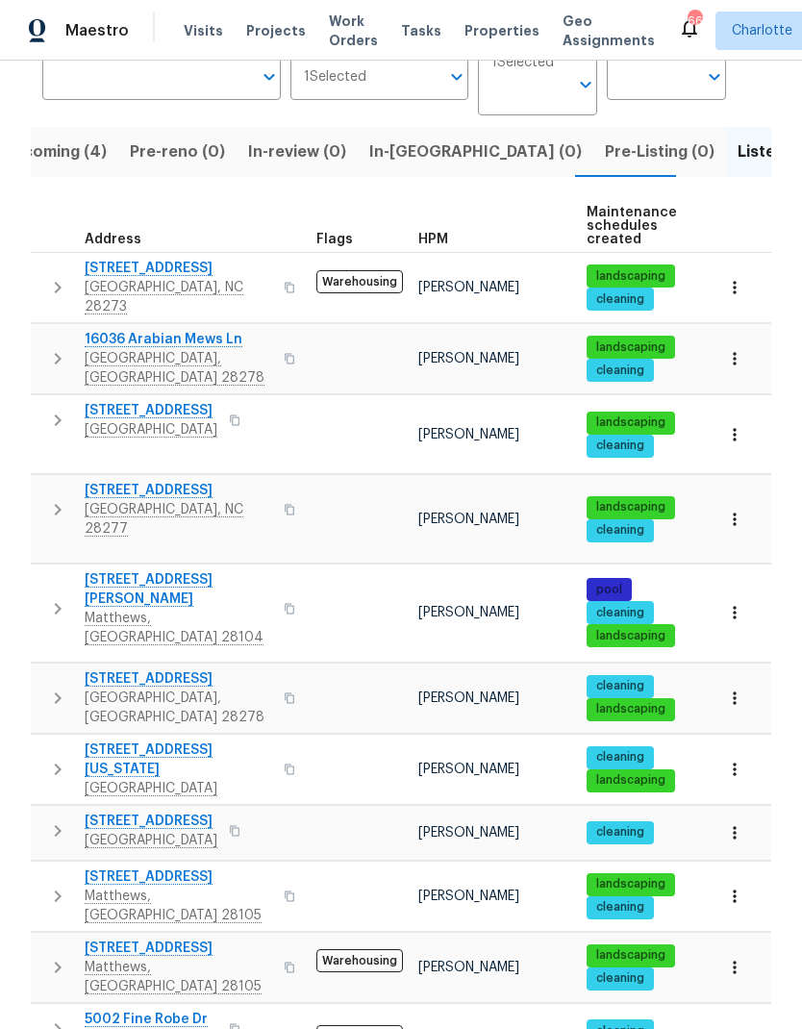
scroll to position [172, 0]
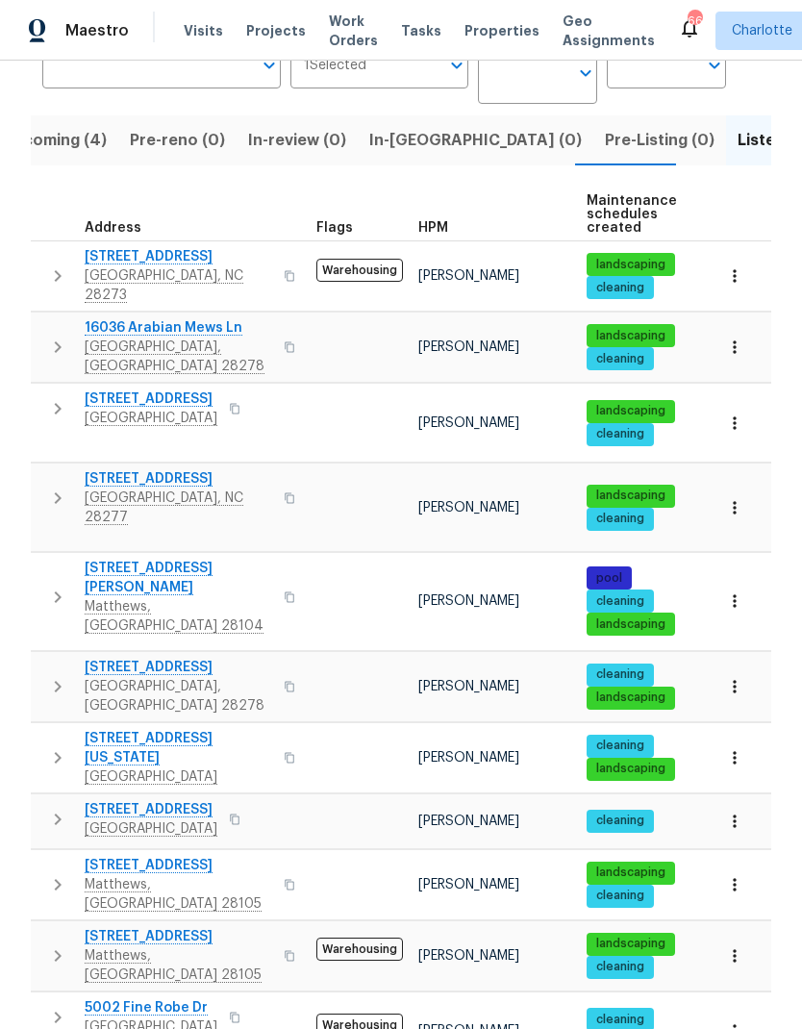
click at [57, 681] on icon "button" at bounding box center [58, 687] width 7 height 12
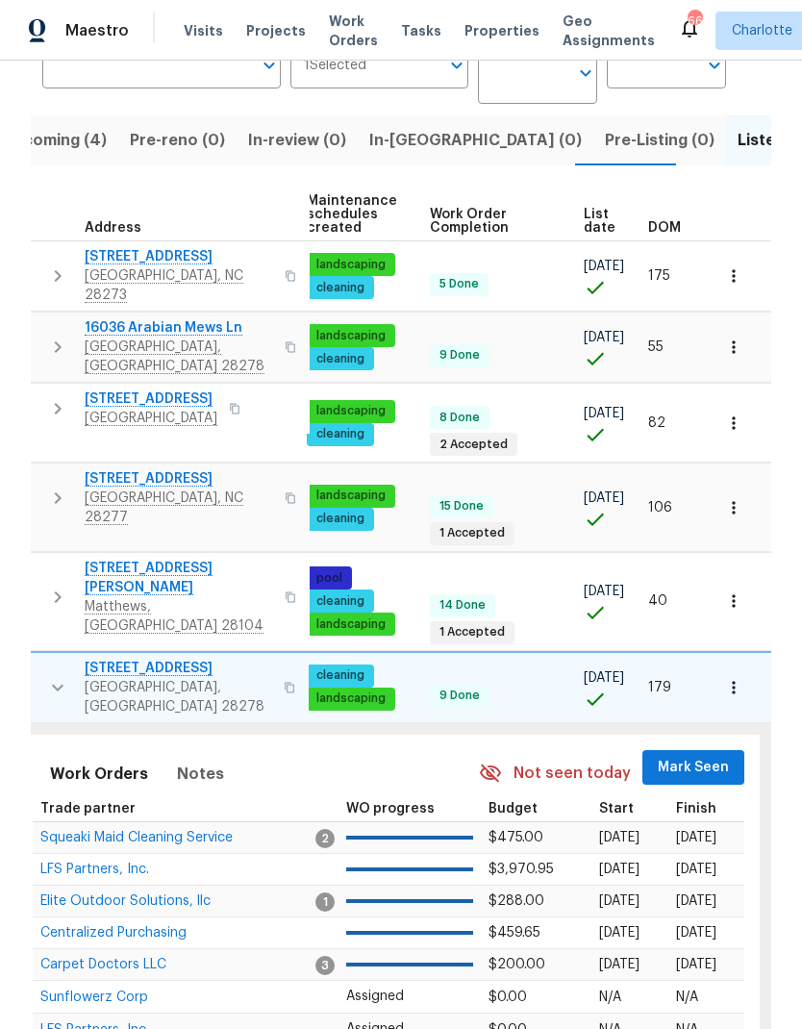
click at [705, 756] on span "Mark Seen" at bounding box center [693, 768] width 71 height 24
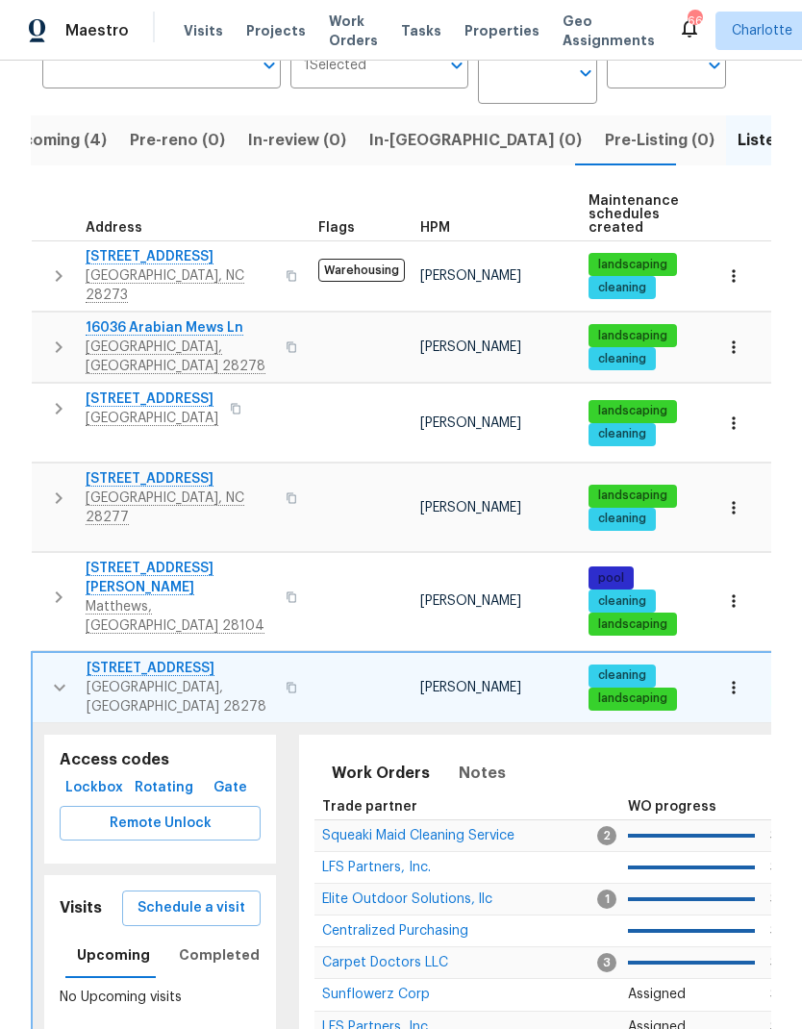
scroll to position [0, 0]
click at [61, 684] on icon "button" at bounding box center [60, 687] width 12 height 7
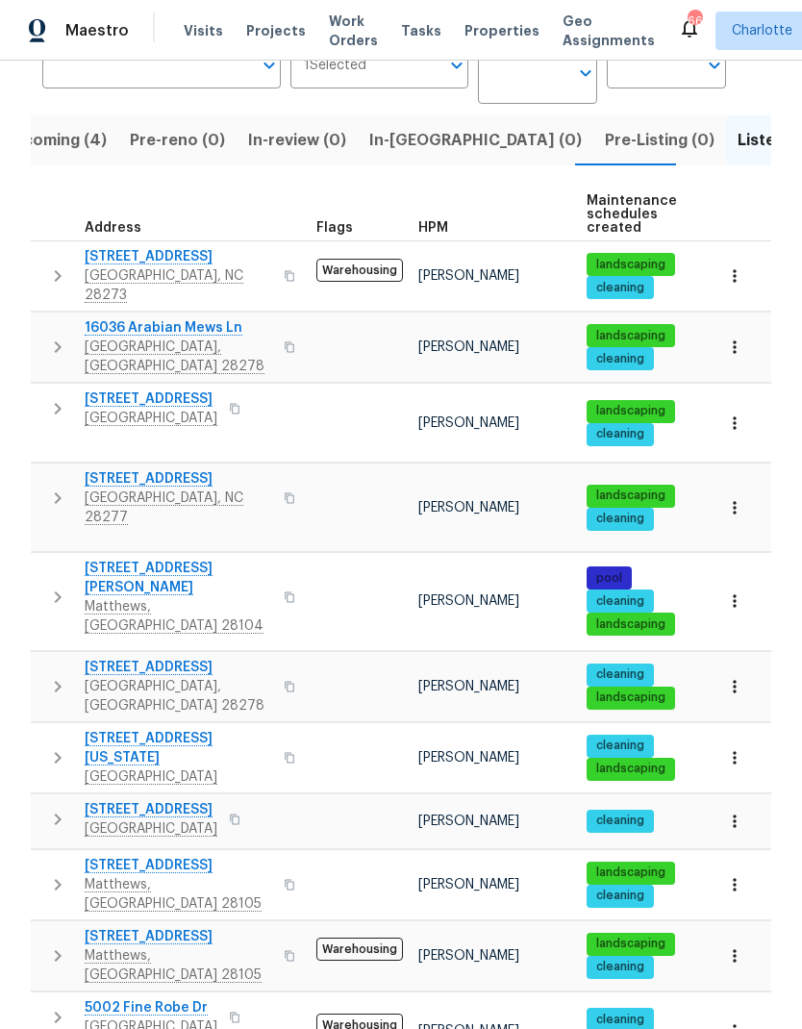
click at [55, 746] on icon "button" at bounding box center [57, 757] width 23 height 23
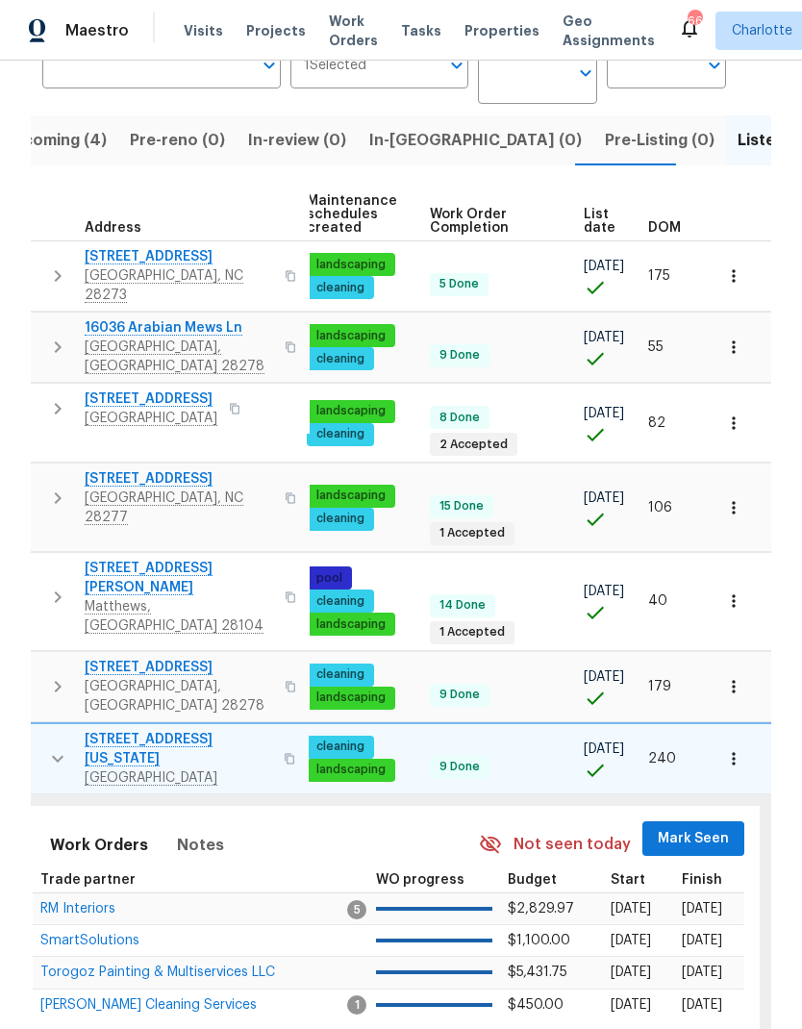
click at [698, 827] on span "Mark Seen" at bounding box center [693, 839] width 71 height 24
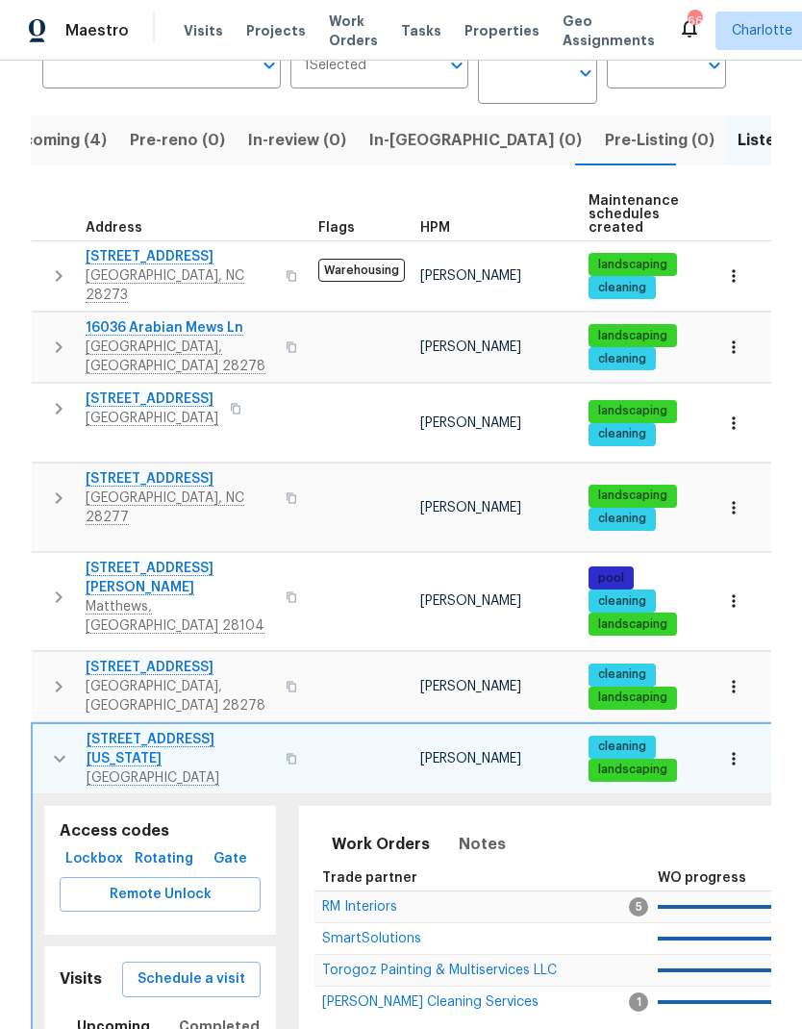
click at [59, 756] on icon "button" at bounding box center [60, 759] width 12 height 7
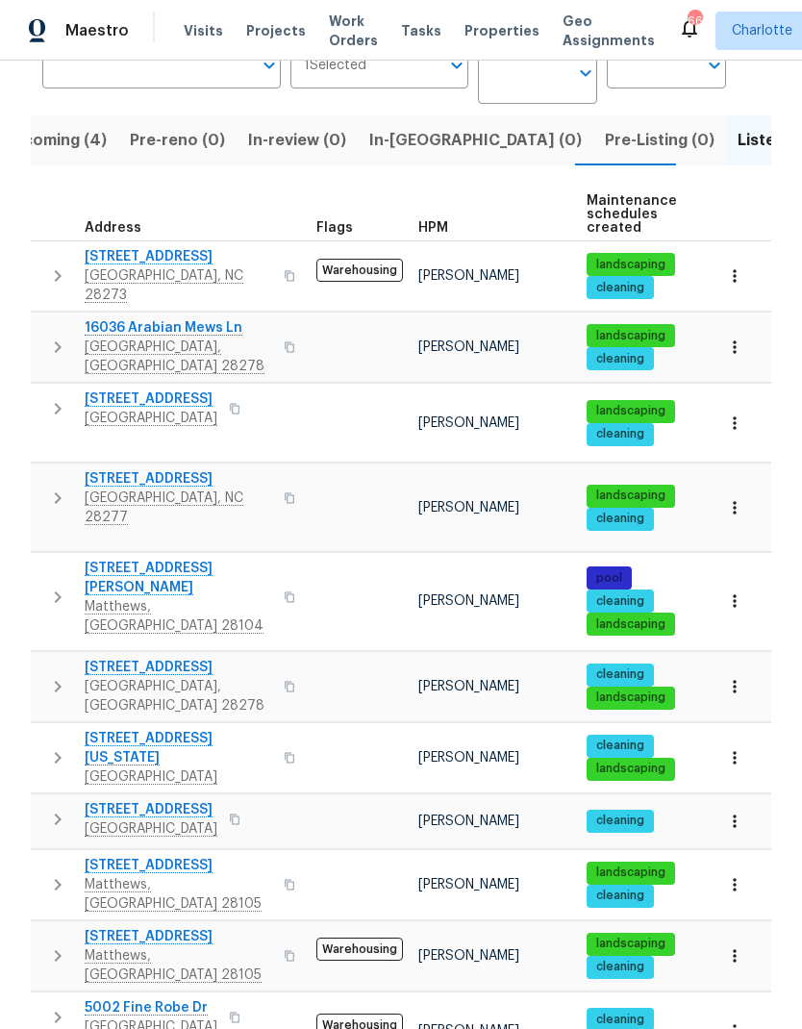
click at [60, 813] on icon "button" at bounding box center [58, 819] width 7 height 12
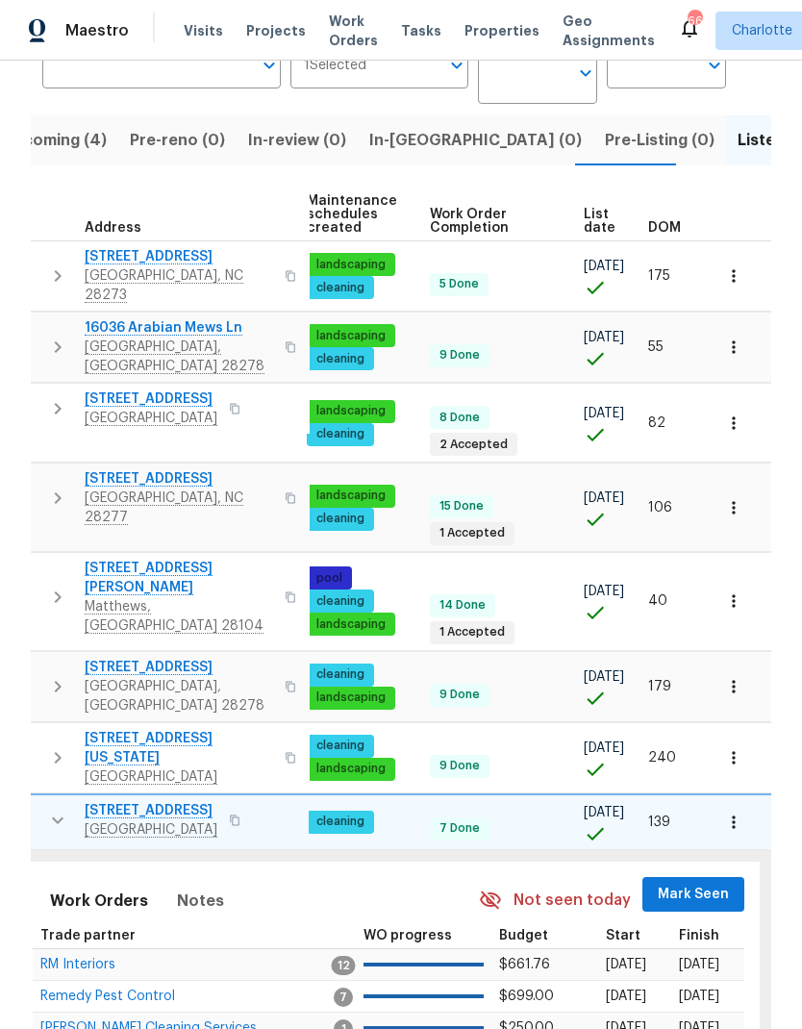
click at [680, 883] on span "Mark Seen" at bounding box center [693, 895] width 71 height 24
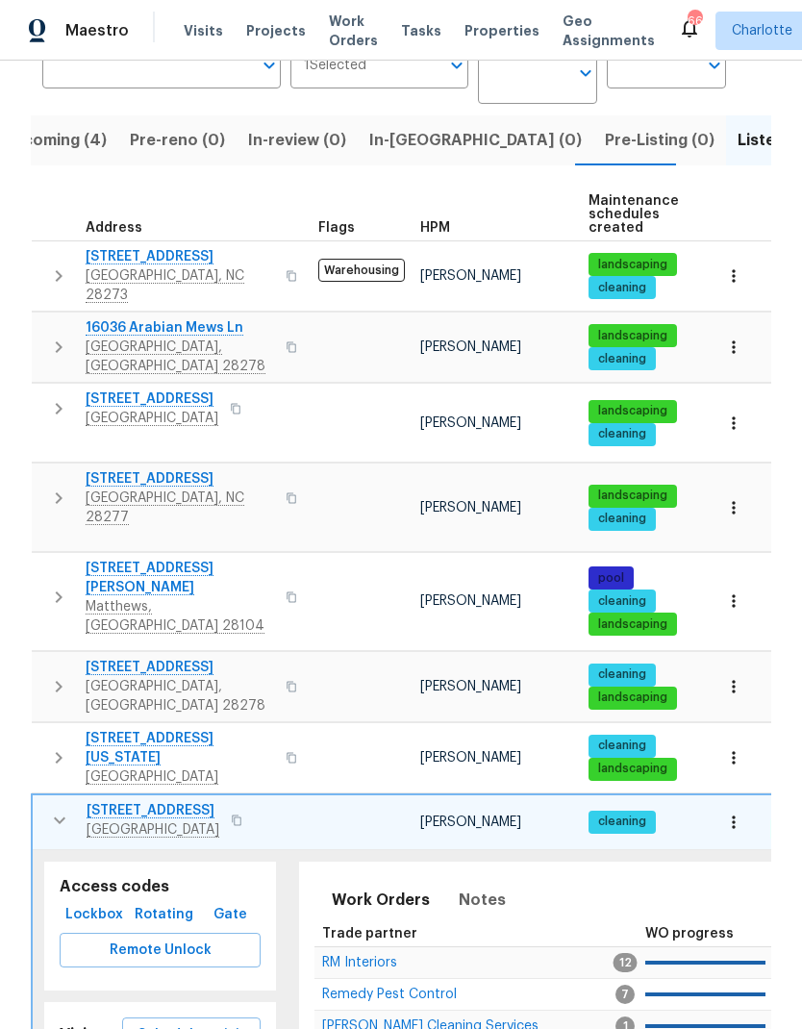
scroll to position [0, -1]
click at [58, 809] on icon "button" at bounding box center [59, 820] width 23 height 23
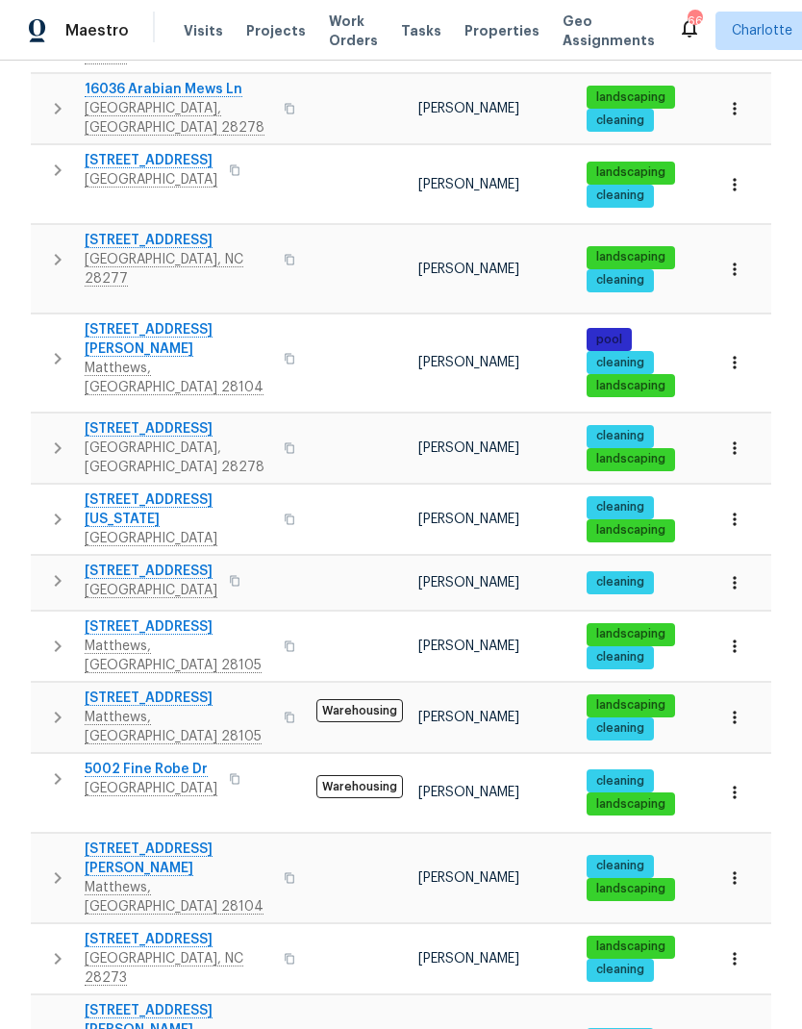
scroll to position [427, 0]
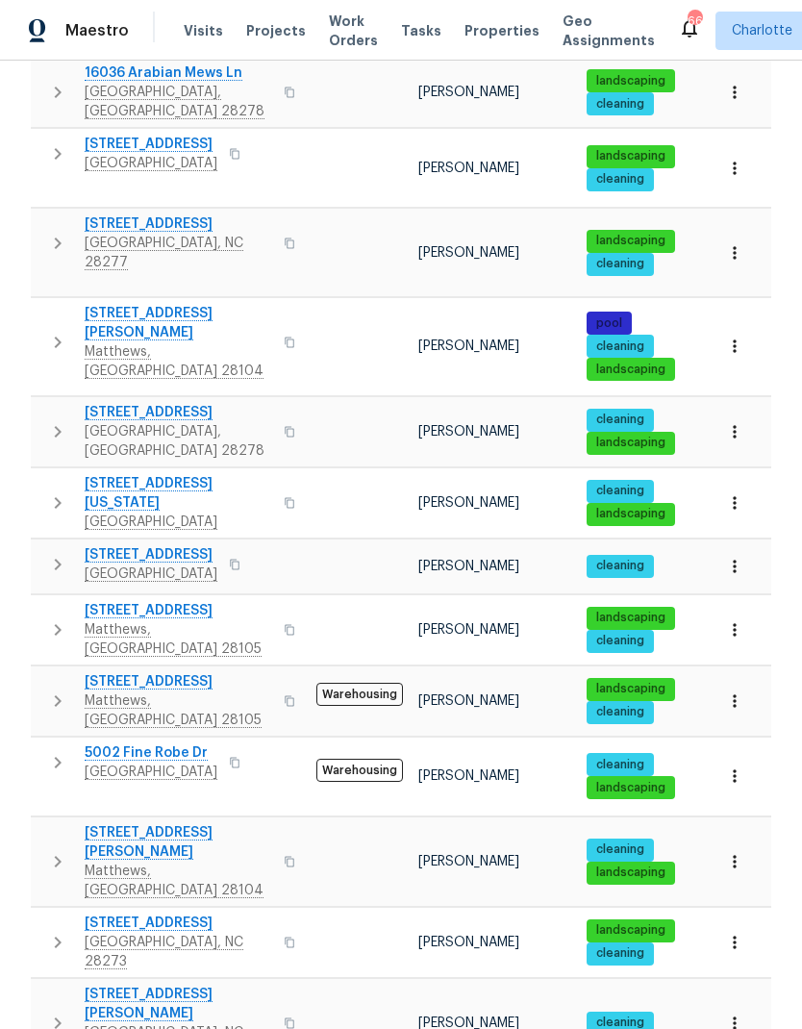
click at [47, 618] on icon "button" at bounding box center [57, 629] width 23 height 23
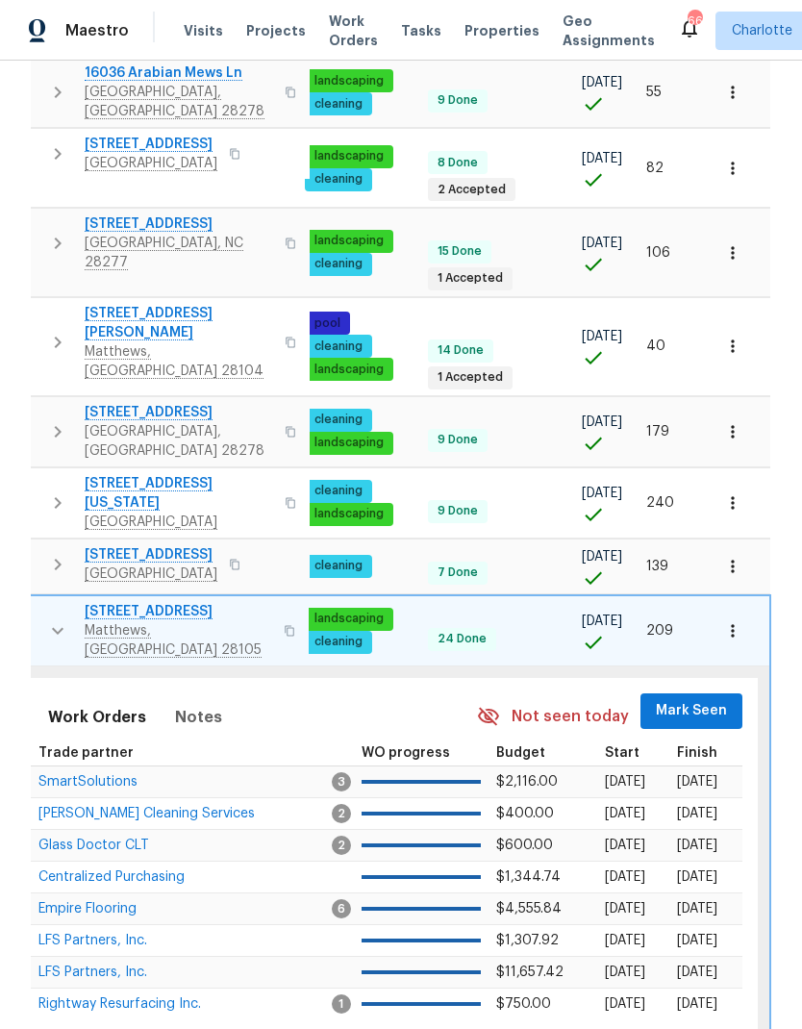
scroll to position [0, 282]
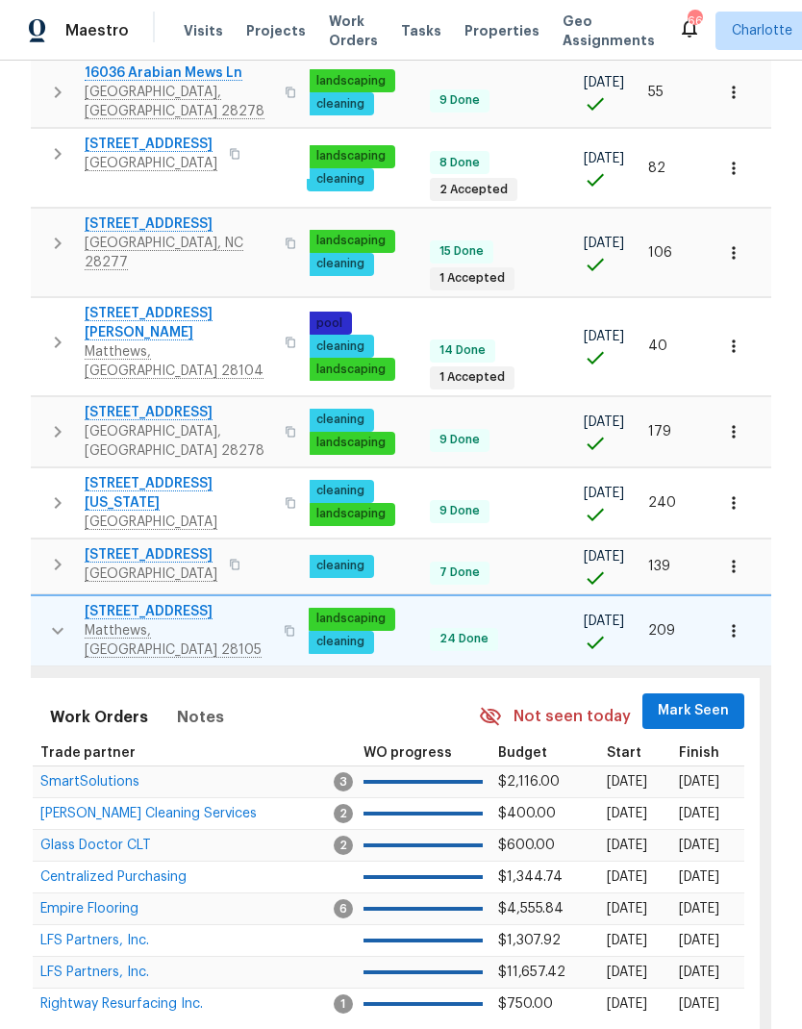
click at [694, 699] on span "Mark Seen" at bounding box center [693, 711] width 71 height 24
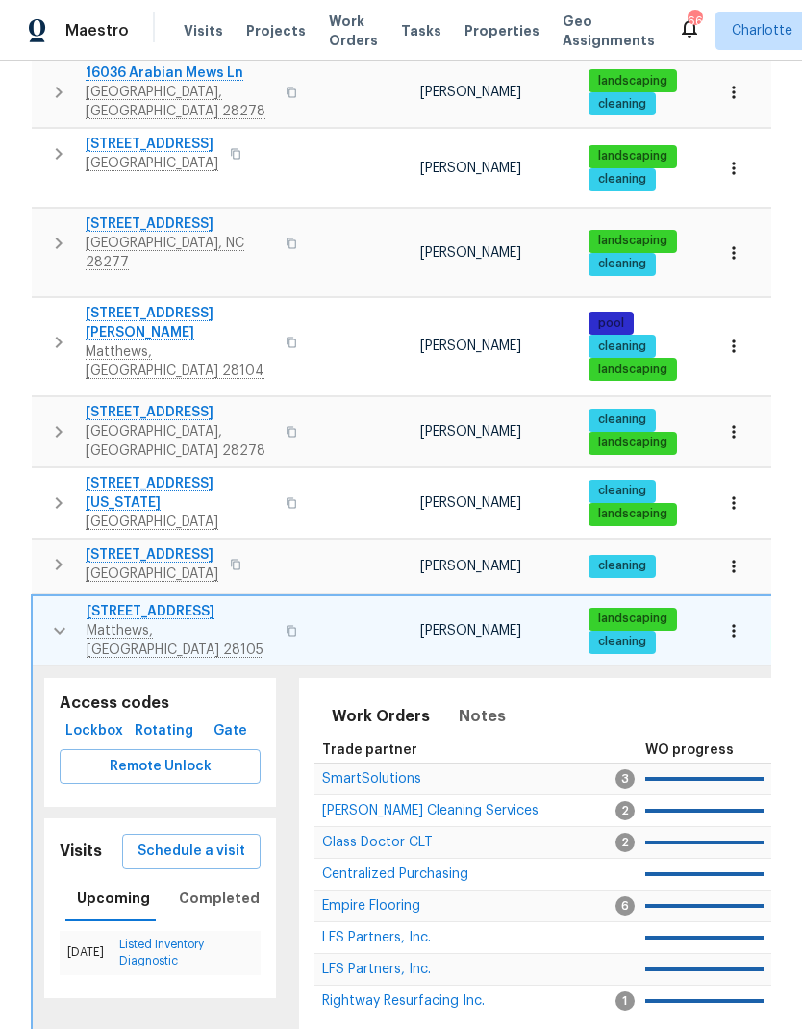
scroll to position [0, 0]
click at [52, 619] on icon "button" at bounding box center [59, 630] width 23 height 23
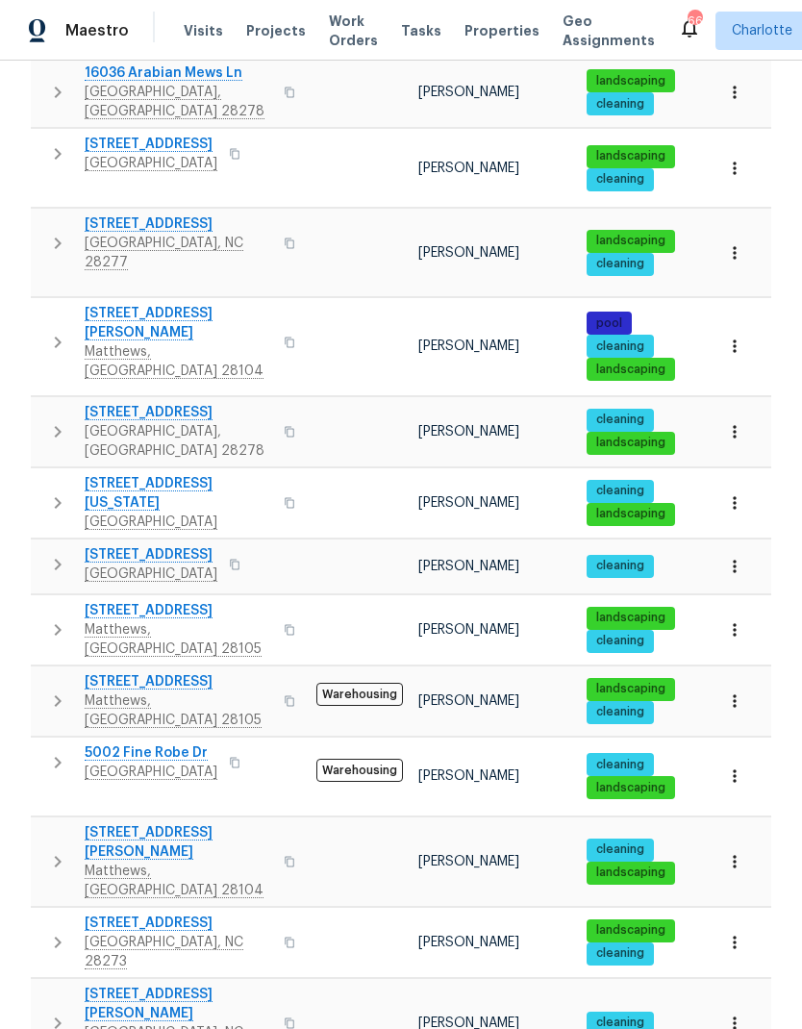
click at [52, 689] on icon "button" at bounding box center [57, 700] width 23 height 23
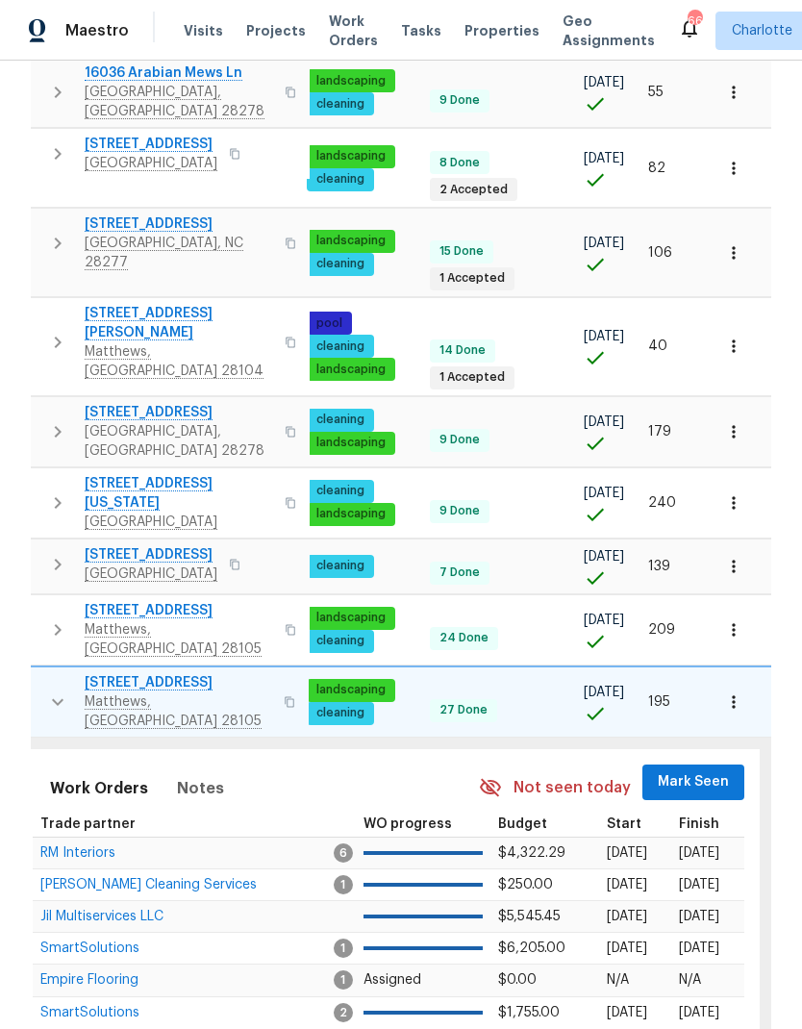
click at [702, 770] on span "Mark Seen" at bounding box center [693, 782] width 71 height 24
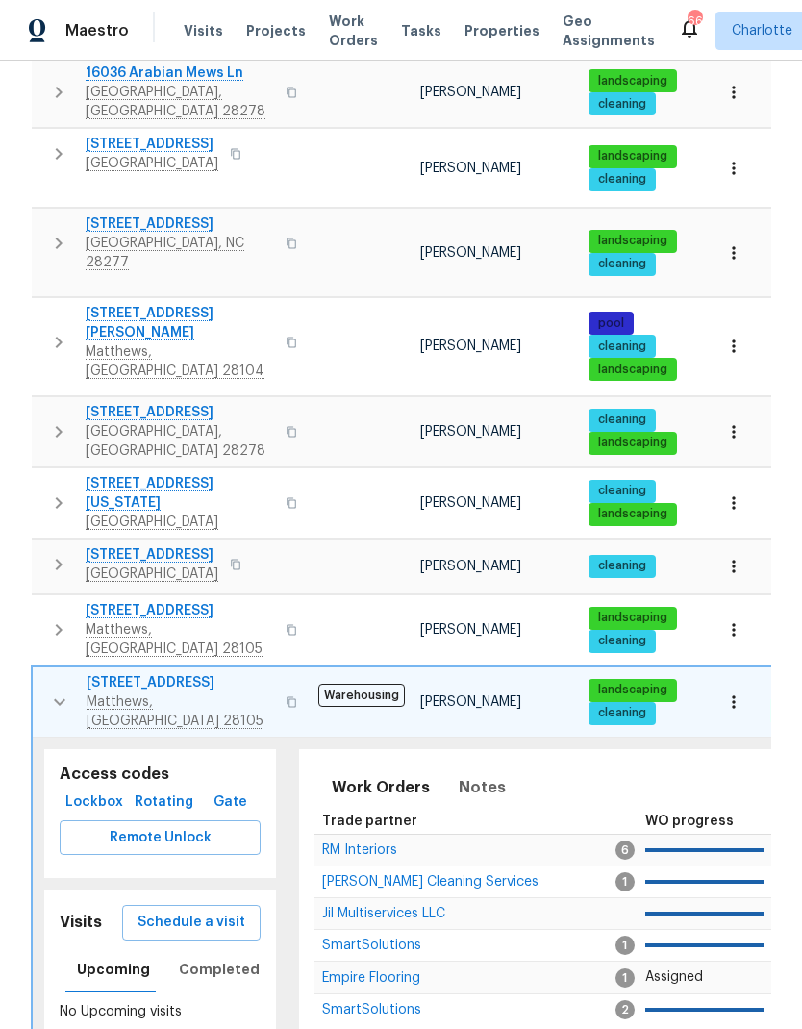
scroll to position [0, -1]
click at [55, 690] on icon "button" at bounding box center [59, 701] width 23 height 23
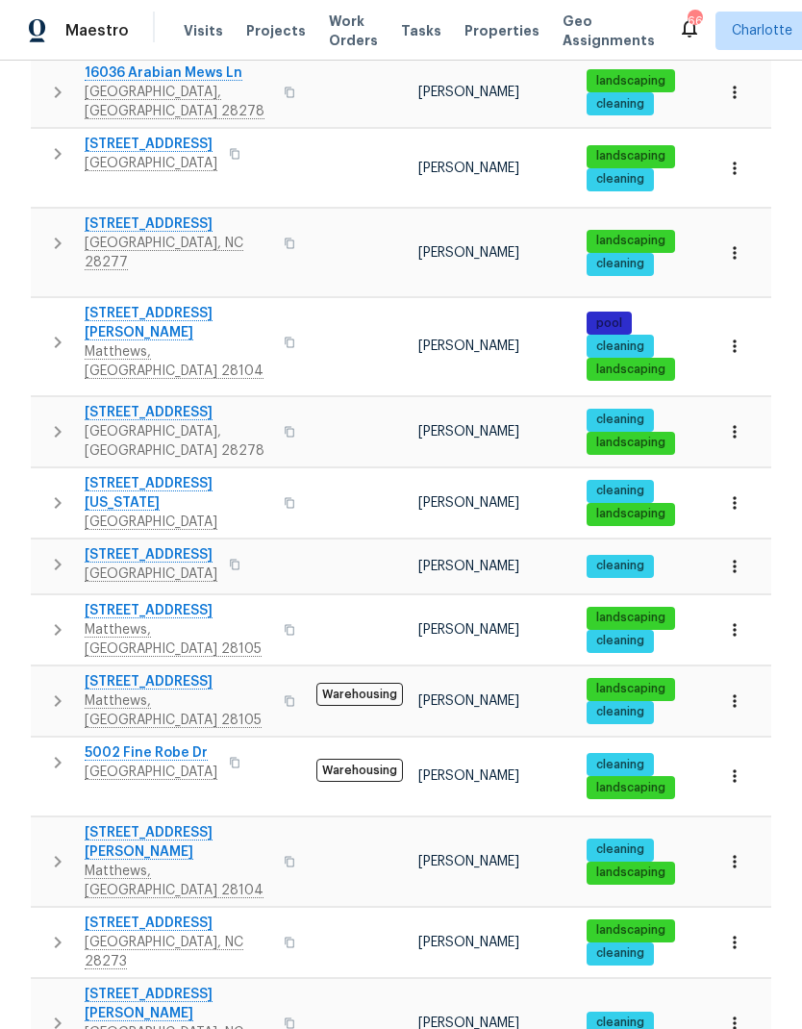
click at [62, 751] on icon "button" at bounding box center [57, 762] width 23 height 23
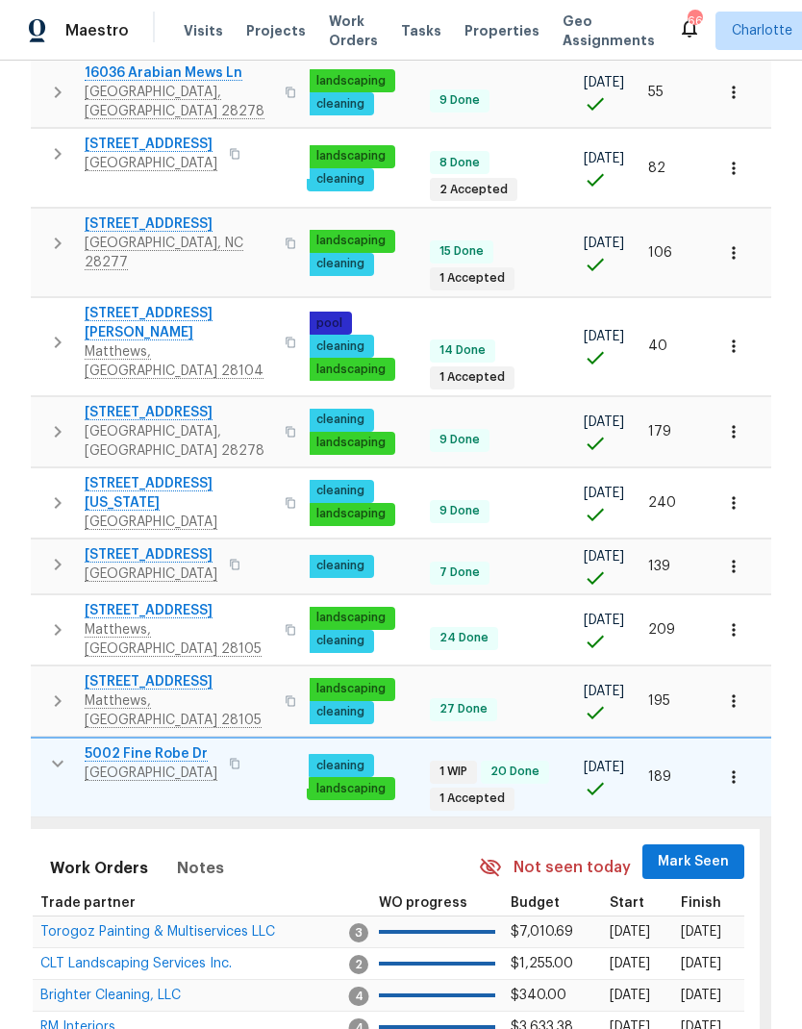
click at [695, 850] on span "Mark Seen" at bounding box center [693, 862] width 71 height 24
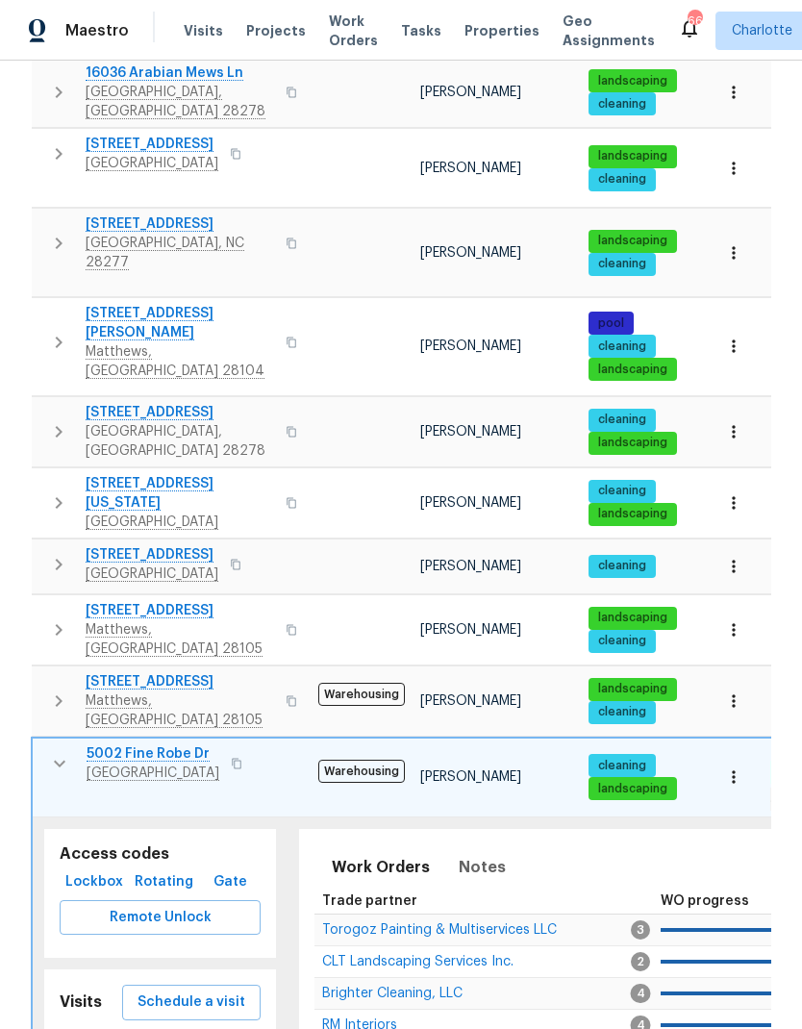
click at [51, 752] on icon "button" at bounding box center [59, 763] width 23 height 23
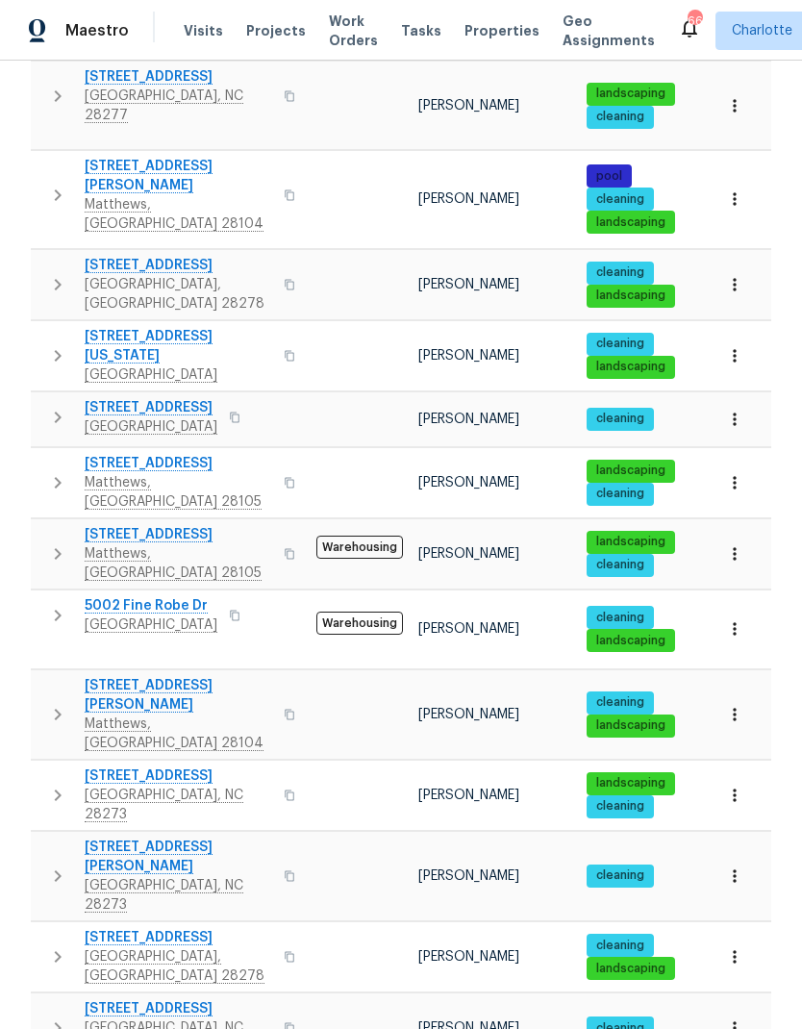
scroll to position [609, 0]
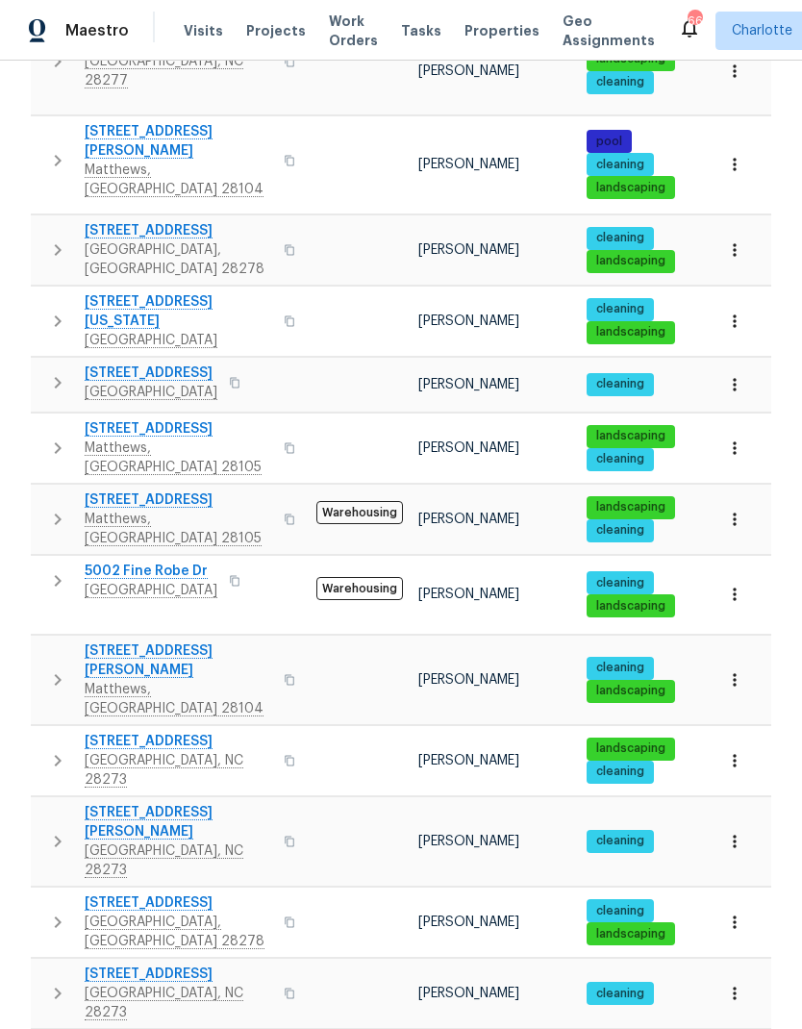
click at [52, 668] on icon "button" at bounding box center [57, 679] width 23 height 23
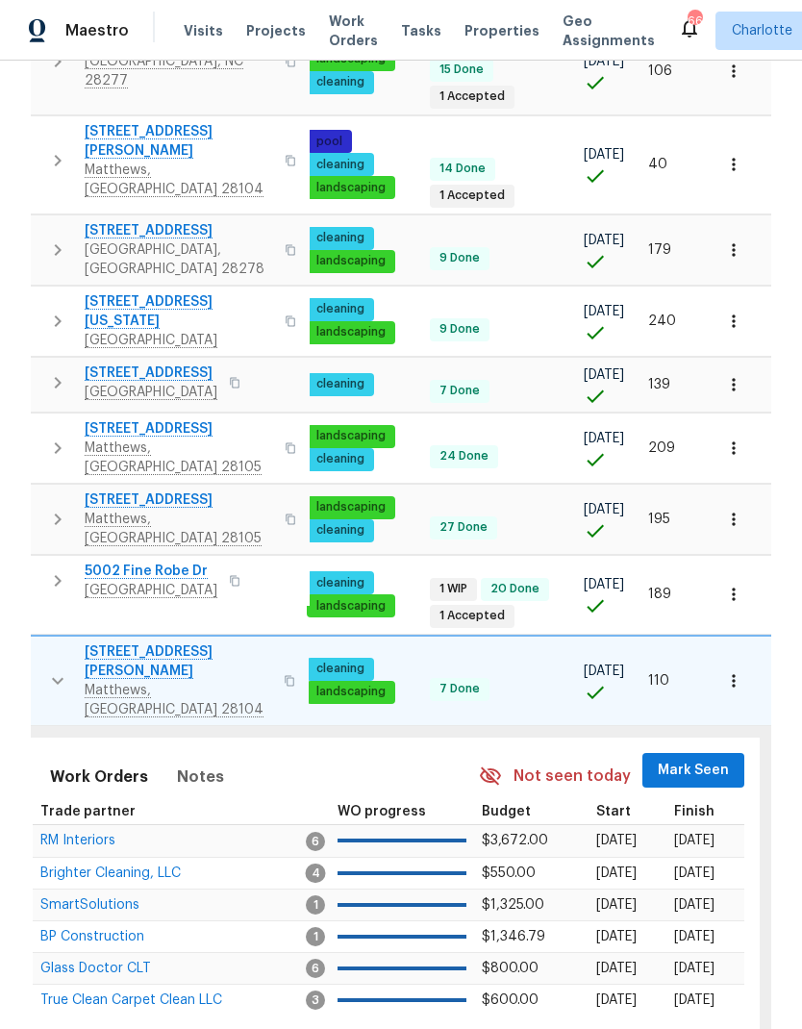
click at [705, 759] on span "Mark Seen" at bounding box center [693, 771] width 71 height 24
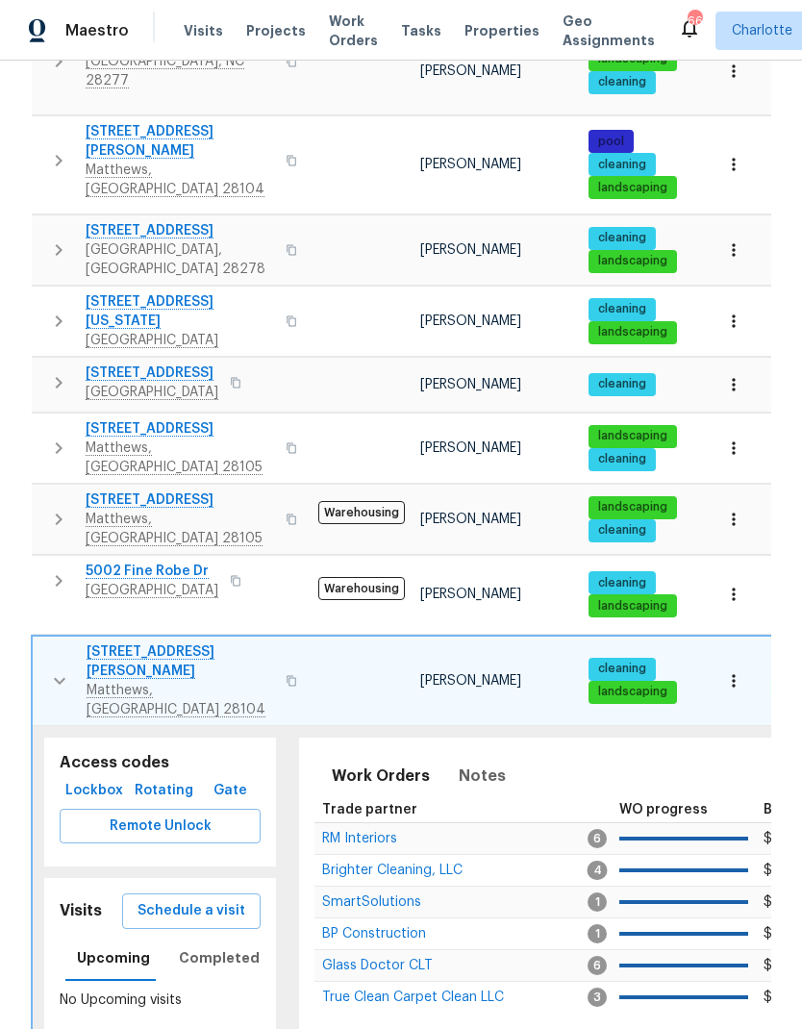
scroll to position [0, 0]
click at [58, 678] on icon "button" at bounding box center [60, 681] width 12 height 7
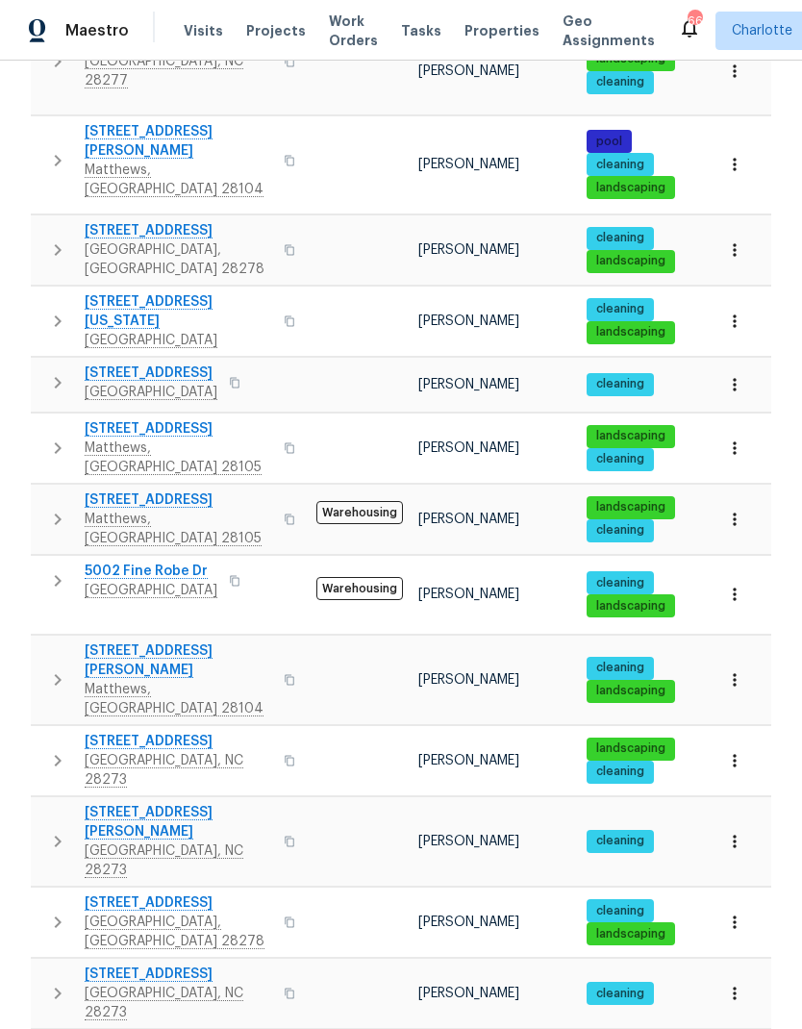
click at [51, 749] on icon "button" at bounding box center [57, 760] width 23 height 23
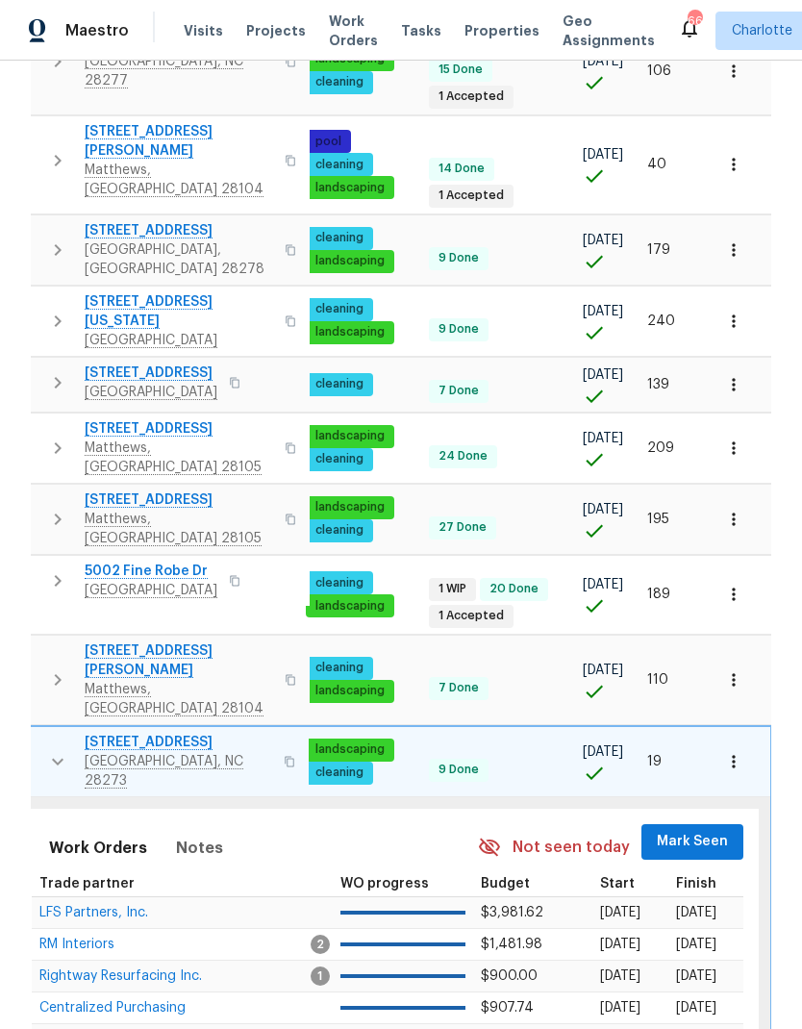
scroll to position [0, 282]
click at [700, 830] on span "Mark Seen" at bounding box center [693, 842] width 71 height 24
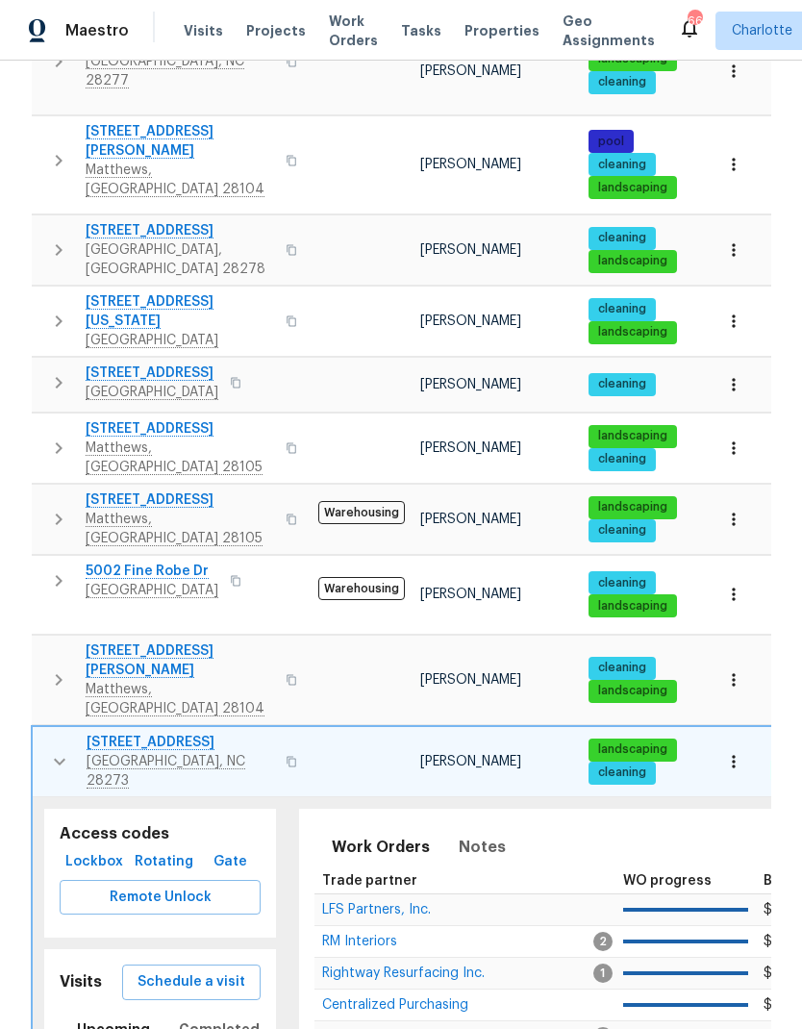
scroll to position [0, 0]
click at [48, 750] on icon "button" at bounding box center [59, 761] width 23 height 23
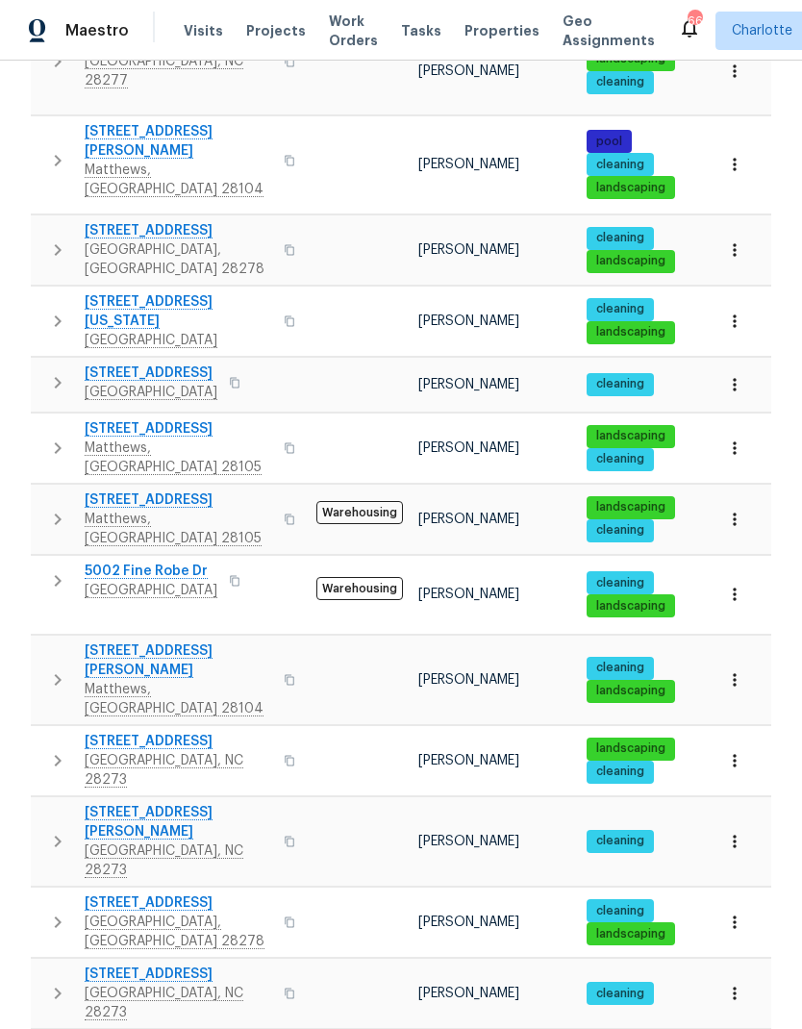
click at [52, 830] on icon "button" at bounding box center [57, 841] width 23 height 23
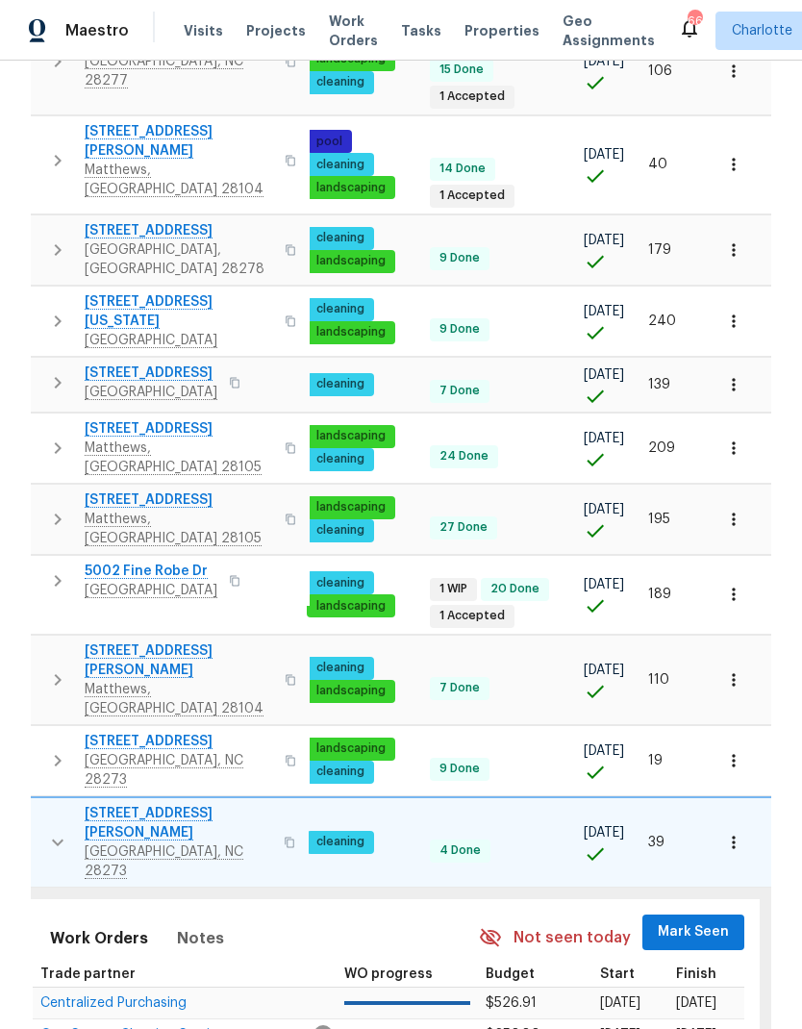
click at [691, 920] on span "Mark Seen" at bounding box center [693, 932] width 71 height 24
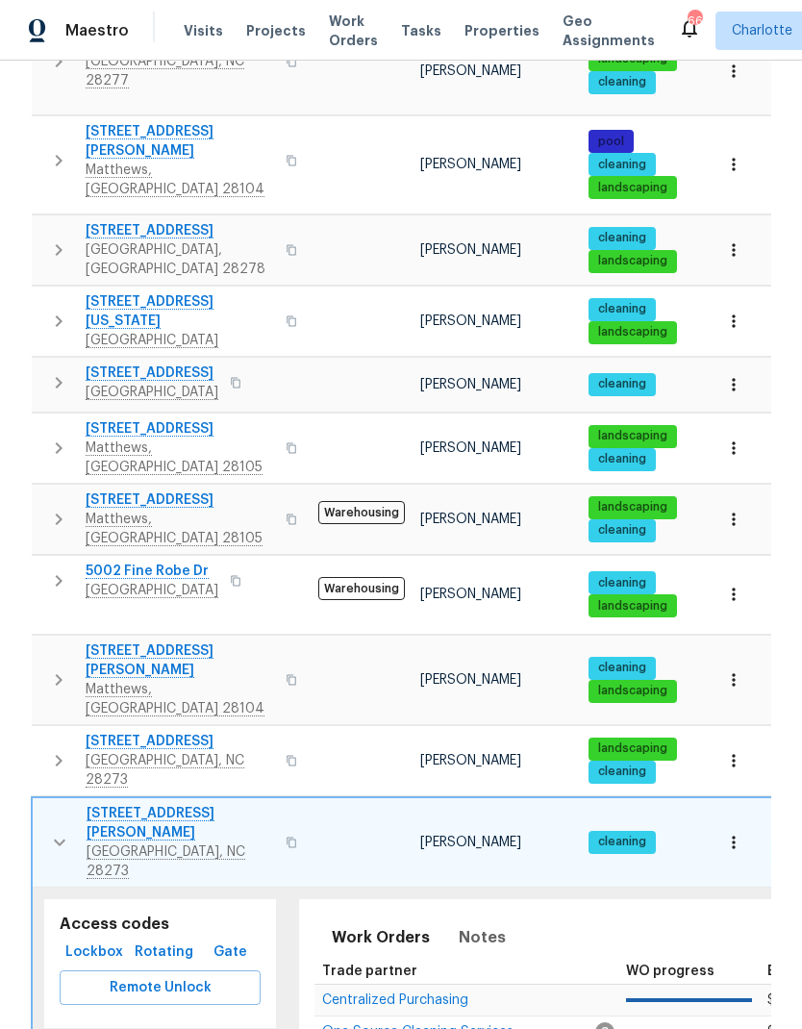
click at [48, 831] on icon "button" at bounding box center [59, 842] width 23 height 23
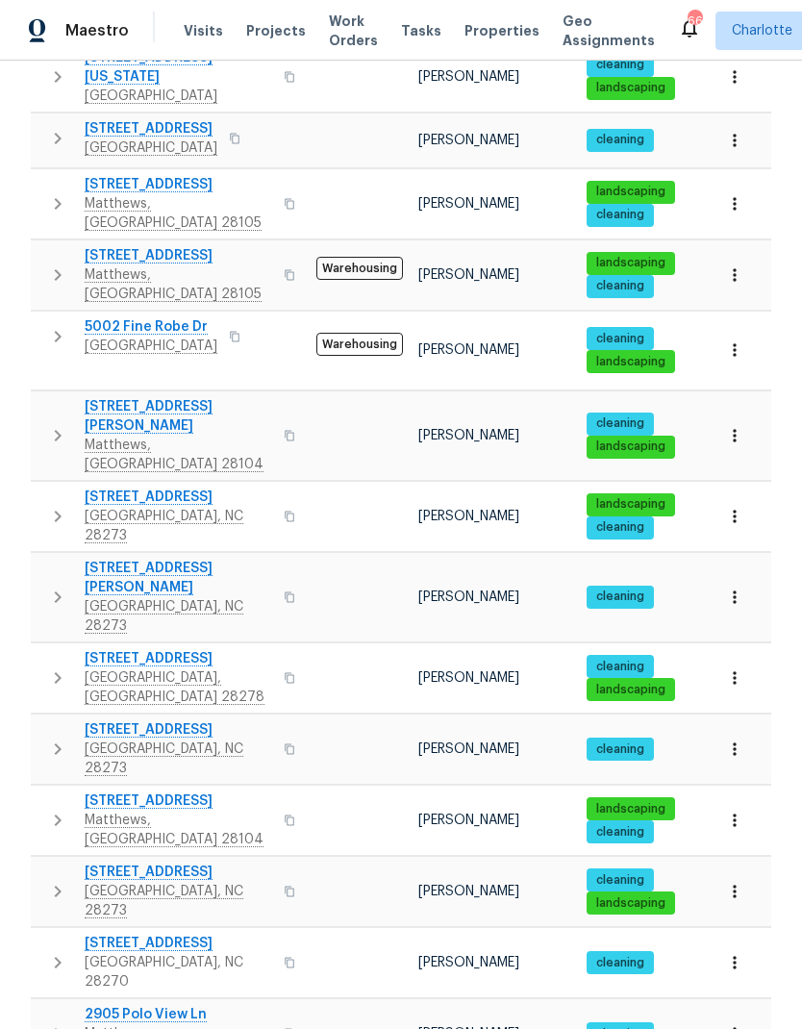
click at [56, 672] on icon "button" at bounding box center [58, 678] width 7 height 12
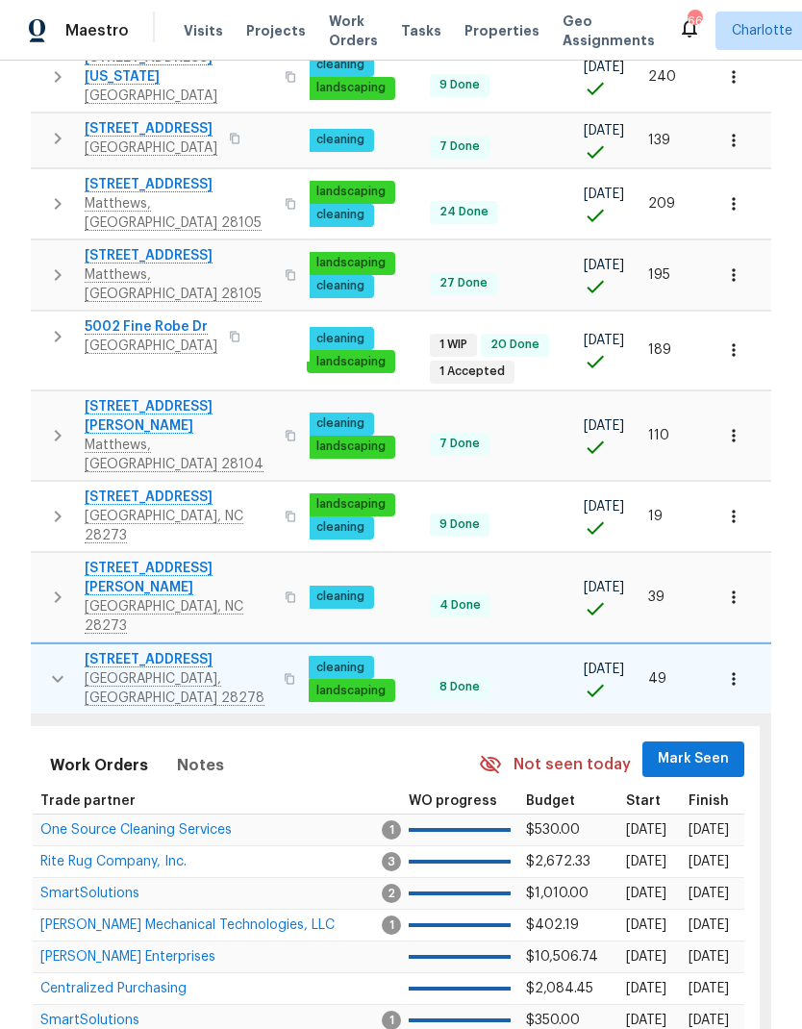
click at [712, 747] on span "Mark Seen" at bounding box center [693, 759] width 71 height 24
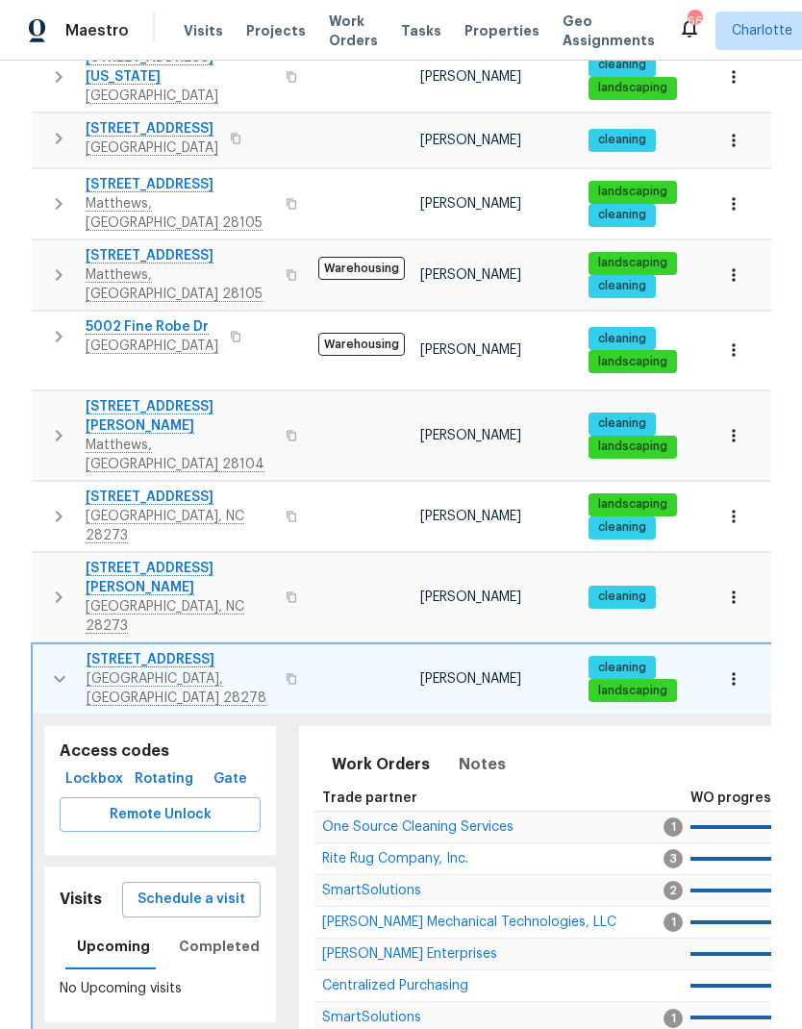
click at [64, 667] on icon "button" at bounding box center [59, 678] width 23 height 23
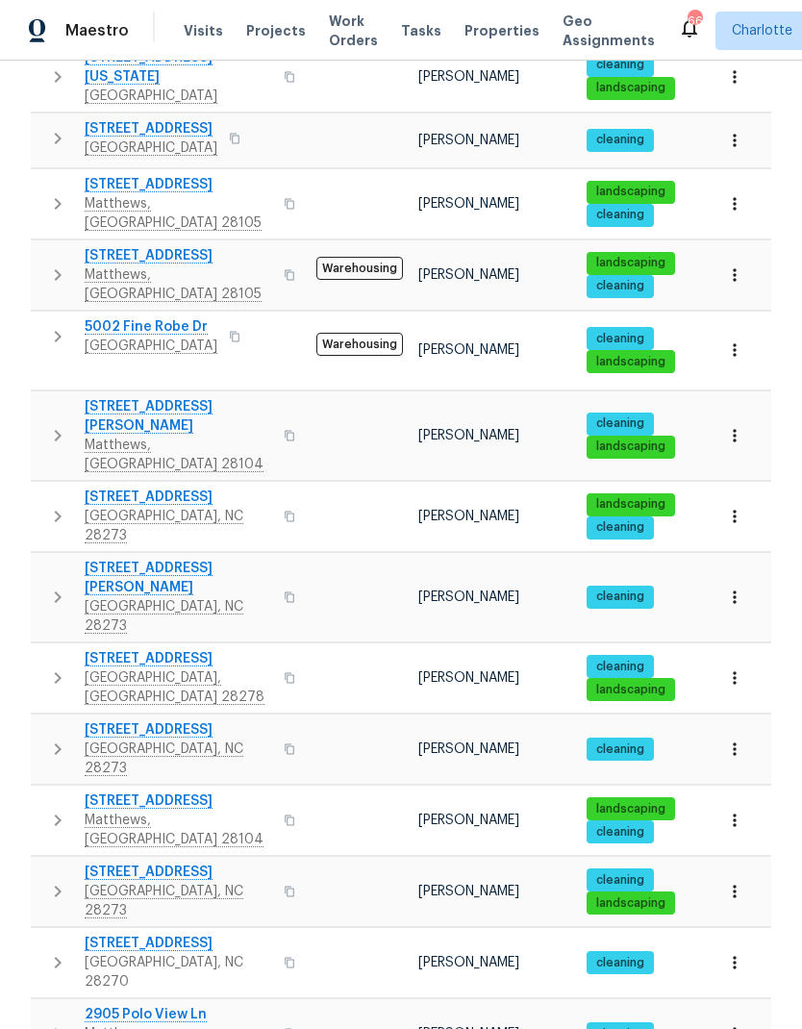
click at [63, 737] on icon "button" at bounding box center [57, 748] width 23 height 23
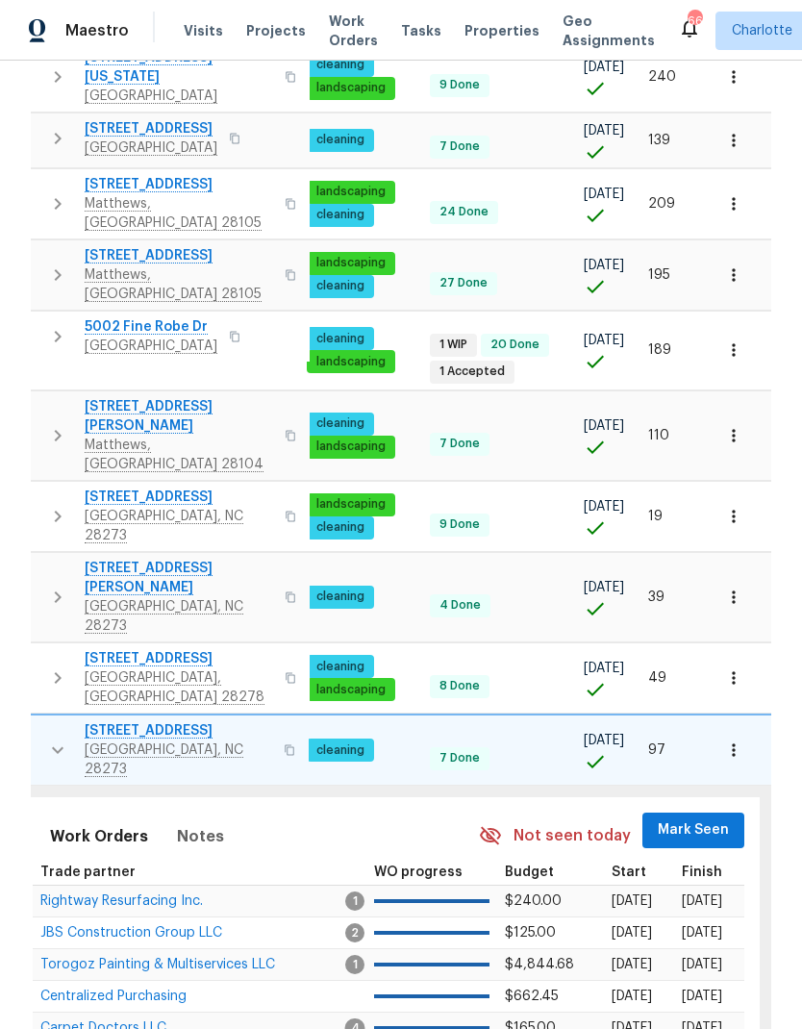
click at [699, 818] on span "Mark Seen" at bounding box center [693, 830] width 71 height 24
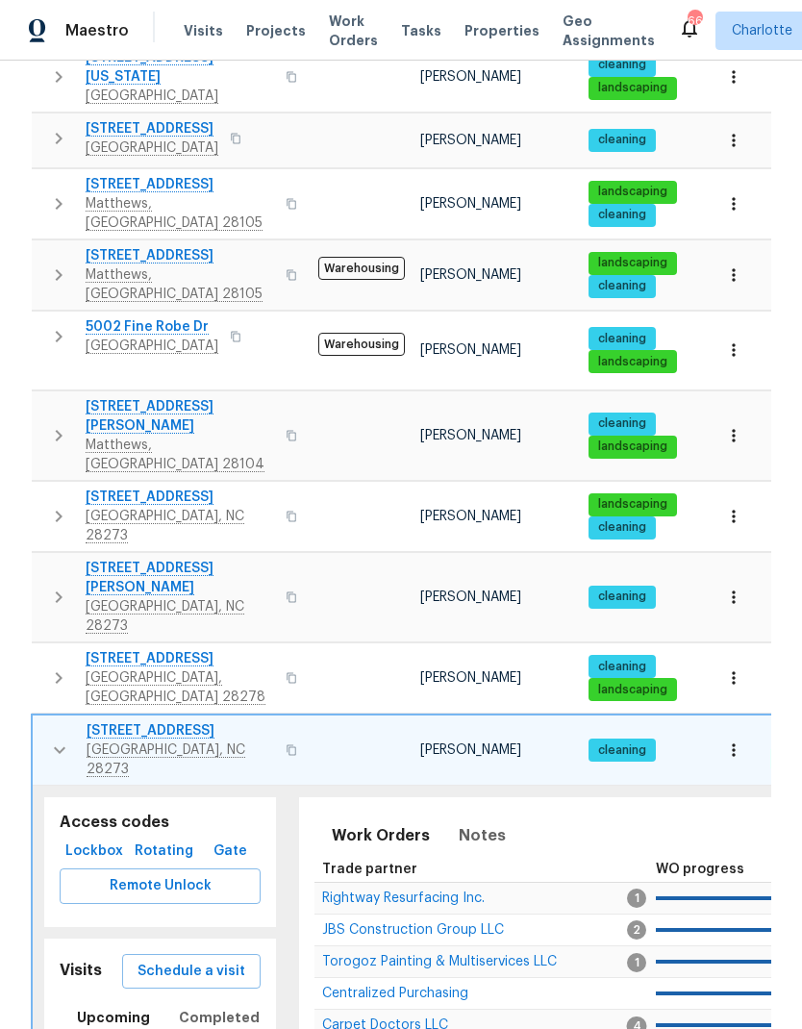
click at [57, 738] on icon "button" at bounding box center [59, 749] width 23 height 23
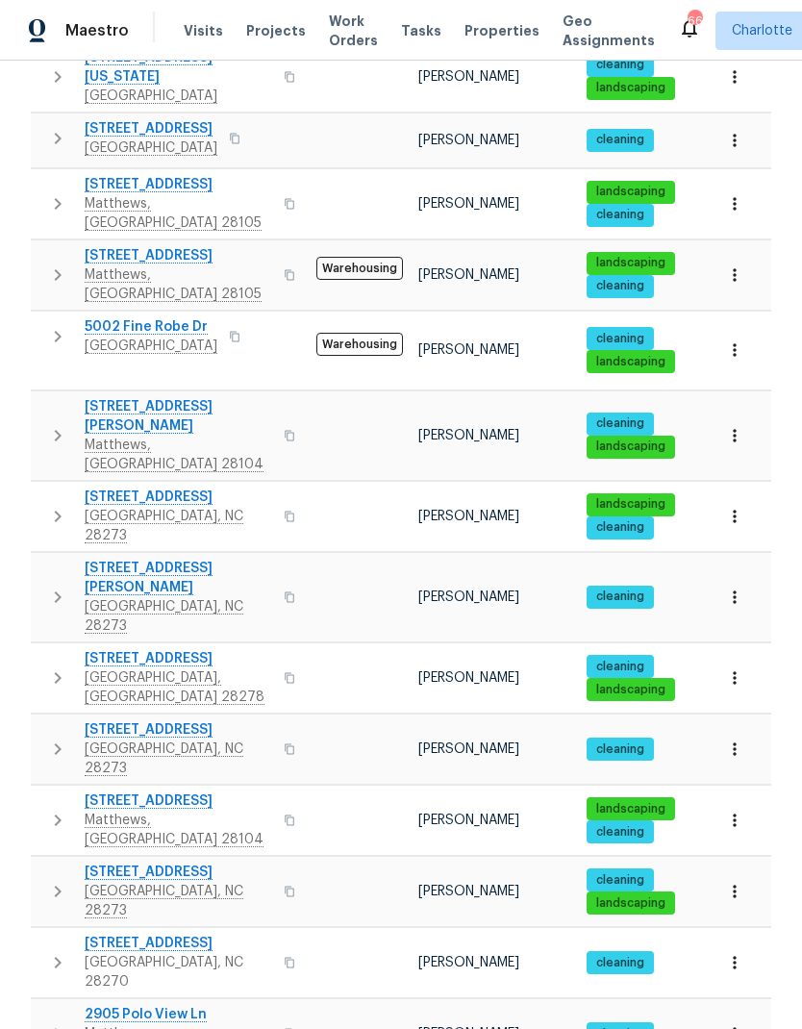
click at [54, 809] on icon "button" at bounding box center [57, 820] width 23 height 23
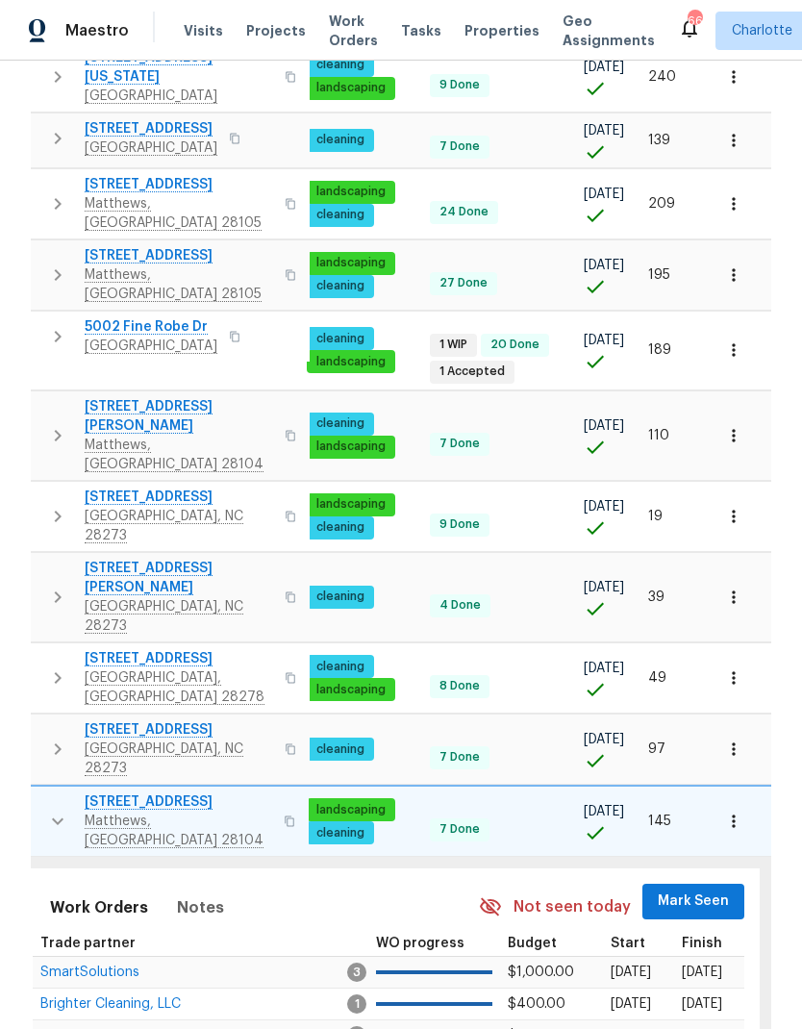
click at [698, 889] on span "Mark Seen" at bounding box center [693, 901] width 71 height 24
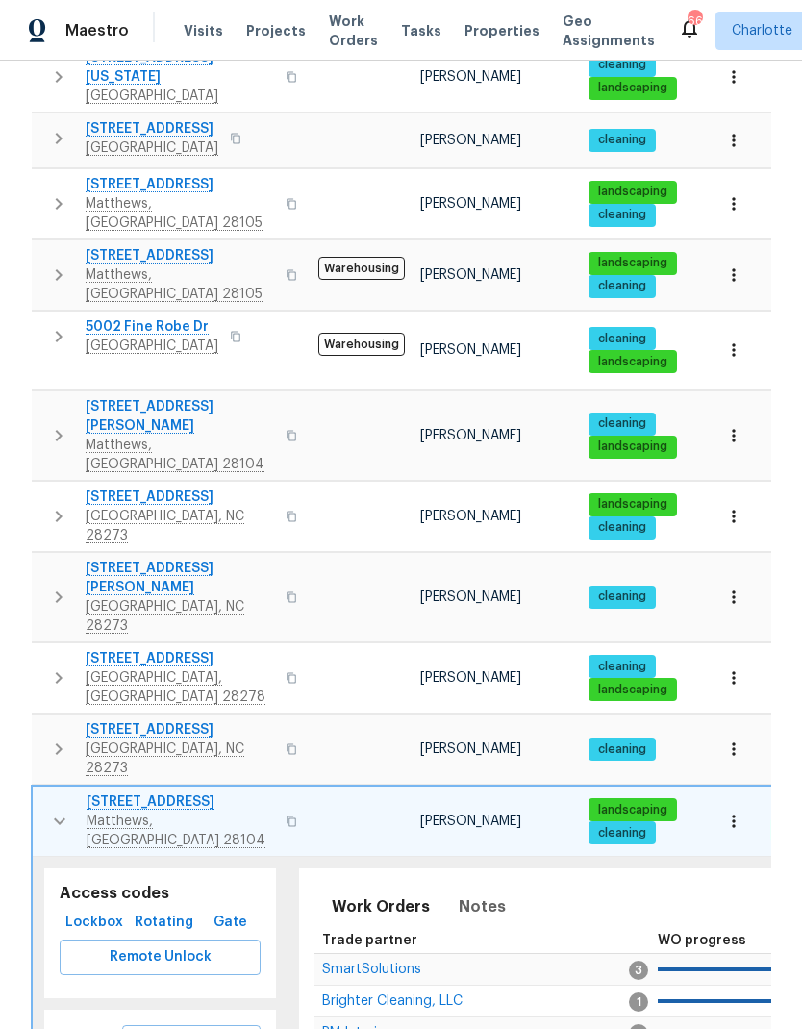
click at [54, 810] on icon "button" at bounding box center [59, 821] width 23 height 23
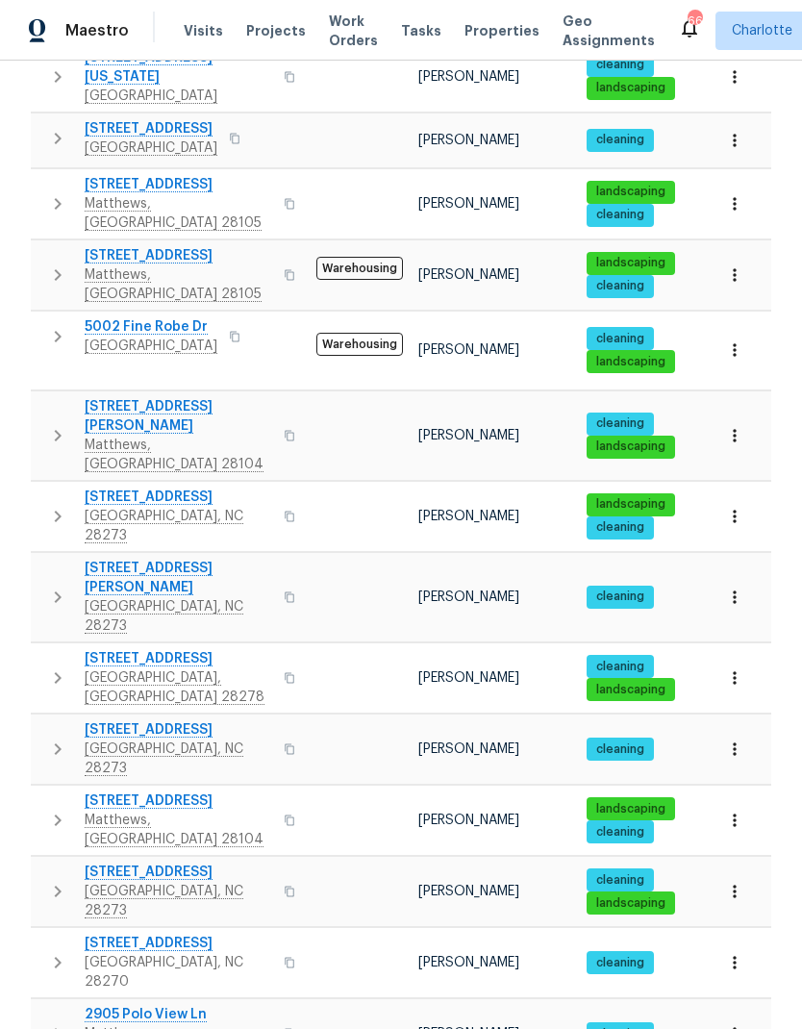
click at [55, 880] on icon "button" at bounding box center [57, 891] width 23 height 23
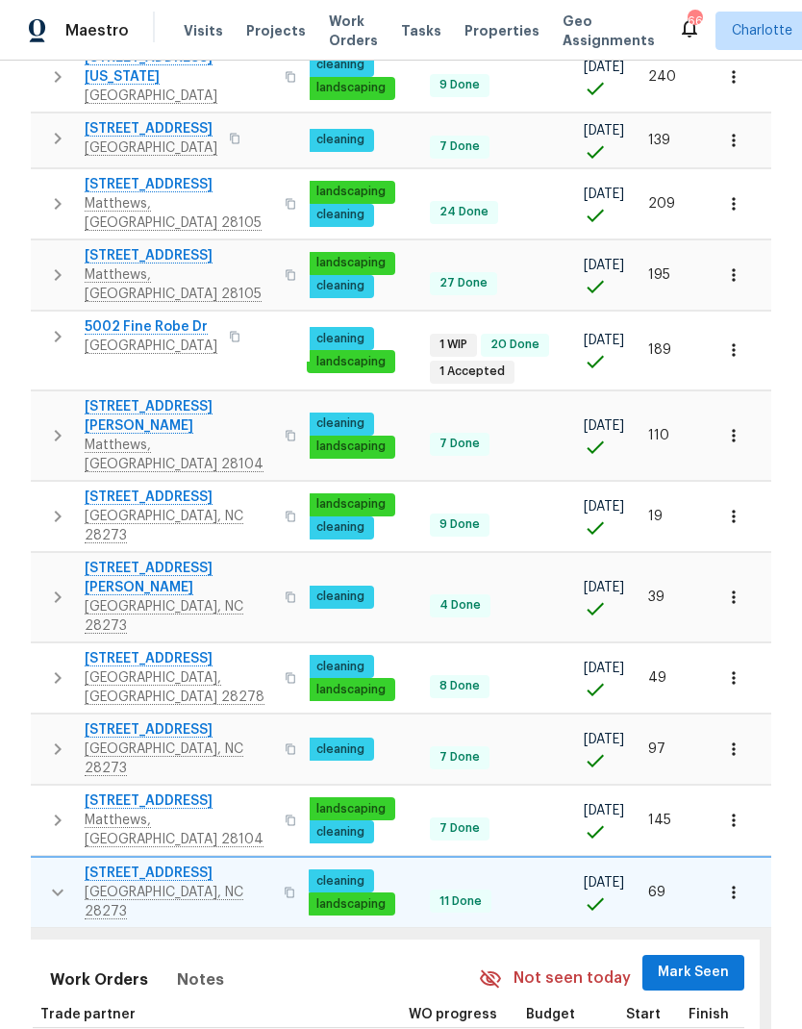
click at [695, 961] on span "Mark Seen" at bounding box center [693, 973] width 71 height 24
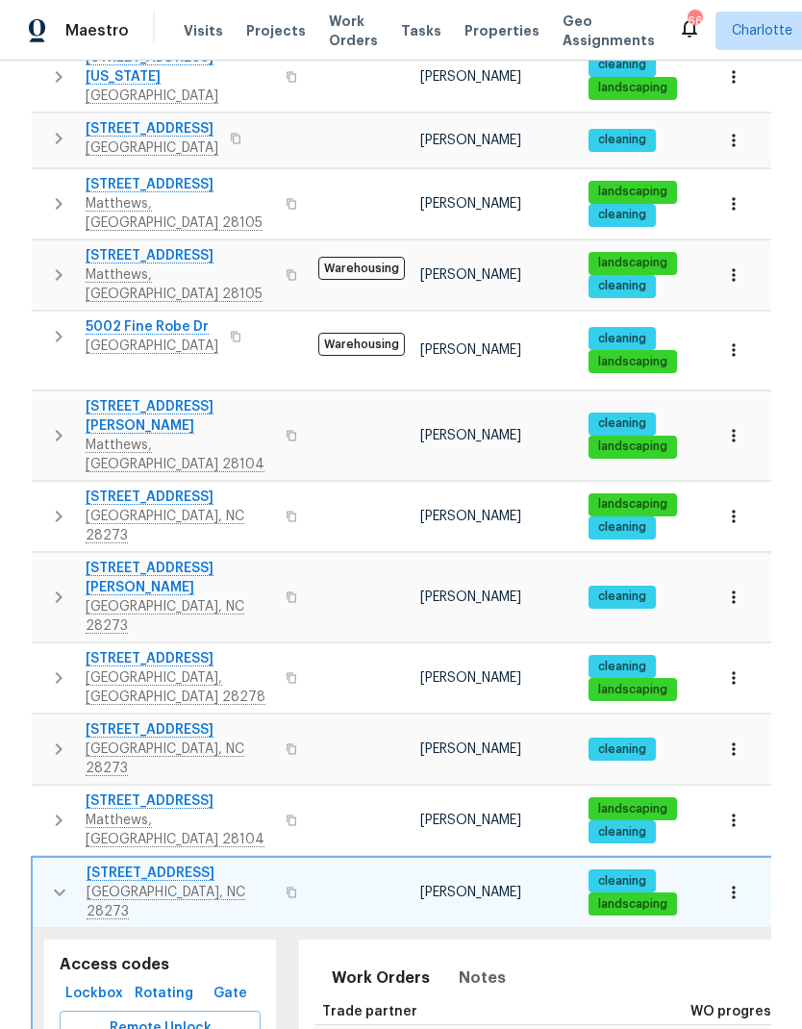
click at [58, 881] on icon "button" at bounding box center [59, 892] width 23 height 23
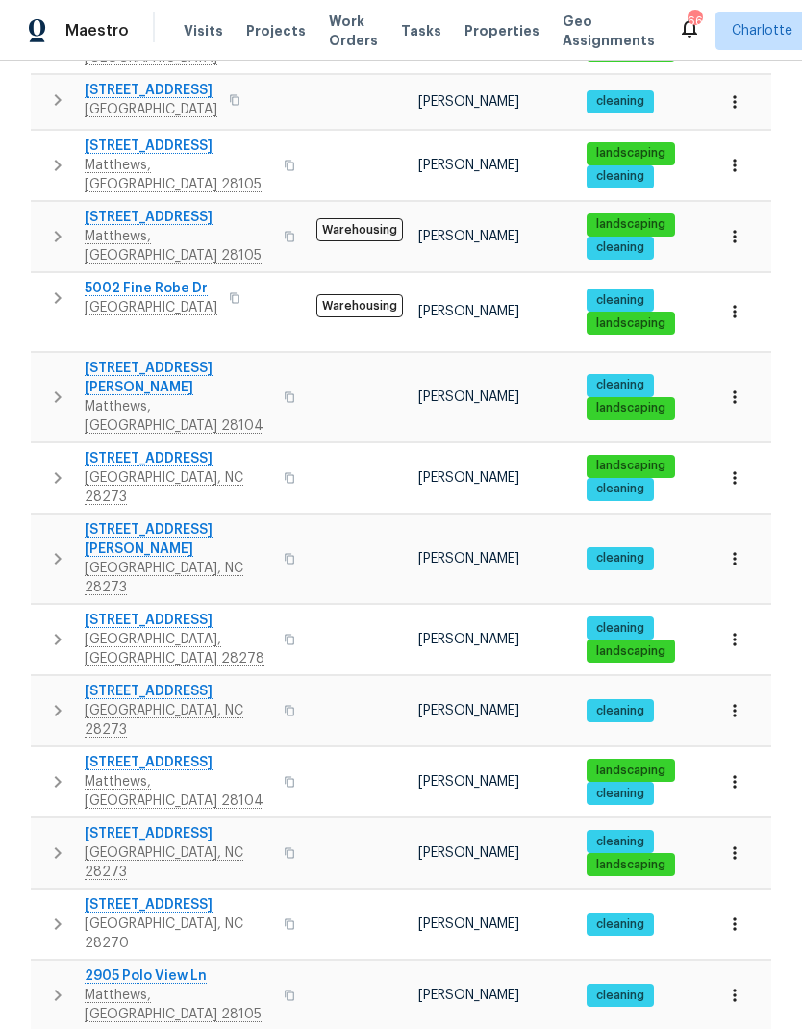
click at [65, 912] on icon "button" at bounding box center [57, 923] width 23 height 23
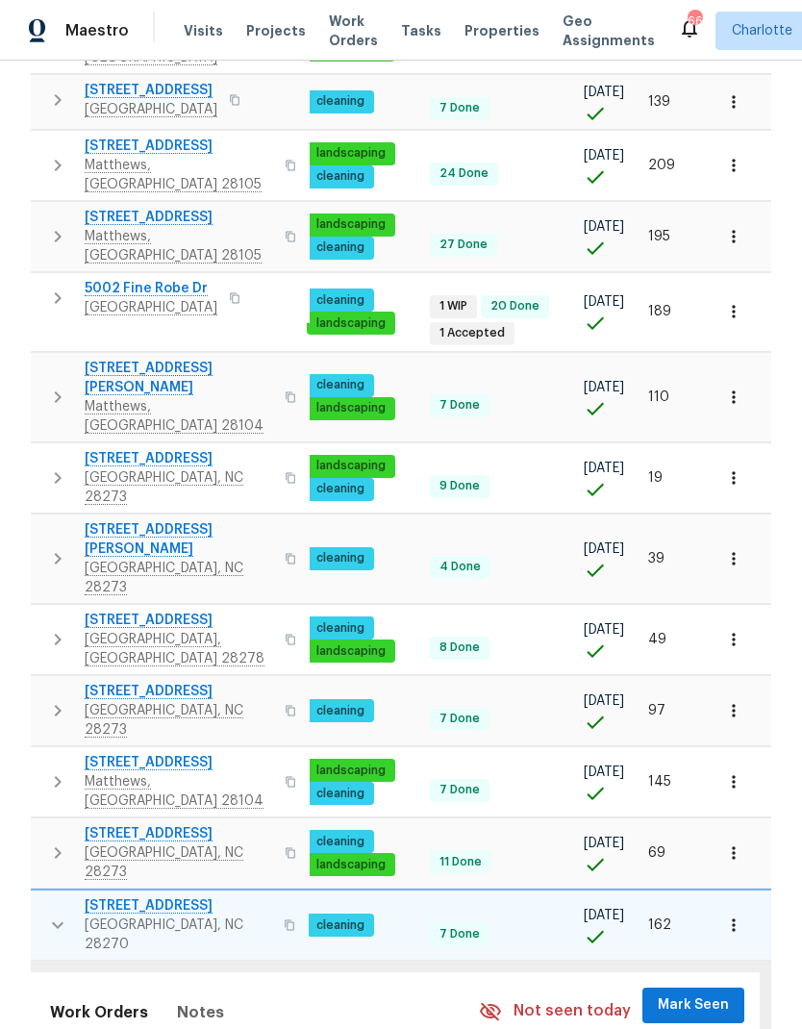
click at [706, 993] on span "Mark Seen" at bounding box center [693, 1005] width 71 height 24
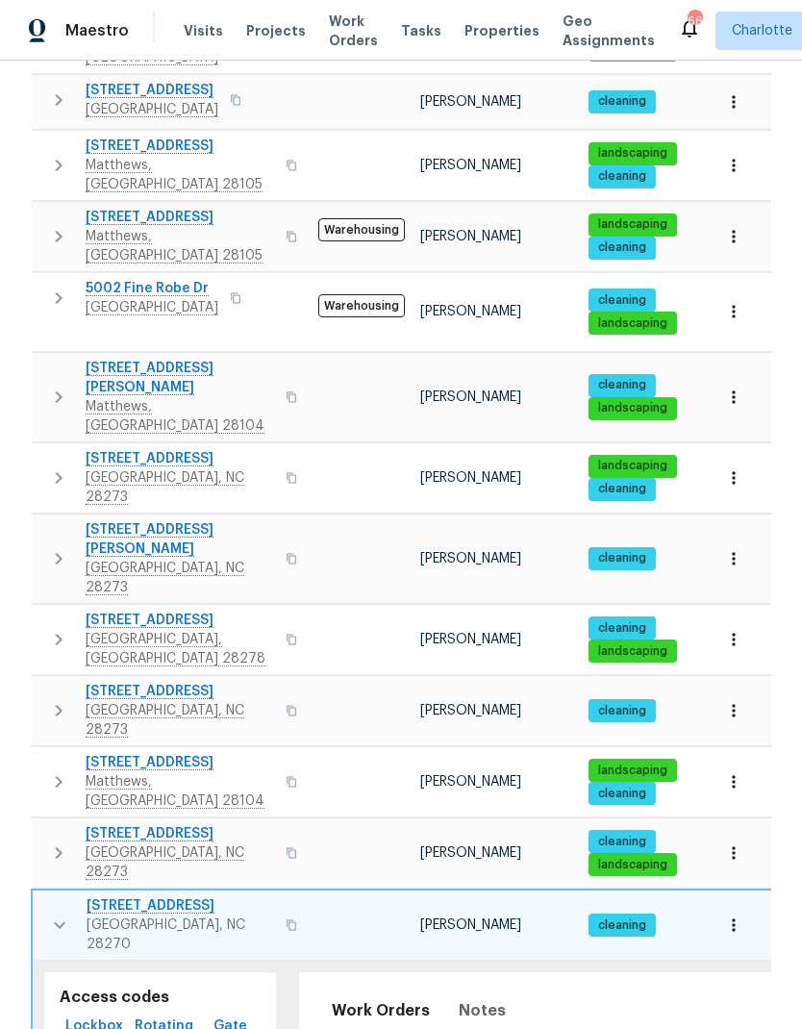
click at [46, 896] on button "button" at bounding box center [59, 925] width 38 height 58
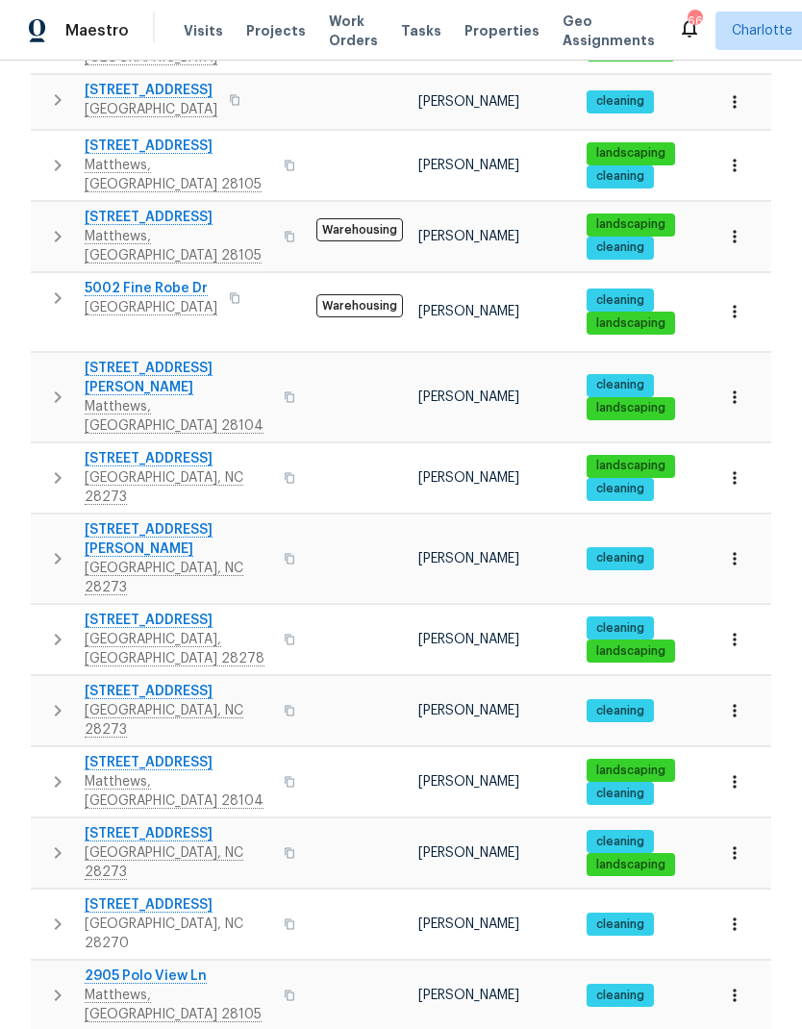
click at [56, 984] on icon "button" at bounding box center [57, 995] width 23 height 23
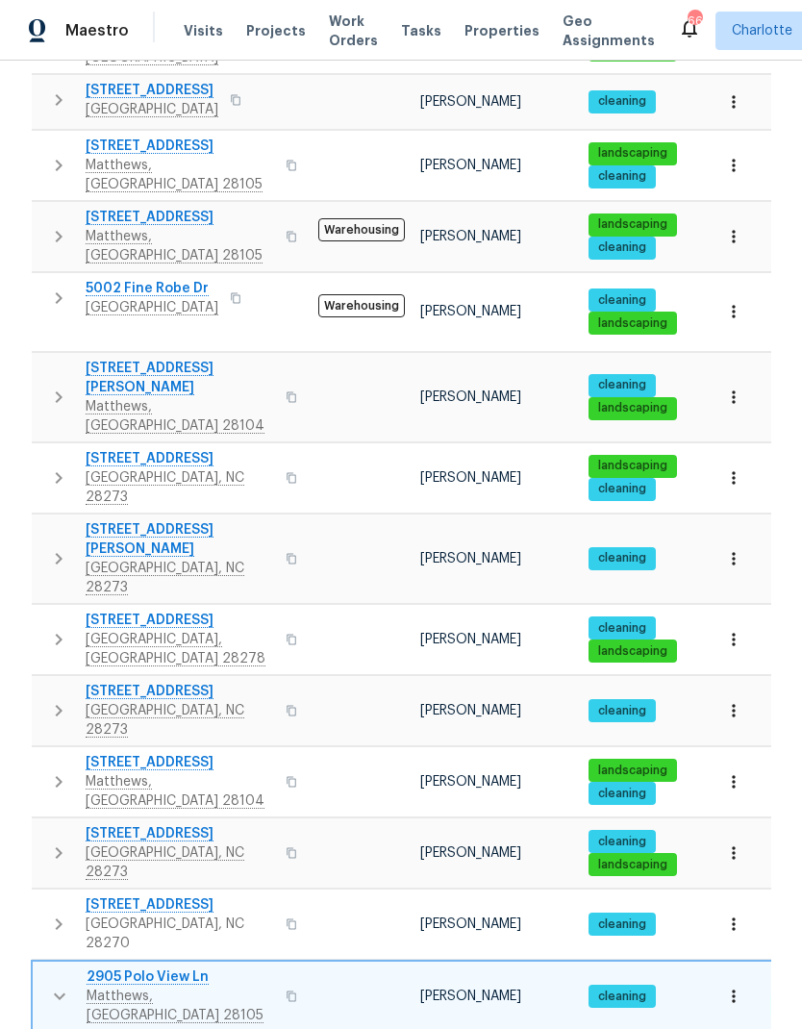
click at [55, 985] on icon "button" at bounding box center [59, 996] width 23 height 23
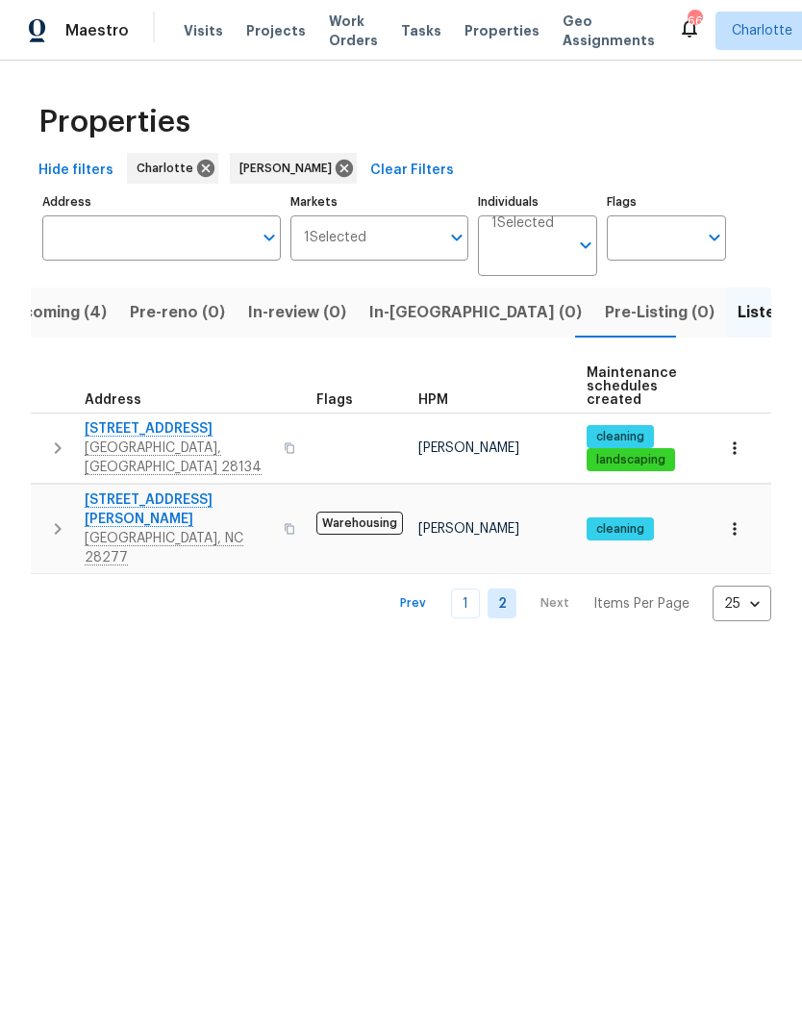
click at [52, 437] on icon "button" at bounding box center [57, 448] width 23 height 23
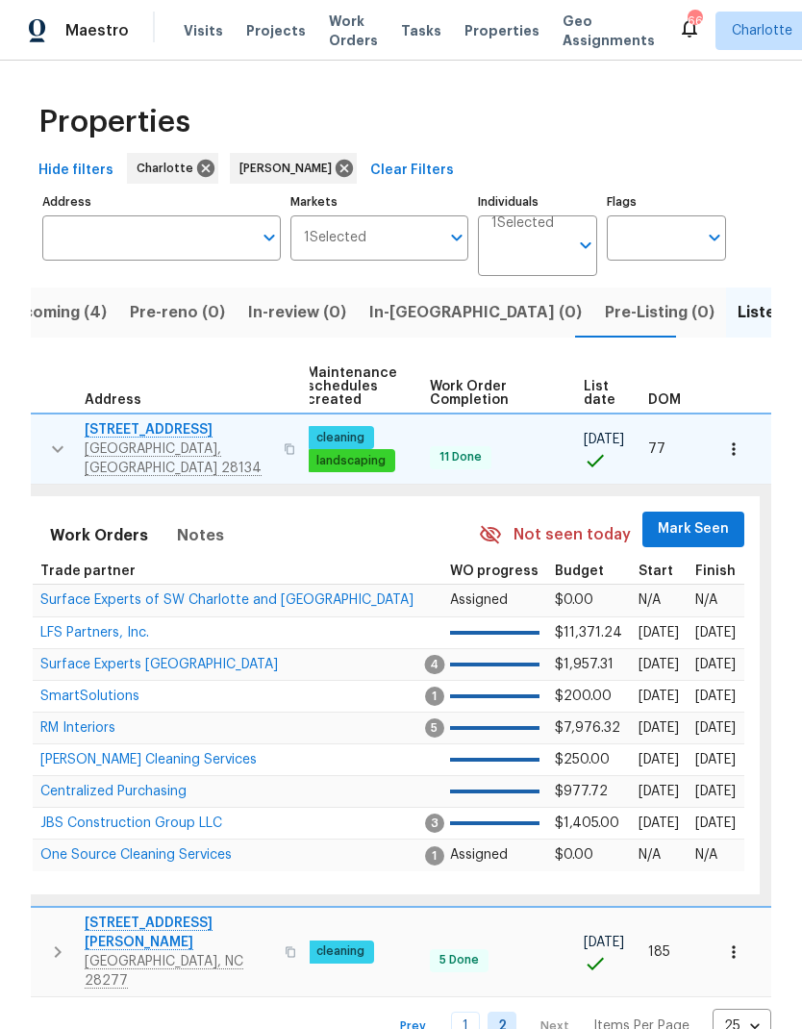
click at [690, 528] on span "Mark Seen" at bounding box center [693, 529] width 71 height 24
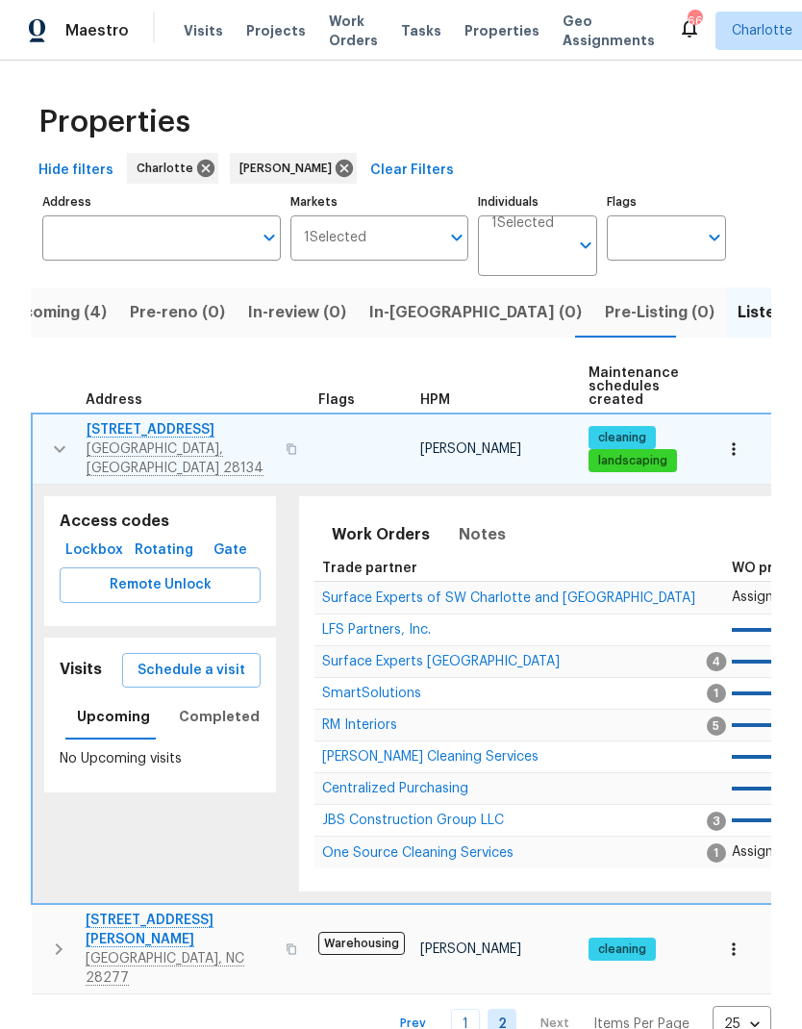
click at [55, 444] on icon "button" at bounding box center [59, 448] width 23 height 23
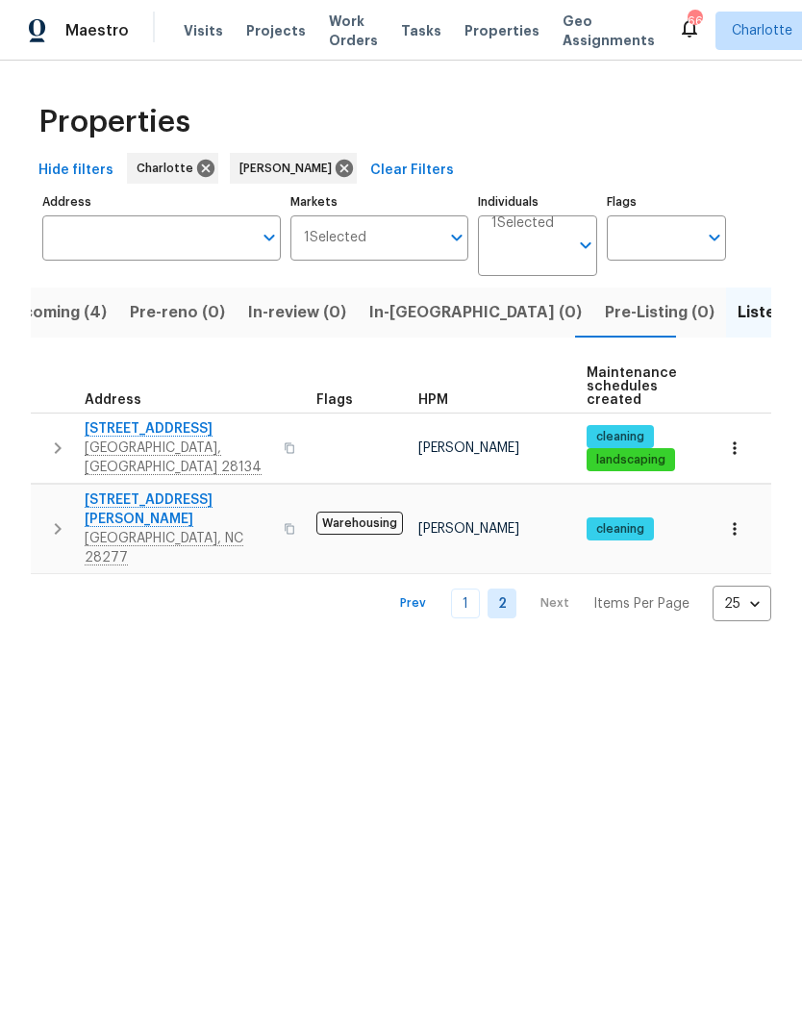
click at [50, 517] on icon "button" at bounding box center [57, 528] width 23 height 23
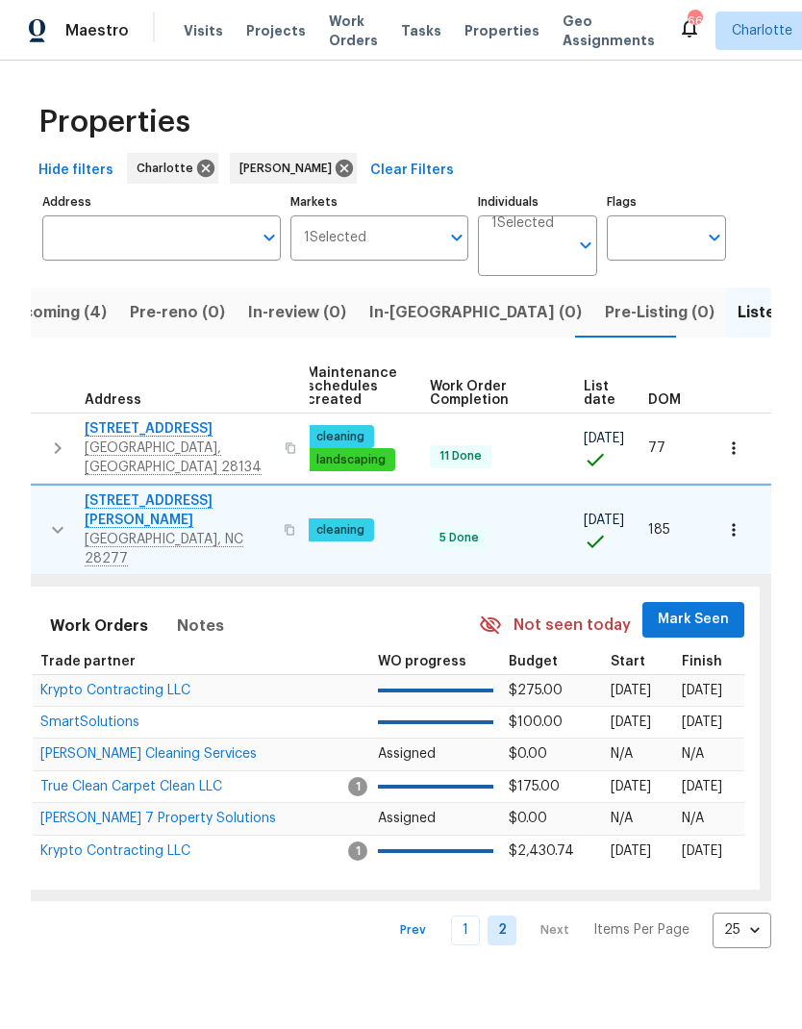
click at [690, 608] on span "Mark Seen" at bounding box center [693, 620] width 71 height 24
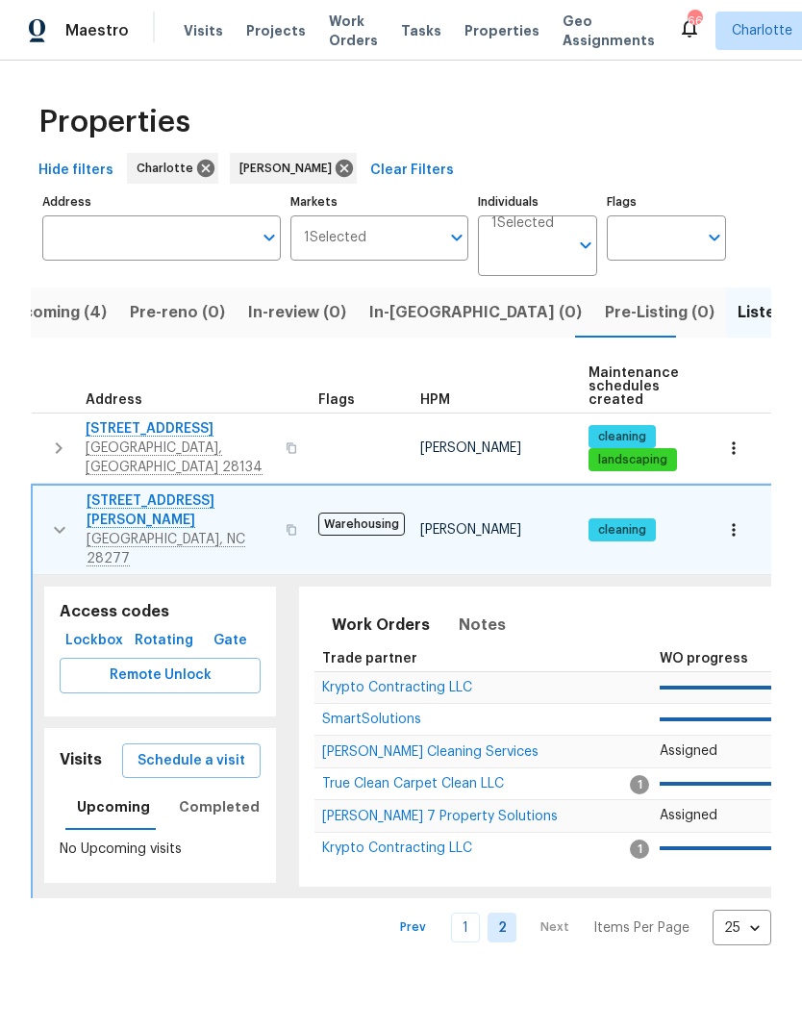
click at [61, 527] on icon "button" at bounding box center [60, 530] width 12 height 7
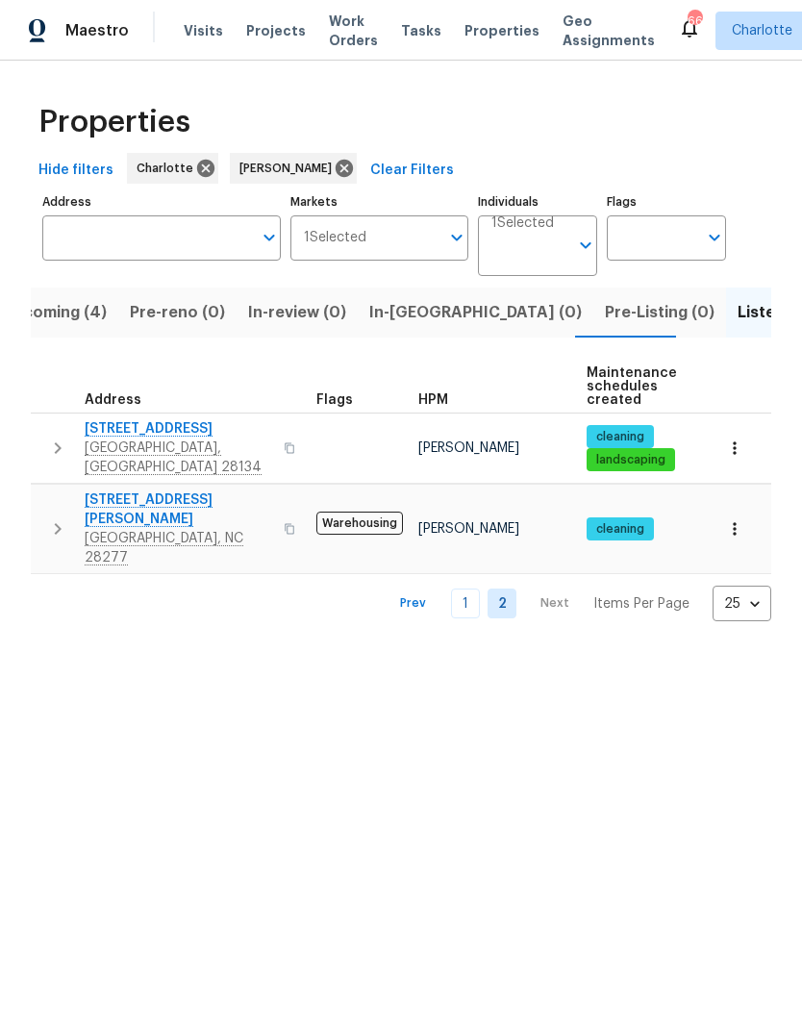
click at [81, 307] on span "Upcoming (4)" at bounding box center [54, 312] width 105 height 27
